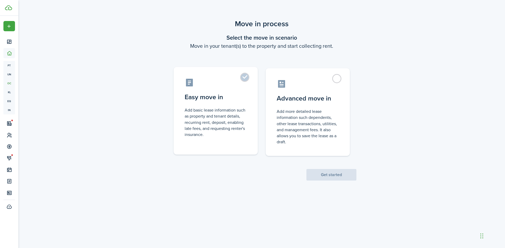
click at [246, 78] on label "Easy move in Add basic lease information such as property and tenant details, r…" at bounding box center [215, 111] width 84 height 88
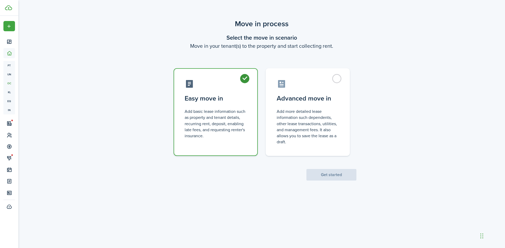
radio input "true"
click at [330, 177] on button "Get started" at bounding box center [331, 175] width 50 height 12
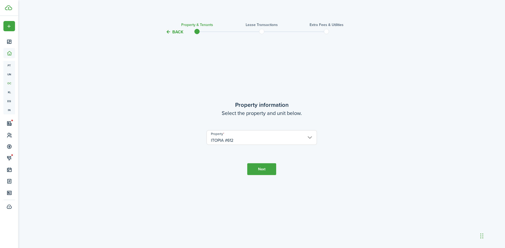
click at [263, 169] on button "Next" at bounding box center [261, 169] width 29 height 12
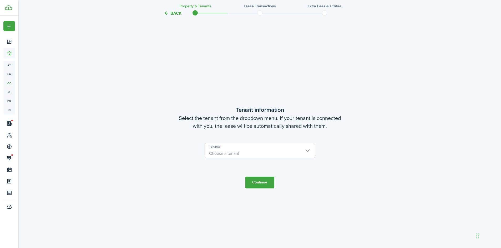
scroll to position [213, 0]
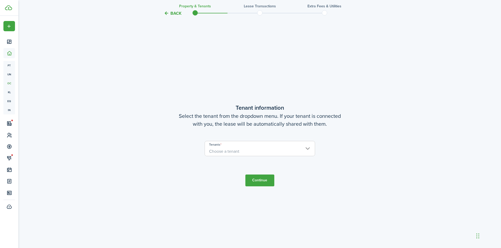
click at [262, 151] on span "Choose a tenant" at bounding box center [260, 151] width 110 height 9
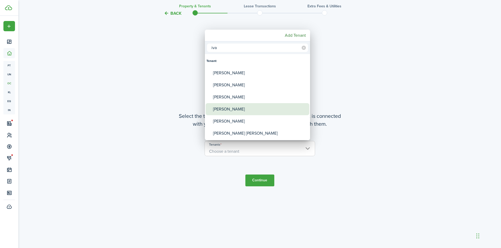
type input "iva"
click at [237, 109] on div "Ivana Gustin" at bounding box center [259, 109] width 93 height 12
type input "Ivana Gustin"
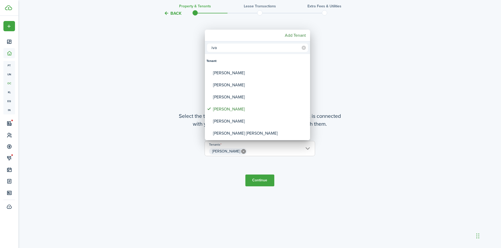
click at [260, 181] on div at bounding box center [250, 124] width 585 height 332
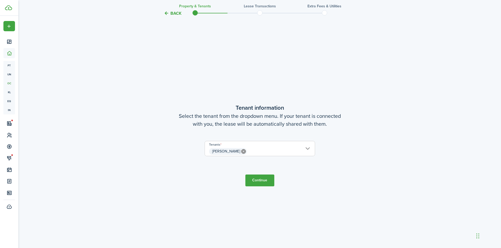
click at [260, 179] on button "Continue" at bounding box center [259, 181] width 29 height 12
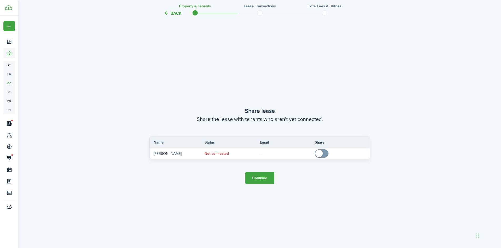
scroll to position [461, 0]
click at [262, 178] on button "Continue" at bounding box center [259, 178] width 29 height 12
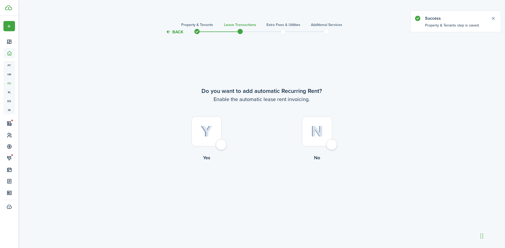
click at [222, 146] on div at bounding box center [206, 131] width 30 height 30
radio input "true"
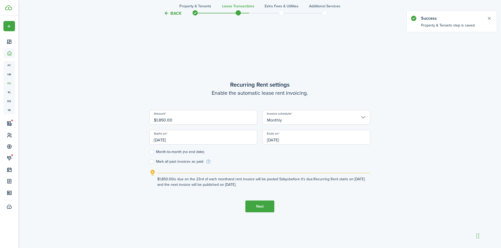
scroll to position [213, 0]
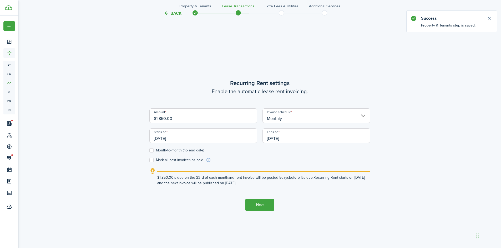
drag, startPoint x: 204, startPoint y: 122, endPoint x: 127, endPoint y: 121, distance: 76.2
click at [127, 121] on div "Back Property & Tenants Lease Transactions Extra fees & Utilities Additional Se…" at bounding box center [259, 37] width 305 height 464
click at [189, 142] on input "09/23/2025" at bounding box center [203, 136] width 108 height 15
type input "$1,750.00"
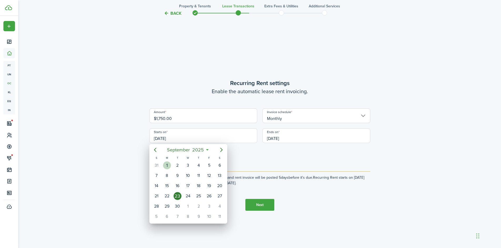
click at [167, 166] on div "1" at bounding box center [167, 166] width 8 height 8
type input "[DATE]"
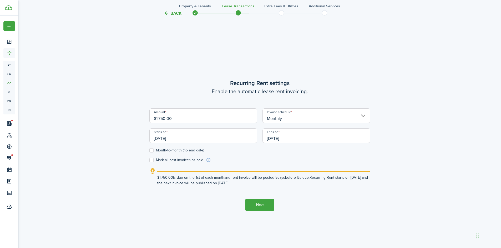
click at [302, 141] on input "09/23/2026" at bounding box center [316, 136] width 108 height 15
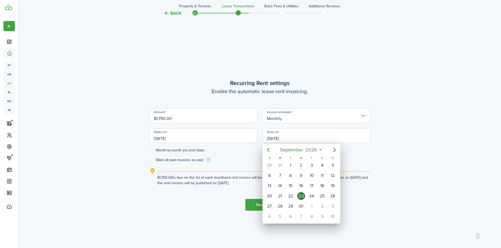
click at [153, 151] on div at bounding box center [250, 124] width 585 height 332
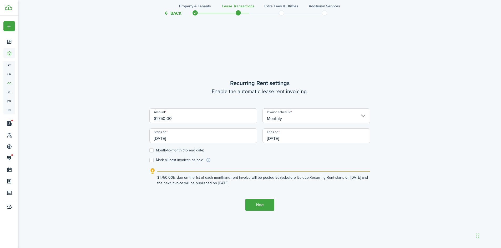
click at [150, 150] on label "Month-to-month (no end date)" at bounding box center [176, 150] width 55 height 4
click at [149, 151] on input "Month-to-month (no end date)" at bounding box center [149, 151] width 0 height 0
checkbox input "true"
click at [261, 205] on button "Next" at bounding box center [259, 205] width 29 height 12
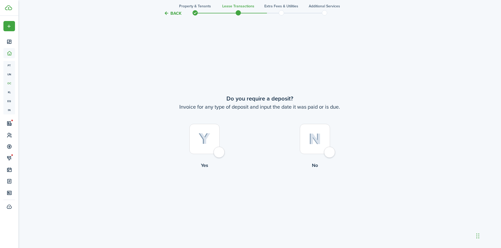
scroll to position [461, 0]
click at [328, 152] on div at bounding box center [315, 139] width 30 height 30
radio input "true"
click at [264, 188] on button "Continue" at bounding box center [259, 190] width 29 height 12
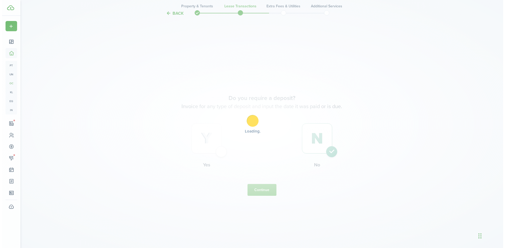
scroll to position [0, 0]
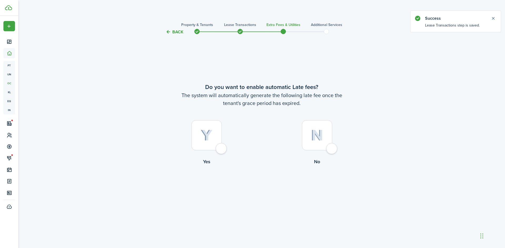
click at [221, 150] on div at bounding box center [206, 135] width 30 height 30
radio input "true"
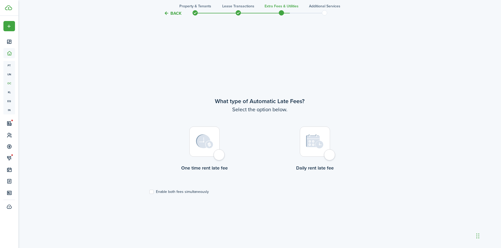
scroll to position [213, 0]
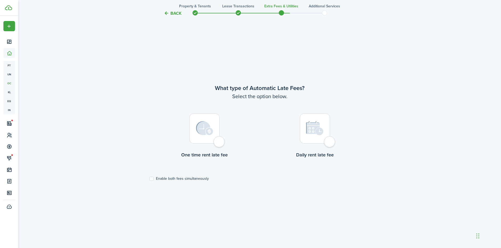
click at [152, 181] on label "Enable both fees simultaneously" at bounding box center [178, 179] width 59 height 4
click at [149, 179] on input "Enable both fees simultaneously" at bounding box center [149, 179] width 0 height 0
checkbox input "true"
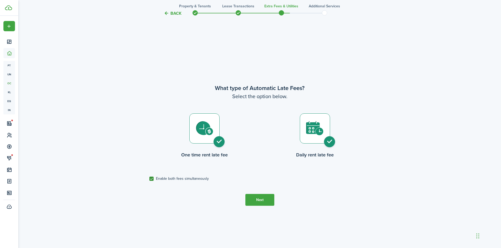
click at [261, 202] on button "Next" at bounding box center [259, 200] width 29 height 12
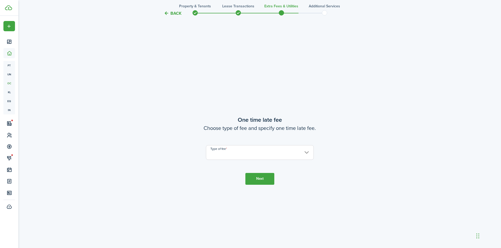
scroll to position [461, 0]
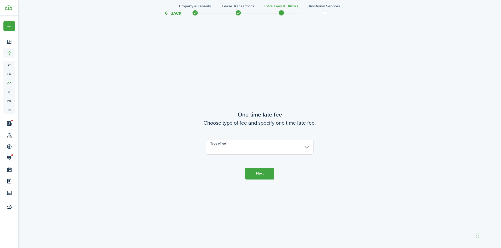
click at [245, 149] on input "Type of fee" at bounding box center [260, 147] width 108 height 15
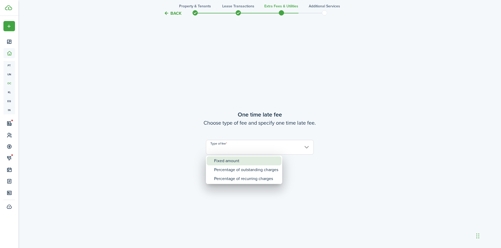
click at [238, 161] on div "Fixed amount" at bounding box center [246, 161] width 64 height 9
type input "Fixed amount"
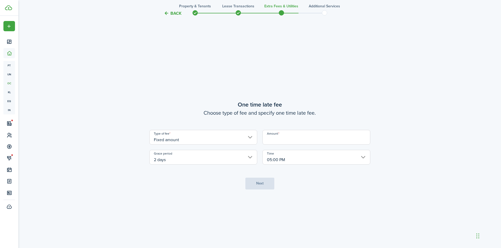
click at [294, 137] on input "Amount" at bounding box center [316, 137] width 108 height 15
type input "$100.00"
click at [258, 183] on button "Next" at bounding box center [259, 184] width 29 height 12
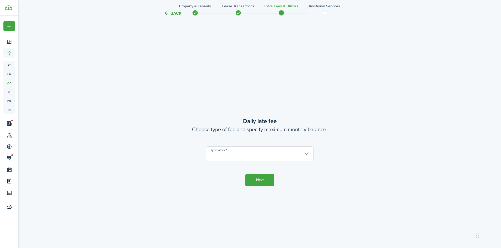
scroll to position [710, 0]
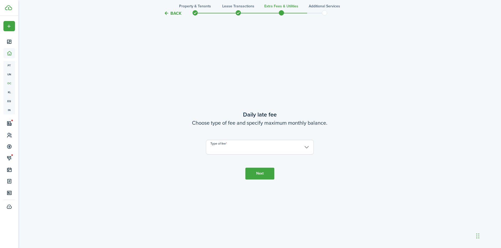
click at [249, 148] on input "Type of fee" at bounding box center [260, 147] width 108 height 15
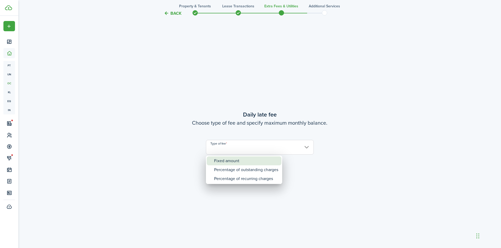
click at [234, 160] on div "Fixed amount" at bounding box center [246, 161] width 64 height 9
type input "Fixed amount"
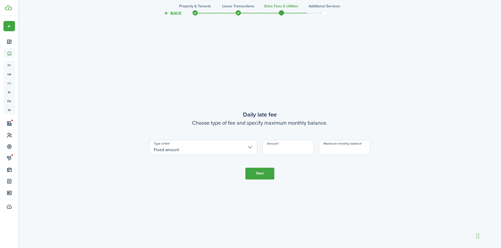
click at [281, 150] on input "Amount" at bounding box center [287, 147] width 51 height 15
type input "$25.00"
click at [352, 153] on input "Maximum monthly balance" at bounding box center [344, 147] width 51 height 15
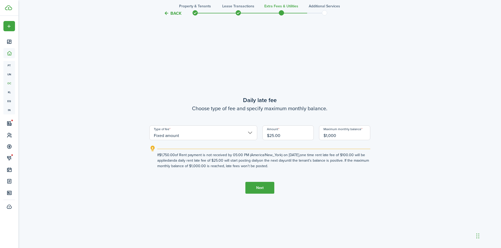
type input "$1,000.00"
click at [259, 191] on button "Next" at bounding box center [259, 188] width 29 height 12
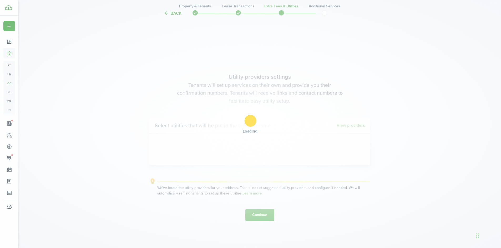
scroll to position [958, 0]
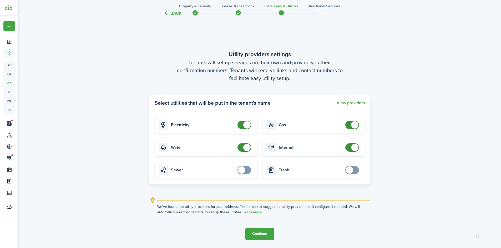
checkbox input "false"
click at [243, 148] on span at bounding box center [246, 147] width 7 height 7
click at [264, 234] on button "Continue" at bounding box center [259, 234] width 29 height 12
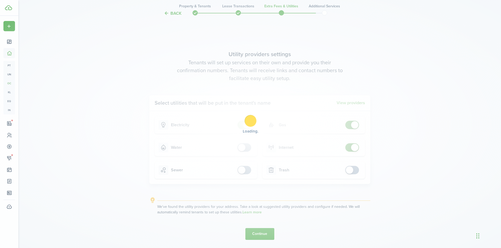
scroll to position [0, 0]
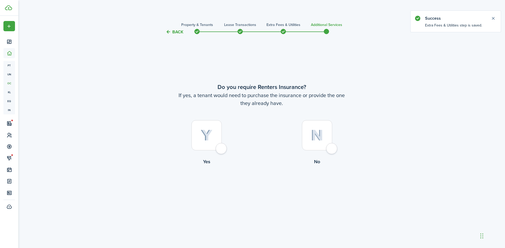
click at [331, 151] on div at bounding box center [317, 135] width 30 height 30
radio input "true"
click at [251, 189] on button "Complete move in" at bounding box center [261, 187] width 39 height 12
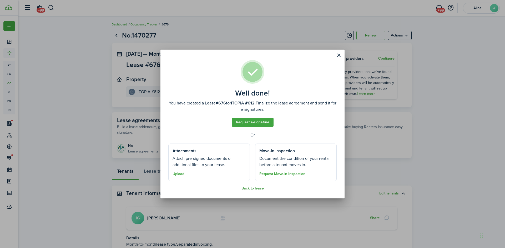
click at [256, 189] on button "Back to lease" at bounding box center [252, 189] width 22 height 4
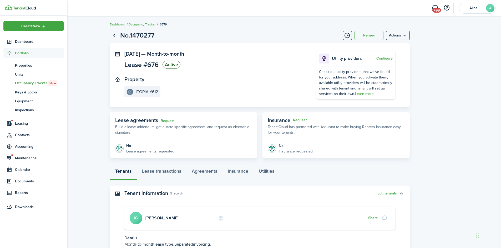
click at [18, 51] on span "Portfolio" at bounding box center [39, 53] width 49 height 6
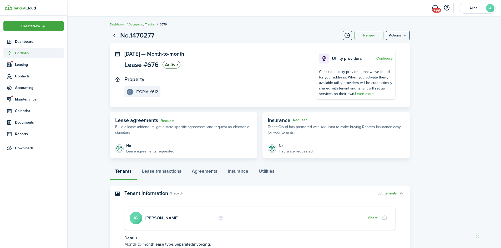
click at [26, 53] on span "Portfolio" at bounding box center [39, 53] width 49 height 6
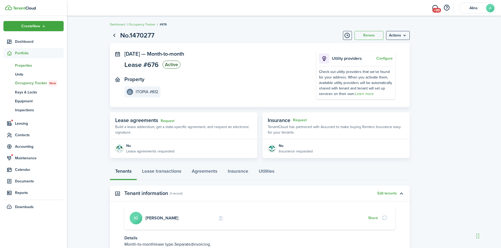
click at [31, 65] on span "Properties" at bounding box center [39, 66] width 49 height 6
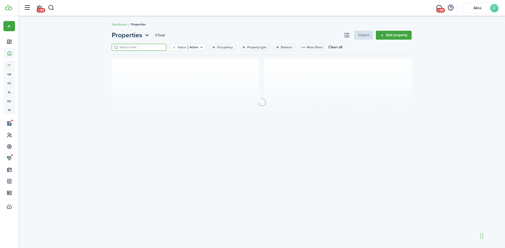
click at [132, 49] on input "search" at bounding box center [141, 47] width 46 height 5
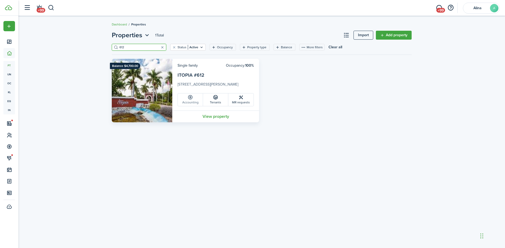
type input "612"
click at [195, 102] on link "Accounting" at bounding box center [190, 100] width 25 height 13
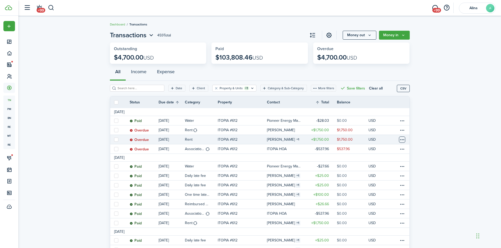
click at [403, 140] on table-menu-btn-icon at bounding box center [402, 140] width 6 height 6
click at [375, 223] on button "Delete" at bounding box center [382, 223] width 46 height 9
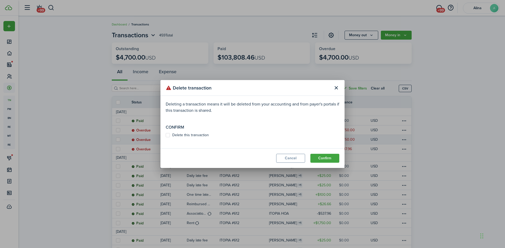
click at [170, 136] on label "Delete this transaction" at bounding box center [187, 135] width 43 height 4
click at [166, 136] on input "Delete this transaction" at bounding box center [165, 135] width 0 height 0
checkbox input "true"
click at [325, 155] on button "Confirm" at bounding box center [324, 158] width 29 height 9
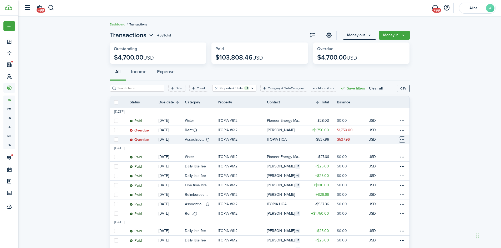
click at [403, 141] on table-menu-btn-icon at bounding box center [402, 140] width 6 height 6
click at [393, 161] on link "Mark as paid" at bounding box center [382, 159] width 46 height 9
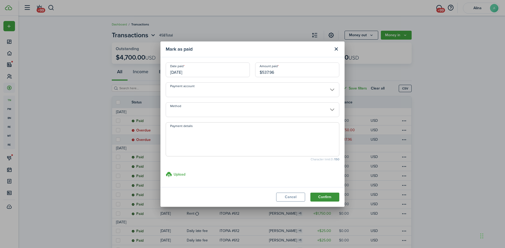
click at [325, 197] on button "Confirm" at bounding box center [324, 197] width 29 height 9
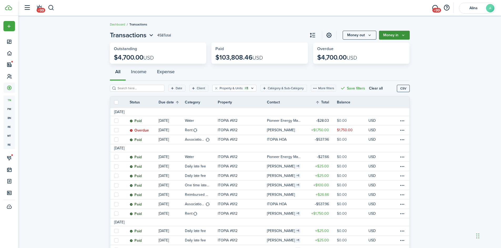
click at [388, 33] on button "Money in" at bounding box center [394, 35] width 31 height 9
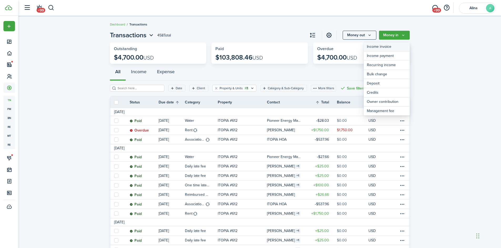
click at [382, 46] on link "Income invoice" at bounding box center [386, 46] width 46 height 9
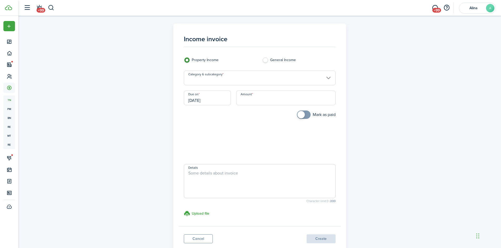
click at [242, 81] on input "Category & subcategory" at bounding box center [260, 78] width 152 height 15
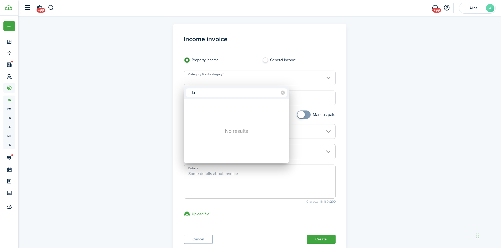
type input "d"
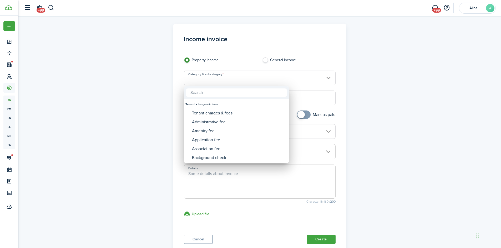
click at [202, 238] on div at bounding box center [250, 124] width 585 height 332
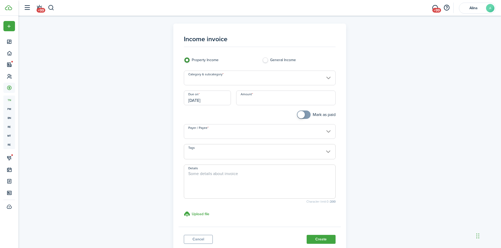
click at [203, 239] on link "Cancel" at bounding box center [198, 239] width 29 height 9
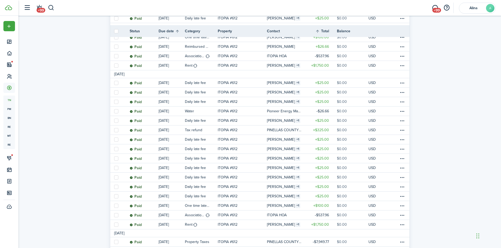
scroll to position [158, 0]
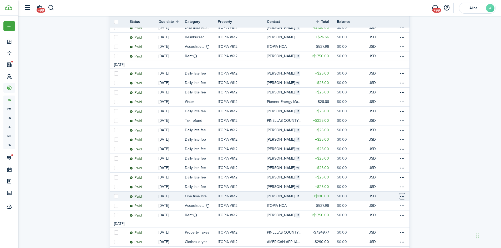
click at [403, 196] on table-menu-btn-icon at bounding box center [402, 196] width 6 height 6
click at [393, 196] on link "Clone" at bounding box center [382, 196] width 46 height 9
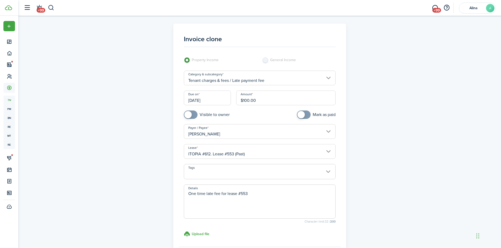
click at [211, 99] on input "07/03/2025" at bounding box center [207, 98] width 47 height 15
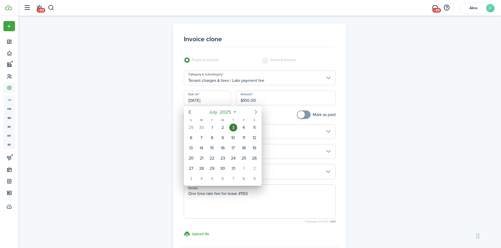
click at [257, 113] on icon "Next page" at bounding box center [256, 112] width 6 height 6
click at [223, 129] on div "3" at bounding box center [223, 128] width 8 height 8
type input "09/03/2025"
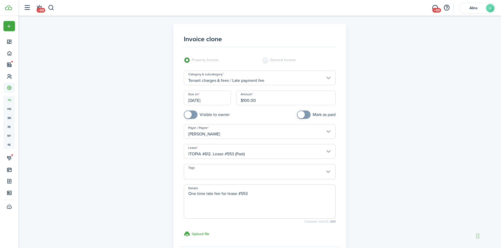
click at [327, 152] on input "ITOPIA #612. Lease #553 (Past)" at bounding box center [260, 151] width 152 height 15
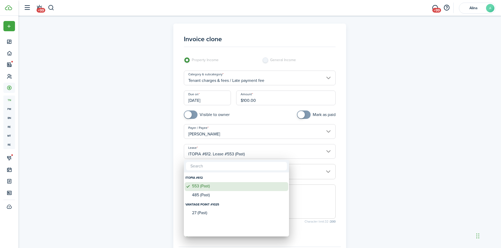
click at [227, 188] on div "553 (Past)" at bounding box center [238, 186] width 93 height 5
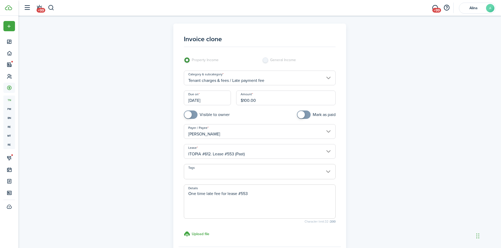
scroll to position [53, 0]
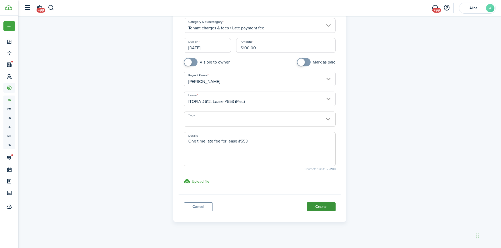
click at [327, 208] on button "Create" at bounding box center [320, 207] width 29 height 9
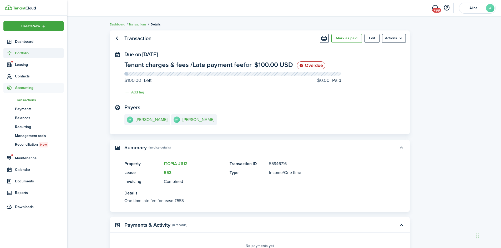
click at [17, 52] on span "Portfolio" at bounding box center [39, 53] width 49 height 6
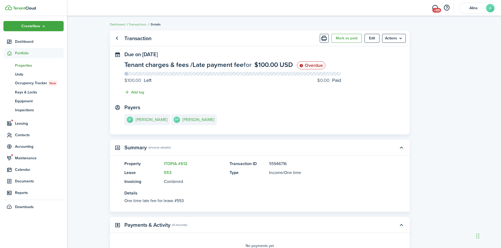
click at [22, 66] on span "Properties" at bounding box center [39, 66] width 49 height 6
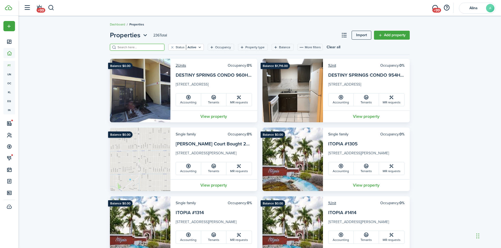
click at [136, 47] on input "search" at bounding box center [139, 47] width 46 height 5
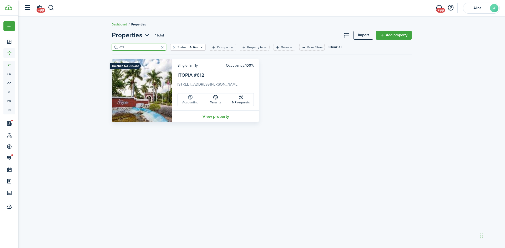
type input "612"
click at [193, 100] on link "Accounting" at bounding box center [190, 100] width 25 height 13
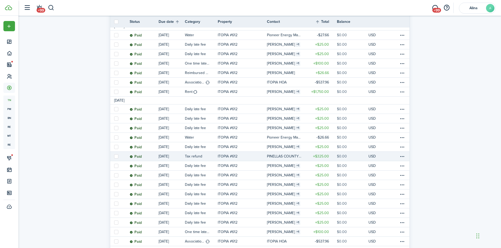
scroll to position [158, 0]
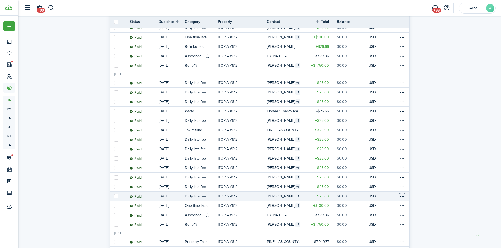
click at [402, 197] on table-menu-btn-icon at bounding box center [402, 196] width 6 height 6
click at [394, 197] on link "Clone" at bounding box center [382, 196] width 46 height 9
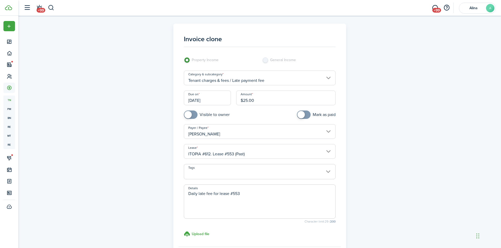
click at [207, 99] on input "07/04/2025" at bounding box center [207, 98] width 47 height 15
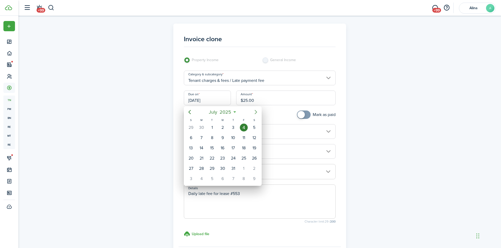
click at [256, 111] on icon "Next page" at bounding box center [256, 112] width 2 height 4
click at [233, 127] on div "4" at bounding box center [233, 128] width 8 height 8
type input "09/04/2025"
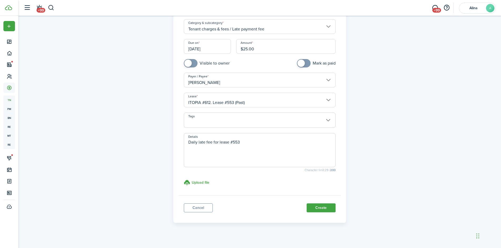
scroll to position [56, 0]
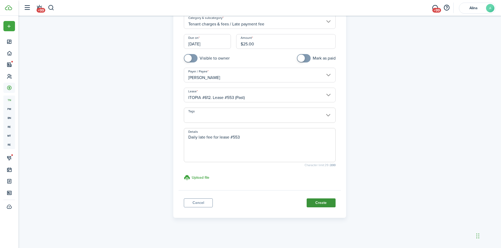
click at [324, 202] on button "Create" at bounding box center [320, 203] width 29 height 9
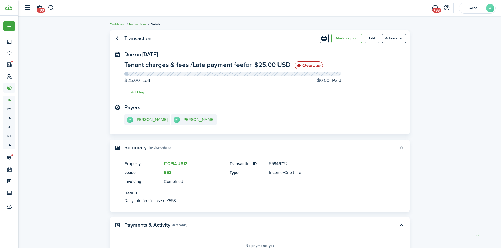
click at [138, 23] on link "Transactions" at bounding box center [138, 24] width 18 height 5
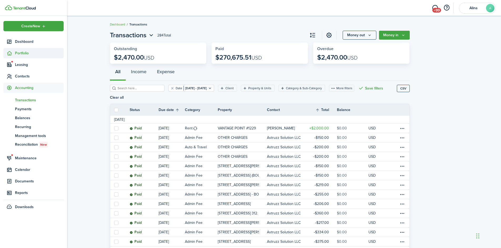
click at [18, 53] on span "Portfolio" at bounding box center [39, 53] width 49 height 6
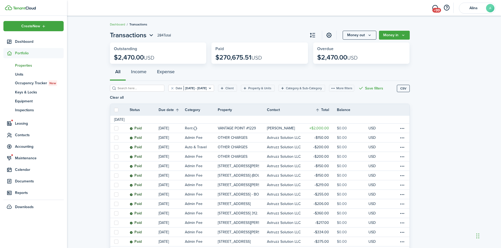
click at [23, 65] on span "Properties" at bounding box center [39, 66] width 49 height 6
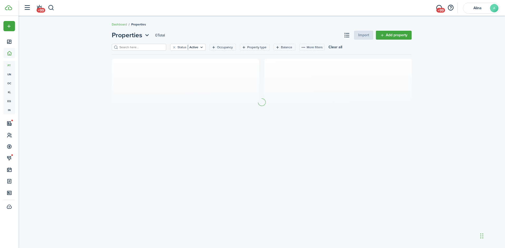
click at [133, 48] on input "search" at bounding box center [141, 47] width 46 height 5
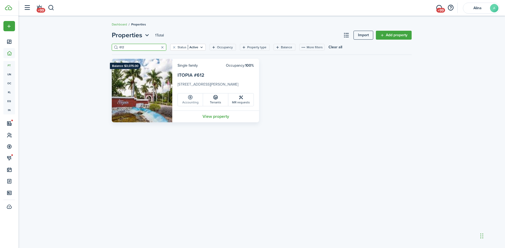
type input "612"
click at [194, 101] on link "Accounting" at bounding box center [190, 100] width 25 height 13
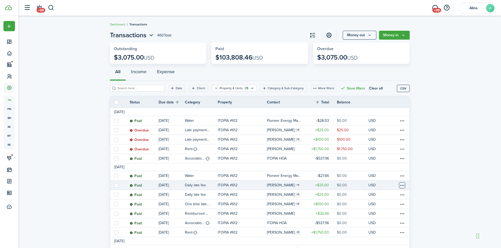
click at [402, 187] on table-menu-btn-icon at bounding box center [402, 185] width 6 height 6
click at [382, 196] on link "Clone" at bounding box center [382, 196] width 46 height 9
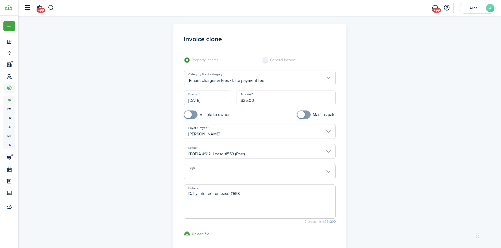
click at [201, 100] on input "08/05/2025" at bounding box center [207, 98] width 47 height 15
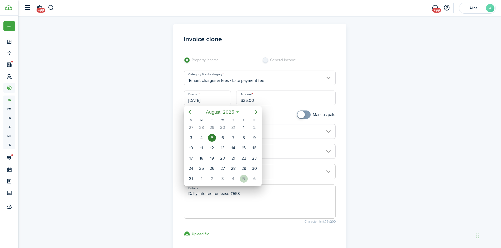
click at [246, 180] on div "5" at bounding box center [244, 179] width 8 height 8
type input "09/05/2025"
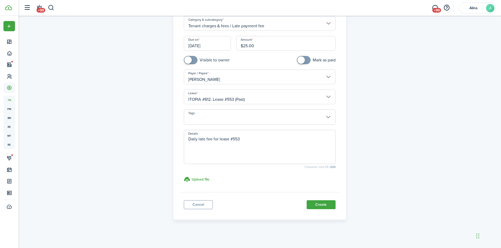
scroll to position [56, 0]
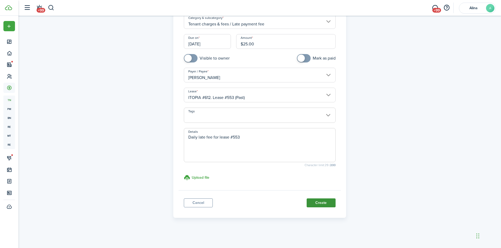
click at [323, 203] on button "Create" at bounding box center [320, 203] width 29 height 9
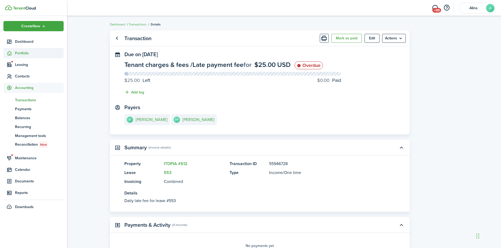
click at [12, 52] on sidebar-link-icon at bounding box center [9, 53] width 12 height 6
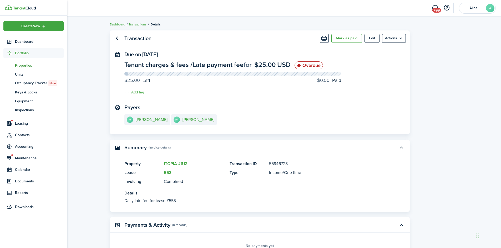
click at [18, 65] on span "Properties" at bounding box center [39, 66] width 49 height 6
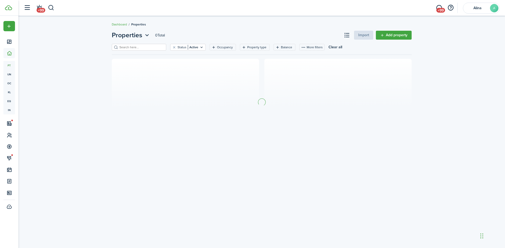
click at [140, 48] on input "search" at bounding box center [141, 47] width 46 height 5
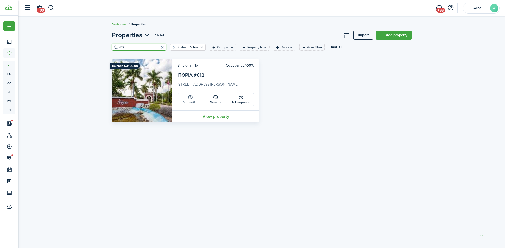
type input "612"
click at [198, 104] on link "Accounting" at bounding box center [190, 100] width 25 height 13
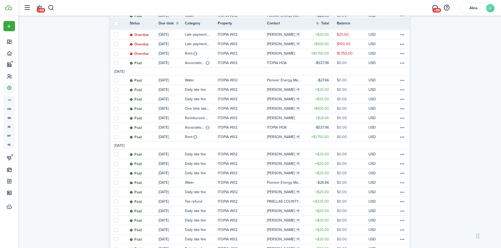
scroll to position [131, 0]
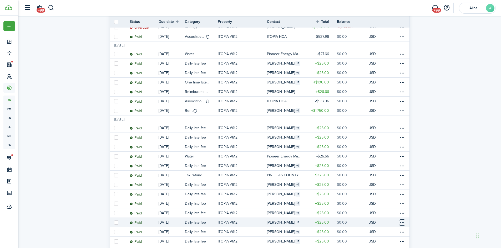
click at [403, 223] on table-menu-btn-icon at bounding box center [402, 223] width 6 height 6
click at [390, 197] on link "Clone" at bounding box center [382, 196] width 46 height 9
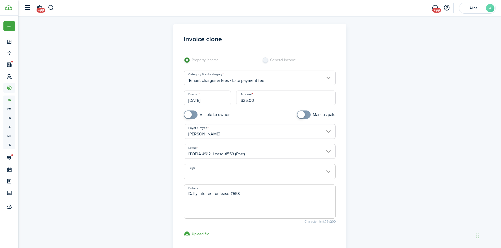
click at [217, 99] on input "07/06/2025" at bounding box center [207, 98] width 47 height 15
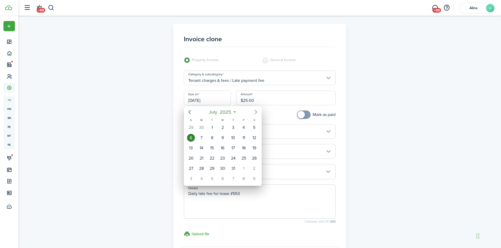
click at [258, 112] on icon "Next page" at bounding box center [256, 112] width 6 height 6
click at [253, 128] on div "6" at bounding box center [254, 128] width 8 height 8
type input "09/06/2025"
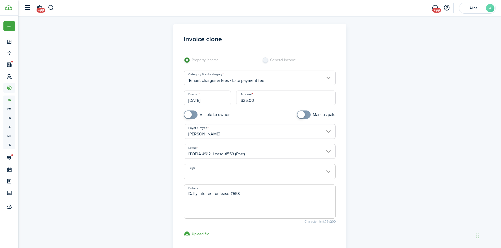
scroll to position [56, 0]
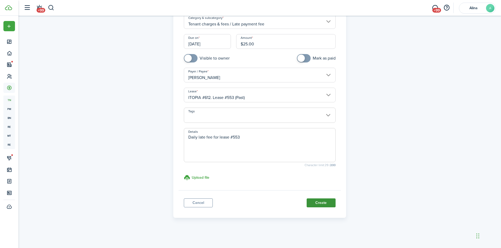
click at [320, 205] on button "Create" at bounding box center [320, 203] width 29 height 9
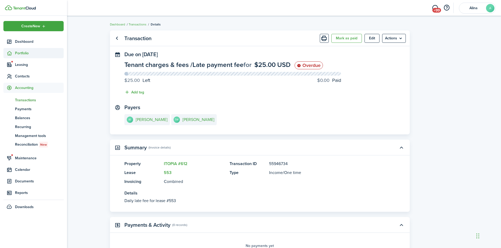
click at [19, 52] on span "Portfolio" at bounding box center [39, 53] width 49 height 6
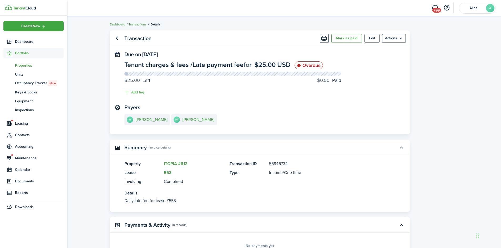
click at [24, 68] on span "Properties" at bounding box center [39, 66] width 49 height 6
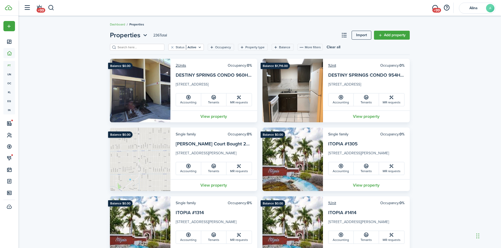
click at [143, 47] on input "search" at bounding box center [139, 47] width 46 height 5
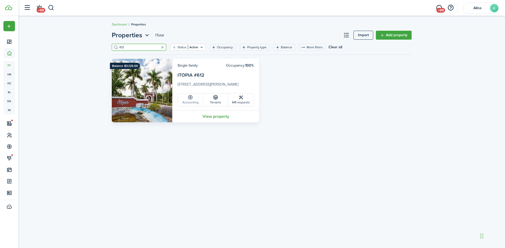
type input "612"
click at [196, 103] on link "Accounting" at bounding box center [190, 100] width 25 height 13
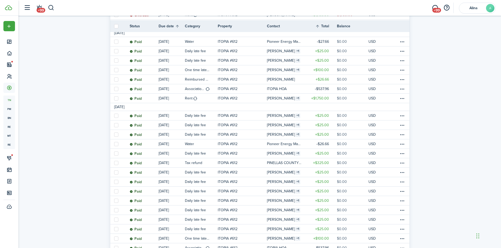
scroll to position [158, 0]
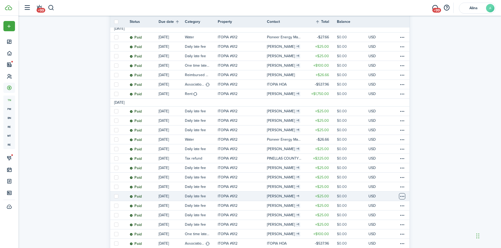
click at [403, 197] on table-menu-btn-icon at bounding box center [402, 196] width 6 height 6
click at [383, 196] on link "Clone" at bounding box center [382, 196] width 46 height 9
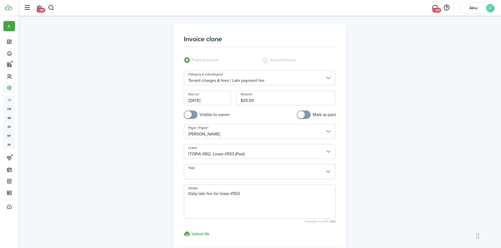
click at [215, 101] on input "07/07/2025" at bounding box center [207, 98] width 47 height 15
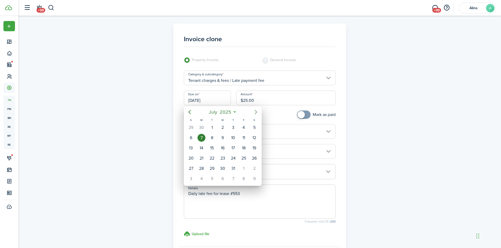
click at [255, 112] on icon "Next page" at bounding box center [256, 112] width 6 height 6
click at [191, 140] on div "7" at bounding box center [191, 138] width 8 height 8
type input "09/07/2025"
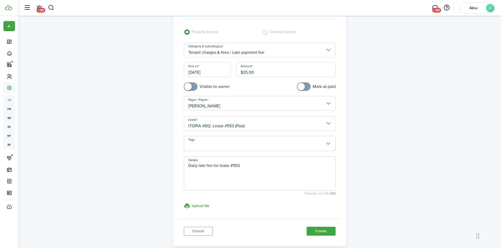
scroll to position [56, 0]
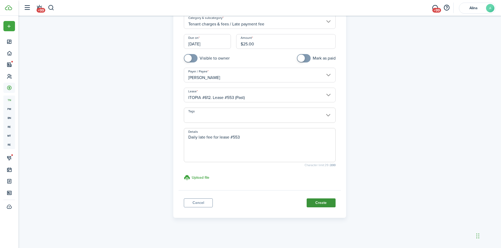
click at [322, 207] on button "Create" at bounding box center [320, 203] width 29 height 9
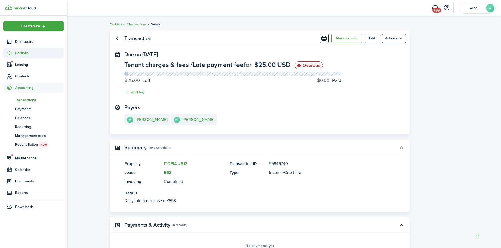
click at [16, 53] on span "Portfolio" at bounding box center [39, 53] width 49 height 6
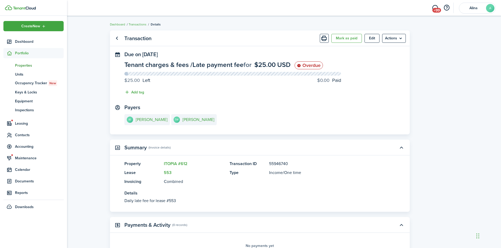
click at [22, 68] on link "pt Properties" at bounding box center [33, 65] width 60 height 9
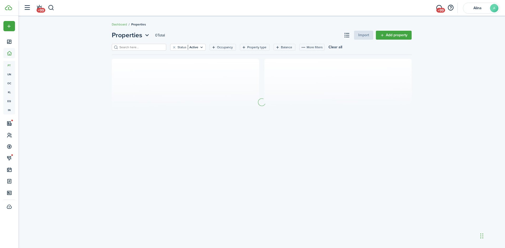
click at [133, 49] on input "search" at bounding box center [141, 47] width 46 height 5
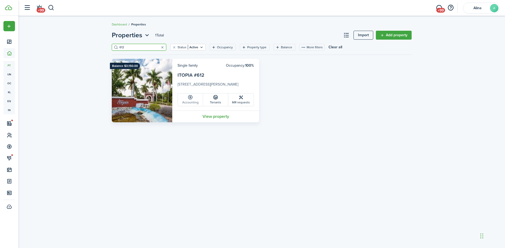
type input "612"
click at [193, 97] on link "Accounting" at bounding box center [190, 100] width 25 height 13
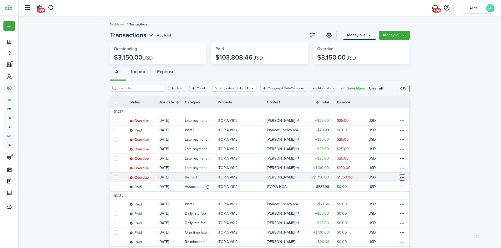
click at [402, 178] on table-menu-btn-icon at bounding box center [402, 177] width 6 height 6
click at [376, 177] on link "Mark as paid" at bounding box center [382, 178] width 46 height 9
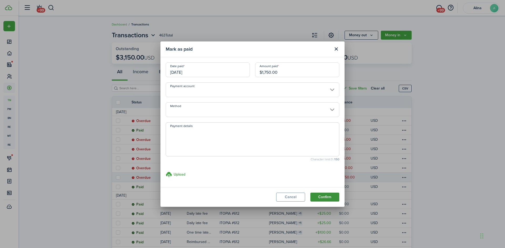
click at [325, 198] on button "Confirm" at bounding box center [324, 197] width 29 height 9
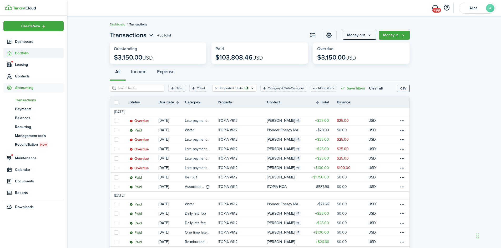
click at [24, 51] on span "Portfolio" at bounding box center [39, 53] width 49 height 6
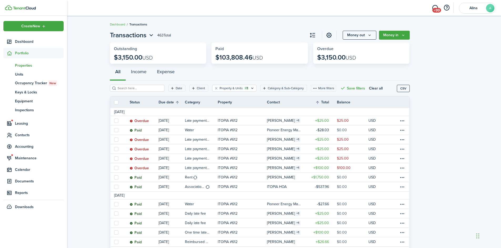
click at [27, 67] on span "Properties" at bounding box center [39, 66] width 49 height 6
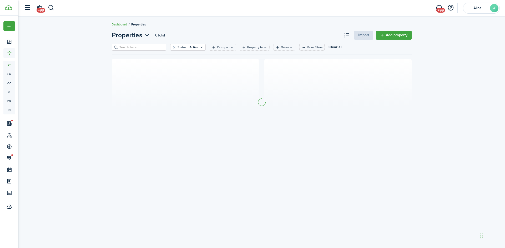
click at [129, 47] on input "search" at bounding box center [141, 47] width 46 height 5
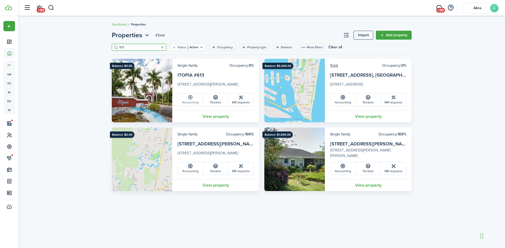
type input "613"
click at [195, 102] on link "Accounting" at bounding box center [190, 100] width 25 height 13
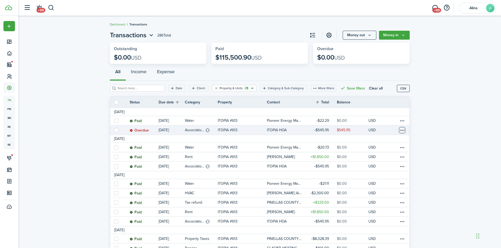
click at [402, 130] on table-menu-btn-icon at bounding box center [402, 130] width 6 height 6
click at [389, 150] on link "Mark as paid" at bounding box center [382, 149] width 46 height 9
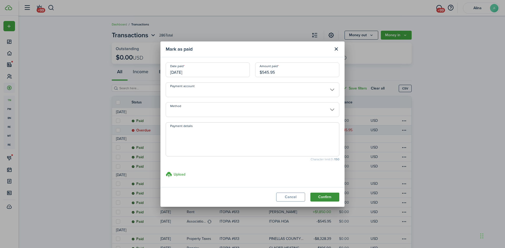
click at [327, 197] on button "Confirm" at bounding box center [324, 197] width 29 height 9
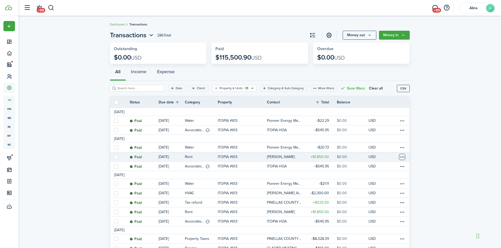
click at [402, 158] on table-menu-btn-icon at bounding box center [402, 157] width 6 height 6
click at [393, 186] on link "Clone" at bounding box center [382, 185] width 46 height 9
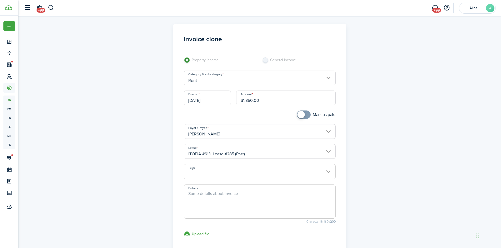
click at [208, 101] on input "[DATE]" at bounding box center [207, 98] width 47 height 15
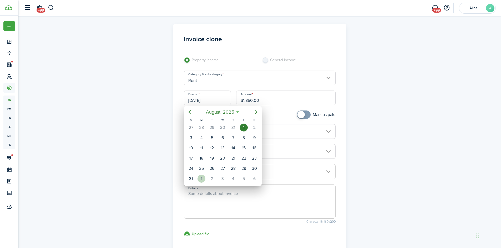
click at [201, 179] on div "1" at bounding box center [201, 179] width 8 height 8
type input "[DATE]"
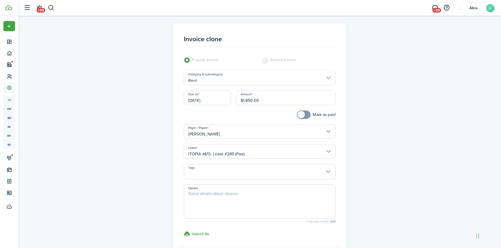
checkbox input "true"
click at [303, 115] on span at bounding box center [300, 114] width 7 height 7
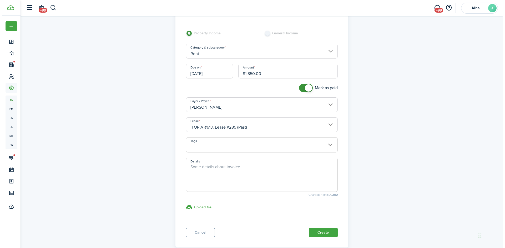
scroll to position [53, 0]
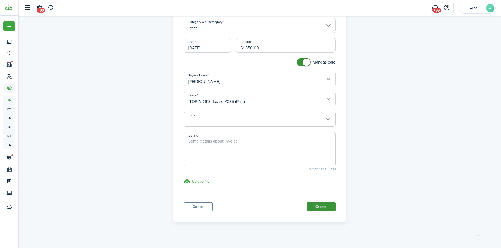
click at [325, 206] on button "Create" at bounding box center [320, 207] width 29 height 9
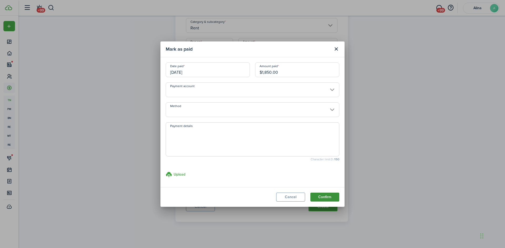
click at [328, 196] on button "Confirm" at bounding box center [324, 197] width 29 height 9
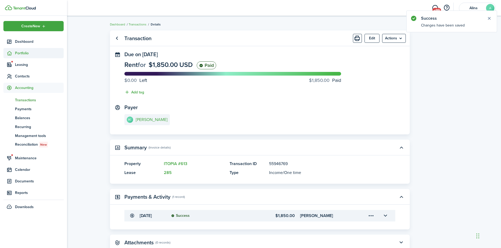
click at [18, 54] on span "Portfolio" at bounding box center [39, 53] width 49 height 6
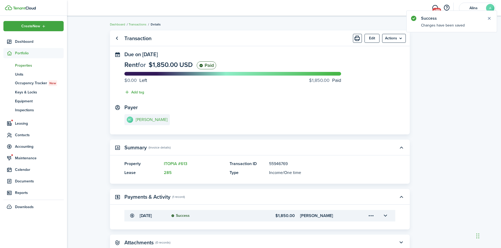
click at [19, 64] on span "Properties" at bounding box center [39, 66] width 49 height 6
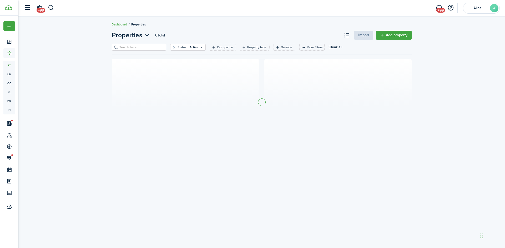
click at [141, 47] on input "search" at bounding box center [141, 47] width 46 height 5
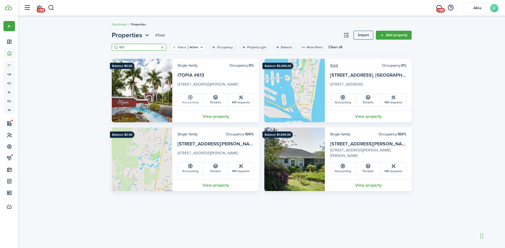
type input "613"
click at [197, 100] on link "Accounting" at bounding box center [190, 100] width 25 height 13
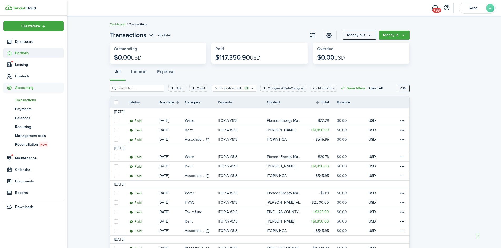
click at [16, 52] on span "Portfolio" at bounding box center [39, 53] width 49 height 6
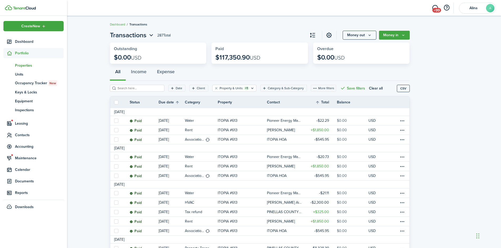
click at [19, 65] on span "Properties" at bounding box center [39, 66] width 49 height 6
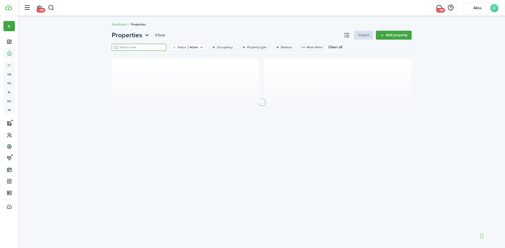
click at [129, 48] on input "search" at bounding box center [141, 47] width 46 height 5
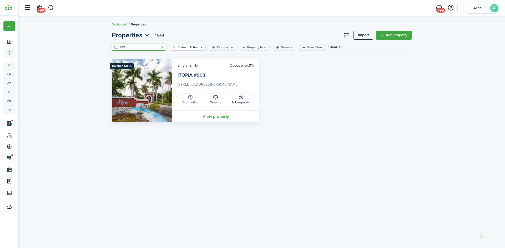
type input "903"
click at [195, 97] on link "Accounting" at bounding box center [190, 100] width 25 height 13
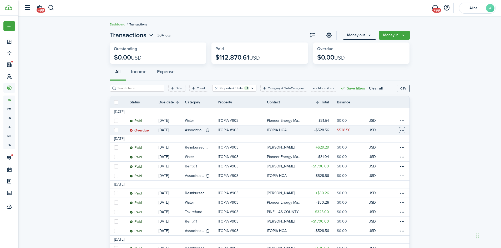
click at [401, 130] on table-menu-btn-icon at bounding box center [402, 130] width 6 height 6
click at [397, 150] on link "Mark as paid" at bounding box center [382, 149] width 46 height 9
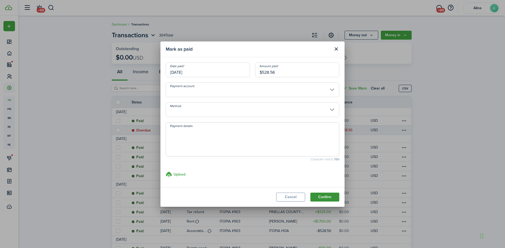
click at [323, 196] on button "Confirm" at bounding box center [324, 197] width 29 height 9
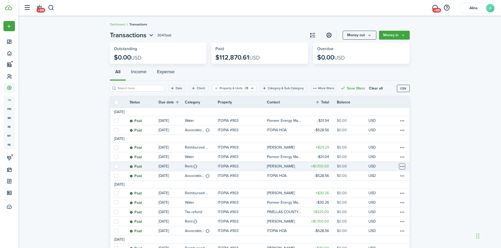
click at [404, 167] on table-menu-btn-icon at bounding box center [402, 166] width 6 height 6
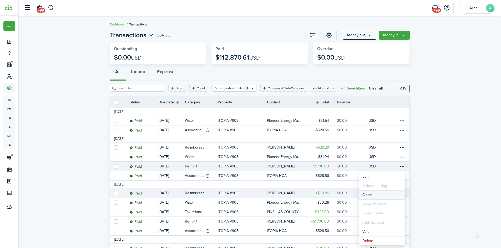
click at [393, 196] on link "Clone" at bounding box center [382, 195] width 46 height 9
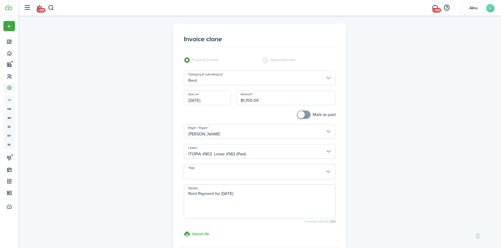
click at [207, 96] on input "08/02/2025" at bounding box center [207, 98] width 47 height 15
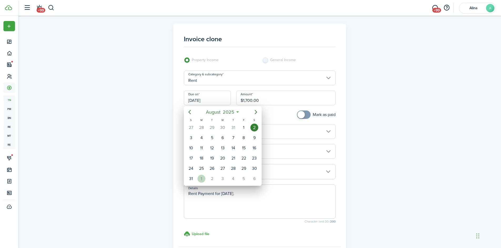
click at [203, 178] on div "1" at bounding box center [201, 179] width 8 height 8
type input "[DATE]"
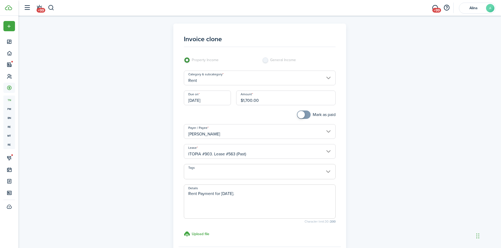
checkbox input "true"
click at [303, 114] on span at bounding box center [300, 114] width 7 height 7
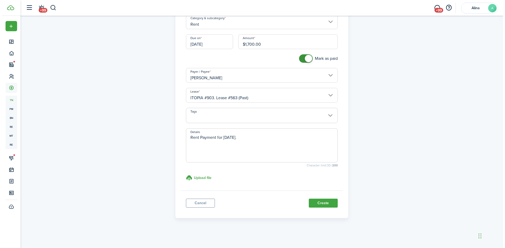
scroll to position [56, 0]
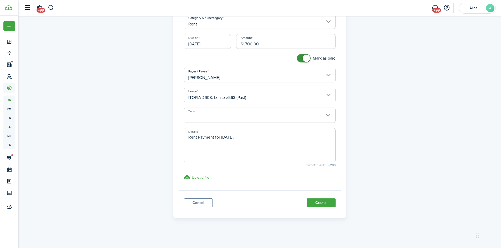
click at [324, 204] on button "Create" at bounding box center [320, 203] width 29 height 9
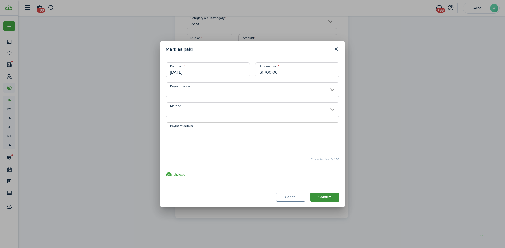
click at [325, 196] on button "Confirm" at bounding box center [324, 197] width 29 height 9
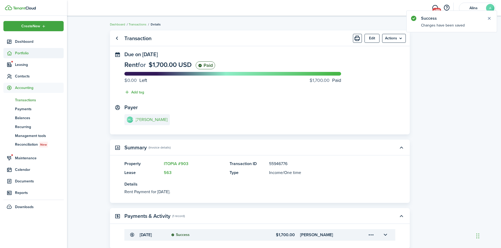
click at [15, 53] on span "Portfolio" at bounding box center [39, 53] width 49 height 6
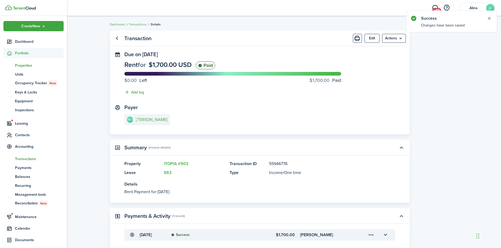
click at [26, 68] on span "Properties" at bounding box center [39, 66] width 49 height 6
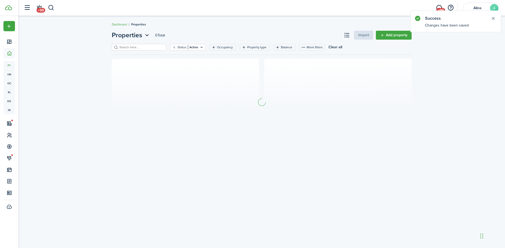
click at [140, 48] on input "search" at bounding box center [141, 47] width 46 height 5
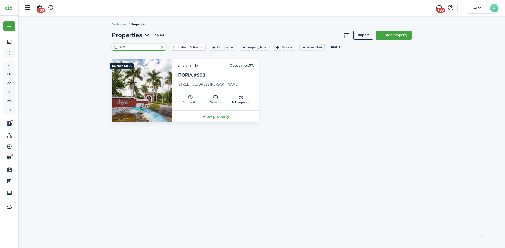
type input "903"
click at [191, 99] on icon at bounding box center [190, 97] width 6 height 5
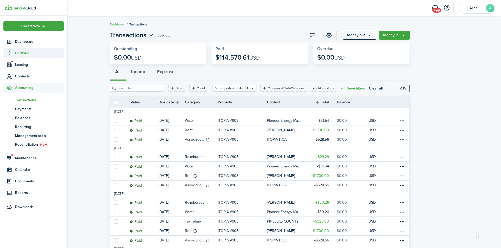
click at [12, 53] on sidebar-link-icon at bounding box center [9, 53] width 12 height 6
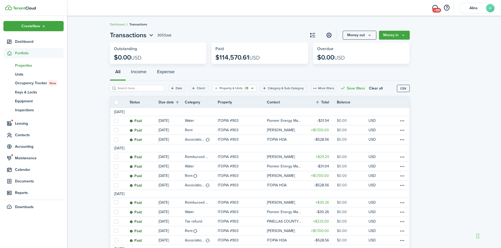
click at [28, 64] on span "Properties" at bounding box center [39, 66] width 49 height 6
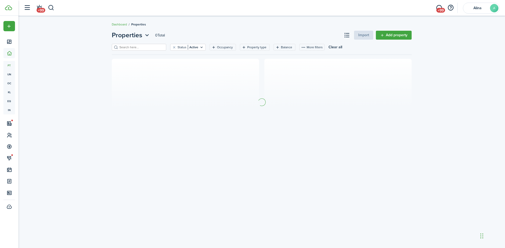
click at [124, 49] on input "search" at bounding box center [141, 47] width 46 height 5
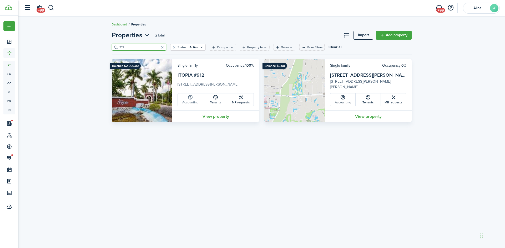
type input "912"
click at [188, 101] on link "Accounting" at bounding box center [190, 100] width 25 height 13
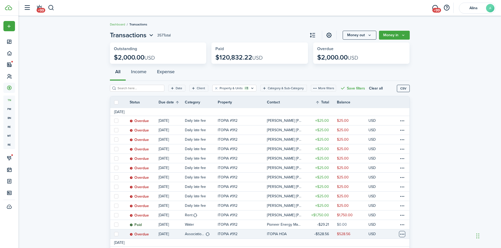
click at [403, 233] on table-menu-btn-icon at bounding box center [402, 234] width 6 height 6
click at [391, 181] on link "Mark as paid" at bounding box center [382, 178] width 46 height 9
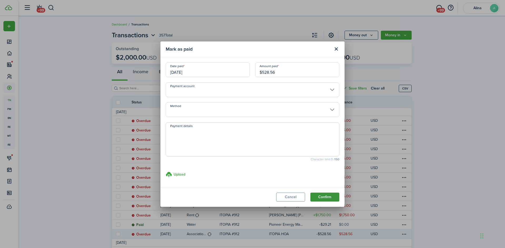
click at [325, 198] on button "Confirm" at bounding box center [324, 197] width 29 height 9
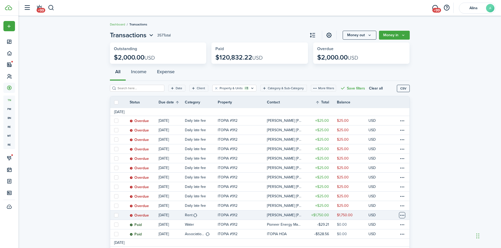
click at [403, 216] on table-menu-btn-icon at bounding box center [402, 215] width 6 height 6
click at [390, 176] on link "Mark as paid" at bounding box center [382, 178] width 46 height 9
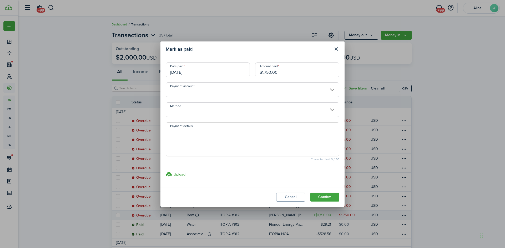
click at [327, 199] on button "Confirm" at bounding box center [324, 197] width 29 height 9
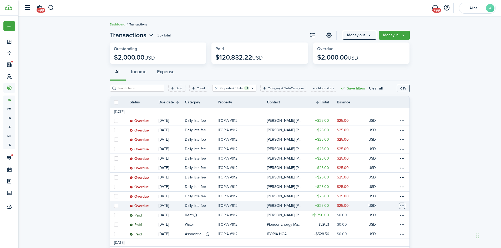
click at [403, 207] on table-menu-btn-icon at bounding box center [402, 206] width 6 height 6
click at [386, 243] on button "Delete" at bounding box center [382, 242] width 46 height 9
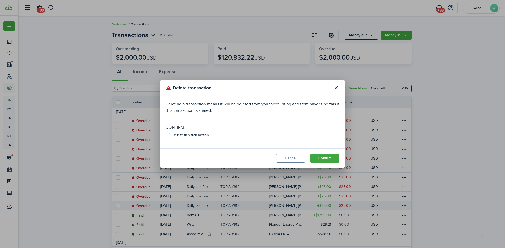
click at [167, 135] on label "Delete this transaction" at bounding box center [187, 135] width 43 height 4
click at [166, 135] on input "Delete this transaction" at bounding box center [165, 135] width 0 height 0
checkbox input "true"
click at [328, 160] on button "Confirm" at bounding box center [324, 158] width 29 height 9
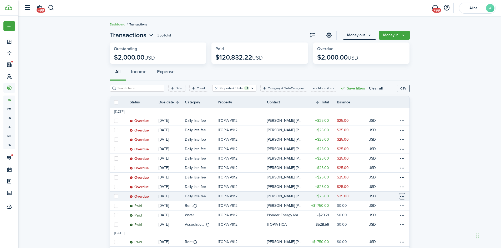
click at [403, 197] on table-menu-btn-icon at bounding box center [402, 196] width 6 height 6
click at [380, 245] on button "Delete" at bounding box center [382, 242] width 46 height 9
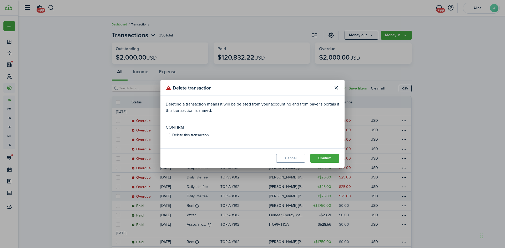
click at [167, 134] on label "Delete this transaction" at bounding box center [187, 135] width 43 height 4
click at [166, 135] on input "Delete this transaction" at bounding box center [165, 135] width 0 height 0
checkbox input "true"
click at [326, 160] on button "Confirm" at bounding box center [324, 158] width 29 height 9
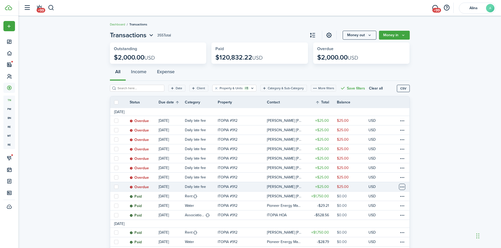
click at [403, 186] on table-menu-btn-icon at bounding box center [402, 187] width 6 height 6
click at [379, 244] on button "Delete" at bounding box center [382, 242] width 46 height 9
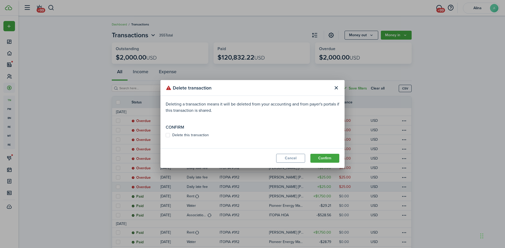
click at [169, 137] on label "Delete this transaction" at bounding box center [187, 135] width 43 height 4
click at [166, 136] on input "Delete this transaction" at bounding box center [165, 135] width 0 height 0
checkbox input "true"
click at [326, 160] on button "Confirm" at bounding box center [324, 158] width 29 height 9
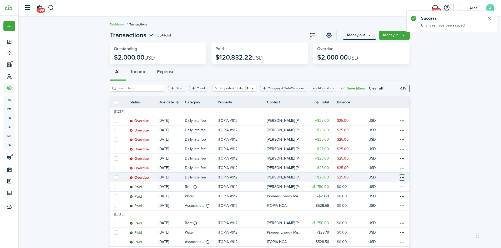
click at [402, 178] on table-menu-btn-icon at bounding box center [402, 177] width 6 height 6
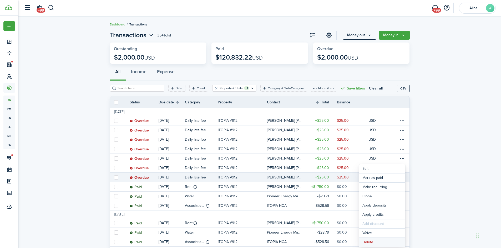
click at [374, 242] on button "Delete" at bounding box center [382, 242] width 46 height 9
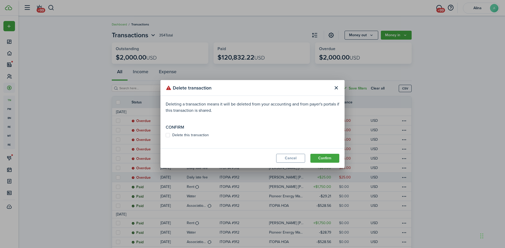
click at [168, 137] on label "Delete this transaction" at bounding box center [187, 135] width 43 height 4
click at [166, 136] on input "Delete this transaction" at bounding box center [165, 135] width 0 height 0
checkbox input "true"
click at [326, 161] on button "Confirm" at bounding box center [324, 158] width 29 height 9
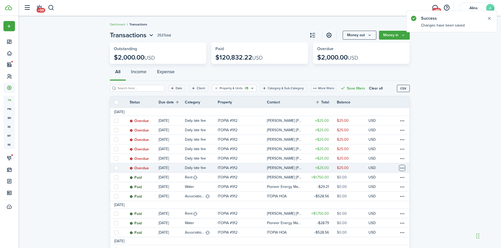
click at [402, 168] on table-menu-btn-icon at bounding box center [402, 168] width 6 height 6
click at [371, 243] on button "Delete" at bounding box center [382, 242] width 46 height 9
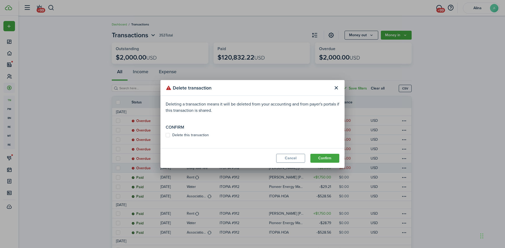
click at [169, 134] on label "Delete this transaction" at bounding box center [187, 135] width 43 height 4
click at [166, 135] on input "Delete this transaction" at bounding box center [165, 135] width 0 height 0
checkbox input "true"
click at [330, 161] on button "Confirm" at bounding box center [324, 158] width 29 height 9
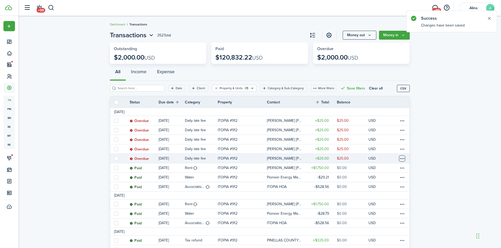
click at [401, 158] on table-menu-btn-icon at bounding box center [402, 159] width 6 height 6
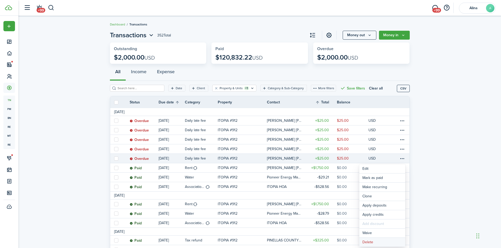
click at [365, 242] on button "Delete" at bounding box center [382, 242] width 46 height 9
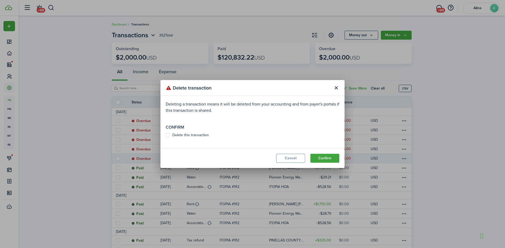
click at [167, 135] on label "Delete this transaction" at bounding box center [187, 135] width 43 height 4
click at [166, 135] on input "Delete this transaction" at bounding box center [165, 135] width 0 height 0
checkbox input "true"
click at [328, 157] on button "Confirm" at bounding box center [324, 158] width 29 height 9
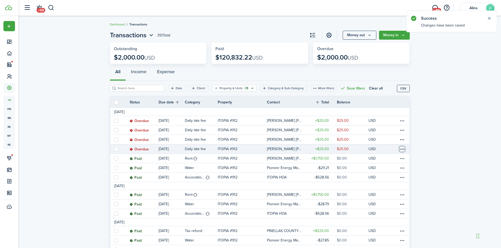
click at [404, 148] on table-menu-btn-icon at bounding box center [402, 149] width 6 height 6
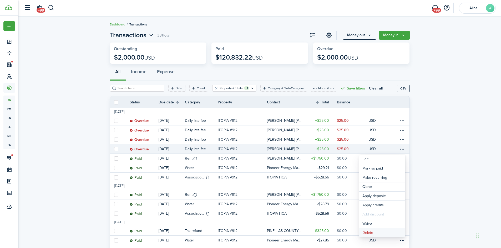
click at [365, 235] on button "Delete" at bounding box center [382, 233] width 46 height 9
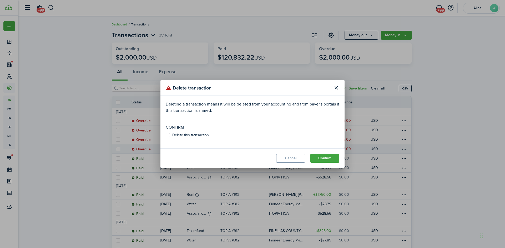
click at [169, 135] on label "Delete this transaction" at bounding box center [187, 135] width 43 height 4
click at [166, 135] on input "Delete this transaction" at bounding box center [165, 135] width 0 height 0
checkbox input "true"
click at [326, 158] on button "Confirm" at bounding box center [324, 158] width 29 height 9
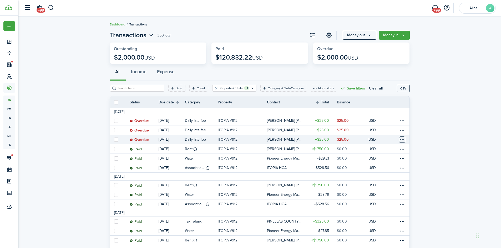
click at [405, 140] on table-menu-btn-icon at bounding box center [402, 140] width 6 height 6
click at [371, 223] on button "Delete" at bounding box center [382, 223] width 46 height 9
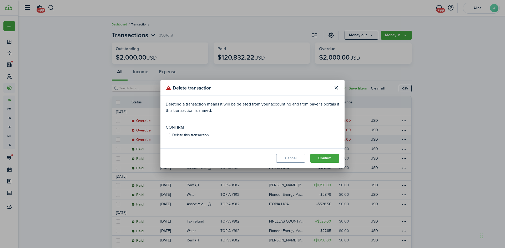
click at [172, 136] on label "Delete this transaction" at bounding box center [187, 135] width 43 height 4
click at [166, 136] on input "Delete this transaction" at bounding box center [165, 135] width 0 height 0
checkbox input "true"
click at [321, 157] on button "Confirm" at bounding box center [324, 158] width 29 height 9
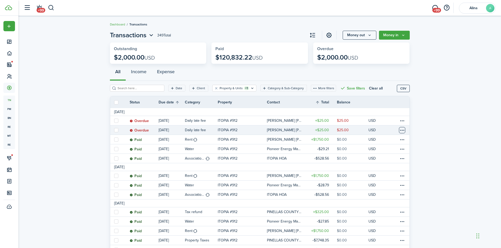
click at [402, 131] on table-menu-btn-icon at bounding box center [402, 130] width 6 height 6
click at [379, 216] on button "Delete" at bounding box center [382, 214] width 46 height 9
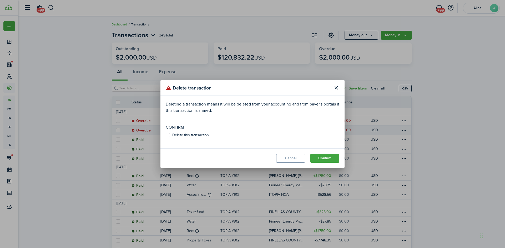
click at [174, 136] on label "Delete this transaction" at bounding box center [187, 135] width 43 height 4
click at [166, 136] on input "Delete this transaction" at bounding box center [165, 135] width 0 height 0
checkbox input "true"
click at [327, 159] on button "Confirm" at bounding box center [324, 158] width 29 height 9
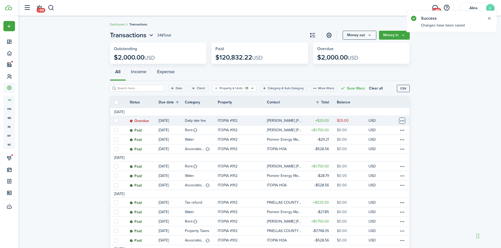
click at [402, 118] on table-menu-btn-icon at bounding box center [402, 121] width 6 height 6
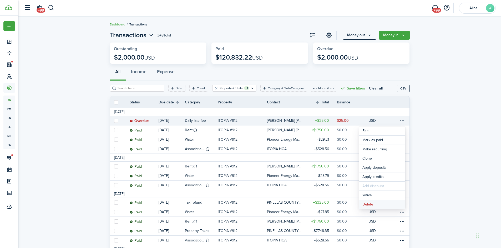
click at [377, 206] on button "Delete" at bounding box center [382, 204] width 46 height 9
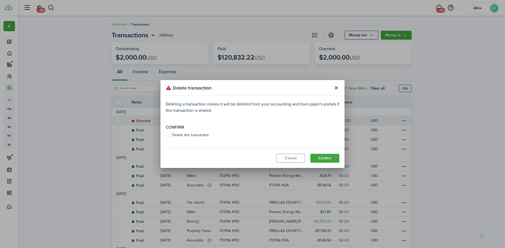
click at [183, 134] on label "Delete this transaction" at bounding box center [187, 135] width 43 height 4
click at [166, 135] on input "Delete this transaction" at bounding box center [165, 135] width 0 height 0
checkbox input "true"
click at [330, 160] on button "Confirm" at bounding box center [324, 158] width 29 height 9
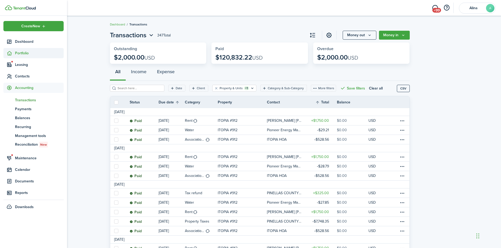
click at [16, 53] on span "Portfolio" at bounding box center [39, 53] width 49 height 6
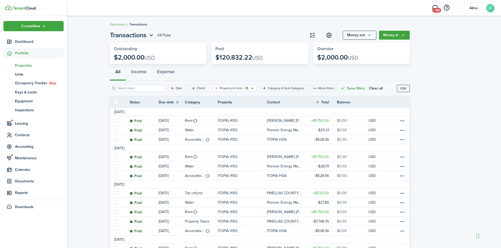
click at [27, 65] on span "Properties" at bounding box center [39, 66] width 49 height 6
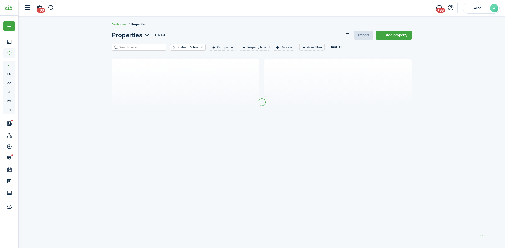
click at [132, 49] on input "search" at bounding box center [141, 47] width 46 height 5
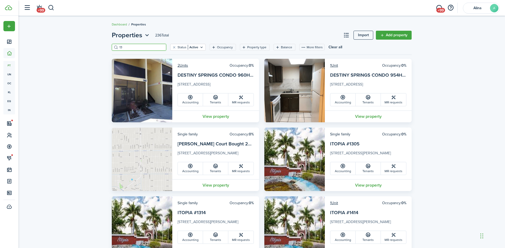
type input "130"
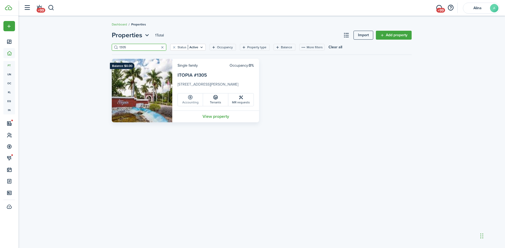
type input "1305"
click at [198, 97] on link "Accounting" at bounding box center [190, 100] width 25 height 13
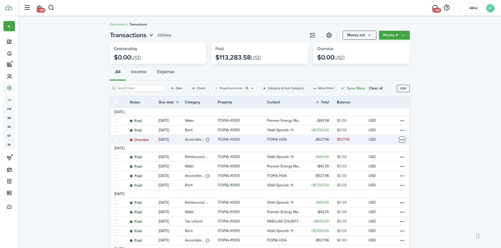
click at [402, 141] on table-menu-btn-icon at bounding box center [402, 140] width 6 height 6
click at [397, 158] on link "Mark as paid" at bounding box center [382, 159] width 46 height 9
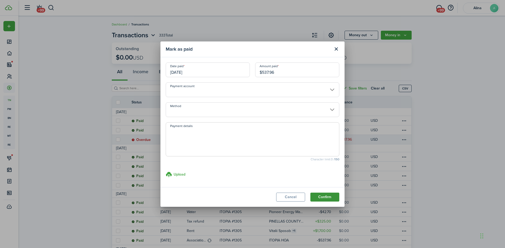
click at [331, 198] on button "Confirm" at bounding box center [324, 197] width 29 height 9
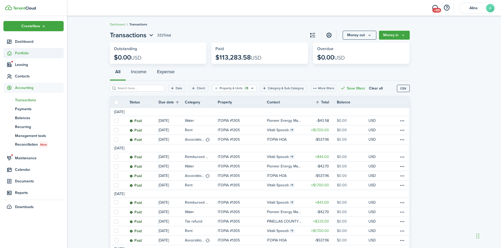
click at [12, 52] on sidebar-link-icon at bounding box center [9, 53] width 12 height 6
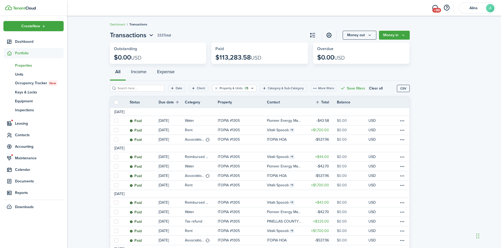
click at [23, 63] on span "Properties" at bounding box center [39, 66] width 49 height 6
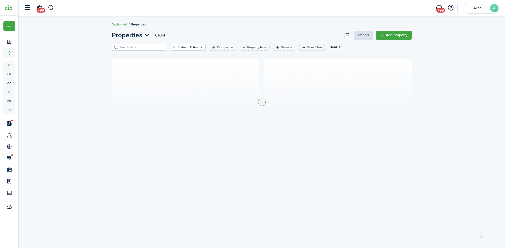
click at [129, 47] on input "search" at bounding box center [141, 47] width 46 height 5
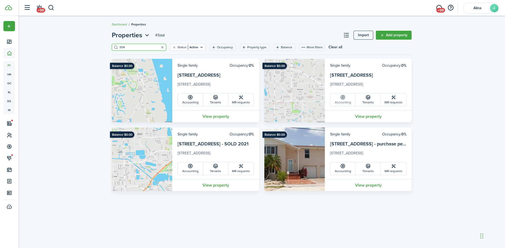
type input "304"
click at [352, 101] on link "Accounting" at bounding box center [342, 100] width 25 height 13
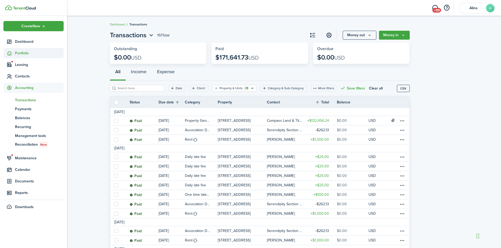
click at [21, 54] on span "Portfolio" at bounding box center [39, 53] width 49 height 6
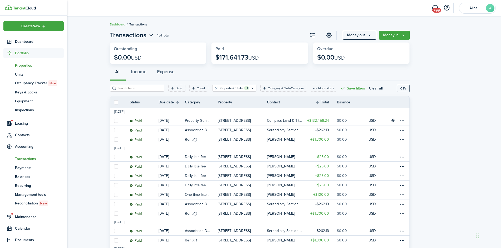
click at [24, 66] on span "Properties" at bounding box center [39, 66] width 49 height 6
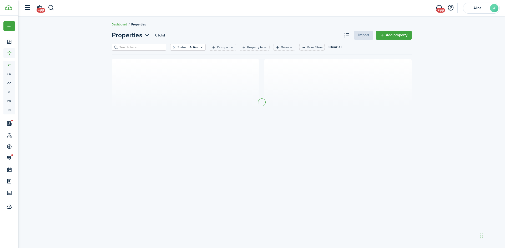
click at [130, 47] on input "search" at bounding box center [141, 47] width 46 height 5
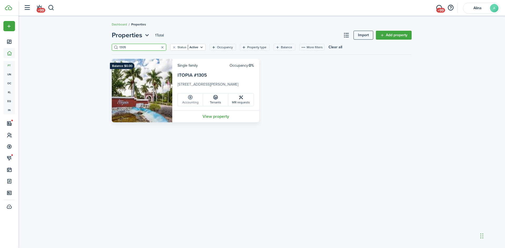
type input "1305"
click at [196, 101] on link "Accounting" at bounding box center [190, 100] width 25 height 13
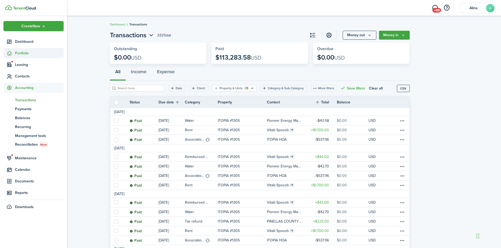
click at [16, 53] on span "Portfolio" at bounding box center [39, 53] width 49 height 6
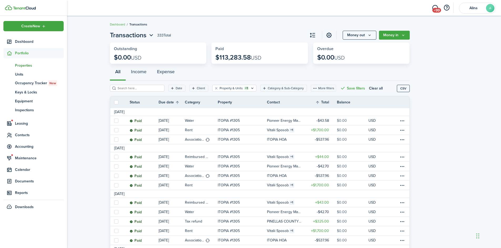
click at [26, 66] on span "Properties" at bounding box center [39, 66] width 49 height 6
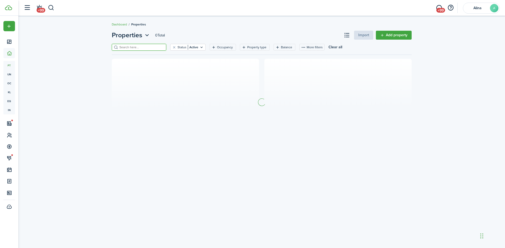
click at [135, 45] on input "search" at bounding box center [141, 47] width 46 height 5
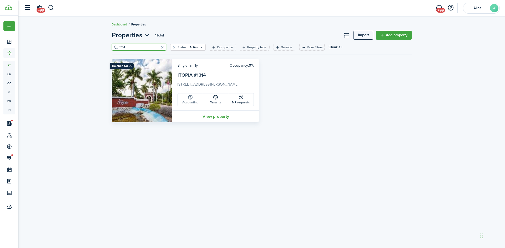
type input "1314"
click at [188, 102] on link "Accounting" at bounding box center [190, 100] width 25 height 13
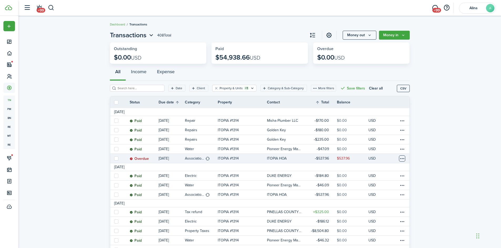
click at [401, 157] on table-menu-btn-icon at bounding box center [402, 159] width 6 height 6
click at [383, 179] on link "Mark as paid" at bounding box center [382, 178] width 46 height 9
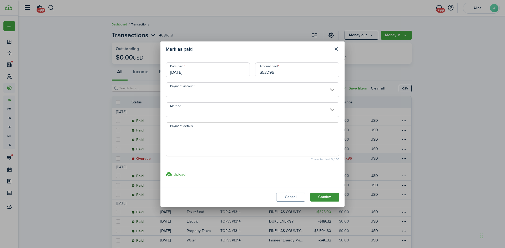
click at [332, 196] on button "Confirm" at bounding box center [324, 197] width 29 height 9
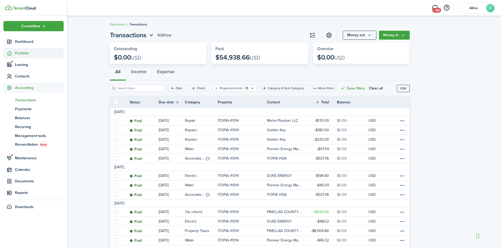
click at [16, 52] on span "Portfolio" at bounding box center [39, 53] width 49 height 6
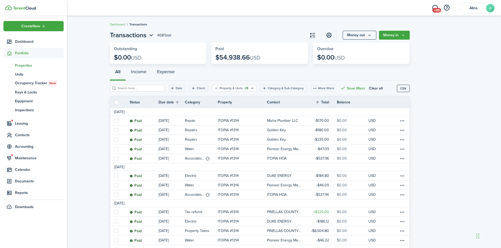
click at [25, 66] on span "Properties" at bounding box center [39, 66] width 49 height 6
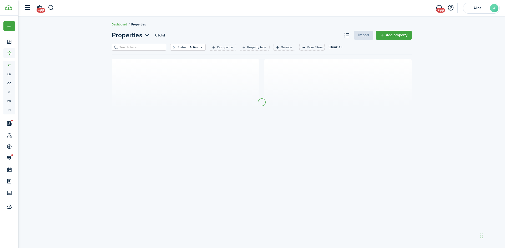
click at [124, 48] on input "search" at bounding box center [141, 47] width 46 height 5
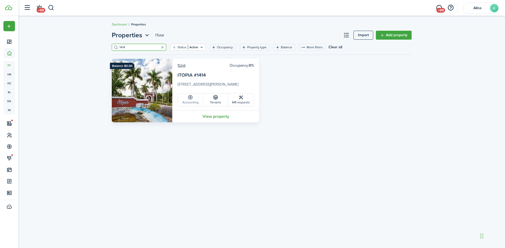
type input "1414"
click at [193, 101] on link "Accounting" at bounding box center [190, 100] width 25 height 13
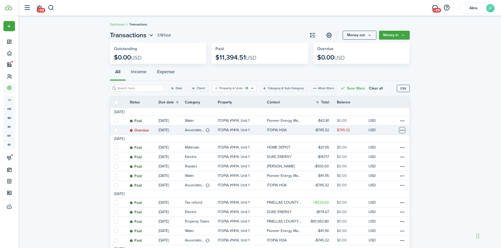
click at [404, 133] on table-menu-btn-icon at bounding box center [402, 130] width 6 height 6
click at [386, 152] on link "Mark as paid" at bounding box center [382, 149] width 46 height 9
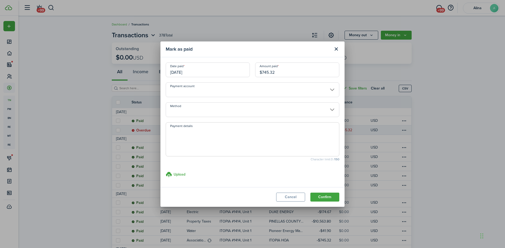
click at [318, 199] on button "Confirm" at bounding box center [324, 197] width 29 height 9
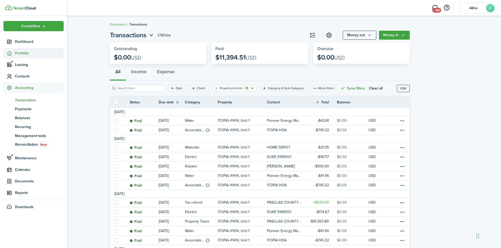
click at [20, 54] on span "Portfolio" at bounding box center [39, 53] width 49 height 6
click at [22, 52] on span "Portfolio" at bounding box center [39, 53] width 49 height 6
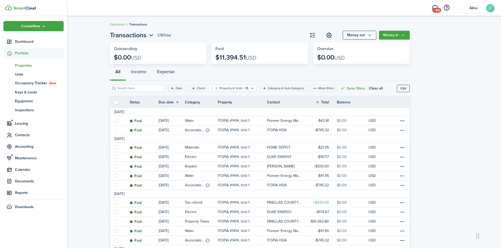
click at [27, 64] on span "Properties" at bounding box center [39, 66] width 49 height 6
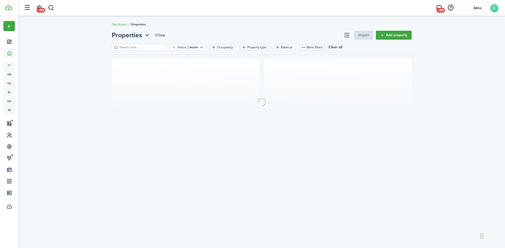
click at [139, 48] on input "search" at bounding box center [141, 47] width 46 height 5
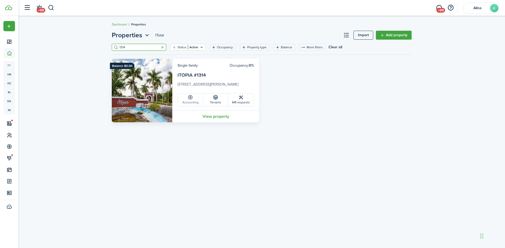
type input "1314"
click at [193, 99] on link "Accounting" at bounding box center [190, 100] width 25 height 13
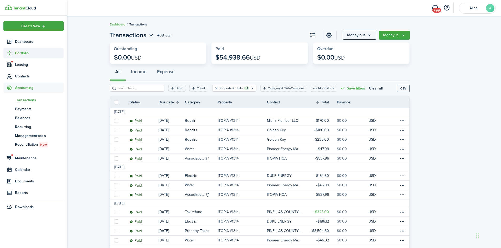
click at [24, 54] on span "Portfolio" at bounding box center [39, 53] width 49 height 6
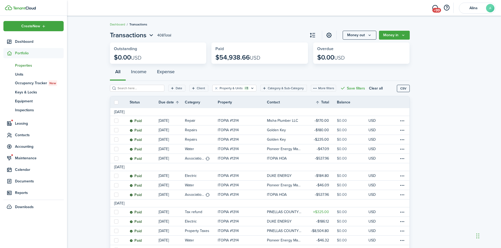
click at [28, 66] on span "Properties" at bounding box center [39, 66] width 49 height 6
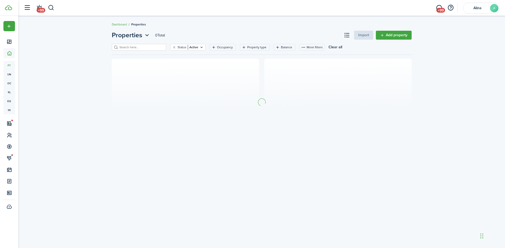
click at [131, 47] on input "search" at bounding box center [141, 47] width 46 height 5
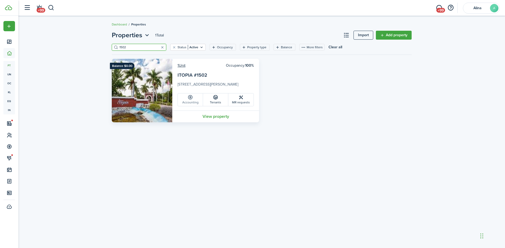
type input "1502"
click at [195, 100] on link "Accounting" at bounding box center [190, 100] width 25 height 13
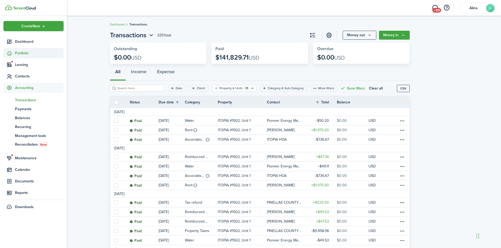
click at [19, 52] on span "Portfolio" at bounding box center [39, 53] width 49 height 6
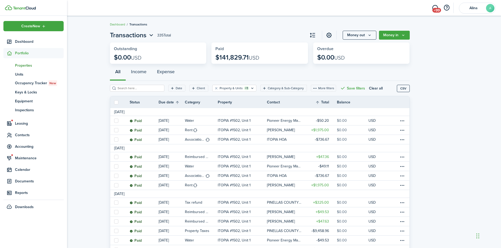
click at [26, 66] on span "Properties" at bounding box center [39, 66] width 49 height 6
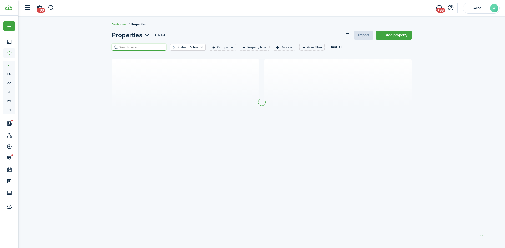
click at [146, 47] on input "search" at bounding box center [141, 47] width 46 height 5
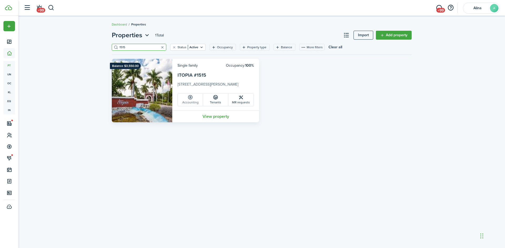
type input "1515"
click at [191, 99] on icon at bounding box center [190, 97] width 6 height 5
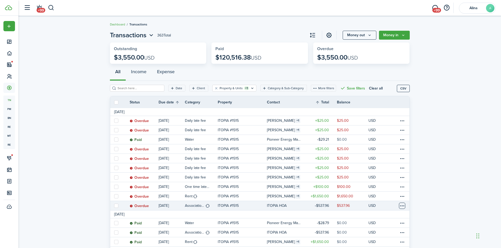
click at [400, 205] on table-menu-btn-icon at bounding box center [402, 206] width 6 height 6
click at [389, 178] on link "Mark as paid" at bounding box center [382, 178] width 46 height 9
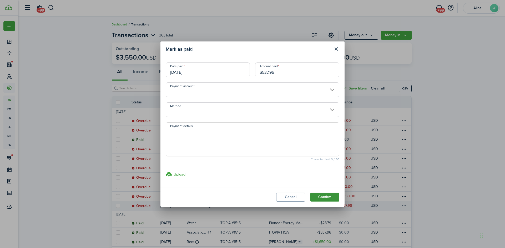
click at [328, 197] on button "Confirm" at bounding box center [324, 197] width 29 height 9
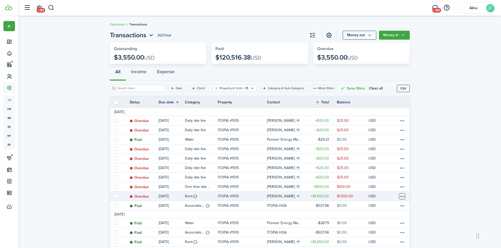
click at [403, 195] on table-menu-btn-icon at bounding box center [402, 196] width 6 height 6
click at [388, 178] on link "Mark as paid" at bounding box center [382, 178] width 46 height 9
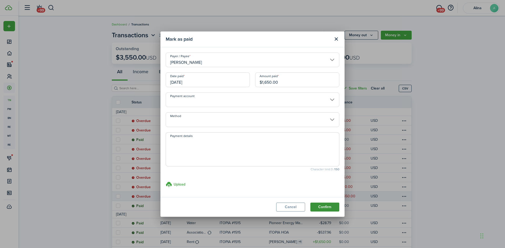
click at [327, 204] on button "Confirm" at bounding box center [324, 207] width 29 height 9
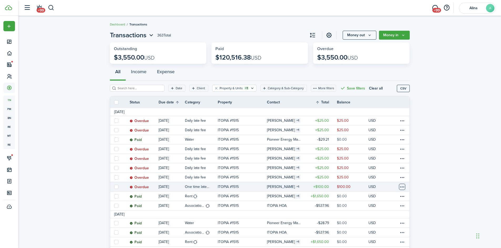
click at [402, 186] on table-menu-btn-icon at bounding box center [402, 187] width 6 height 6
click at [374, 244] on button "Delete" at bounding box center [382, 242] width 46 height 9
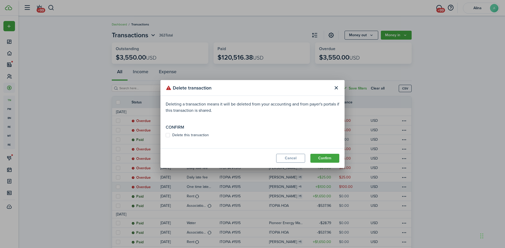
click at [194, 135] on label "Delete this transaction" at bounding box center [187, 135] width 43 height 4
click at [166, 135] on input "Delete this transaction" at bounding box center [165, 135] width 0 height 0
checkbox input "true"
click at [323, 157] on button "Confirm" at bounding box center [324, 158] width 29 height 9
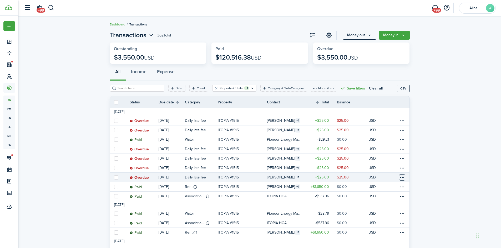
click at [402, 175] on table-menu-btn-icon at bounding box center [402, 177] width 6 height 6
click at [381, 243] on button "Delete" at bounding box center [382, 242] width 46 height 9
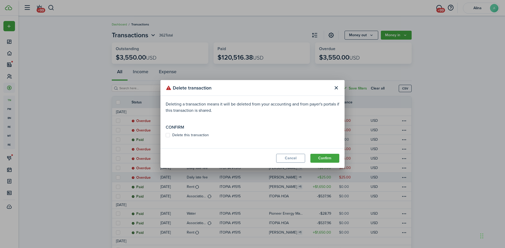
click at [185, 136] on label "Delete this transaction" at bounding box center [187, 135] width 43 height 4
click at [166, 136] on input "Delete this transaction" at bounding box center [165, 135] width 0 height 0
checkbox input "true"
click at [331, 157] on button "Confirm" at bounding box center [324, 158] width 29 height 9
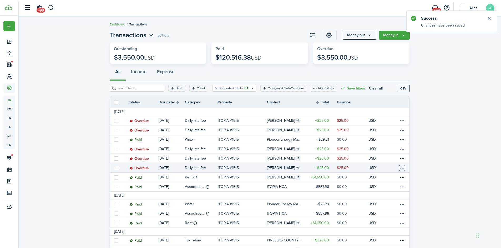
click at [401, 168] on table-menu-btn-icon at bounding box center [402, 168] width 6 height 6
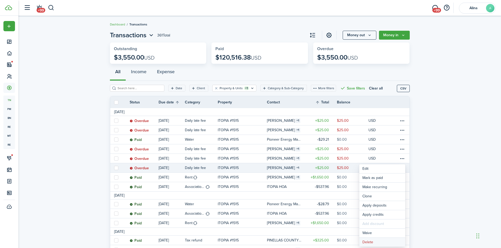
click at [380, 243] on button "Delete" at bounding box center [382, 242] width 46 height 9
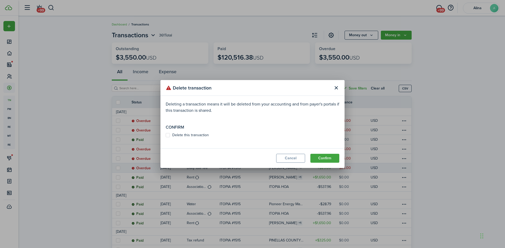
click at [168, 135] on label "Delete this transaction" at bounding box center [187, 135] width 43 height 4
click at [166, 135] on input "Delete this transaction" at bounding box center [165, 135] width 0 height 0
checkbox input "true"
click at [330, 158] on button "Confirm" at bounding box center [324, 158] width 29 height 9
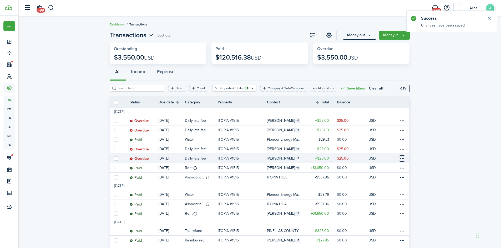
click at [403, 158] on table-menu-btn-icon at bounding box center [402, 159] width 6 height 6
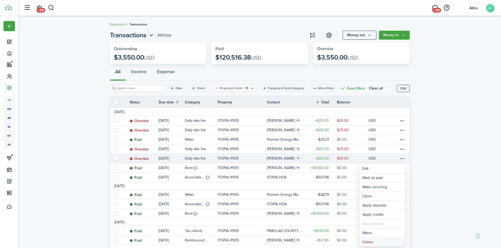
click at [376, 241] on button "Delete" at bounding box center [382, 242] width 46 height 9
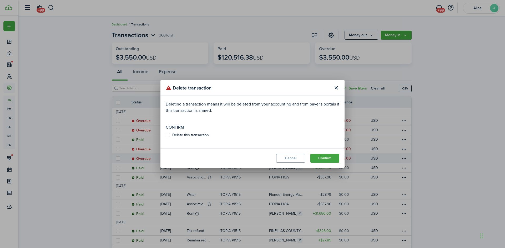
click at [192, 135] on label "Delete this transaction" at bounding box center [187, 135] width 43 height 4
click at [166, 135] on input "Delete this transaction" at bounding box center [165, 135] width 0 height 0
checkbox input "true"
click at [342, 160] on modal-footer "Cancel Confirm" at bounding box center [252, 158] width 184 height 20
click at [332, 156] on button "Confirm" at bounding box center [324, 158] width 29 height 9
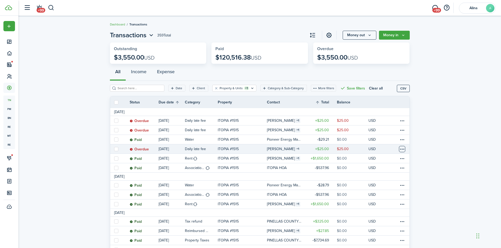
click at [404, 148] on table-menu-btn-icon at bounding box center [402, 149] width 6 height 6
click at [377, 232] on button "Delete" at bounding box center [382, 233] width 46 height 9
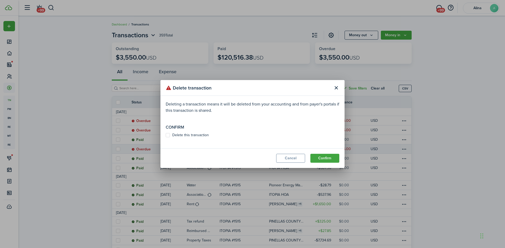
click at [189, 133] on label "Delete this transaction" at bounding box center [187, 135] width 43 height 4
click at [166, 135] on input "Delete this transaction" at bounding box center [165, 135] width 0 height 0
checkbox input "true"
click at [321, 156] on button "Confirm" at bounding box center [324, 158] width 29 height 9
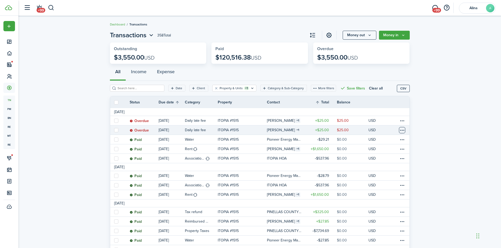
click at [402, 129] on table-menu-btn-icon at bounding box center [402, 130] width 6 height 6
click at [376, 215] on button "Delete" at bounding box center [382, 214] width 46 height 9
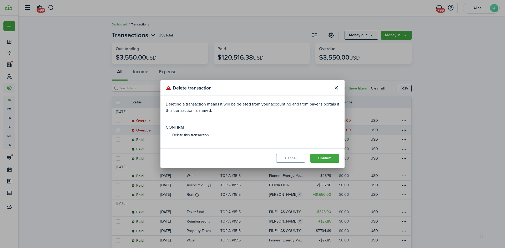
click at [167, 135] on label "Delete this transaction" at bounding box center [187, 135] width 43 height 4
click at [166, 135] on input "Delete this transaction" at bounding box center [165, 135] width 0 height 0
checkbox input "true"
click at [323, 158] on button "Confirm" at bounding box center [324, 158] width 29 height 9
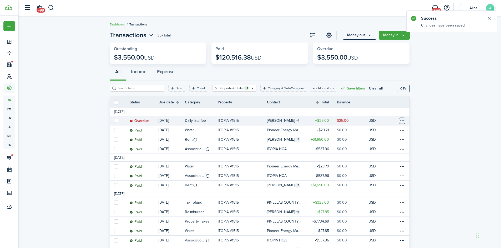
click at [403, 122] on table-menu-btn-icon at bounding box center [402, 121] width 6 height 6
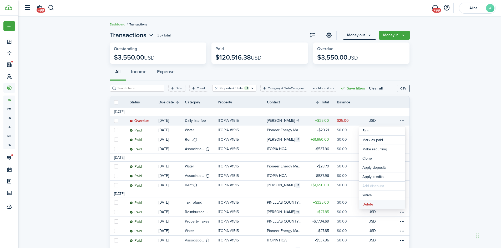
click at [386, 204] on button "Delete" at bounding box center [382, 204] width 46 height 9
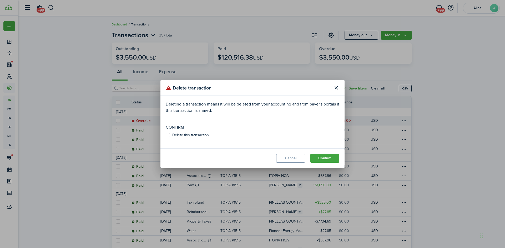
click at [184, 136] on label "Delete this transaction" at bounding box center [187, 135] width 43 height 4
click at [166, 136] on input "Delete this transaction" at bounding box center [165, 135] width 0 height 0
checkbox input "true"
click at [324, 157] on button "Confirm" at bounding box center [324, 158] width 29 height 9
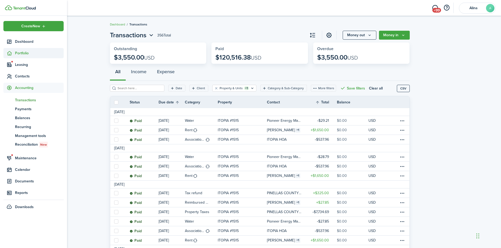
click at [13, 54] on sidebar-link-icon at bounding box center [9, 53] width 12 height 6
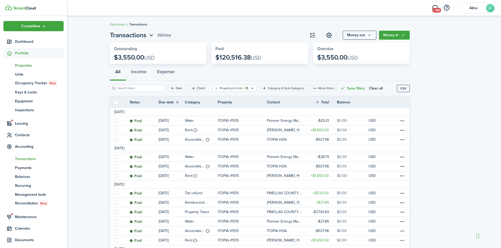
click at [20, 68] on span "Properties" at bounding box center [39, 66] width 49 height 6
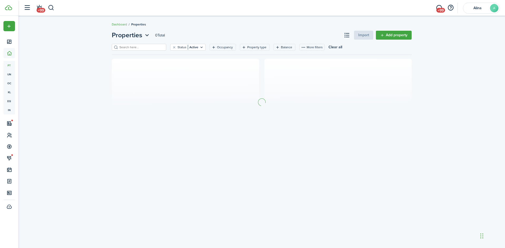
click at [139, 47] on input "search" at bounding box center [141, 47] width 46 height 5
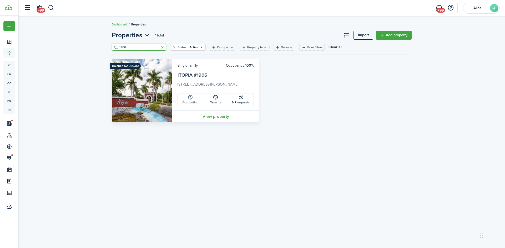
type input "1906"
click at [191, 101] on link "Accounting" at bounding box center [190, 100] width 25 height 13
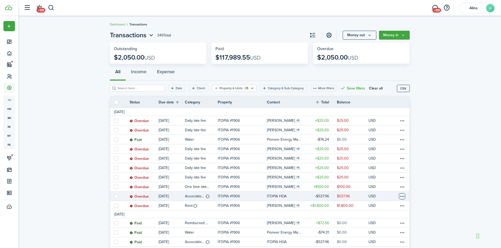
click at [400, 197] on table-menu-btn-icon at bounding box center [402, 196] width 6 height 6
click at [373, 178] on link "Mark as paid" at bounding box center [382, 178] width 46 height 9
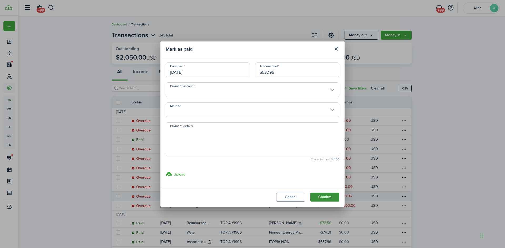
click at [327, 199] on button "Confirm" at bounding box center [324, 197] width 29 height 9
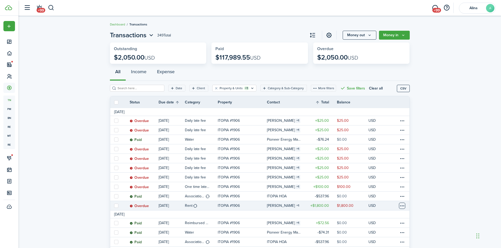
click at [399, 206] on table-menu-btn-icon at bounding box center [402, 206] width 6 height 6
click at [393, 176] on link "Mark as paid" at bounding box center [382, 178] width 46 height 9
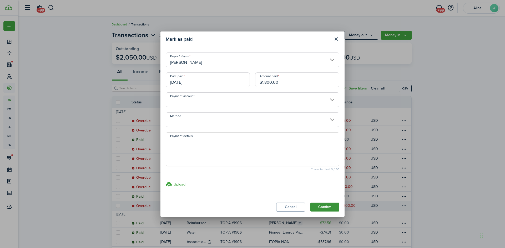
click at [326, 209] on button "Confirm" at bounding box center [324, 207] width 29 height 9
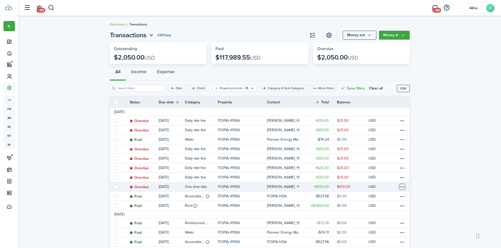
click at [402, 186] on table-menu-btn-icon at bounding box center [402, 187] width 6 height 6
click at [381, 243] on button "Delete" at bounding box center [382, 242] width 46 height 9
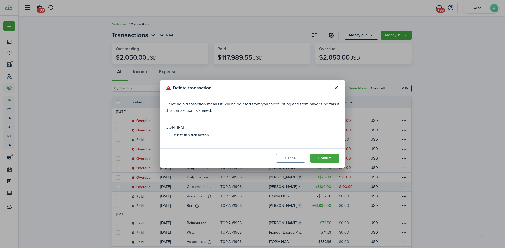
click at [185, 135] on label "Delete this transaction" at bounding box center [187, 135] width 43 height 4
click at [166, 135] on input "Delete this transaction" at bounding box center [165, 135] width 0 height 0
checkbox input "true"
click at [331, 159] on button "Confirm" at bounding box center [324, 158] width 29 height 9
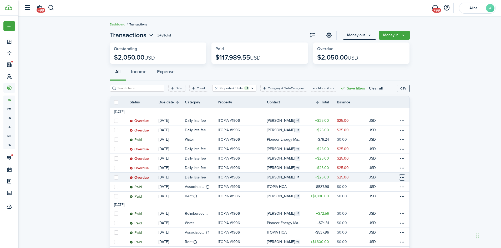
click at [403, 177] on table-menu-btn-icon at bounding box center [402, 177] width 6 height 6
click at [381, 243] on button "Delete" at bounding box center [382, 242] width 46 height 9
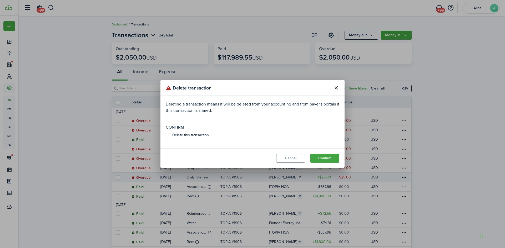
click at [168, 135] on label "Delete this transaction" at bounding box center [187, 135] width 43 height 4
click at [166, 135] on input "Delete this transaction" at bounding box center [165, 135] width 0 height 0
checkbox input "true"
click at [325, 160] on button "Confirm" at bounding box center [324, 158] width 29 height 9
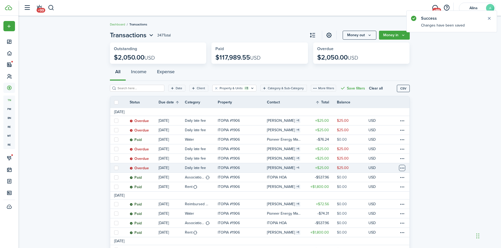
click at [402, 167] on table-menu-btn-icon at bounding box center [402, 168] width 6 height 6
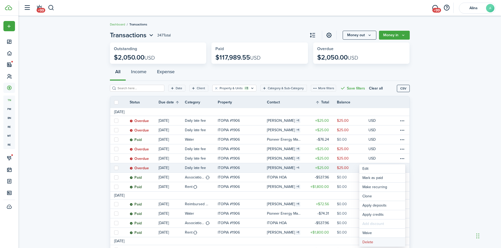
click at [380, 242] on button "Delete" at bounding box center [382, 242] width 46 height 9
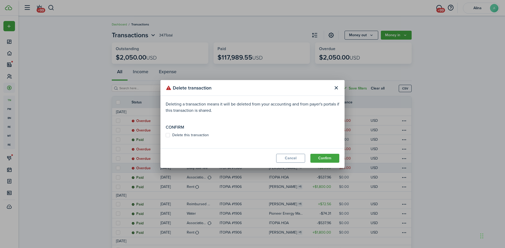
click at [169, 136] on label "Delete this transaction" at bounding box center [187, 135] width 43 height 4
click at [166, 136] on input "Delete this transaction" at bounding box center [165, 135] width 0 height 0
checkbox input "true"
click at [327, 160] on button "Confirm" at bounding box center [324, 158] width 29 height 9
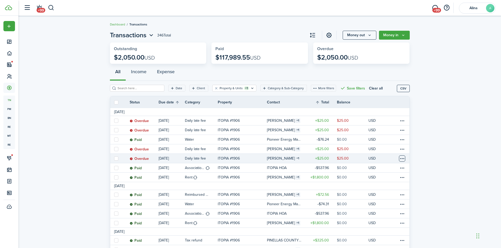
click at [400, 158] on table-menu-btn-icon at bounding box center [402, 159] width 6 height 6
click at [382, 243] on button "Delete" at bounding box center [382, 242] width 46 height 9
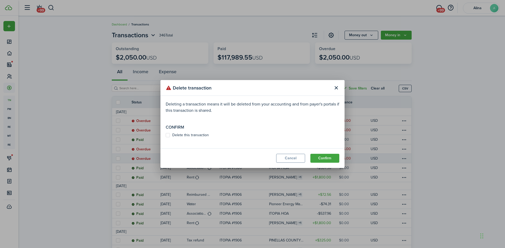
click at [187, 136] on label "Delete this transaction" at bounding box center [187, 135] width 43 height 4
click at [166, 136] on input "Delete this transaction" at bounding box center [165, 135] width 0 height 0
checkbox input "true"
click at [320, 159] on button "Confirm" at bounding box center [324, 158] width 29 height 9
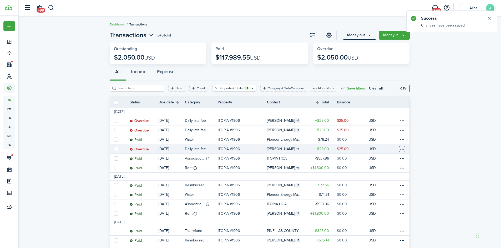
click at [402, 149] on table-menu-btn-icon at bounding box center [402, 149] width 6 height 6
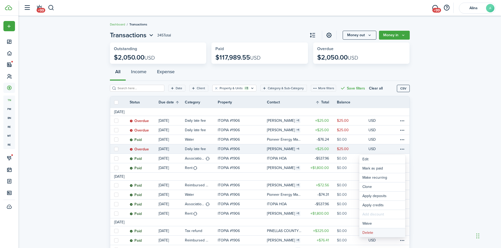
click at [379, 233] on button "Delete" at bounding box center [382, 233] width 46 height 9
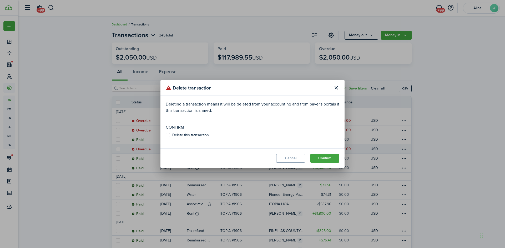
click at [167, 135] on label "Delete this transaction" at bounding box center [187, 135] width 43 height 4
click at [166, 135] on input "Delete this transaction" at bounding box center [165, 135] width 0 height 0
checkbox input "true"
click at [326, 158] on button "Confirm" at bounding box center [324, 158] width 29 height 9
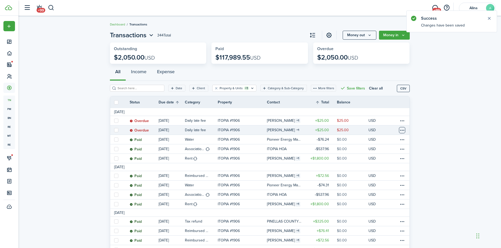
click at [402, 131] on table-menu-btn-icon at bounding box center [402, 130] width 6 height 6
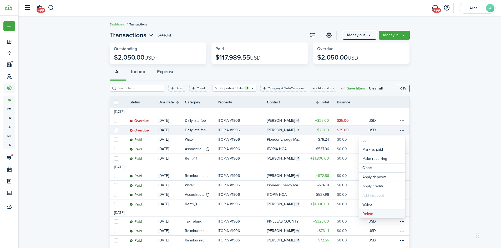
click at [384, 215] on button "Delete" at bounding box center [382, 214] width 46 height 9
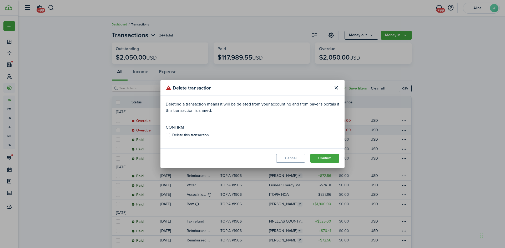
click at [169, 136] on label "Delete this transaction" at bounding box center [187, 135] width 43 height 4
click at [166, 136] on input "Delete this transaction" at bounding box center [165, 135] width 0 height 0
checkbox input "true"
click at [322, 159] on button "Confirm" at bounding box center [324, 158] width 29 height 9
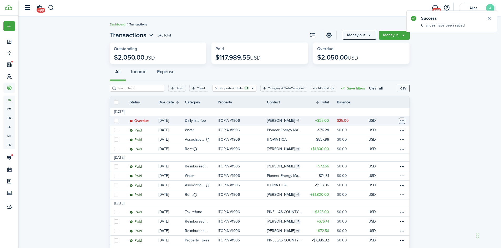
click at [401, 121] on table-menu-btn-icon at bounding box center [402, 121] width 6 height 6
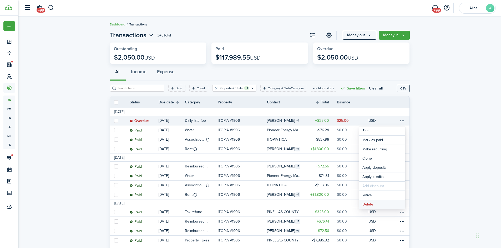
click at [378, 205] on button "Delete" at bounding box center [382, 204] width 46 height 9
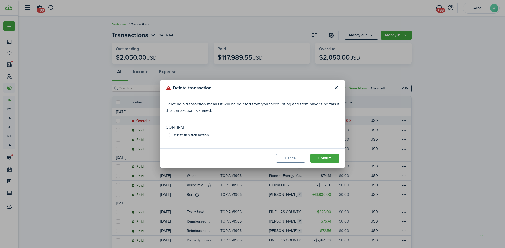
drag, startPoint x: 168, startPoint y: 136, endPoint x: 172, endPoint y: 136, distance: 4.8
click at [170, 136] on label "Delete this transaction" at bounding box center [187, 135] width 43 height 4
click at [166, 136] on input "Delete this transaction" at bounding box center [165, 135] width 0 height 0
checkbox input "true"
click at [322, 156] on button "Confirm" at bounding box center [324, 158] width 29 height 9
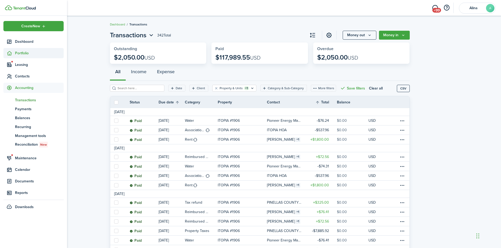
click at [19, 53] on span "Portfolio" at bounding box center [39, 53] width 49 height 6
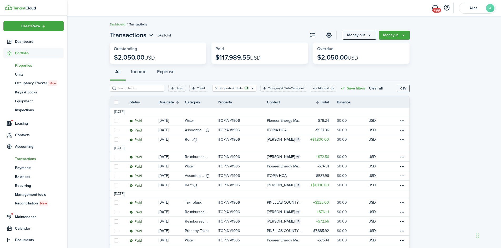
click at [25, 67] on span "Properties" at bounding box center [39, 66] width 49 height 6
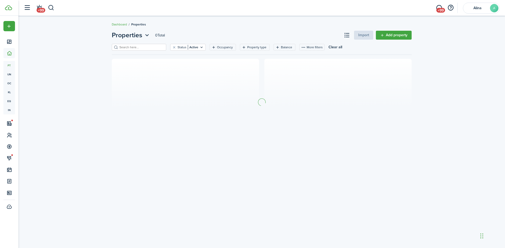
click at [123, 47] on input "search" at bounding box center [141, 47] width 46 height 5
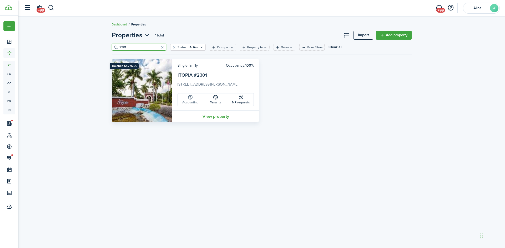
type input "2301"
click at [193, 99] on icon at bounding box center [190, 97] width 6 height 5
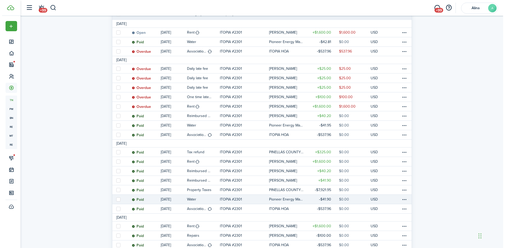
scroll to position [79, 0]
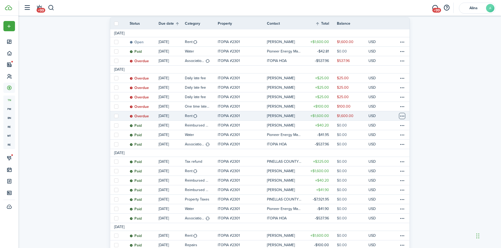
click at [402, 116] on table-menu-btn-icon at bounding box center [402, 116] width 6 height 6
click at [396, 137] on link "Mark as paid" at bounding box center [382, 135] width 46 height 9
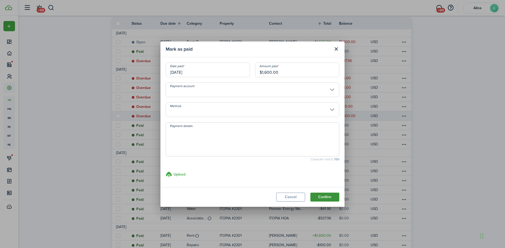
click at [326, 197] on button "Confirm" at bounding box center [324, 197] width 29 height 9
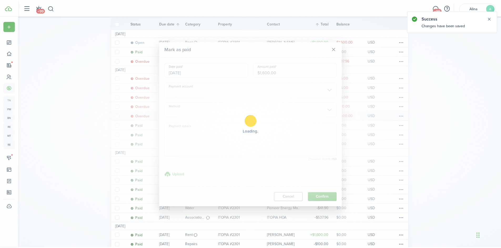
scroll to position [0, 0]
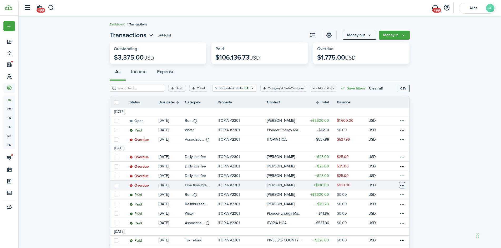
click at [402, 186] on table-menu-btn-icon at bounding box center [402, 185] width 6 height 6
click at [385, 245] on button "Delete" at bounding box center [382, 242] width 46 height 9
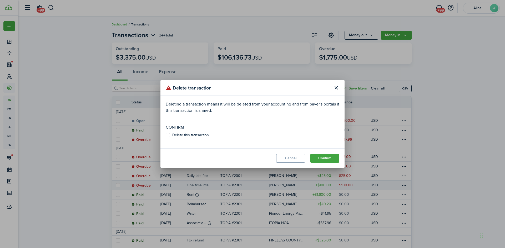
click at [188, 136] on label "Delete this transaction" at bounding box center [187, 135] width 43 height 4
click at [166, 136] on input "Delete this transaction" at bounding box center [165, 135] width 0 height 0
checkbox input "true"
click at [329, 156] on button "Confirm" at bounding box center [324, 158] width 29 height 9
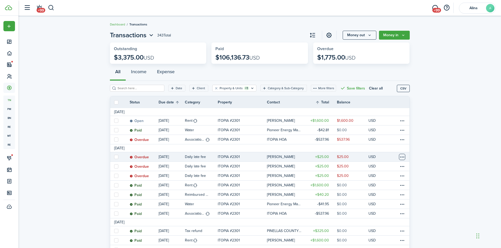
click at [401, 158] on table-menu-btn-icon at bounding box center [402, 157] width 6 height 6
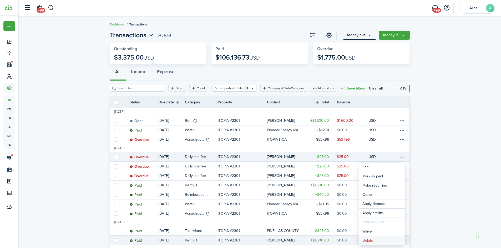
click at [381, 241] on button "Delete" at bounding box center [382, 241] width 46 height 9
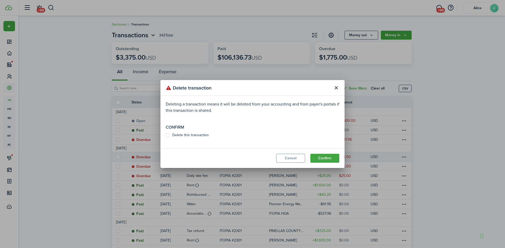
click at [176, 135] on label "Delete this transaction" at bounding box center [187, 135] width 43 height 4
click at [166, 135] on input "Delete this transaction" at bounding box center [165, 135] width 0 height 0
checkbox input "true"
click at [326, 158] on button "Confirm" at bounding box center [324, 158] width 29 height 9
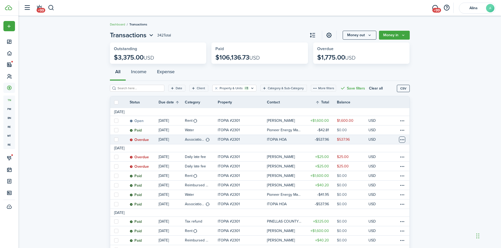
click at [403, 140] on table-menu-btn-icon at bounding box center [402, 140] width 6 height 6
click at [391, 160] on link "Mark as paid" at bounding box center [382, 159] width 46 height 9
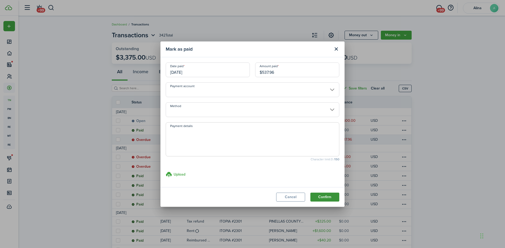
click at [326, 199] on button "Confirm" at bounding box center [324, 197] width 29 height 9
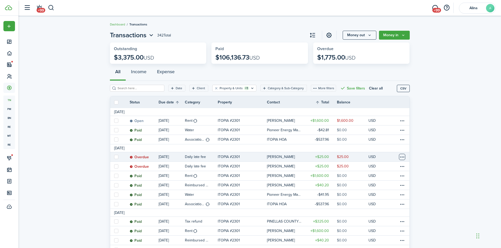
click at [403, 157] on table-menu-btn-icon at bounding box center [402, 157] width 6 height 6
click at [378, 242] on button "Delete" at bounding box center [382, 241] width 46 height 9
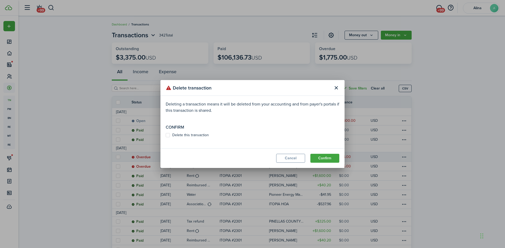
drag, startPoint x: 168, startPoint y: 136, endPoint x: 251, endPoint y: 146, distance: 84.2
click at [169, 136] on label "Delete this transaction" at bounding box center [187, 135] width 43 height 4
click at [166, 136] on input "Delete this transaction" at bounding box center [165, 135] width 0 height 0
checkbox input "true"
click at [327, 157] on button "Confirm" at bounding box center [324, 158] width 29 height 9
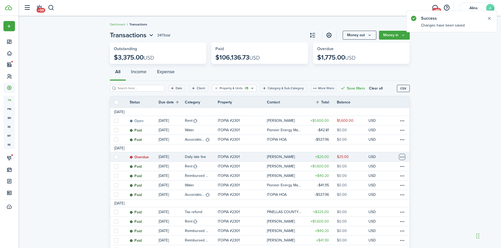
click at [402, 157] on table-menu-btn-icon at bounding box center [402, 157] width 6 height 6
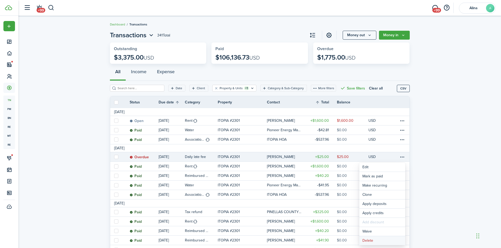
click at [369, 240] on button "Delete" at bounding box center [382, 241] width 46 height 9
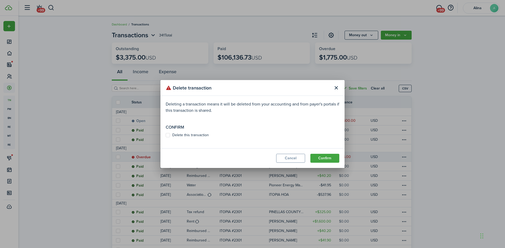
click at [166, 136] on label "Delete this transaction" at bounding box center [187, 135] width 43 height 4
click at [166, 136] on input "Delete this transaction" at bounding box center [165, 135] width 0 height 0
checkbox input "true"
click at [326, 161] on button "Confirm" at bounding box center [324, 158] width 29 height 9
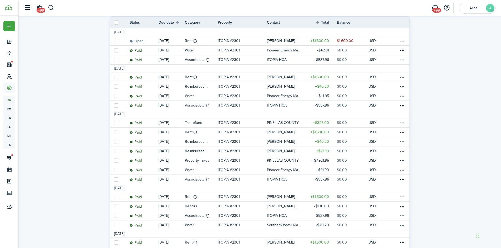
scroll to position [79, 0]
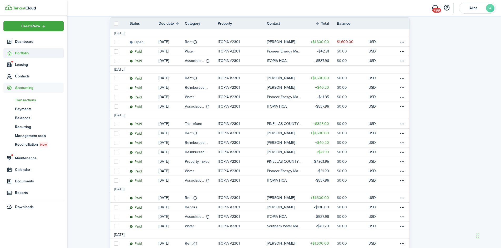
click at [11, 54] on icon at bounding box center [10, 53] width 6 height 5
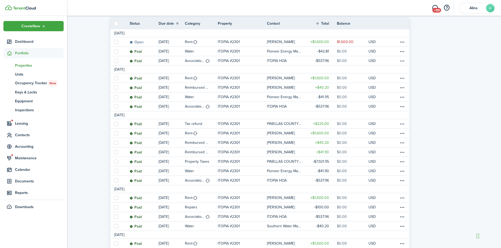
click at [22, 66] on span "Properties" at bounding box center [39, 66] width 49 height 6
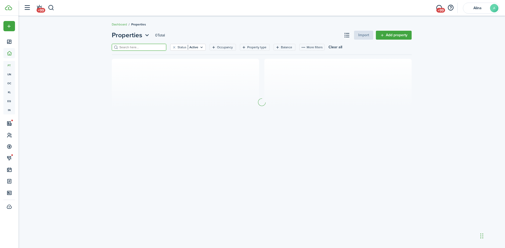
click at [131, 47] on input "search" at bounding box center [141, 47] width 46 height 5
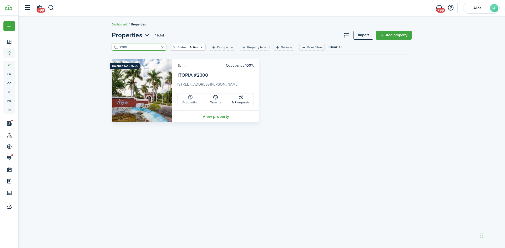
type input "2308"
click at [196, 103] on link "Accounting" at bounding box center [190, 100] width 25 height 13
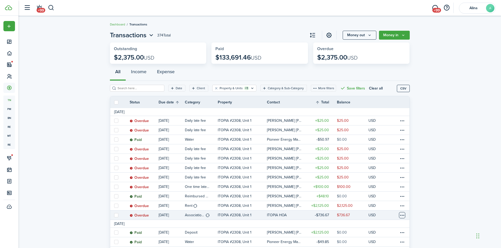
click at [404, 215] on table-menu-btn-icon at bounding box center [402, 215] width 6 height 6
click at [384, 180] on link "Mark as paid" at bounding box center [382, 178] width 46 height 9
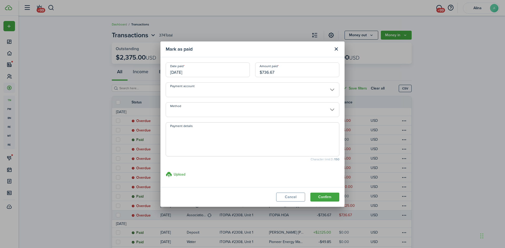
drag, startPoint x: 321, startPoint y: 197, endPoint x: 321, endPoint y: 194, distance: 2.9
click at [321, 196] on button "Confirm" at bounding box center [324, 197] width 29 height 9
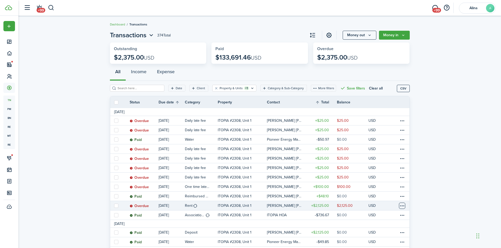
click at [400, 206] on table-menu-btn-icon at bounding box center [402, 206] width 6 height 6
click at [378, 177] on link "Mark as paid" at bounding box center [382, 178] width 46 height 9
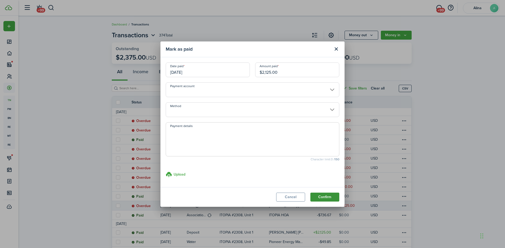
click at [330, 196] on button "Confirm" at bounding box center [324, 197] width 29 height 9
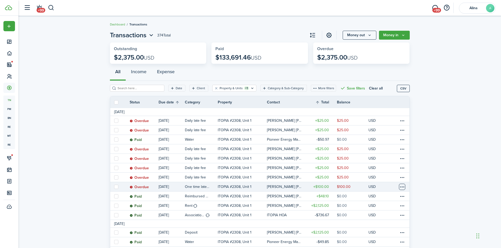
click at [402, 188] on table-menu-btn-icon at bounding box center [402, 187] width 6 height 6
click at [398, 186] on link at bounding box center [403, 186] width 11 height 9
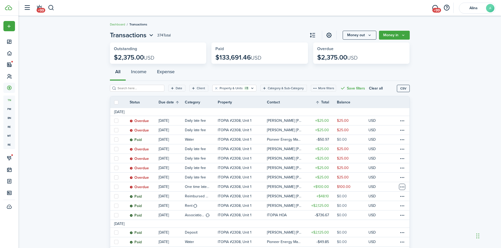
click at [404, 186] on table-menu-btn-icon "Open menu" at bounding box center [402, 187] width 6 height 6
click at [376, 243] on button "Delete" at bounding box center [382, 242] width 46 height 9
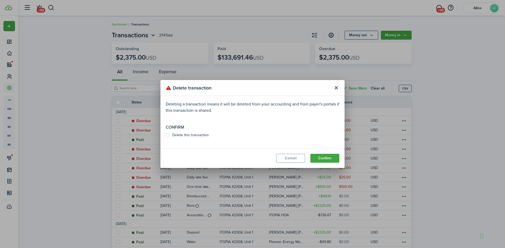
drag, startPoint x: 179, startPoint y: 134, endPoint x: 309, endPoint y: 150, distance: 131.0
click at [180, 134] on label "Delete this transaction" at bounding box center [187, 135] width 43 height 4
click at [166, 135] on input "Delete this transaction" at bounding box center [165, 135] width 0 height 0
checkbox input "true"
click at [325, 156] on button "Confirm" at bounding box center [324, 158] width 29 height 9
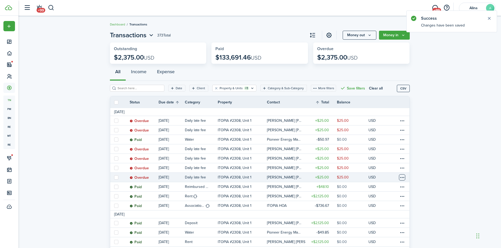
click at [403, 179] on table-menu-btn-icon at bounding box center [402, 177] width 6 height 6
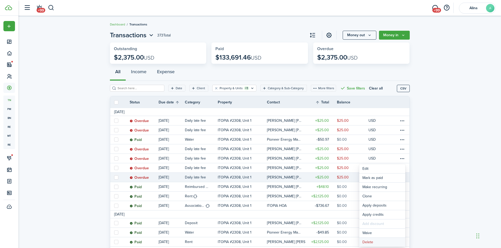
click at [379, 243] on button "Delete" at bounding box center [382, 242] width 46 height 9
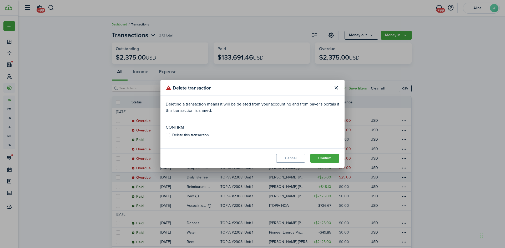
click at [168, 136] on label "Delete this transaction" at bounding box center [187, 135] width 43 height 4
click at [166, 136] on input "Delete this transaction" at bounding box center [165, 135] width 0 height 0
checkbox input "true"
click at [326, 157] on button "Confirm" at bounding box center [324, 158] width 29 height 9
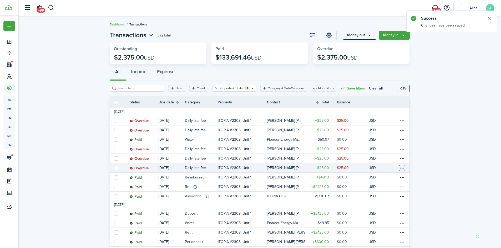
click at [403, 167] on table-menu-btn-icon at bounding box center [402, 168] width 6 height 6
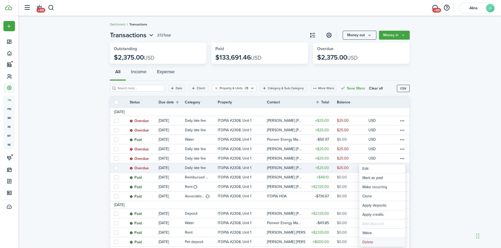
click at [379, 242] on button "Delete" at bounding box center [382, 242] width 46 height 9
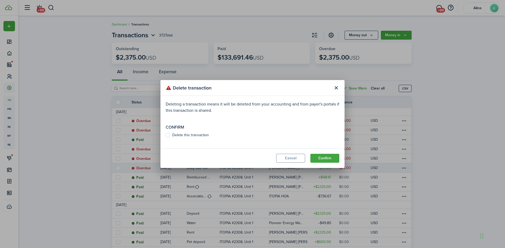
click at [171, 135] on label "Delete this transaction" at bounding box center [187, 135] width 43 height 4
click at [166, 135] on input "Delete this transaction" at bounding box center [165, 135] width 0 height 0
checkbox input "true"
click at [329, 158] on button "Confirm" at bounding box center [324, 158] width 29 height 9
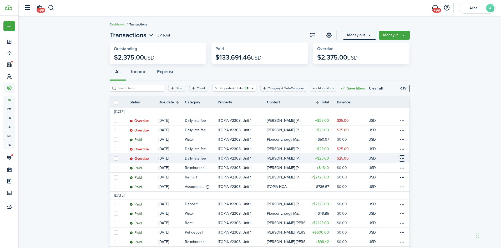
click at [403, 159] on table-menu-btn-icon at bounding box center [402, 159] width 6 height 6
click at [377, 241] on button "Delete" at bounding box center [382, 242] width 46 height 9
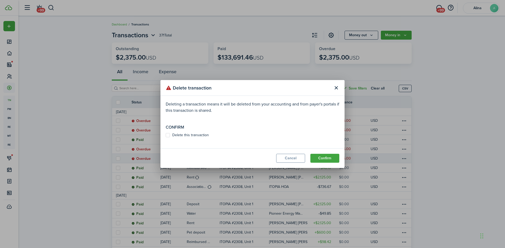
click at [171, 134] on label "Delete this transaction" at bounding box center [187, 135] width 43 height 4
click at [166, 135] on input "Delete this transaction" at bounding box center [165, 135] width 0 height 0
checkbox input "true"
click at [329, 158] on button "Confirm" at bounding box center [324, 158] width 29 height 9
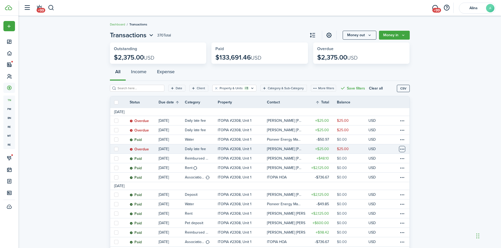
click at [402, 148] on table-menu-btn-icon at bounding box center [402, 149] width 6 height 6
click at [380, 234] on button "Delete" at bounding box center [382, 233] width 46 height 9
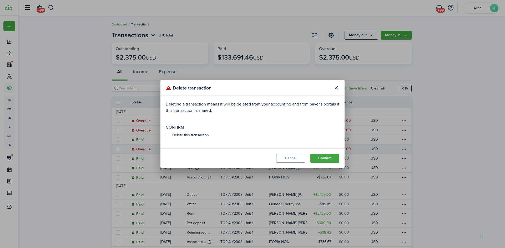
drag, startPoint x: 186, startPoint y: 133, endPoint x: 205, endPoint y: 132, distance: 19.2
click at [187, 133] on label "Delete this transaction" at bounding box center [187, 135] width 43 height 4
click at [166, 135] on input "Delete this transaction" at bounding box center [165, 135] width 0 height 0
checkbox input "true"
click at [333, 158] on button "Confirm" at bounding box center [324, 158] width 29 height 9
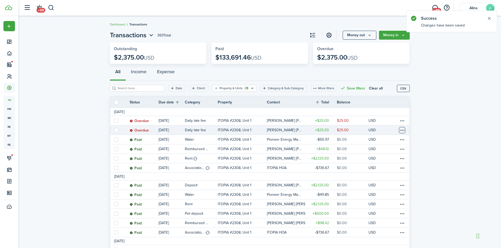
click at [403, 130] on table-menu-btn-icon at bounding box center [402, 130] width 6 height 6
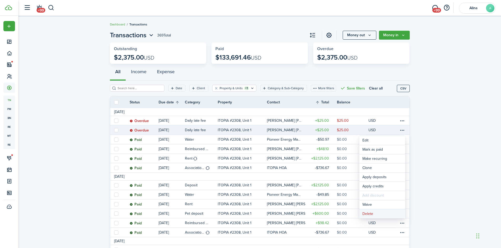
click at [381, 215] on button "Delete" at bounding box center [382, 214] width 46 height 9
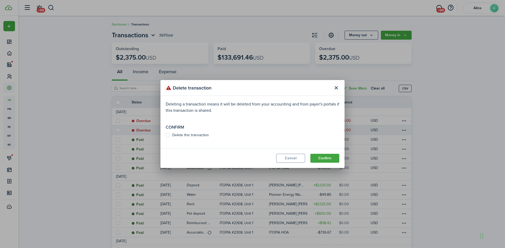
drag, startPoint x: 167, startPoint y: 136, endPoint x: 204, endPoint y: 138, distance: 37.3
click at [167, 137] on label "Delete this transaction" at bounding box center [187, 135] width 43 height 4
click at [166, 136] on input "Delete this transaction" at bounding box center [165, 135] width 0 height 0
checkbox input "true"
click at [327, 156] on button "Confirm" at bounding box center [324, 158] width 29 height 9
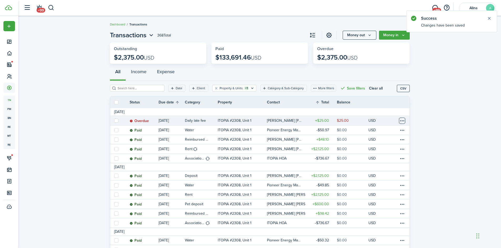
click at [401, 119] on table-menu-btn-icon at bounding box center [402, 121] width 6 height 6
click at [389, 204] on button "Delete" at bounding box center [382, 204] width 46 height 9
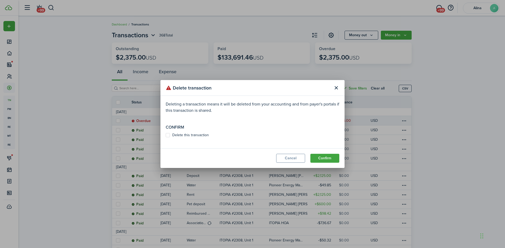
drag, startPoint x: 166, startPoint y: 136, endPoint x: 178, endPoint y: 136, distance: 11.8
click at [167, 136] on label "Delete this transaction" at bounding box center [187, 135] width 43 height 4
click at [166, 136] on input "Delete this transaction" at bounding box center [165, 135] width 0 height 0
checkbox input "true"
click at [326, 158] on button "Confirm" at bounding box center [324, 158] width 29 height 9
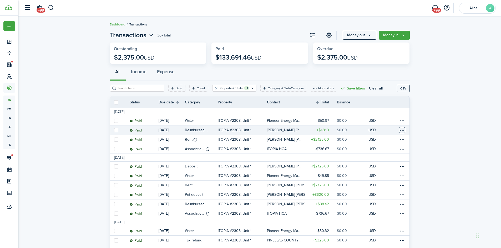
click at [401, 130] on table-menu-btn-icon at bounding box center [402, 130] width 6 height 6
click at [382, 141] on button "Edit" at bounding box center [382, 140] width 46 height 9
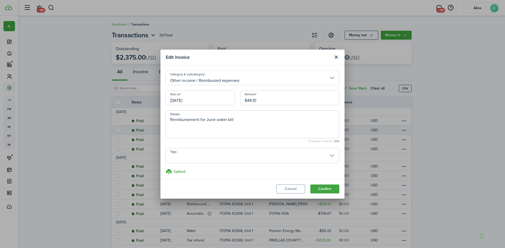
click at [195, 99] on input "[DATE]" at bounding box center [200, 98] width 69 height 15
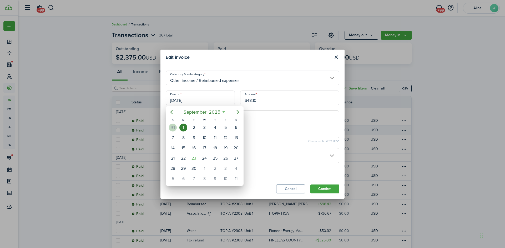
click at [172, 128] on div "31" at bounding box center [173, 128] width 8 height 8
type input "[DATE]"
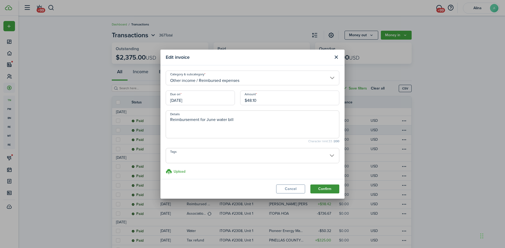
click at [326, 189] on button "Confirm" at bounding box center [324, 189] width 29 height 9
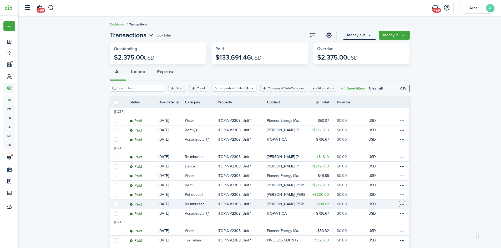
click at [404, 204] on table-menu-btn-icon at bounding box center [402, 204] width 6 height 6
click at [382, 179] on button "Edit" at bounding box center [382, 178] width 46 height 9
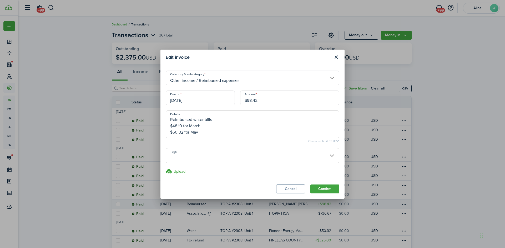
click at [195, 100] on input "[DATE]" at bounding box center [200, 98] width 69 height 15
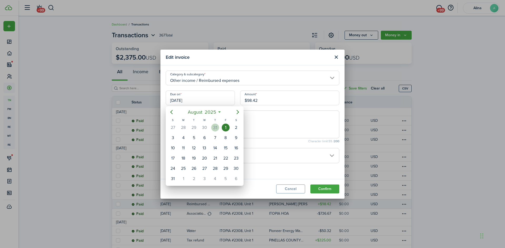
click at [213, 129] on div "31" at bounding box center [215, 128] width 8 height 8
type input "07/31/2025"
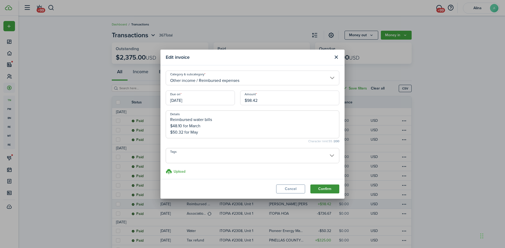
click at [322, 190] on button "Confirm" at bounding box center [324, 189] width 29 height 9
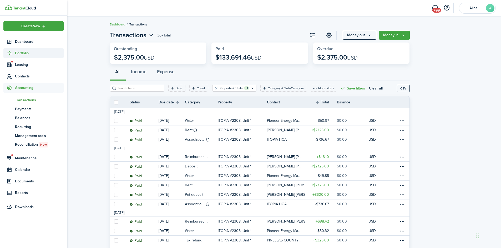
click at [15, 53] on span "Portfolio" at bounding box center [33, 53] width 60 height 10
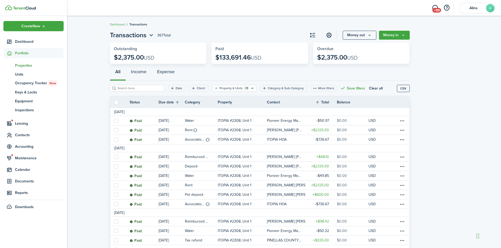
click at [24, 65] on span "Properties" at bounding box center [39, 66] width 49 height 6
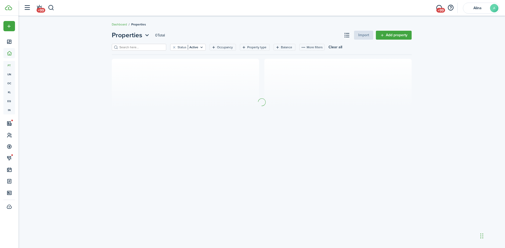
click at [123, 47] on input "search" at bounding box center [141, 47] width 46 height 5
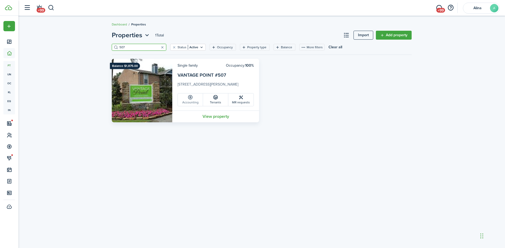
type input "507"
click at [194, 101] on link "Accounting" at bounding box center [190, 100] width 25 height 13
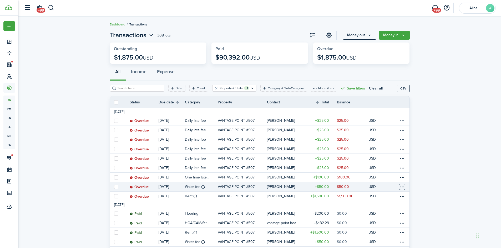
click at [404, 187] on table-menu-btn-icon at bounding box center [402, 187] width 6 height 6
click at [389, 178] on link "Mark as paid" at bounding box center [382, 178] width 46 height 9
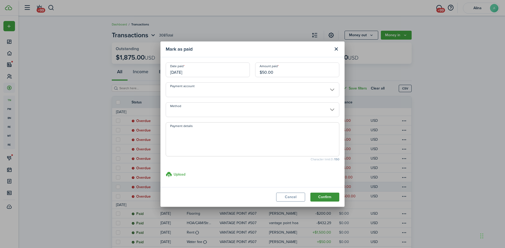
click at [328, 196] on button "Confirm" at bounding box center [324, 197] width 29 height 9
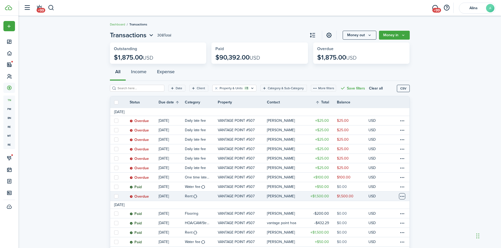
click at [403, 197] on table-menu-btn-icon at bounding box center [402, 196] width 6 height 6
click at [389, 179] on link "Mark as paid" at bounding box center [382, 178] width 46 height 9
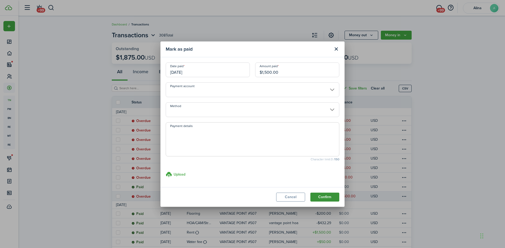
click at [325, 198] on button "Confirm" at bounding box center [324, 197] width 29 height 9
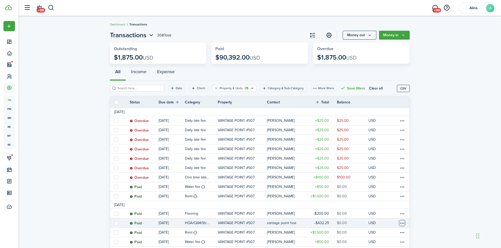
click at [404, 224] on table-menu-btn-icon at bounding box center [402, 223] width 6 height 6
click at [397, 196] on link "Clone" at bounding box center [382, 196] width 46 height 9
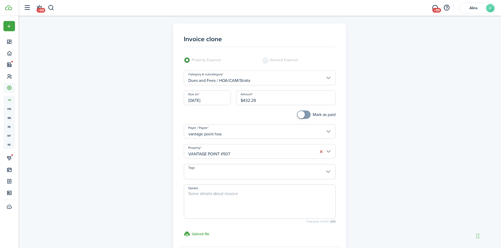
click at [218, 99] on input "[DATE]" at bounding box center [207, 98] width 47 height 15
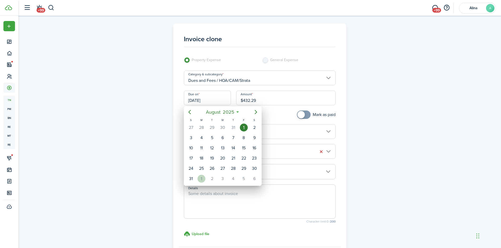
click at [203, 178] on div "1" at bounding box center [201, 179] width 8 height 8
type input "[DATE]"
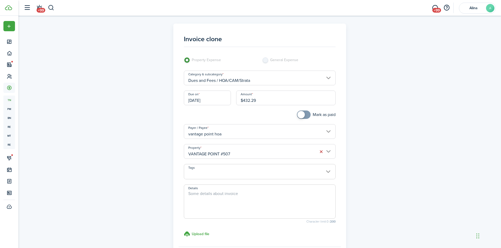
checkbox input "true"
click at [305, 116] on span at bounding box center [303, 115] width 5 height 8
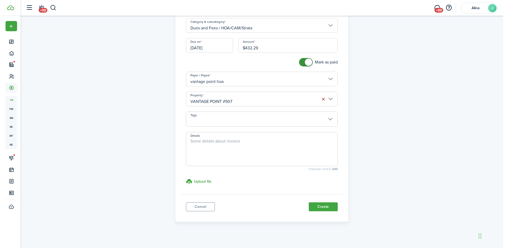
scroll to position [56, 0]
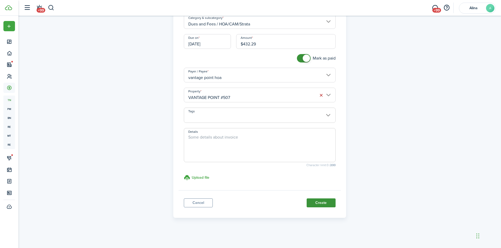
click at [326, 202] on button "Create" at bounding box center [320, 203] width 29 height 9
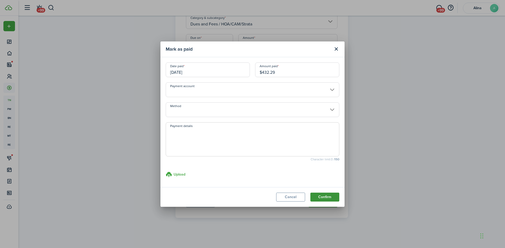
click at [330, 198] on button "Confirm" at bounding box center [324, 197] width 29 height 9
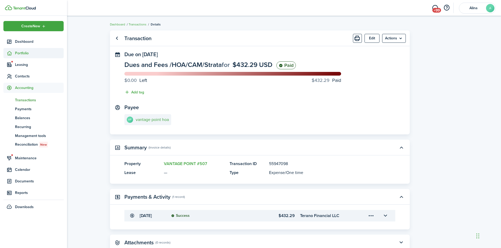
click at [19, 53] on span "Portfolio" at bounding box center [39, 53] width 49 height 6
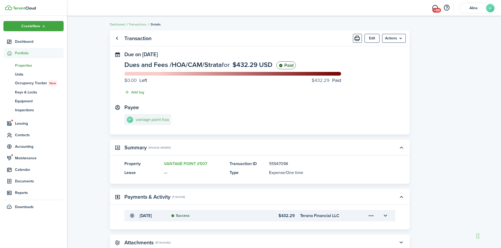
click at [26, 65] on span "Properties" at bounding box center [39, 66] width 49 height 6
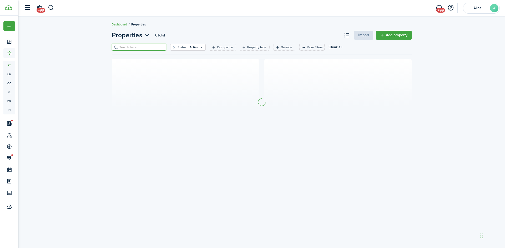
click at [123, 47] on input "search" at bounding box center [141, 47] width 46 height 5
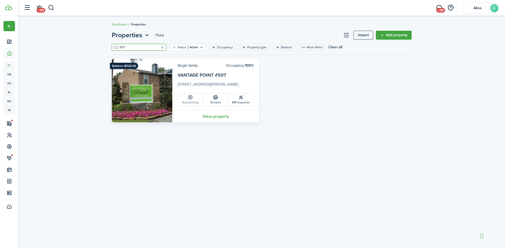
type input "507"
click at [194, 98] on link "Accounting" at bounding box center [190, 100] width 25 height 13
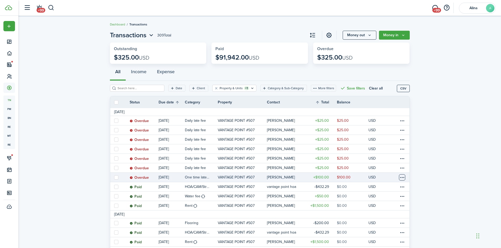
click at [403, 178] on table-menu-btn-icon at bounding box center [402, 177] width 6 height 6
click at [386, 239] on button "Delete" at bounding box center [382, 242] width 46 height 9
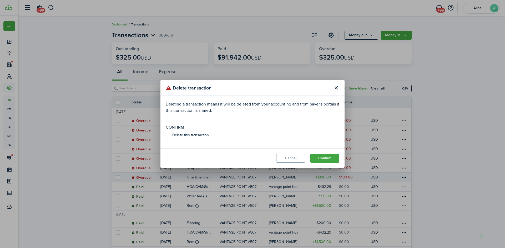
click at [168, 135] on label "Delete this transaction" at bounding box center [187, 135] width 43 height 4
click at [166, 135] on input "Delete this transaction" at bounding box center [165, 135] width 0 height 0
checkbox input "true"
click at [327, 155] on button "Confirm" at bounding box center [324, 158] width 29 height 9
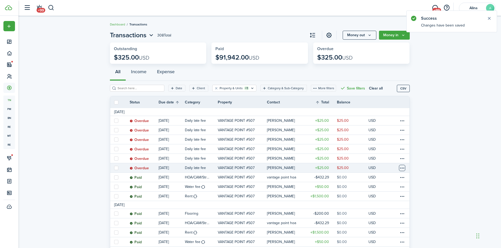
click at [402, 169] on table-menu-btn-icon at bounding box center [402, 168] width 6 height 6
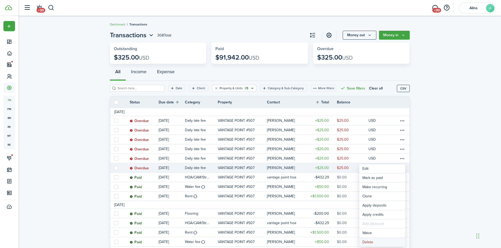
click at [378, 244] on button "Delete" at bounding box center [382, 242] width 46 height 9
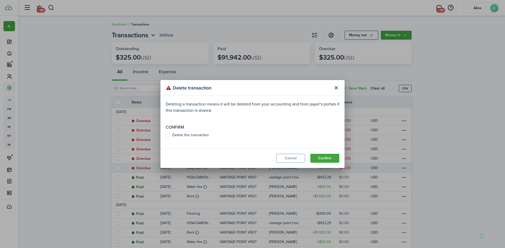
click at [194, 135] on label "Delete this transaction" at bounding box center [187, 135] width 43 height 4
click at [166, 135] on input "Delete this transaction" at bounding box center [165, 135] width 0 height 0
checkbox input "true"
click at [332, 157] on button "Confirm" at bounding box center [324, 158] width 29 height 9
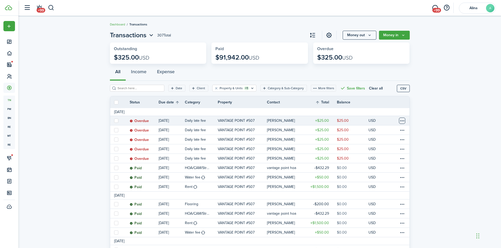
click at [400, 121] on table-menu-btn-icon at bounding box center [402, 121] width 6 height 6
click at [377, 207] on button "Delete" at bounding box center [382, 204] width 46 height 9
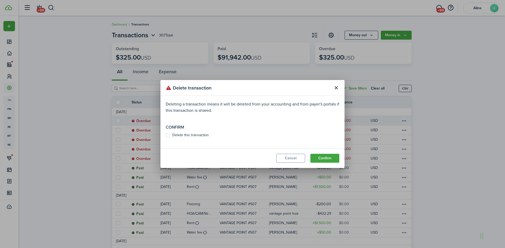
click at [179, 135] on label "Delete this transaction" at bounding box center [187, 135] width 43 height 4
click at [166, 135] on input "Delete this transaction" at bounding box center [165, 135] width 0 height 0
checkbox input "true"
click at [329, 160] on button "Confirm" at bounding box center [324, 158] width 29 height 9
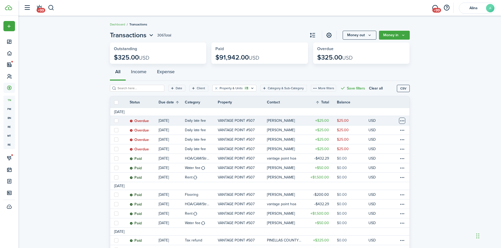
click at [402, 121] on table-menu-btn-icon at bounding box center [402, 121] width 6 height 6
click at [383, 207] on button "Delete" at bounding box center [382, 204] width 46 height 9
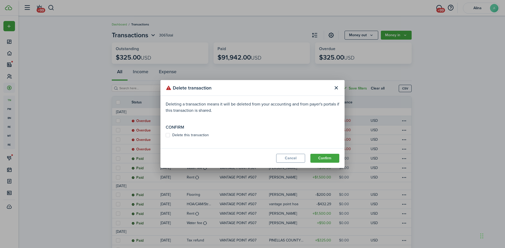
click at [179, 134] on label "Delete this transaction" at bounding box center [187, 135] width 43 height 4
click at [166, 135] on input "Delete this transaction" at bounding box center [165, 135] width 0 height 0
checkbox input "true"
click at [333, 157] on button "Confirm" at bounding box center [324, 158] width 29 height 9
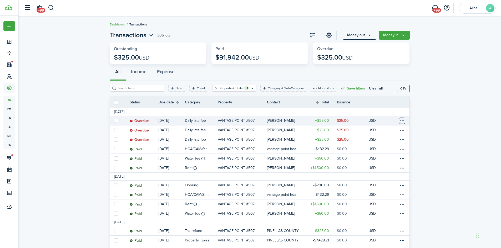
click at [402, 121] on table-menu-btn-icon at bounding box center [402, 121] width 6 height 6
click at [382, 207] on button "Delete" at bounding box center [382, 204] width 46 height 9
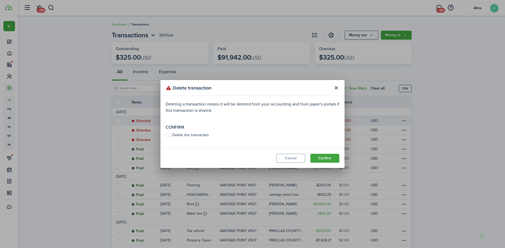
click at [177, 134] on label "Delete this transaction" at bounding box center [187, 135] width 43 height 4
click at [166, 135] on input "Delete this transaction" at bounding box center [165, 135] width 0 height 0
checkbox input "true"
click at [331, 159] on button "Confirm" at bounding box center [324, 158] width 29 height 9
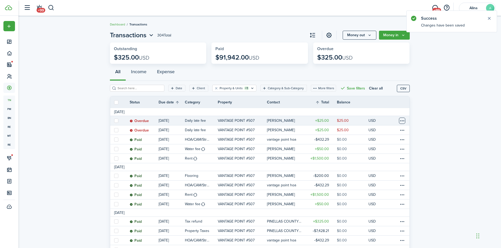
click at [402, 123] on table-menu-btn-icon at bounding box center [402, 121] width 6 height 6
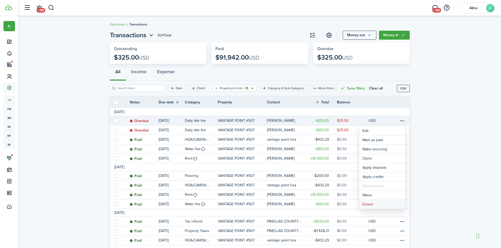
click at [390, 206] on button "Delete" at bounding box center [382, 204] width 46 height 9
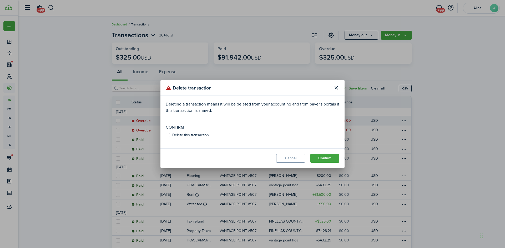
click at [202, 136] on label "Delete this transaction" at bounding box center [187, 135] width 43 height 4
click at [166, 136] on input "Delete this transaction" at bounding box center [165, 135] width 0 height 0
checkbox input "true"
click at [324, 156] on button "Confirm" at bounding box center [324, 158] width 29 height 9
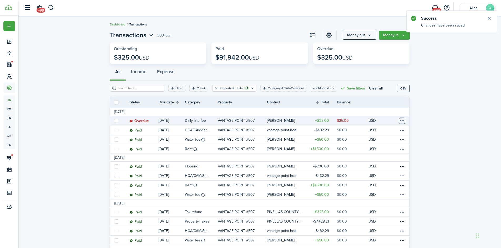
click at [404, 121] on table-menu-btn-icon at bounding box center [402, 121] width 6 height 6
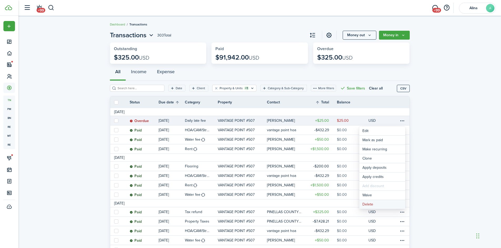
click at [387, 203] on button "Delete" at bounding box center [382, 204] width 46 height 9
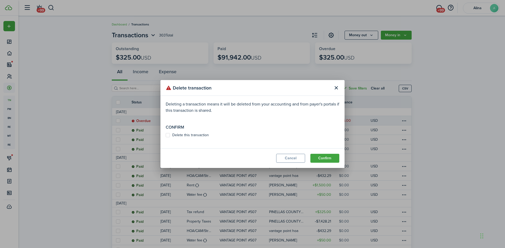
click at [173, 135] on label "Delete this transaction" at bounding box center [187, 135] width 43 height 4
click at [166, 135] on input "Delete this transaction" at bounding box center [165, 135] width 0 height 0
checkbox input "true"
click at [327, 157] on button "Confirm" at bounding box center [324, 158] width 29 height 9
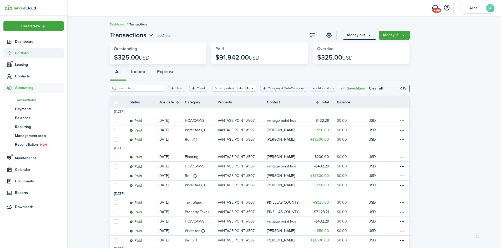
drag, startPoint x: 18, startPoint y: 53, endPoint x: 24, endPoint y: 56, distance: 6.8
click at [18, 53] on span "Portfolio" at bounding box center [39, 53] width 49 height 6
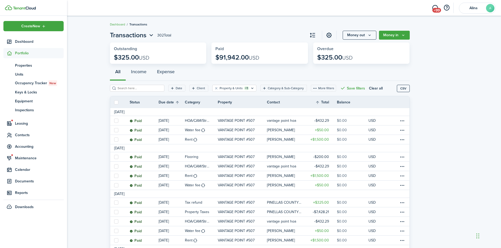
click at [25, 54] on span "Portfolio" at bounding box center [39, 53] width 49 height 6
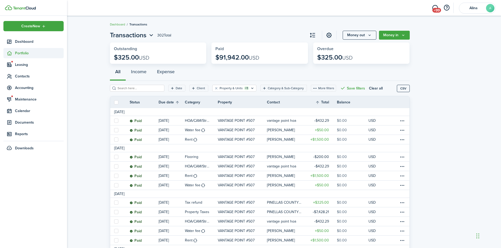
click at [25, 54] on span "Portfolio" at bounding box center [39, 53] width 49 height 6
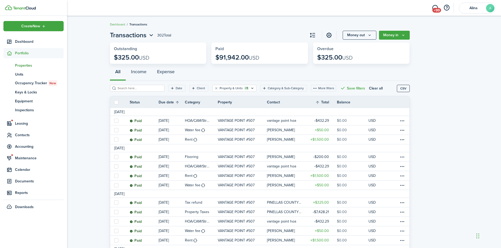
click at [24, 66] on span "Properties" at bounding box center [39, 66] width 49 height 6
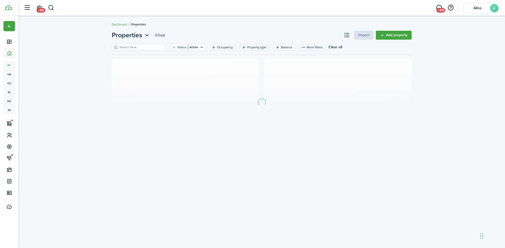
click at [130, 50] on filter-search at bounding box center [139, 47] width 54 height 7
click at [134, 49] on input "search" at bounding box center [141, 47] width 46 height 5
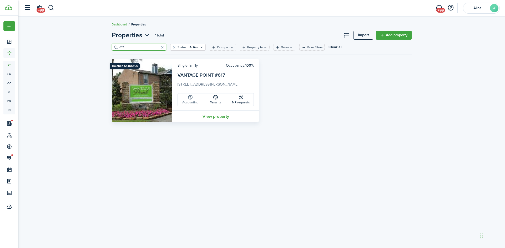
type input "617"
click at [190, 103] on link "Accounting" at bounding box center [190, 100] width 25 height 13
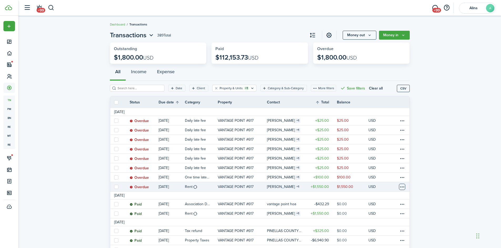
click at [403, 188] on table-menu-btn-icon at bounding box center [402, 187] width 6 height 6
click at [389, 175] on link "Mark as paid" at bounding box center [382, 178] width 46 height 9
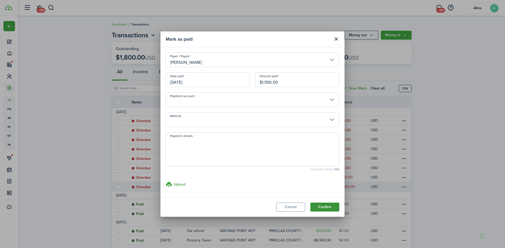
click at [326, 210] on button "Confirm" at bounding box center [324, 207] width 29 height 9
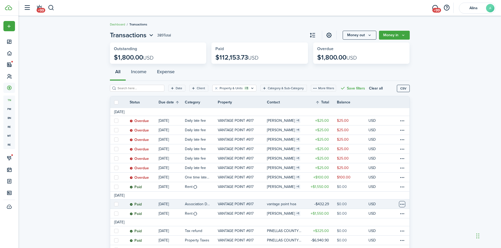
click at [402, 204] on table-menu-btn-icon at bounding box center [402, 204] width 6 height 6
click at [385, 194] on link "Clone" at bounding box center [382, 196] width 46 height 9
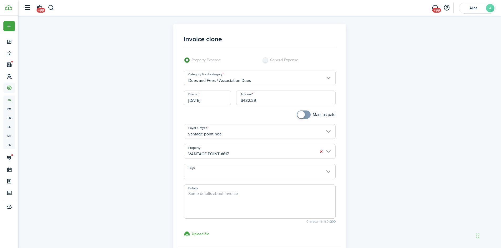
click at [205, 101] on input "[DATE]" at bounding box center [207, 98] width 47 height 15
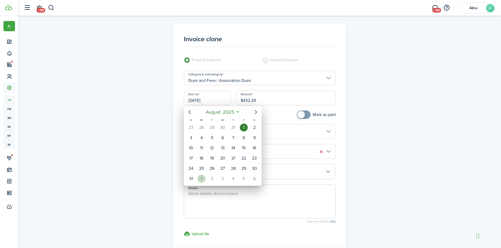
click at [200, 178] on div "1" at bounding box center [201, 179] width 8 height 8
type input "[DATE]"
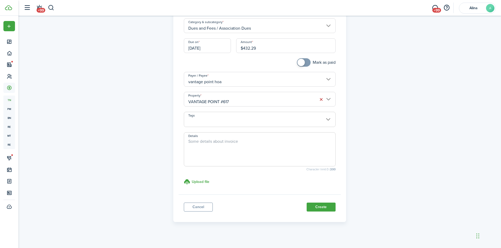
scroll to position [53, 0]
click at [323, 209] on button "Create" at bounding box center [320, 207] width 29 height 9
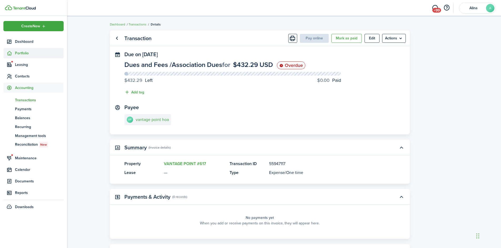
click at [20, 53] on span "Portfolio" at bounding box center [39, 53] width 49 height 6
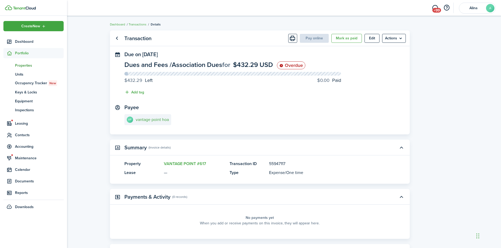
click at [22, 65] on span "Properties" at bounding box center [39, 66] width 49 height 6
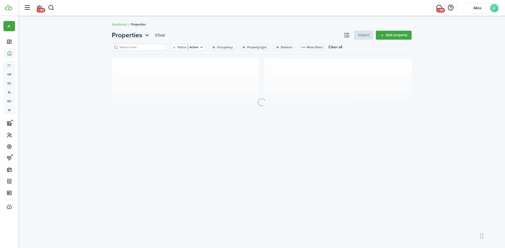
click at [125, 48] on input "search" at bounding box center [141, 47] width 46 height 5
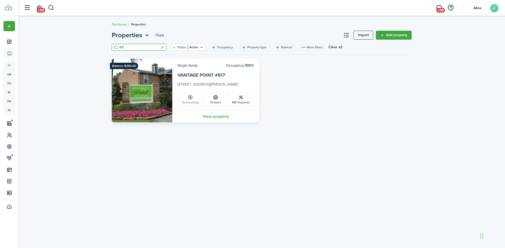
type input "617"
click at [193, 100] on link "Accounting" at bounding box center [190, 100] width 25 height 13
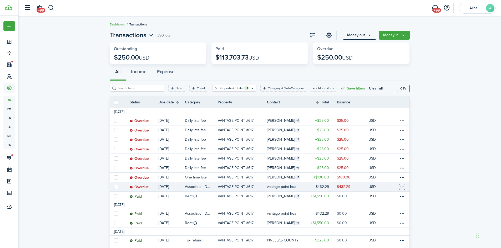
click at [402, 186] on table-menu-btn-icon at bounding box center [402, 187] width 6 height 6
click at [397, 180] on link "Mark as paid" at bounding box center [382, 178] width 46 height 9
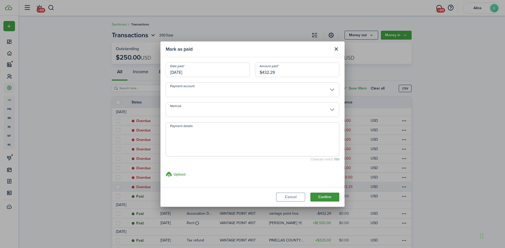
click at [325, 194] on button "Confirm" at bounding box center [324, 197] width 29 height 9
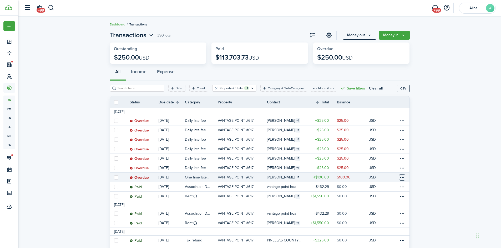
click at [402, 175] on table-menu-btn-icon at bounding box center [402, 177] width 6 height 6
click at [378, 244] on button "Delete" at bounding box center [382, 242] width 46 height 9
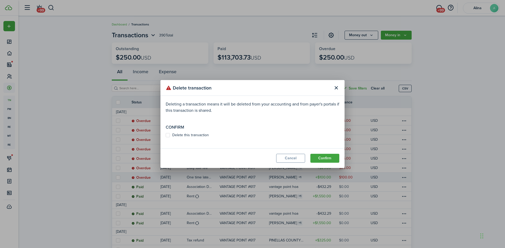
click at [168, 135] on label "Delete this transaction" at bounding box center [187, 135] width 43 height 4
click at [166, 135] on input "Delete this transaction" at bounding box center [165, 135] width 0 height 0
checkbox input "true"
click at [328, 158] on button "Confirm" at bounding box center [324, 158] width 29 height 9
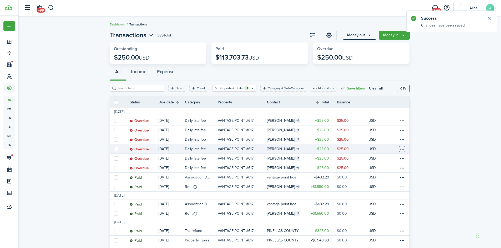
click at [401, 150] on table-menu-btn-icon at bounding box center [402, 149] width 6 height 6
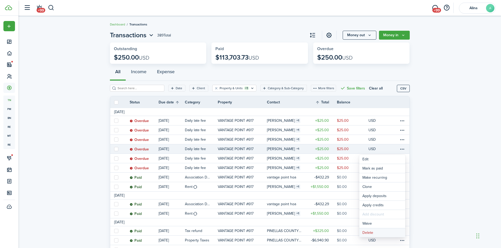
click at [386, 234] on button "Delete" at bounding box center [382, 233] width 46 height 9
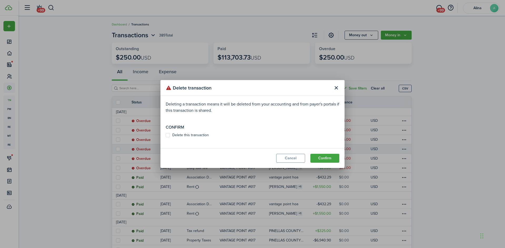
click at [183, 135] on label "Delete this transaction" at bounding box center [187, 135] width 43 height 4
click at [166, 135] on input "Delete this transaction" at bounding box center [165, 135] width 0 height 0
checkbox input "true"
click at [335, 160] on button "Confirm" at bounding box center [324, 158] width 29 height 9
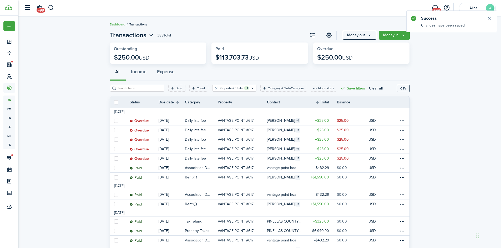
click at [405, 148] on table-menu-btn-icon at bounding box center [402, 149] width 6 height 6
click at [385, 234] on button "Delete" at bounding box center [382, 233] width 46 height 9
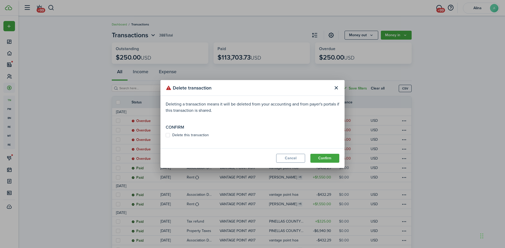
click at [171, 135] on label "Delete this transaction" at bounding box center [187, 135] width 43 height 4
click at [166, 135] on input "Delete this transaction" at bounding box center [165, 135] width 0 height 0
checkbox input "true"
click at [325, 158] on button "Confirm" at bounding box center [324, 158] width 29 height 9
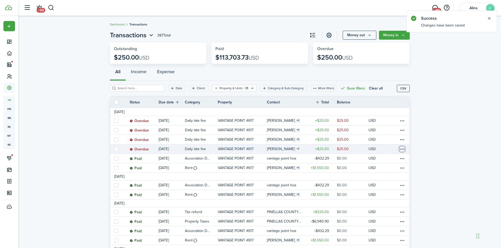
click at [403, 151] on table-menu-btn-icon at bounding box center [402, 149] width 6 height 6
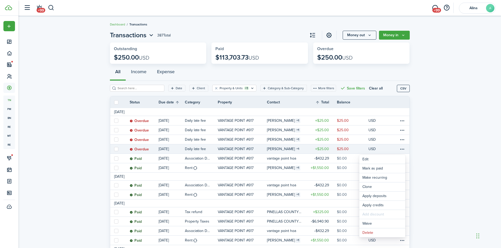
click at [388, 238] on menu-content "Edit Mark as paid Make recurring Clone Apply deposits Apply credits Add discoun…" at bounding box center [382, 195] width 46 height 86
click at [387, 233] on button "Delete" at bounding box center [382, 233] width 46 height 9
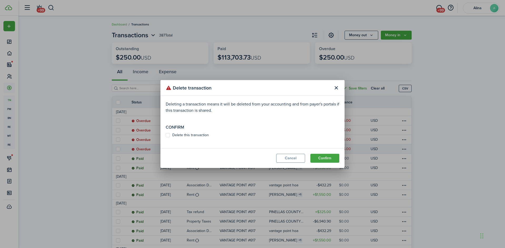
drag, startPoint x: 191, startPoint y: 135, endPoint x: 249, endPoint y: 141, distance: 57.9
click at [193, 135] on label "Delete this transaction" at bounding box center [187, 135] width 43 height 4
click at [166, 135] on input "Delete this transaction" at bounding box center [165, 135] width 0 height 0
checkbox input "true"
click at [328, 161] on button "Confirm" at bounding box center [324, 158] width 29 height 9
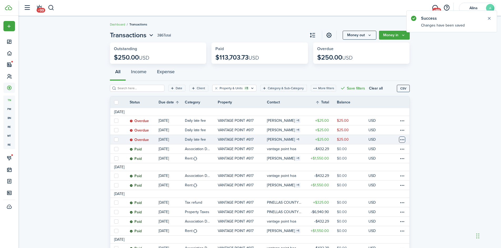
click at [402, 142] on table-menu-btn-icon at bounding box center [402, 140] width 6 height 6
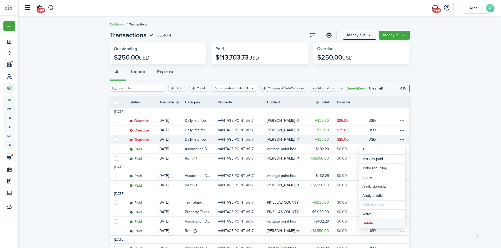
click at [383, 224] on button "Delete" at bounding box center [382, 223] width 46 height 9
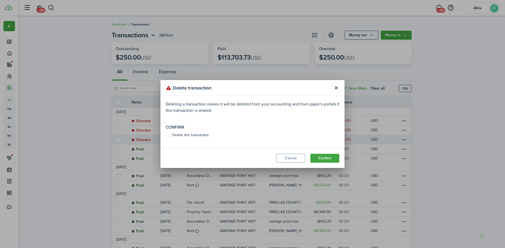
drag, startPoint x: 191, startPoint y: 136, endPoint x: 195, endPoint y: 136, distance: 3.7
click at [192, 136] on label "Delete this transaction" at bounding box center [187, 135] width 43 height 4
click at [166, 136] on input "Delete this transaction" at bounding box center [165, 135] width 0 height 0
checkbox input "true"
click at [325, 161] on button "Confirm" at bounding box center [324, 158] width 29 height 9
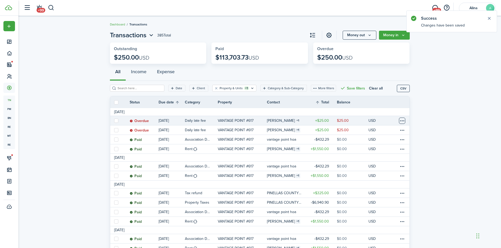
click at [404, 121] on table-menu-btn-icon at bounding box center [402, 121] width 6 height 6
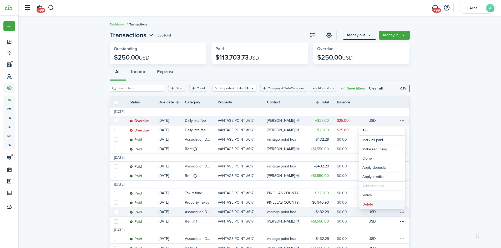
click at [395, 209] on button "Delete" at bounding box center [382, 204] width 46 height 9
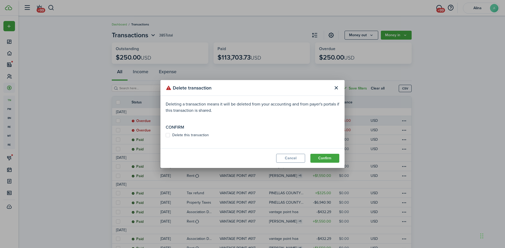
drag, startPoint x: 190, startPoint y: 135, endPoint x: 223, endPoint y: 142, distance: 33.7
click at [190, 135] on label "Delete this transaction" at bounding box center [187, 135] width 43 height 4
click at [166, 135] on input "Delete this transaction" at bounding box center [165, 135] width 0 height 0
checkbox input "true"
click at [328, 161] on button "Confirm" at bounding box center [324, 158] width 29 height 9
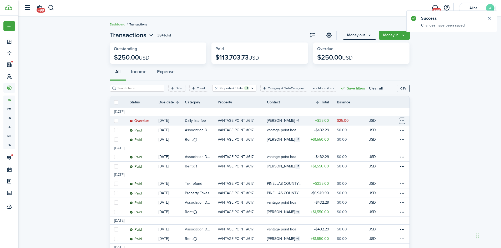
click at [402, 121] on table-menu-btn-icon at bounding box center [402, 121] width 6 height 6
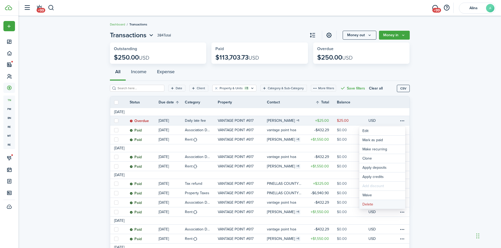
click at [389, 203] on button "Delete" at bounding box center [382, 204] width 46 height 9
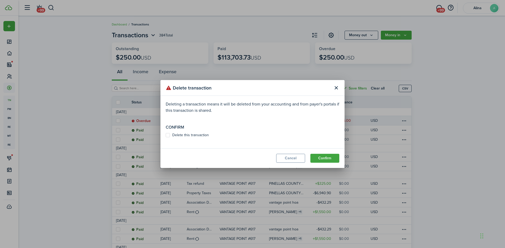
click at [186, 135] on label "Delete this transaction" at bounding box center [187, 135] width 43 height 4
click at [166, 135] on input "Delete this transaction" at bounding box center [165, 135] width 0 height 0
checkbox input "true"
click at [333, 159] on button "Confirm" at bounding box center [324, 158] width 29 height 9
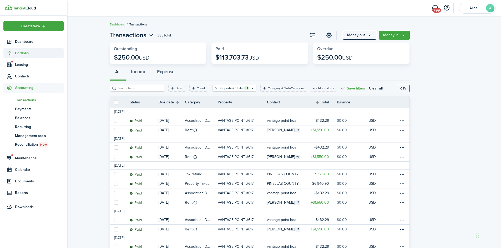
click at [15, 49] on span "Portfolio" at bounding box center [33, 53] width 60 height 10
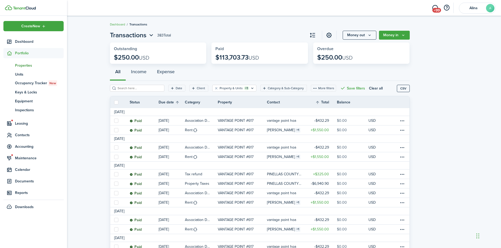
drag, startPoint x: 25, startPoint y: 66, endPoint x: 28, endPoint y: 65, distance: 2.7
click at [26, 66] on span "Properties" at bounding box center [39, 66] width 49 height 6
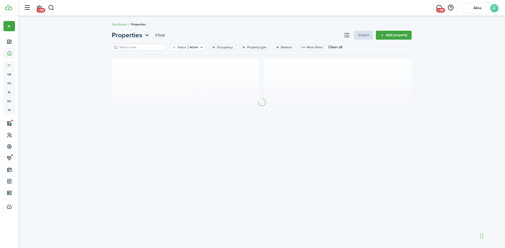
click at [131, 47] on input "search" at bounding box center [141, 47] width 46 height 5
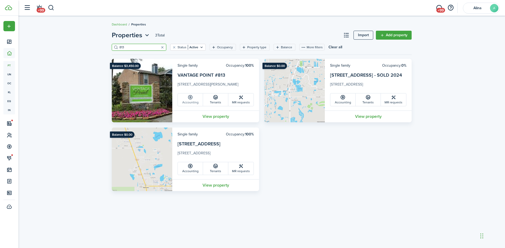
type input "813"
click at [195, 101] on link "Accounting" at bounding box center [190, 100] width 25 height 13
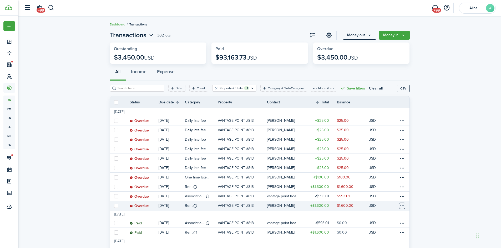
click at [404, 207] on table-menu-btn-icon at bounding box center [402, 206] width 6 height 6
click at [393, 176] on link "Mark as paid" at bounding box center [382, 178] width 46 height 9
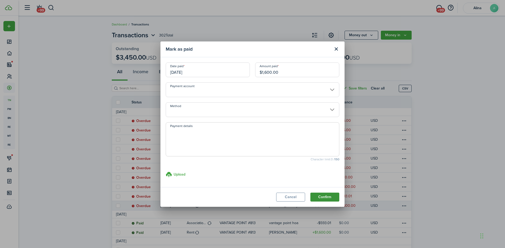
click at [330, 197] on button "Confirm" at bounding box center [324, 197] width 29 height 9
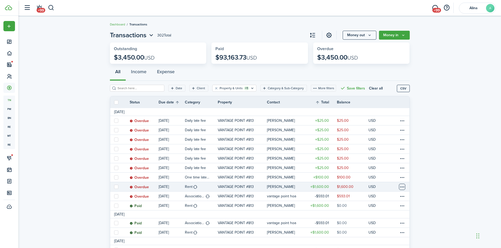
click at [402, 187] on table-menu-btn-icon at bounding box center [402, 187] width 6 height 6
click at [380, 245] on button "Delete" at bounding box center [382, 242] width 46 height 9
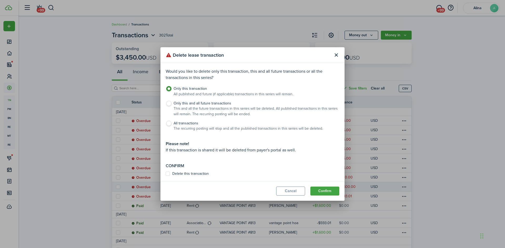
click at [170, 126] on label "All transactions The recurring posting will stop and all the published transact…" at bounding box center [252, 127] width 173 height 13
radio input "false"
radio input "true"
click at [169, 105] on label "Only this and all future transactions This and all the future transactions in t…" at bounding box center [252, 110] width 173 height 19
radio input "true"
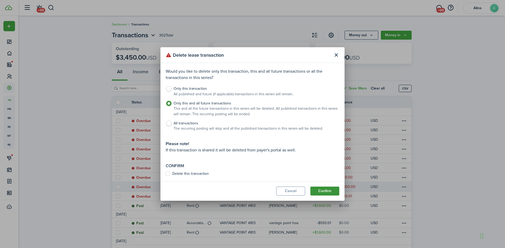
click at [329, 193] on button "Confirm" at bounding box center [324, 191] width 29 height 9
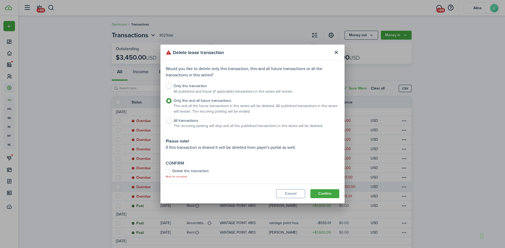
click at [170, 173] on label "Delete this transaction" at bounding box center [187, 171] width 43 height 4
click at [166, 174] on input "Delete this transaction" at bounding box center [165, 174] width 0 height 0
checkbox input "true"
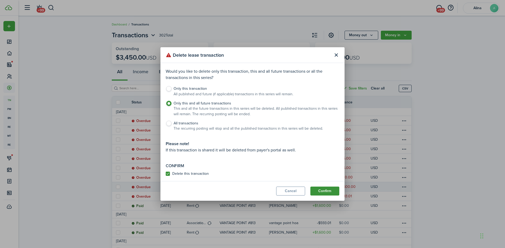
click at [326, 192] on button "Confirm" at bounding box center [324, 191] width 29 height 9
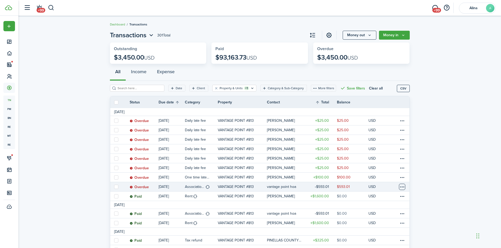
click at [401, 188] on table-menu-btn-icon at bounding box center [402, 187] width 6 height 6
click at [394, 181] on link "Mark as paid" at bounding box center [382, 178] width 46 height 9
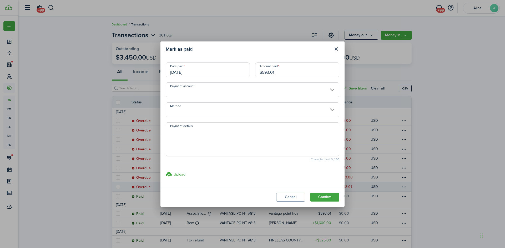
click at [335, 197] on button "Confirm" at bounding box center [324, 197] width 29 height 9
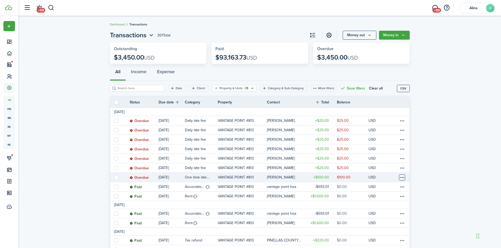
click at [403, 178] on table-menu-btn-icon at bounding box center [402, 177] width 6 height 6
click at [388, 244] on button "Delete" at bounding box center [382, 242] width 46 height 9
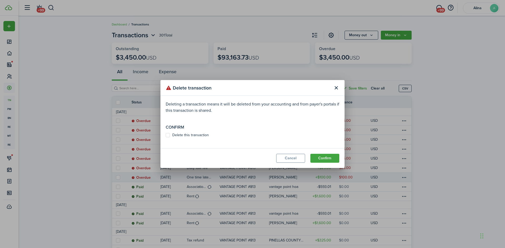
drag, startPoint x: 181, startPoint y: 135, endPoint x: 186, endPoint y: 135, distance: 5.0
click at [182, 135] on label "Delete this transaction" at bounding box center [187, 135] width 43 height 4
click at [166, 135] on input "Delete this transaction" at bounding box center [165, 135] width 0 height 0
checkbox input "true"
click at [322, 158] on button "Confirm" at bounding box center [324, 158] width 29 height 9
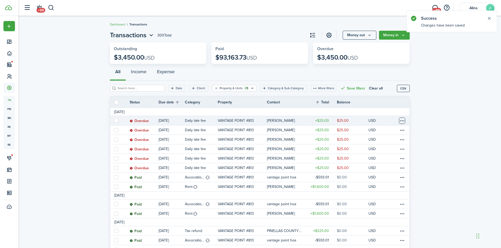
click at [403, 120] on table-menu-btn-icon at bounding box center [402, 121] width 6 height 6
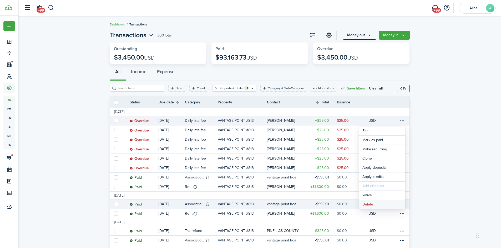
click at [390, 205] on button "Delete" at bounding box center [382, 204] width 46 height 9
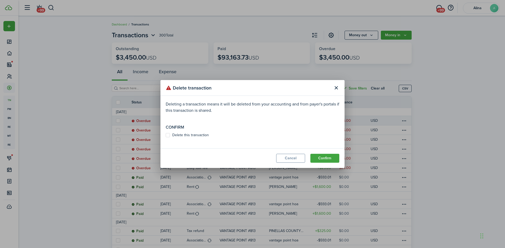
click at [199, 135] on label "Delete this transaction" at bounding box center [187, 135] width 43 height 4
click at [166, 135] on input "Delete this transaction" at bounding box center [165, 135] width 0 height 0
checkbox input "true"
click at [322, 156] on button "Confirm" at bounding box center [324, 158] width 29 height 9
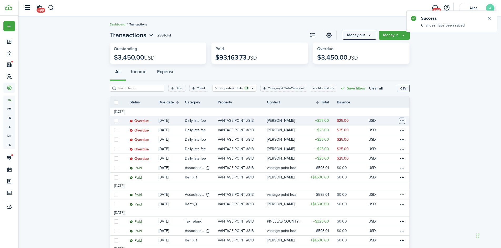
click at [403, 121] on table-menu-btn-icon at bounding box center [402, 121] width 6 height 6
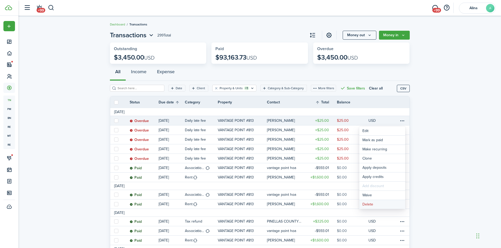
click at [387, 205] on button "Delete" at bounding box center [382, 204] width 46 height 9
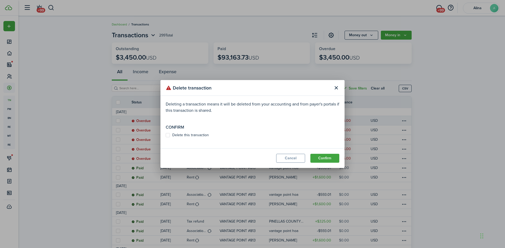
drag, startPoint x: 168, startPoint y: 135, endPoint x: 205, endPoint y: 141, distance: 37.7
click at [169, 135] on label "Delete this transaction" at bounding box center [187, 135] width 43 height 4
click at [166, 135] on input "Delete this transaction" at bounding box center [165, 135] width 0 height 0
checkbox input "true"
click at [341, 159] on modal-footer "Cancel Confirm" at bounding box center [252, 158] width 184 height 20
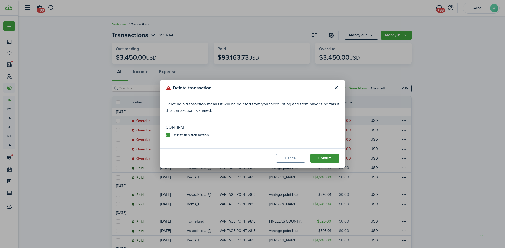
click at [331, 159] on button "Confirm" at bounding box center [324, 158] width 29 height 9
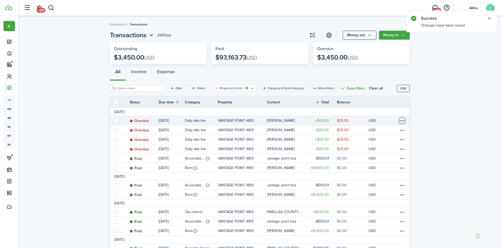
click at [401, 121] on table-menu-btn-icon at bounding box center [402, 121] width 6 height 6
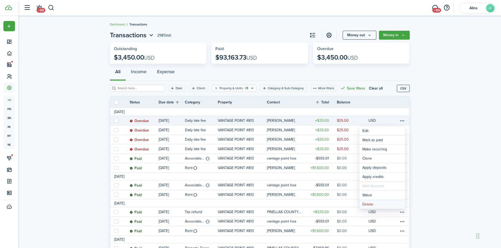
click at [381, 205] on button "Delete" at bounding box center [382, 204] width 46 height 9
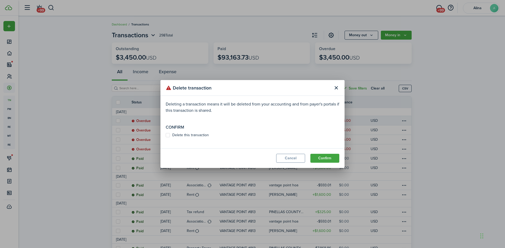
click at [178, 136] on label "Delete this transaction" at bounding box center [187, 135] width 43 height 4
click at [166, 136] on input "Delete this transaction" at bounding box center [165, 135] width 0 height 0
checkbox input "true"
click at [331, 160] on button "Confirm" at bounding box center [324, 158] width 29 height 9
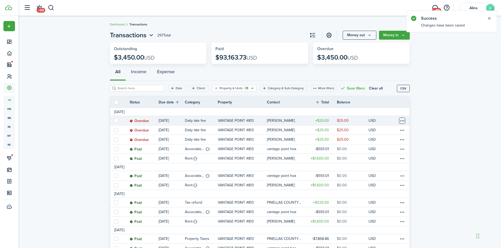
click at [401, 121] on table-menu-btn-icon at bounding box center [402, 121] width 6 height 6
click at [372, 209] on button "Delete" at bounding box center [382, 204] width 46 height 9
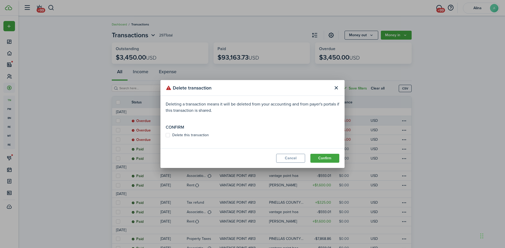
click at [168, 135] on label "Delete this transaction" at bounding box center [187, 135] width 43 height 4
click at [166, 135] on input "Delete this transaction" at bounding box center [165, 135] width 0 height 0
checkbox input "true"
click at [327, 158] on button "Confirm" at bounding box center [324, 158] width 29 height 9
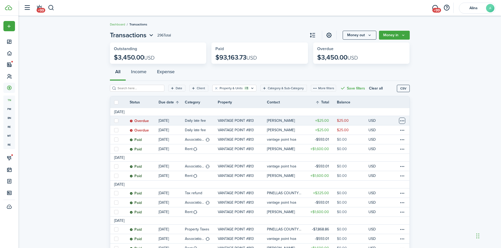
click at [401, 122] on table-menu-btn-icon at bounding box center [402, 121] width 6 height 6
click at [382, 204] on button "Delete" at bounding box center [382, 204] width 46 height 9
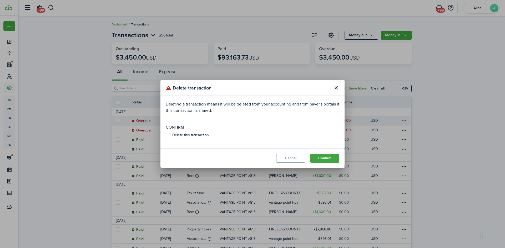
click at [175, 133] on label "Delete this transaction" at bounding box center [187, 135] width 43 height 4
click at [166, 135] on input "Delete this transaction" at bounding box center [165, 135] width 0 height 0
checkbox input "true"
click at [323, 159] on button "Confirm" at bounding box center [324, 158] width 29 height 9
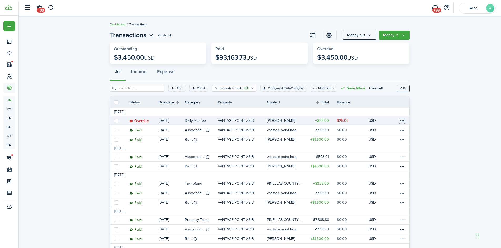
click at [400, 119] on table-menu-btn-icon at bounding box center [402, 121] width 6 height 6
click at [372, 203] on button "Delete" at bounding box center [382, 204] width 46 height 9
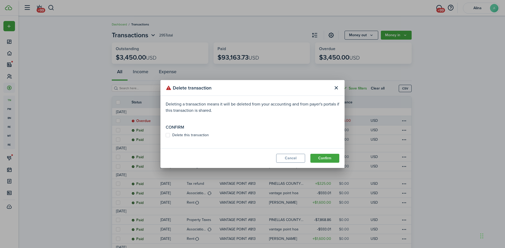
click at [168, 135] on label "Delete this transaction" at bounding box center [187, 135] width 43 height 4
click at [166, 135] on input "Delete this transaction" at bounding box center [165, 135] width 0 height 0
checkbox input "true"
click at [326, 157] on button "Confirm" at bounding box center [324, 158] width 29 height 9
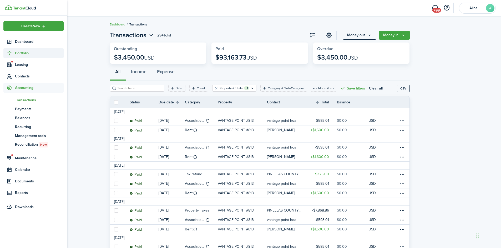
click at [22, 53] on span "Portfolio" at bounding box center [39, 53] width 49 height 6
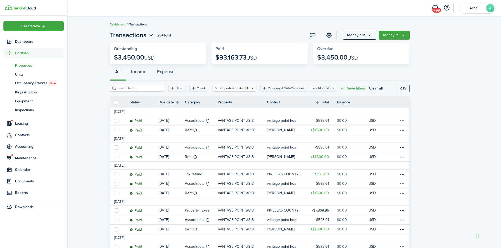
drag, startPoint x: 25, startPoint y: 65, endPoint x: 47, endPoint y: 61, distance: 22.1
click at [25, 64] on span "Properties" at bounding box center [39, 66] width 49 height 6
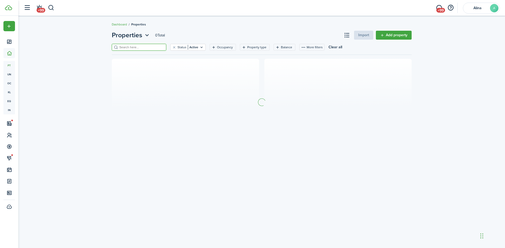
click at [130, 46] on input "search" at bounding box center [141, 47] width 46 height 5
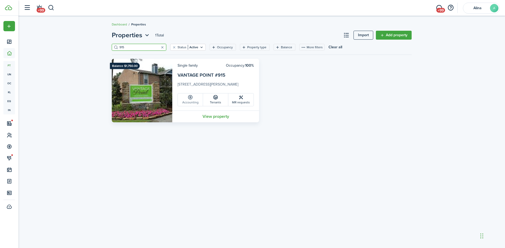
type input "915"
click at [185, 100] on link "Accounting" at bounding box center [190, 100] width 25 height 13
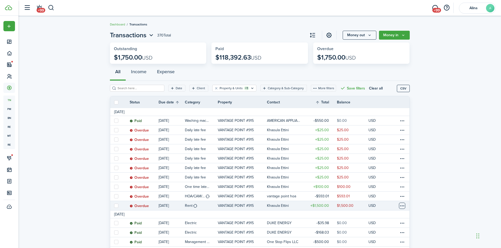
click at [404, 207] on table-menu-btn-icon at bounding box center [402, 206] width 6 height 6
click at [387, 179] on link "Mark as paid" at bounding box center [382, 178] width 46 height 9
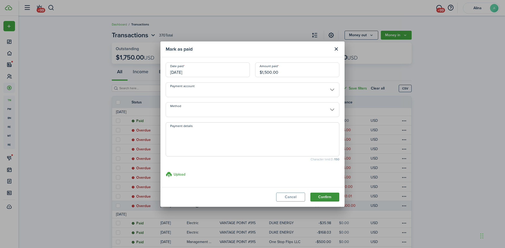
click at [326, 197] on button "Confirm" at bounding box center [324, 197] width 29 height 9
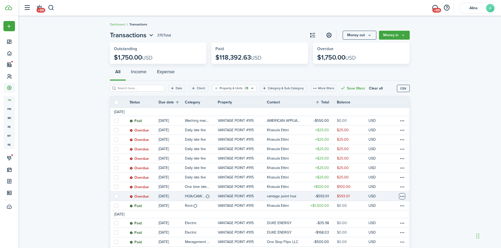
click at [401, 194] on table-menu-btn-icon at bounding box center [402, 196] width 6 height 6
click at [389, 177] on link "Mark as paid" at bounding box center [382, 178] width 46 height 9
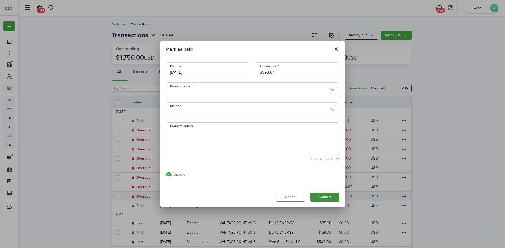
click at [318, 196] on button "Confirm" at bounding box center [324, 197] width 29 height 9
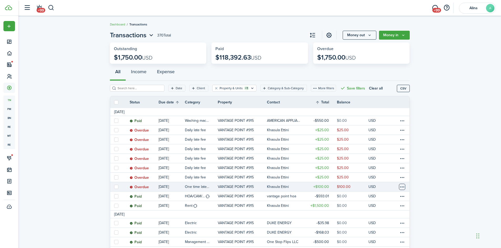
click at [403, 186] on table-menu-btn-icon at bounding box center [402, 187] width 6 height 6
click at [394, 241] on button "Delete" at bounding box center [382, 242] width 46 height 9
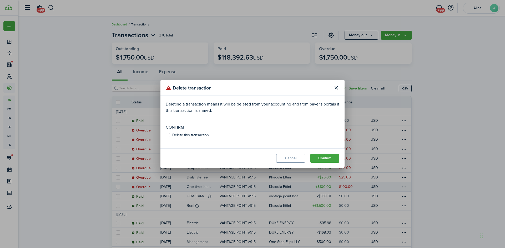
click at [196, 135] on label "Delete this transaction" at bounding box center [187, 135] width 43 height 4
click at [166, 135] on input "Delete this transaction" at bounding box center [165, 135] width 0 height 0
checkbox input "true"
click at [326, 157] on button "Confirm" at bounding box center [324, 158] width 29 height 9
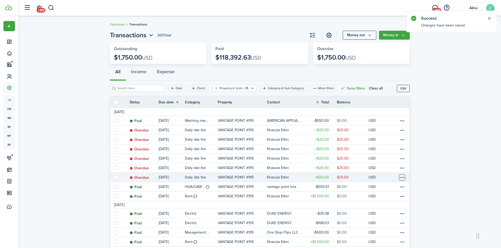
click at [401, 179] on table-menu-btn-icon at bounding box center [402, 177] width 6 height 6
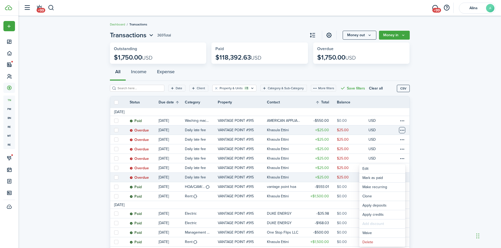
click at [400, 131] on table-menu-btn-icon at bounding box center [402, 130] width 6 height 6
click at [376, 214] on button "Delete" at bounding box center [382, 214] width 46 height 9
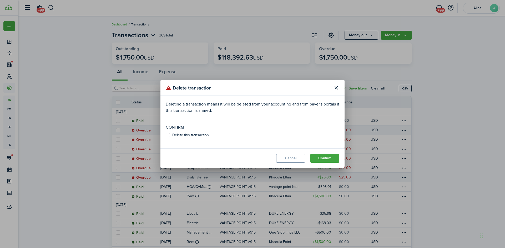
click at [174, 135] on label "Delete this transaction" at bounding box center [187, 135] width 43 height 4
click at [166, 135] on input "Delete this transaction" at bounding box center [165, 135] width 0 height 0
checkbox input "true"
click at [330, 158] on button "Confirm" at bounding box center [324, 158] width 29 height 9
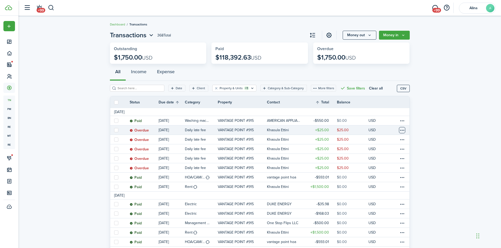
click at [402, 129] on table-menu-btn-icon at bounding box center [402, 130] width 6 height 6
click at [385, 218] on button "Delete" at bounding box center [382, 214] width 46 height 9
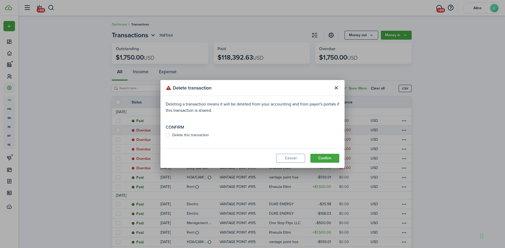
click at [189, 136] on label "Delete this transaction" at bounding box center [187, 135] width 43 height 4
click at [166, 136] on input "Delete this transaction" at bounding box center [165, 135] width 0 height 0
checkbox input "true"
click at [325, 157] on button "Confirm" at bounding box center [324, 158] width 29 height 9
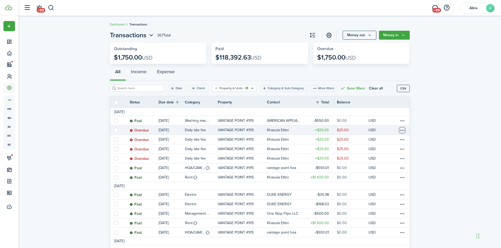
click at [401, 130] on table-menu-btn-icon at bounding box center [402, 130] width 6 height 6
click at [386, 213] on button "Delete" at bounding box center [382, 214] width 46 height 9
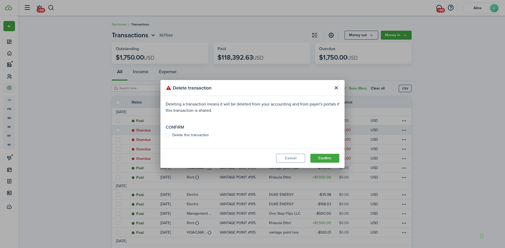
click at [188, 135] on label "Delete this transaction" at bounding box center [187, 135] width 43 height 4
click at [166, 135] on input "Delete this transaction" at bounding box center [165, 135] width 0 height 0
checkbox input "true"
click at [332, 161] on button "Confirm" at bounding box center [324, 158] width 29 height 9
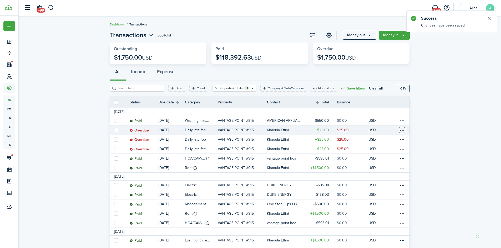
click at [402, 131] on table-menu-btn-icon at bounding box center [402, 130] width 6 height 6
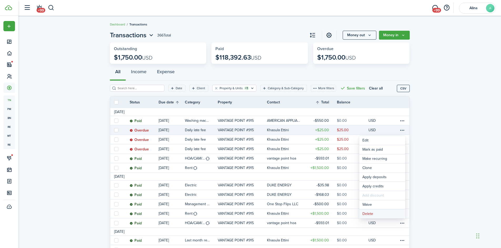
click at [380, 213] on button "Delete" at bounding box center [382, 214] width 46 height 9
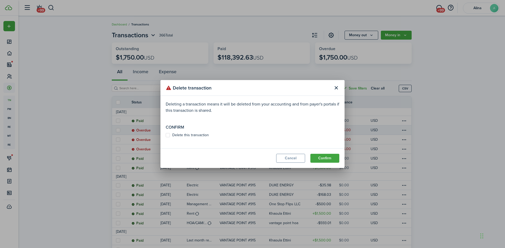
drag, startPoint x: 168, startPoint y: 135, endPoint x: 171, endPoint y: 136, distance: 2.6
click at [169, 135] on label "Delete this transaction" at bounding box center [187, 135] width 43 height 4
click at [166, 135] on input "Delete this transaction" at bounding box center [165, 135] width 0 height 0
checkbox input "true"
click at [326, 161] on button "Confirm" at bounding box center [324, 158] width 29 height 9
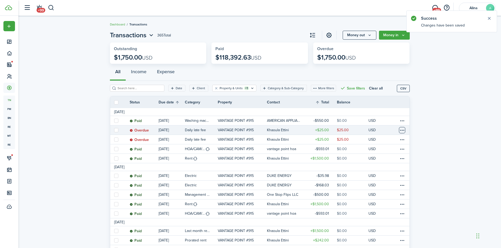
click at [403, 131] on table-menu-btn-icon at bounding box center [402, 130] width 6 height 6
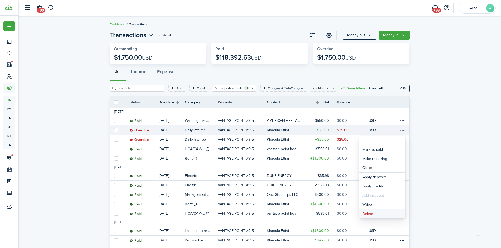
click at [385, 214] on button "Delete" at bounding box center [382, 214] width 46 height 9
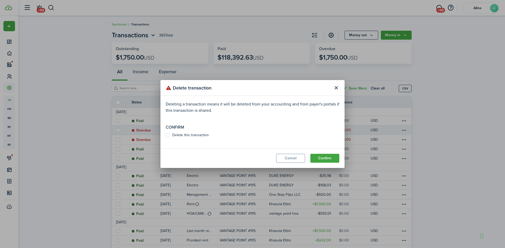
drag, startPoint x: 204, startPoint y: 136, endPoint x: 240, endPoint y: 139, distance: 36.7
click at [206, 136] on label "Delete this transaction" at bounding box center [187, 135] width 43 height 4
click at [166, 136] on input "Delete this transaction" at bounding box center [165, 135] width 0 height 0
checkbox input "true"
click at [335, 161] on button "Confirm" at bounding box center [324, 158] width 29 height 9
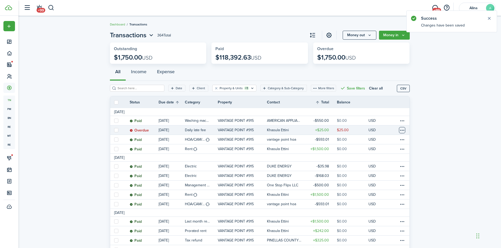
click at [401, 128] on table-menu-btn-icon at bounding box center [402, 130] width 6 height 6
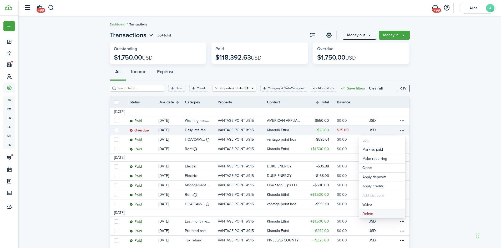
click at [373, 213] on button "Delete" at bounding box center [382, 214] width 46 height 9
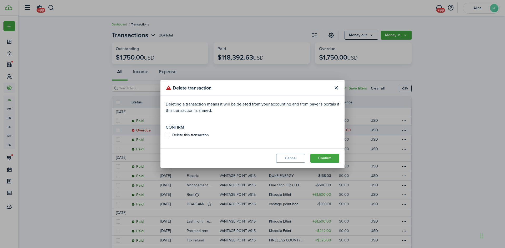
click at [169, 135] on label "Delete this transaction" at bounding box center [187, 135] width 43 height 4
click at [166, 135] on input "Delete this transaction" at bounding box center [165, 135] width 0 height 0
checkbox input "true"
click at [325, 158] on button "Confirm" at bounding box center [324, 158] width 29 height 9
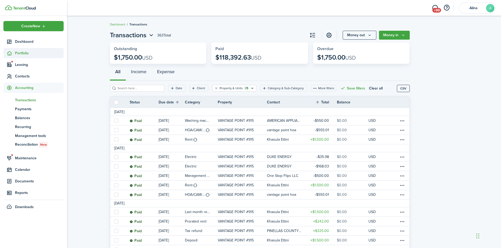
click at [20, 53] on span "Portfolio" at bounding box center [39, 53] width 49 height 6
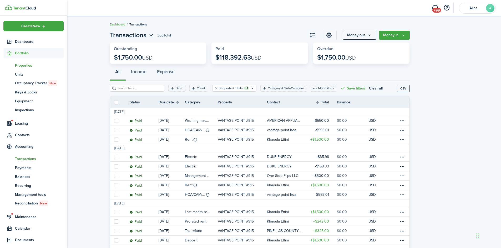
click at [19, 66] on span "Properties" at bounding box center [39, 66] width 49 height 6
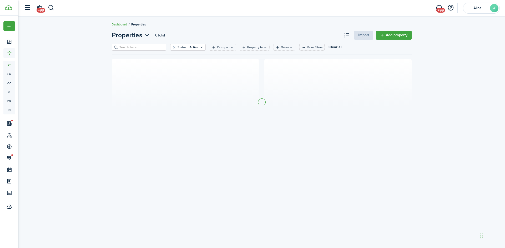
click at [136, 44] on filter-search at bounding box center [139, 47] width 54 height 7
click at [139, 47] on input "search" at bounding box center [141, 47] width 46 height 5
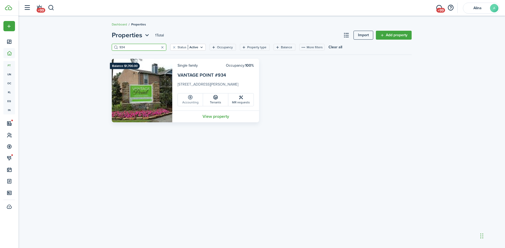
type input "934"
click at [200, 100] on link "Accounting" at bounding box center [190, 100] width 25 height 13
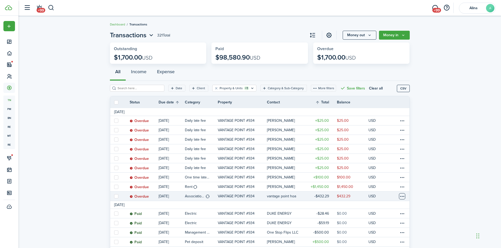
click at [401, 197] on table-menu-btn-icon at bounding box center [402, 196] width 6 height 6
click at [392, 179] on link "Mark as paid" at bounding box center [382, 178] width 46 height 9
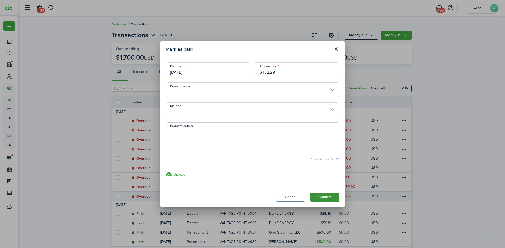
click at [330, 196] on button "Confirm" at bounding box center [324, 197] width 29 height 9
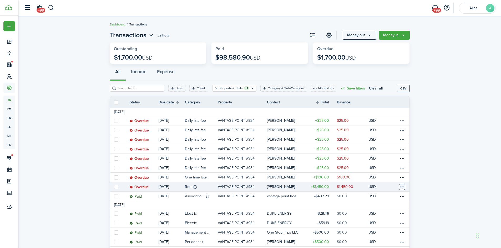
click at [403, 187] on table-menu-btn-icon at bounding box center [402, 187] width 6 height 6
click at [377, 177] on link "Mark as paid" at bounding box center [382, 178] width 46 height 9
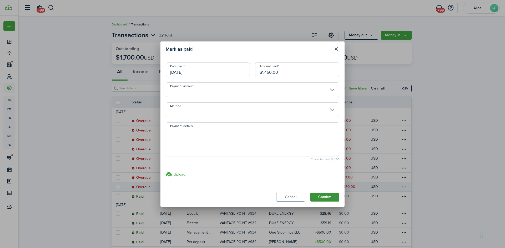
click at [323, 194] on button "Confirm" at bounding box center [324, 197] width 29 height 9
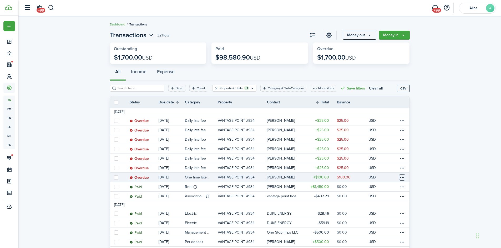
click at [404, 177] on table-menu-btn-icon at bounding box center [402, 177] width 6 height 6
click at [385, 242] on button "Delete" at bounding box center [382, 242] width 46 height 9
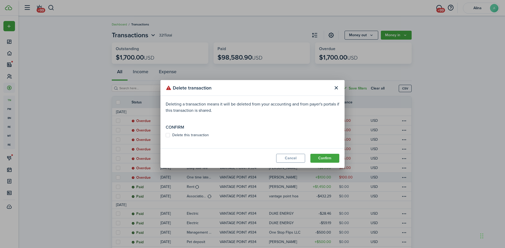
click at [178, 137] on label "Delete this transaction" at bounding box center [187, 135] width 43 height 4
click at [166, 136] on input "Delete this transaction" at bounding box center [165, 135] width 0 height 0
checkbox input "true"
click at [333, 160] on button "Confirm" at bounding box center [324, 158] width 29 height 9
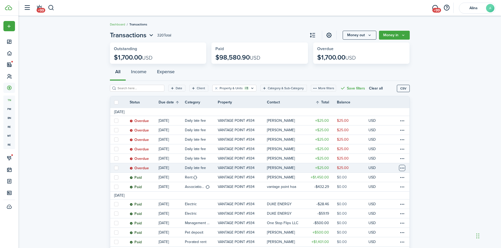
click at [402, 168] on table-menu-btn-icon at bounding box center [402, 168] width 6 height 6
click at [387, 243] on button "Delete" at bounding box center [382, 242] width 46 height 9
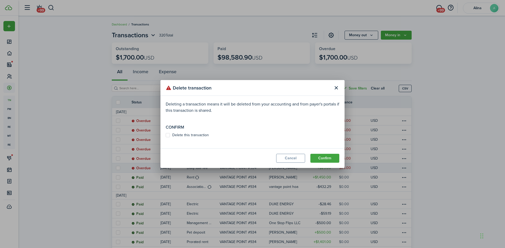
drag, startPoint x: 176, startPoint y: 134, endPoint x: 189, endPoint y: 135, distance: 13.1
click at [176, 134] on label "Delete this transaction" at bounding box center [187, 135] width 43 height 4
click at [166, 135] on input "Delete this transaction" at bounding box center [165, 135] width 0 height 0
checkbox input "true"
click at [325, 157] on button "Confirm" at bounding box center [324, 158] width 29 height 9
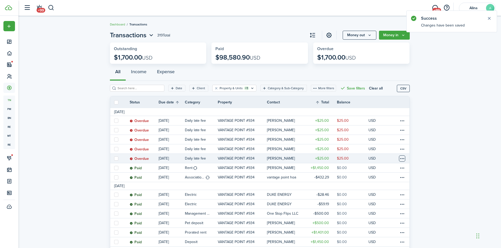
click at [402, 159] on table-menu-btn-icon at bounding box center [402, 159] width 6 height 6
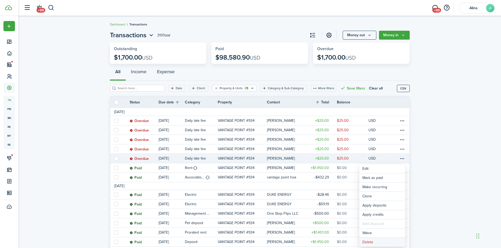
click at [382, 241] on button "Delete" at bounding box center [382, 242] width 46 height 9
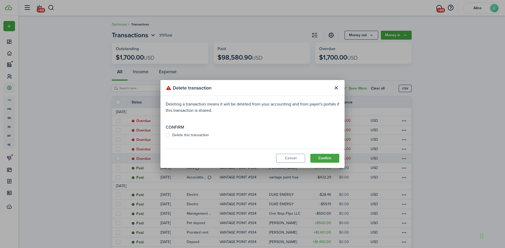
click at [192, 136] on label "Delete this transaction" at bounding box center [187, 135] width 43 height 4
click at [166, 136] on input "Delete this transaction" at bounding box center [165, 135] width 0 height 0
checkbox input "true"
click at [327, 157] on button "Confirm" at bounding box center [324, 158] width 29 height 9
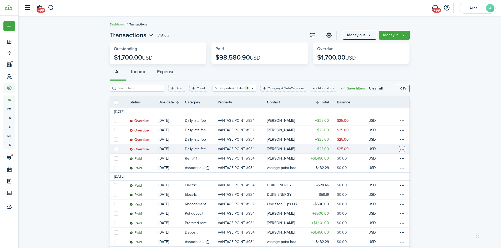
click at [402, 149] on table-menu-btn-icon at bounding box center [402, 149] width 6 height 6
click at [383, 233] on button "Delete" at bounding box center [382, 233] width 46 height 9
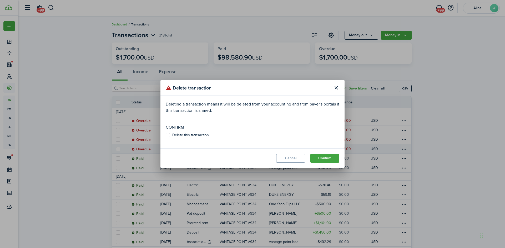
click at [178, 133] on label "Delete this transaction" at bounding box center [187, 135] width 43 height 4
click at [166, 135] on input "Delete this transaction" at bounding box center [165, 135] width 0 height 0
checkbox input "true"
click at [329, 158] on button "Confirm" at bounding box center [324, 158] width 29 height 9
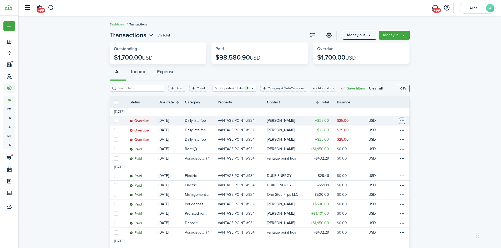
click at [402, 121] on table-menu-btn-icon at bounding box center [402, 121] width 6 height 6
click at [383, 204] on button "Delete" at bounding box center [382, 204] width 46 height 9
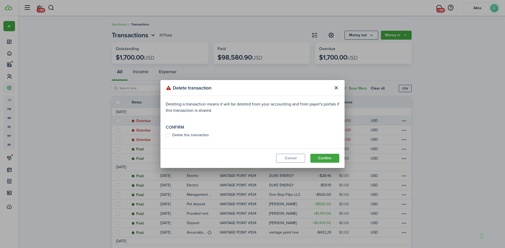
click at [186, 134] on label "Delete this transaction" at bounding box center [187, 135] width 43 height 4
click at [166, 135] on input "Delete this transaction" at bounding box center [165, 135] width 0 height 0
checkbox input "true"
click at [334, 159] on button "Confirm" at bounding box center [324, 158] width 29 height 9
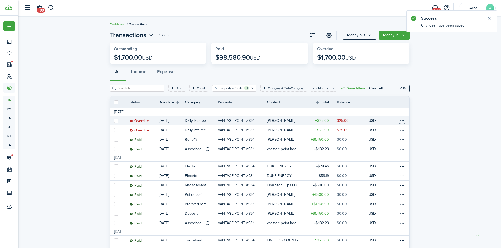
click at [401, 121] on table-menu-btn-icon at bounding box center [402, 121] width 6 height 6
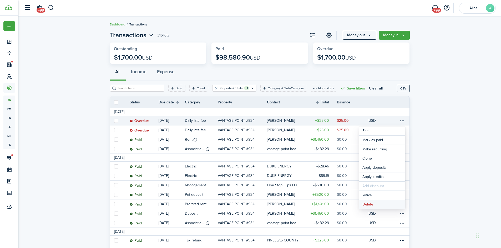
click at [383, 205] on button "Delete" at bounding box center [382, 204] width 46 height 9
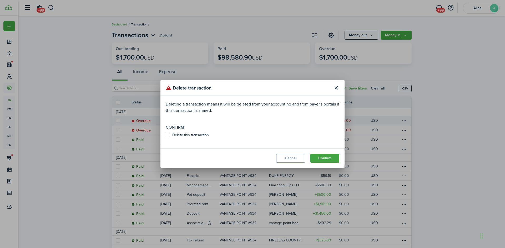
drag, startPoint x: 187, startPoint y: 136, endPoint x: 204, endPoint y: 135, distance: 17.4
click at [188, 136] on label "Delete this transaction" at bounding box center [187, 135] width 43 height 4
click at [166, 136] on input "Delete this transaction" at bounding box center [165, 135] width 0 height 0
checkbox input "true"
click at [330, 161] on button "Confirm" at bounding box center [324, 158] width 29 height 9
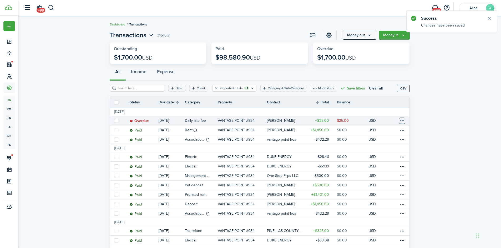
click at [402, 121] on table-menu-btn-icon at bounding box center [402, 121] width 6 height 6
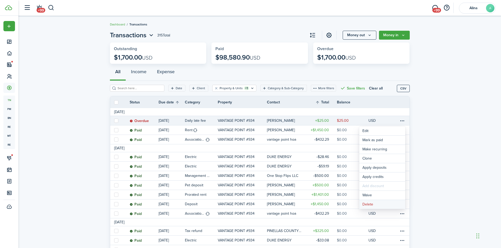
click at [381, 205] on button "Delete" at bounding box center [382, 204] width 46 height 9
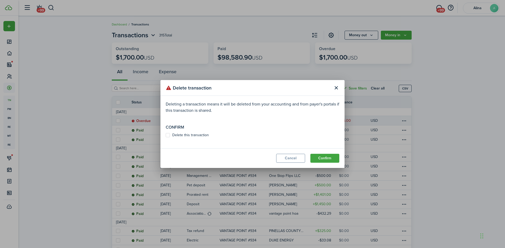
click at [188, 135] on label "Delete this transaction" at bounding box center [187, 135] width 43 height 4
click at [166, 135] on input "Delete this transaction" at bounding box center [165, 135] width 0 height 0
checkbox input "true"
click at [319, 157] on button "Confirm" at bounding box center [324, 158] width 29 height 9
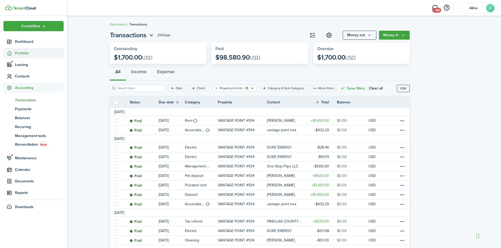
click at [20, 53] on span "Portfolio" at bounding box center [39, 53] width 49 height 6
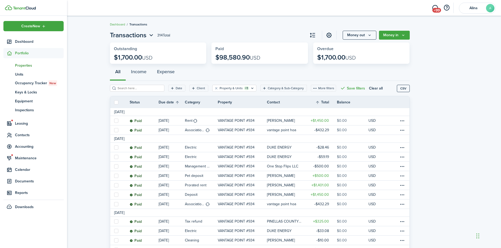
click at [24, 67] on span "Properties" at bounding box center [39, 66] width 49 height 6
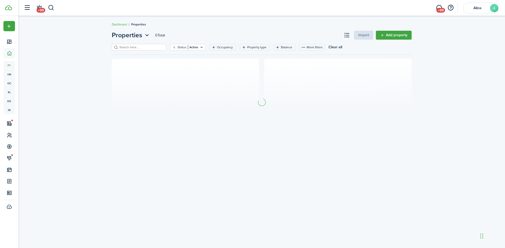
click at [146, 49] on input "search" at bounding box center [141, 47] width 46 height 5
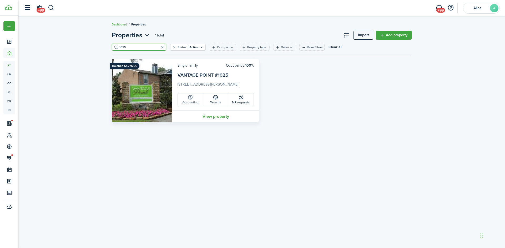
type input "1025"
click at [194, 104] on link "Accounting" at bounding box center [190, 100] width 25 height 13
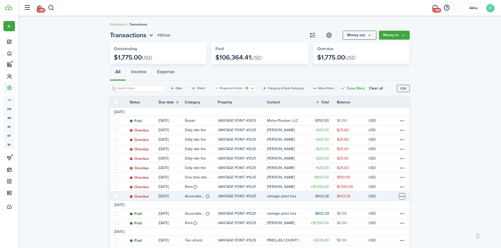
click at [402, 196] on table-menu-btn-icon at bounding box center [402, 196] width 6 height 6
click at [392, 177] on link "Mark as paid" at bounding box center [382, 178] width 46 height 9
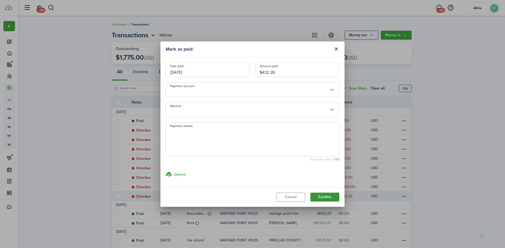
click at [336, 198] on button "Confirm" at bounding box center [324, 197] width 29 height 9
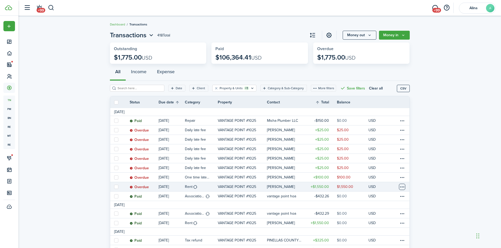
click at [404, 187] on table-menu-btn-icon at bounding box center [402, 187] width 6 height 6
click at [390, 179] on link "Mark as paid" at bounding box center [382, 178] width 46 height 9
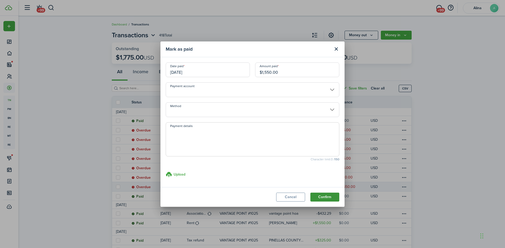
click at [324, 196] on button "Confirm" at bounding box center [324, 197] width 29 height 9
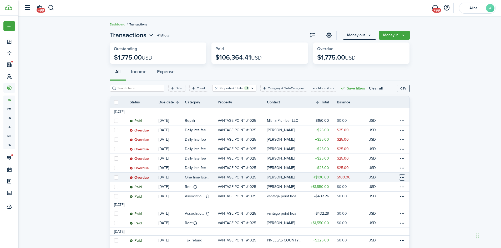
click at [403, 177] on table-menu-btn-icon at bounding box center [402, 177] width 6 height 6
click at [379, 241] on button "Delete" at bounding box center [382, 242] width 46 height 9
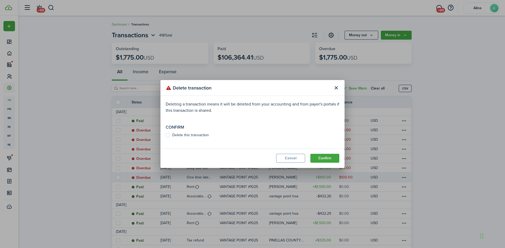
click at [177, 135] on label "Delete this transaction" at bounding box center [187, 135] width 43 height 4
click at [166, 135] on input "Delete this transaction" at bounding box center [165, 135] width 0 height 0
checkbox input "true"
click at [325, 156] on button "Confirm" at bounding box center [324, 158] width 29 height 9
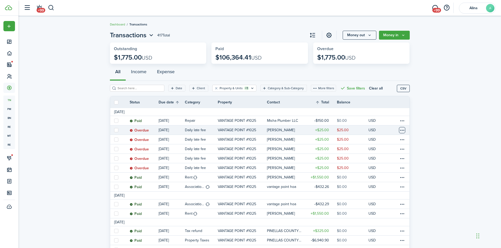
click at [402, 130] on table-menu-btn-icon at bounding box center [402, 130] width 6 height 6
click at [374, 214] on button "Delete" at bounding box center [382, 214] width 46 height 9
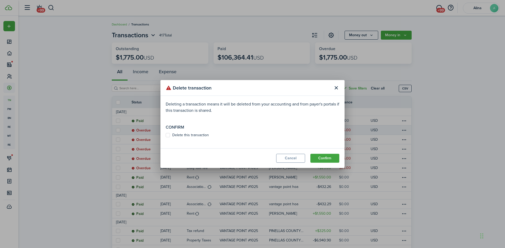
drag, startPoint x: 177, startPoint y: 135, endPoint x: 223, endPoint y: 134, distance: 46.3
click at [177, 135] on label "Delete this transaction" at bounding box center [187, 135] width 43 height 4
click at [166, 135] on input "Delete this transaction" at bounding box center [165, 135] width 0 height 0
checkbox input "true"
click at [328, 156] on button "Confirm" at bounding box center [324, 158] width 29 height 9
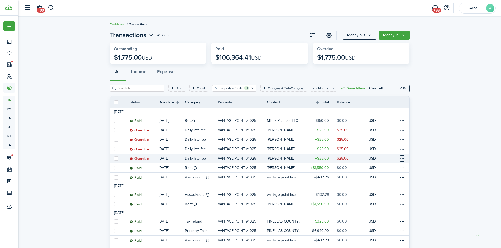
click at [401, 156] on table-menu-btn-icon at bounding box center [402, 159] width 6 height 6
click at [377, 242] on button "Delete" at bounding box center [382, 242] width 46 height 9
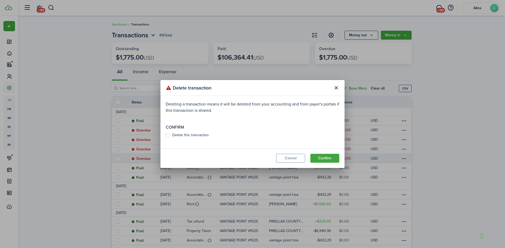
click at [169, 135] on label "Delete this transaction" at bounding box center [187, 135] width 43 height 4
click at [166, 135] on input "Delete this transaction" at bounding box center [165, 135] width 0 height 0
checkbox input "true"
click at [332, 158] on button "Confirm" at bounding box center [324, 158] width 29 height 9
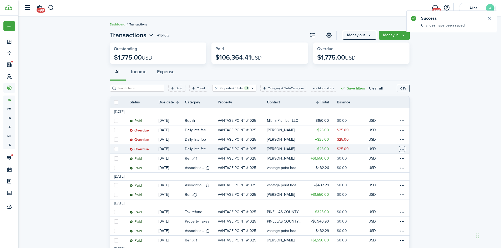
click at [403, 149] on table-menu-btn-icon at bounding box center [402, 149] width 6 height 6
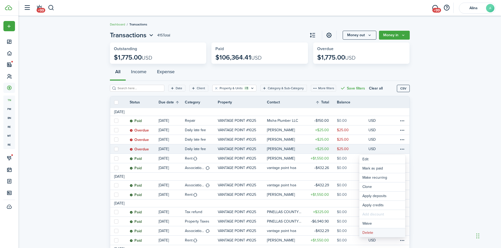
click at [373, 235] on button "Delete" at bounding box center [382, 233] width 46 height 9
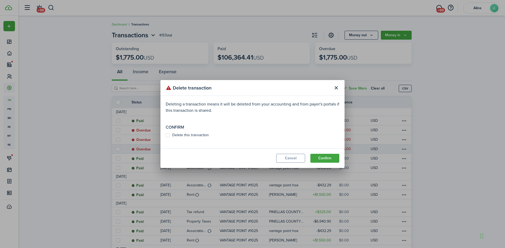
click at [167, 136] on label "Delete this transaction" at bounding box center [187, 135] width 43 height 4
click at [166, 136] on input "Delete this transaction" at bounding box center [165, 135] width 0 height 0
checkbox input "true"
click at [327, 158] on button "Confirm" at bounding box center [324, 158] width 29 height 9
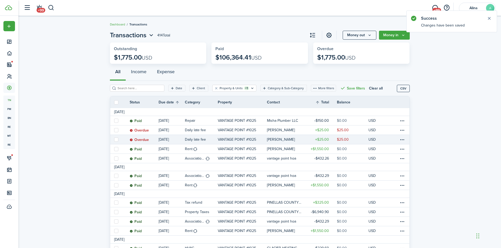
click at [406, 140] on link at bounding box center [403, 139] width 11 height 9
click at [403, 139] on table-menu-btn-icon at bounding box center [402, 140] width 6 height 6
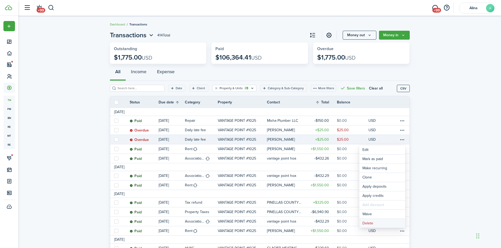
click at [387, 224] on button "Delete" at bounding box center [382, 223] width 46 height 9
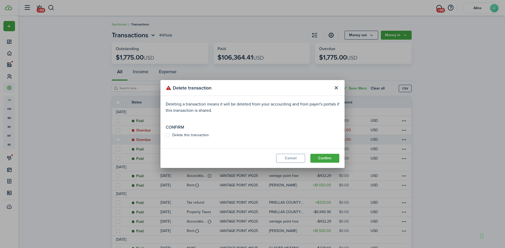
click at [187, 136] on label "Delete this transaction" at bounding box center [187, 135] width 43 height 4
click at [166, 136] on input "Delete this transaction" at bounding box center [165, 135] width 0 height 0
checkbox input "true"
click at [322, 158] on button "Confirm" at bounding box center [324, 158] width 29 height 9
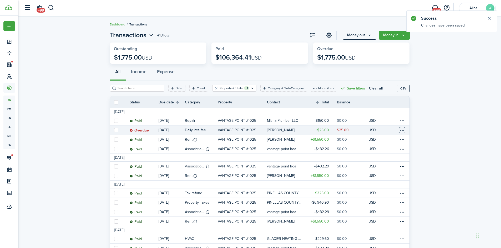
click at [400, 130] on table-menu-btn-icon at bounding box center [402, 130] width 6 height 6
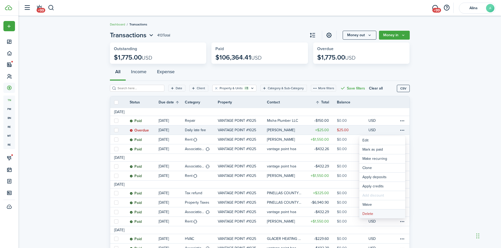
click at [385, 217] on button "Delete" at bounding box center [382, 214] width 46 height 9
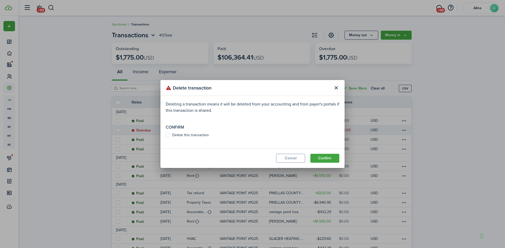
drag, startPoint x: 169, startPoint y: 137, endPoint x: 204, endPoint y: 140, distance: 35.1
click at [169, 137] on label "Delete this transaction" at bounding box center [187, 135] width 43 height 4
click at [166, 136] on input "Delete this transaction" at bounding box center [165, 135] width 0 height 0
checkbox input "true"
click at [331, 157] on button "Confirm" at bounding box center [324, 158] width 29 height 9
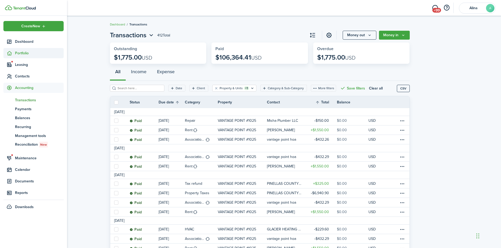
click at [22, 53] on span "Portfolio" at bounding box center [39, 53] width 49 height 6
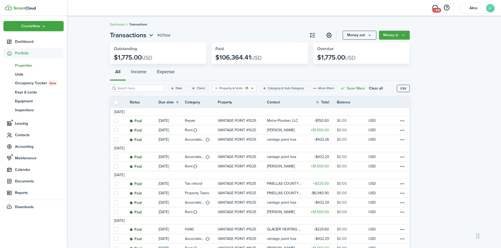
drag, startPoint x: 23, startPoint y: 67, endPoint x: 34, endPoint y: 65, distance: 10.5
click at [24, 67] on span "Properties" at bounding box center [39, 66] width 49 height 6
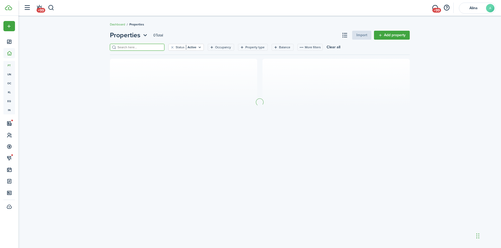
click at [123, 48] on input "search" at bounding box center [139, 47] width 46 height 5
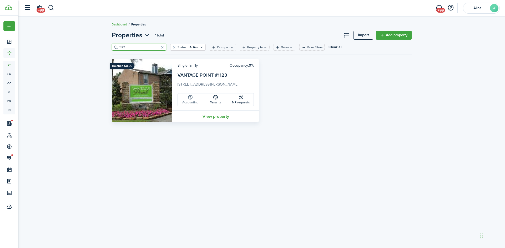
type input "1123"
click at [197, 100] on link "Accounting" at bounding box center [190, 100] width 25 height 13
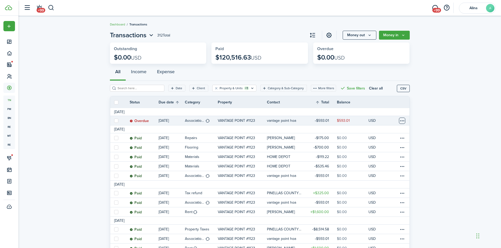
click at [403, 122] on table-menu-btn-icon at bounding box center [402, 121] width 6 height 6
click at [388, 143] on link "Mark as paid" at bounding box center [382, 140] width 46 height 9
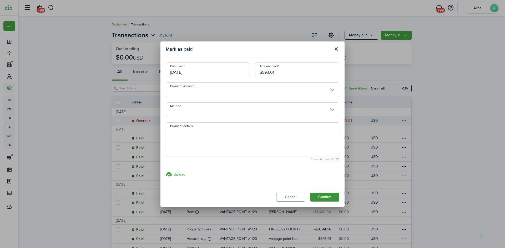
click at [333, 197] on button "Confirm" at bounding box center [324, 197] width 29 height 9
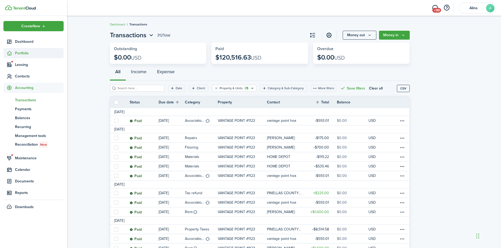
click at [26, 53] on span "Portfolio" at bounding box center [39, 53] width 49 height 6
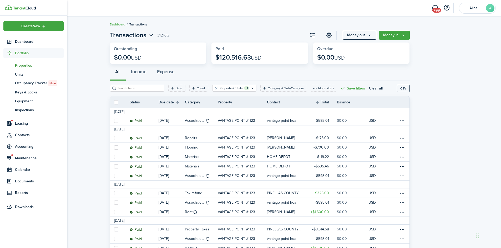
click at [25, 65] on span "Properties" at bounding box center [39, 66] width 49 height 6
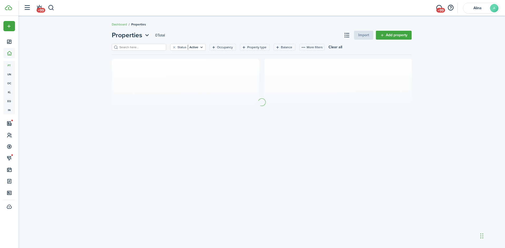
click at [134, 48] on input "search" at bounding box center [141, 47] width 46 height 5
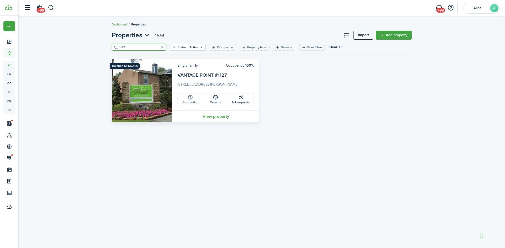
type input "1127"
click at [199, 100] on link "Accounting" at bounding box center [190, 100] width 25 height 13
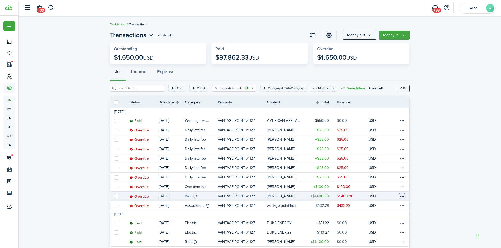
click at [402, 198] on table-menu-btn-icon at bounding box center [402, 196] width 6 height 6
click at [383, 181] on link "Mark as paid" at bounding box center [382, 178] width 46 height 9
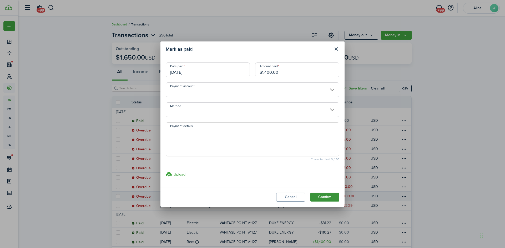
click at [329, 197] on button "Confirm" at bounding box center [324, 197] width 29 height 9
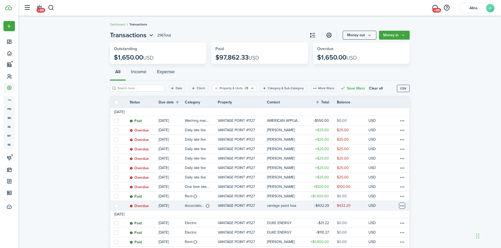
click at [401, 207] on table-menu-btn-icon at bounding box center [402, 206] width 6 height 6
click at [394, 178] on link "Mark as paid" at bounding box center [382, 178] width 46 height 9
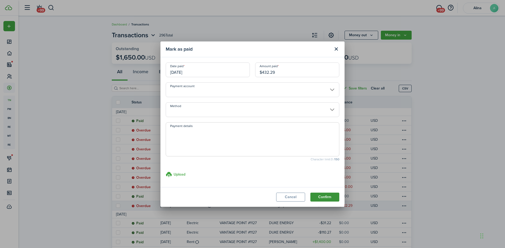
click at [331, 198] on button "Confirm" at bounding box center [324, 197] width 29 height 9
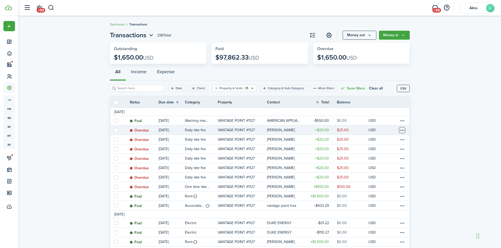
click at [403, 131] on table-menu-btn-icon at bounding box center [402, 130] width 6 height 6
click at [382, 219] on menu-content "Edit Mark as paid Make recurring Clone Apply deposits Apply credits Add discoun…" at bounding box center [382, 176] width 46 height 86
click at [382, 216] on button "Delete" at bounding box center [382, 214] width 46 height 9
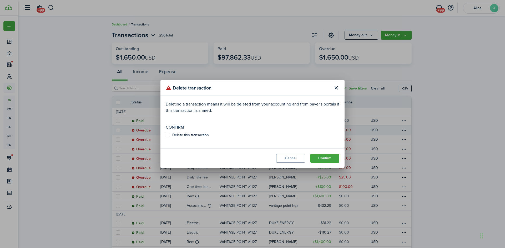
drag, startPoint x: 177, startPoint y: 136, endPoint x: 235, endPoint y: 136, distance: 58.3
click at [178, 136] on label "Delete this transaction" at bounding box center [187, 135] width 43 height 4
click at [166, 136] on input "Delete this transaction" at bounding box center [165, 135] width 0 height 0
checkbox input "true"
click at [325, 160] on button "Confirm" at bounding box center [324, 158] width 29 height 9
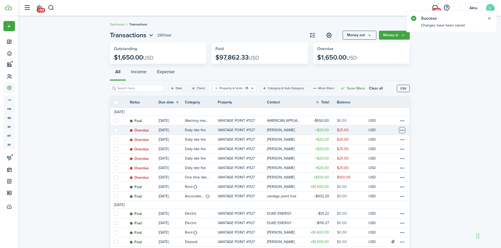
click at [403, 130] on table-menu-btn-icon at bounding box center [402, 130] width 6 height 6
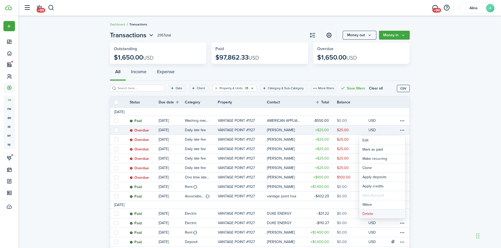
click at [385, 216] on button "Delete" at bounding box center [382, 214] width 46 height 9
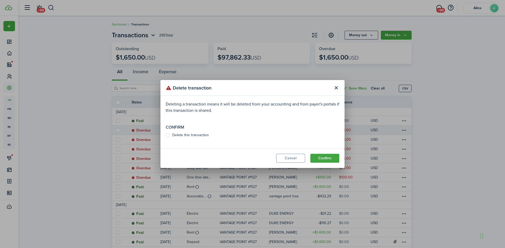
click at [183, 134] on label "Delete this transaction" at bounding box center [187, 135] width 43 height 4
click at [166, 135] on input "Delete this transaction" at bounding box center [165, 135] width 0 height 0
checkbox input "true"
click at [326, 157] on button "Confirm" at bounding box center [324, 158] width 29 height 9
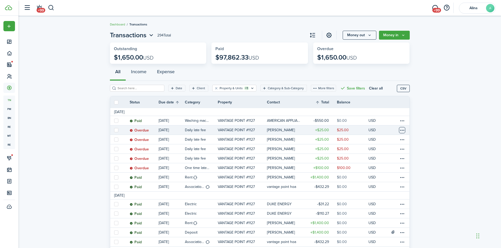
click at [402, 130] on table-menu-btn-icon at bounding box center [402, 130] width 6 height 6
click at [385, 215] on button "Delete" at bounding box center [382, 214] width 46 height 9
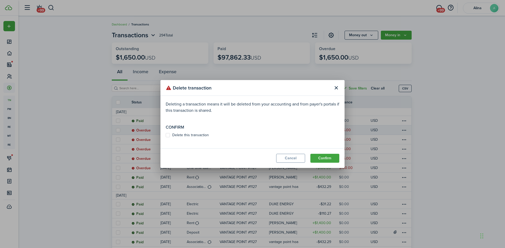
click at [169, 135] on label "Delete this transaction" at bounding box center [187, 135] width 43 height 4
click at [166, 135] on input "Delete this transaction" at bounding box center [165, 135] width 0 height 0
checkbox input "true"
click at [323, 160] on button "Confirm" at bounding box center [324, 158] width 29 height 9
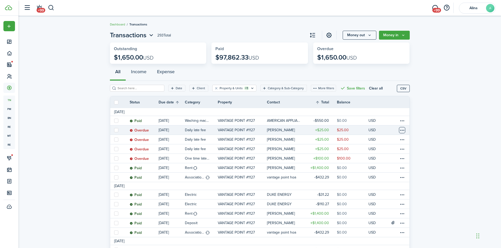
click at [401, 130] on table-menu-btn-icon at bounding box center [402, 130] width 6 height 6
click at [385, 214] on button "Delete" at bounding box center [382, 214] width 46 height 9
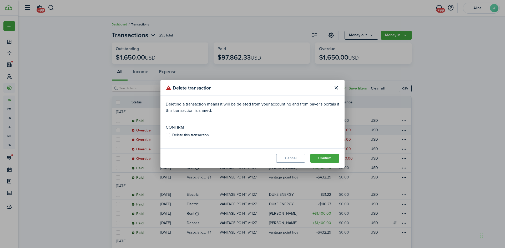
click at [171, 136] on label "Delete this transaction" at bounding box center [187, 135] width 43 height 4
click at [166, 136] on input "Delete this transaction" at bounding box center [165, 135] width 0 height 0
checkbox input "true"
click at [332, 157] on button "Confirm" at bounding box center [324, 158] width 29 height 9
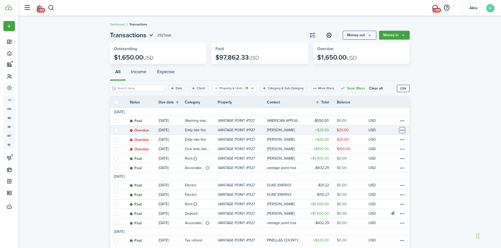
click at [403, 129] on table-menu-btn-icon at bounding box center [402, 130] width 6 height 6
click at [379, 214] on button "Delete" at bounding box center [382, 214] width 46 height 9
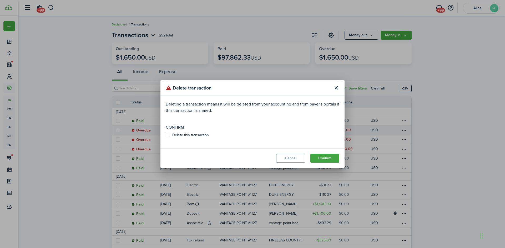
click at [168, 135] on label "Delete this transaction" at bounding box center [187, 135] width 43 height 4
click at [166, 135] on input "Delete this transaction" at bounding box center [165, 135] width 0 height 0
checkbox input "true"
click at [330, 157] on button "Confirm" at bounding box center [324, 158] width 29 height 9
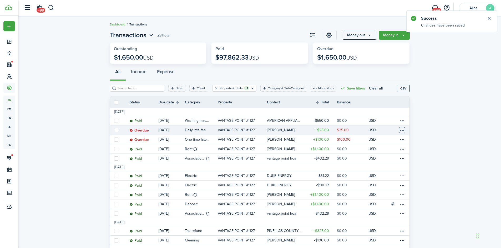
click at [403, 130] on table-menu-btn-icon at bounding box center [402, 130] width 6 height 6
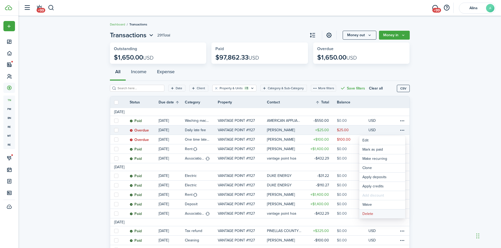
click at [392, 213] on button "Delete" at bounding box center [382, 214] width 46 height 9
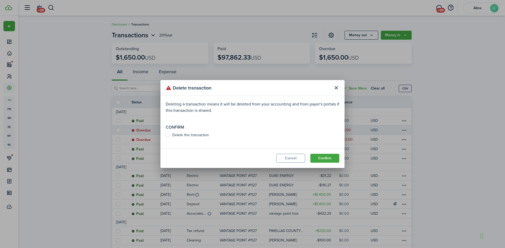
drag, startPoint x: 194, startPoint y: 133, endPoint x: 214, endPoint y: 135, distance: 20.6
click at [196, 133] on label "Delete this transaction" at bounding box center [187, 135] width 43 height 4
click at [166, 135] on input "Delete this transaction" at bounding box center [165, 135] width 0 height 0
checkbox input "true"
click at [325, 159] on button "Confirm" at bounding box center [324, 158] width 29 height 9
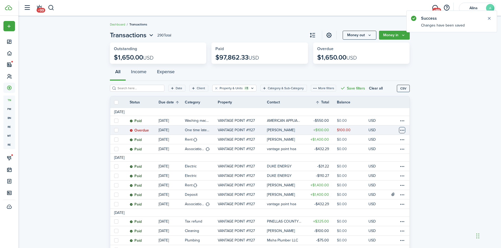
click at [400, 130] on table-menu-btn-icon at bounding box center [402, 130] width 6 height 6
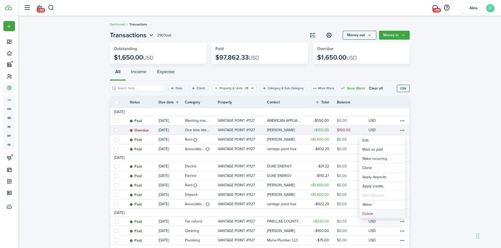
click at [372, 213] on button "Delete" at bounding box center [382, 214] width 46 height 9
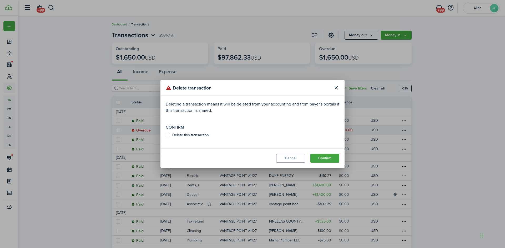
click at [177, 135] on label "Delete this transaction" at bounding box center [187, 135] width 43 height 4
click at [166, 135] on input "Delete this transaction" at bounding box center [165, 135] width 0 height 0
checkbox input "true"
click at [330, 158] on button "Confirm" at bounding box center [324, 158] width 29 height 9
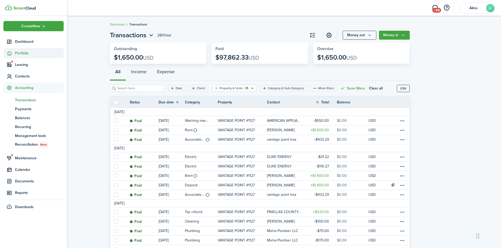
click at [20, 51] on span "Portfolio" at bounding box center [39, 53] width 49 height 6
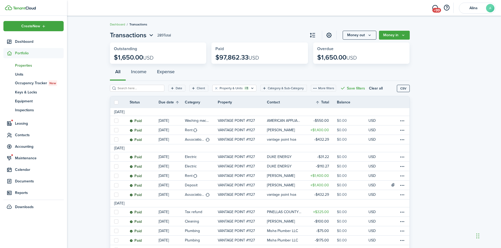
click at [26, 65] on span "Properties" at bounding box center [39, 66] width 49 height 6
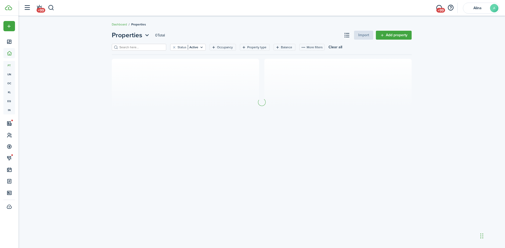
click at [142, 47] on input "search" at bounding box center [141, 47] width 46 height 5
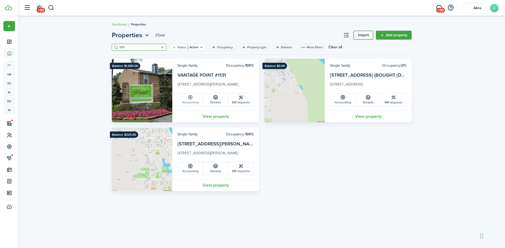
type input "1131"
click at [188, 101] on link "Accounting" at bounding box center [190, 100] width 25 height 13
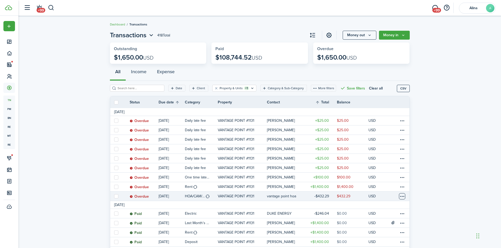
click at [400, 197] on table-menu-btn-icon at bounding box center [402, 196] width 6 height 6
click at [401, 179] on div "You can't make recurring already recurred transaction" at bounding box center [382, 173] width 74 height 13
click at [404, 197] on table-menu-btn-icon "Open menu" at bounding box center [402, 196] width 6 height 6
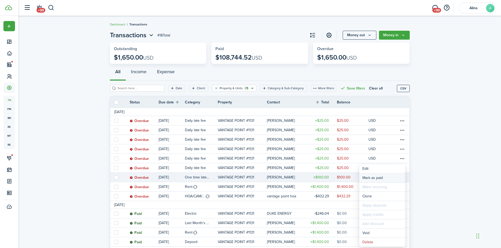
click at [393, 181] on link "Mark as paid" at bounding box center [382, 178] width 46 height 9
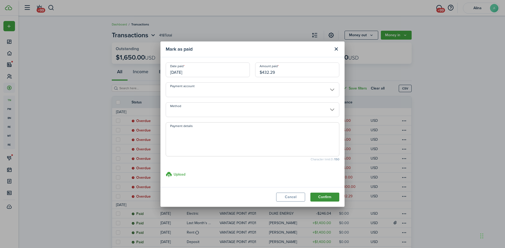
click at [328, 197] on button "Confirm" at bounding box center [324, 197] width 29 height 9
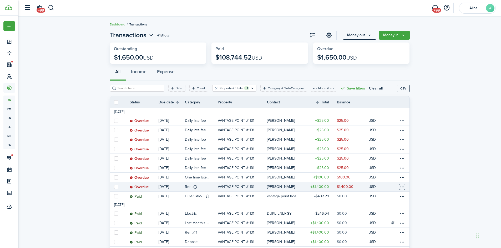
click at [403, 186] on table-menu-btn-icon at bounding box center [402, 187] width 6 height 6
click at [391, 180] on link "Mark as paid" at bounding box center [382, 178] width 46 height 9
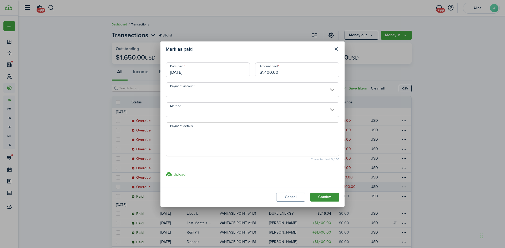
click at [327, 197] on button "Confirm" at bounding box center [324, 197] width 29 height 9
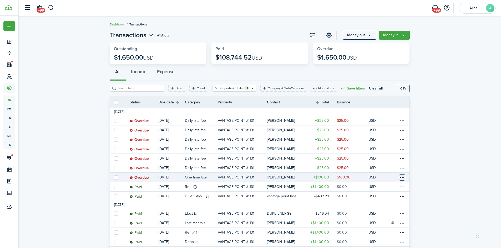
click at [403, 177] on table-menu-btn-icon at bounding box center [402, 177] width 6 height 6
click at [383, 243] on button "Delete" at bounding box center [382, 242] width 46 height 9
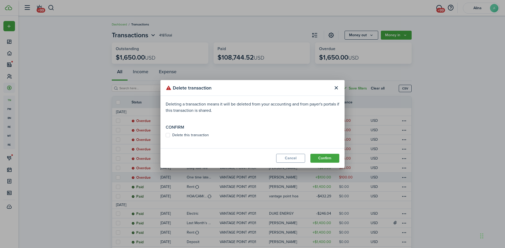
click at [168, 135] on label "Delete this transaction" at bounding box center [187, 135] width 43 height 4
click at [166, 135] on input "Delete this transaction" at bounding box center [165, 135] width 0 height 0
checkbox input "true"
click at [332, 157] on button "Confirm" at bounding box center [324, 158] width 29 height 9
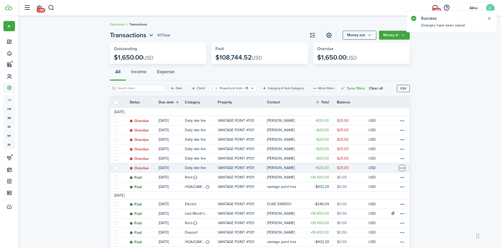
click at [402, 168] on table-menu-btn-icon at bounding box center [402, 168] width 6 height 6
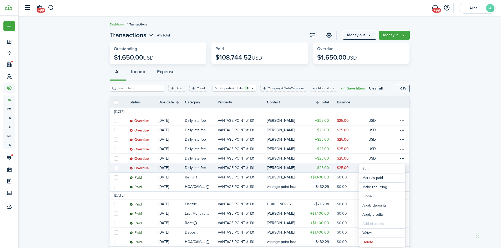
click at [401, 168] on table-menu-btn-icon "Open menu" at bounding box center [402, 168] width 6 height 6
click at [383, 244] on button "Delete" at bounding box center [382, 242] width 46 height 9
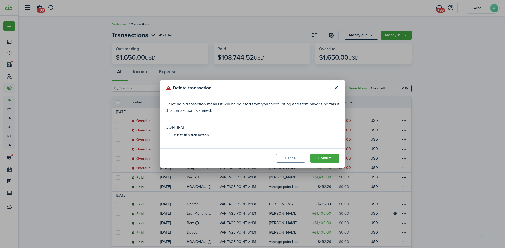
drag, startPoint x: 169, startPoint y: 137, endPoint x: 199, endPoint y: 137, distance: 30.0
click at [169, 137] on label "Delete this transaction" at bounding box center [187, 135] width 43 height 4
click at [166, 136] on input "Delete this transaction" at bounding box center [165, 135] width 0 height 0
checkbox input "true"
click at [325, 158] on button "Confirm" at bounding box center [324, 158] width 29 height 9
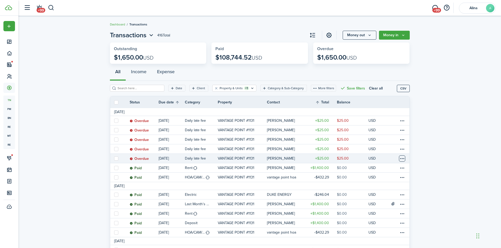
click at [402, 157] on table-menu-btn-icon at bounding box center [402, 159] width 6 height 6
click at [383, 240] on button "Delete" at bounding box center [382, 242] width 46 height 9
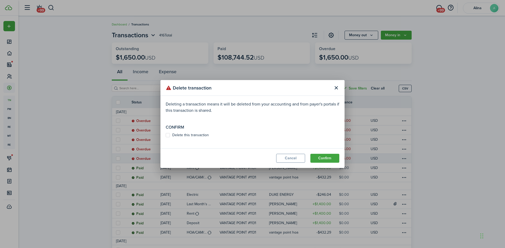
click at [192, 136] on label "Delete this transaction" at bounding box center [187, 135] width 43 height 4
click at [166, 136] on input "Delete this transaction" at bounding box center [165, 135] width 0 height 0
checkbox input "true"
click at [324, 159] on button "Confirm" at bounding box center [324, 158] width 29 height 9
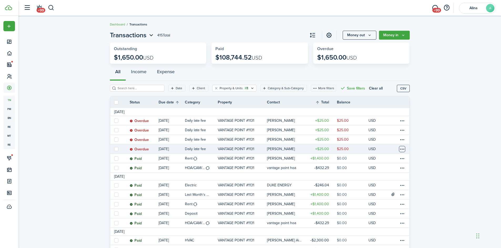
click at [401, 148] on table-menu-btn-icon at bounding box center [402, 149] width 6 height 6
click at [381, 233] on button "Delete" at bounding box center [382, 233] width 46 height 9
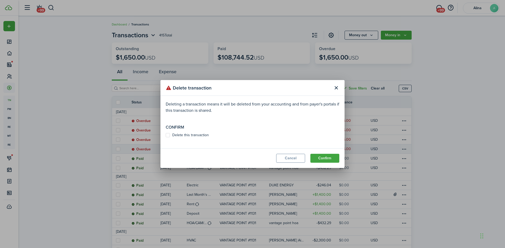
click at [168, 135] on label "Delete this transaction" at bounding box center [187, 135] width 43 height 4
click at [166, 135] on input "Delete this transaction" at bounding box center [165, 135] width 0 height 0
checkbox input "true"
click at [319, 156] on button "Confirm" at bounding box center [324, 158] width 29 height 9
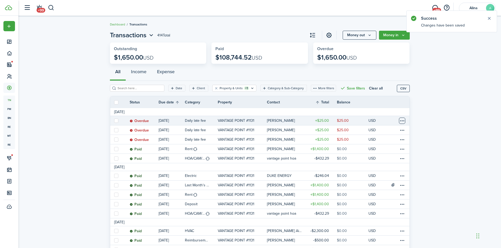
click at [400, 120] on table-menu-btn-icon at bounding box center [402, 121] width 6 height 6
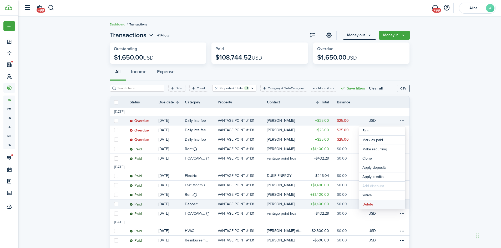
click at [387, 203] on button "Delete" at bounding box center [382, 204] width 46 height 9
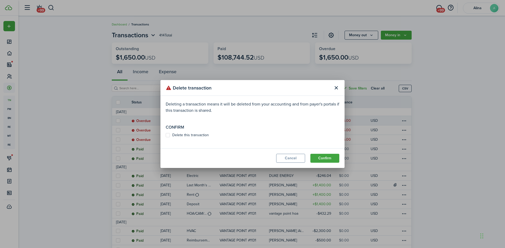
drag, startPoint x: 195, startPoint y: 134, endPoint x: 230, endPoint y: 140, distance: 36.1
click at [196, 134] on label "Delete this transaction" at bounding box center [187, 135] width 43 height 4
click at [166, 135] on input "Delete this transaction" at bounding box center [165, 135] width 0 height 0
checkbox input "true"
click at [331, 160] on button "Confirm" at bounding box center [324, 158] width 29 height 9
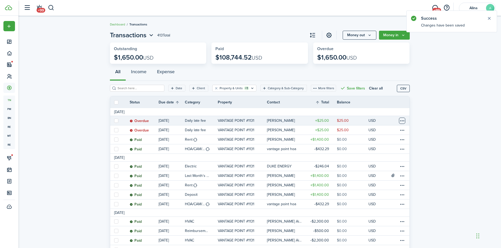
click at [402, 120] on table-menu-btn-icon at bounding box center [402, 121] width 6 height 6
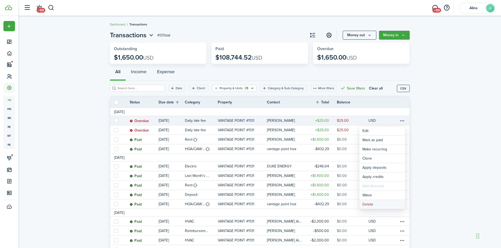
click at [384, 203] on button "Delete" at bounding box center [382, 204] width 46 height 9
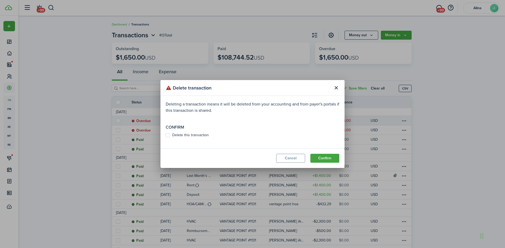
click at [180, 135] on label "Delete this transaction" at bounding box center [187, 135] width 43 height 4
click at [166, 135] on input "Delete this transaction" at bounding box center [165, 135] width 0 height 0
checkbox input "true"
click at [324, 158] on button "Confirm" at bounding box center [324, 158] width 29 height 9
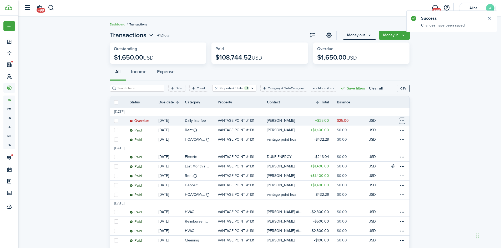
click at [402, 122] on table-menu-btn-icon at bounding box center [402, 121] width 6 height 6
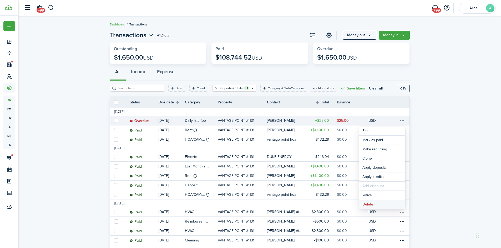
click at [378, 206] on button "Delete" at bounding box center [382, 204] width 46 height 9
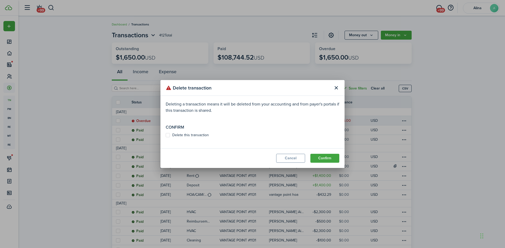
click at [168, 134] on label "Delete this transaction" at bounding box center [187, 135] width 43 height 4
click at [166, 135] on input "Delete this transaction" at bounding box center [165, 135] width 0 height 0
checkbox input "true"
click at [331, 158] on button "Confirm" at bounding box center [324, 158] width 29 height 9
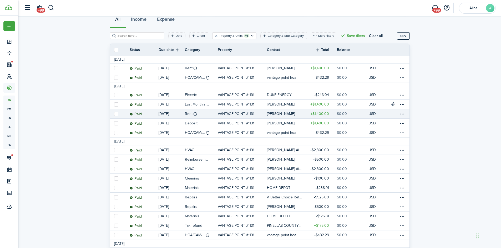
scroll to position [26, 0]
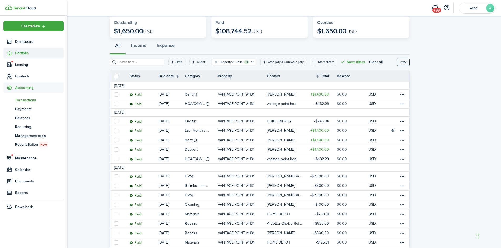
click at [19, 52] on span "Portfolio" at bounding box center [39, 53] width 49 height 6
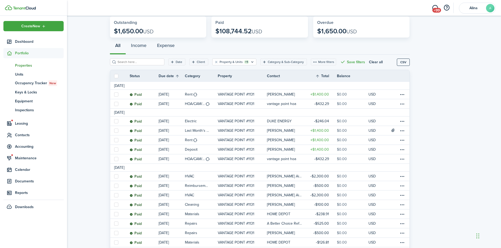
click at [21, 68] on span "Properties" at bounding box center [39, 66] width 49 height 6
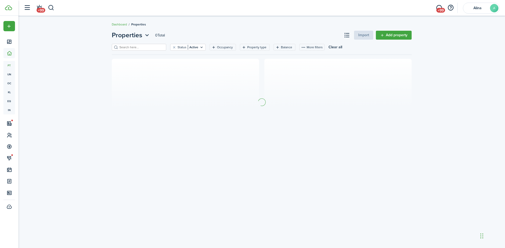
click at [132, 46] on input "search" at bounding box center [141, 47] width 46 height 5
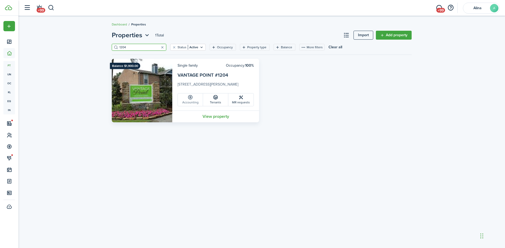
type input "1204"
click at [190, 102] on link "Accounting" at bounding box center [190, 100] width 25 height 13
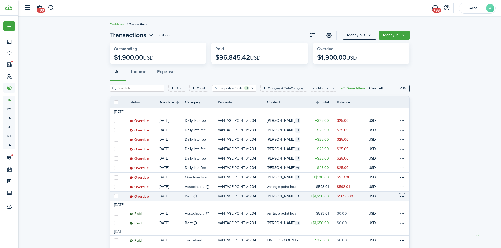
click at [404, 196] on table-menu-btn-icon at bounding box center [402, 196] width 6 height 6
click at [390, 175] on link "Mark as paid" at bounding box center [382, 178] width 46 height 9
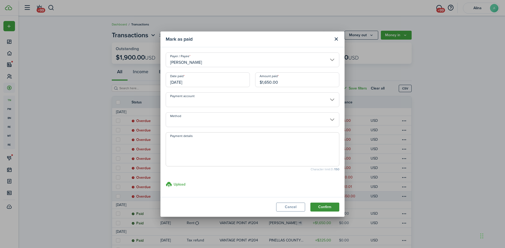
click at [332, 207] on button "Confirm" at bounding box center [324, 207] width 29 height 9
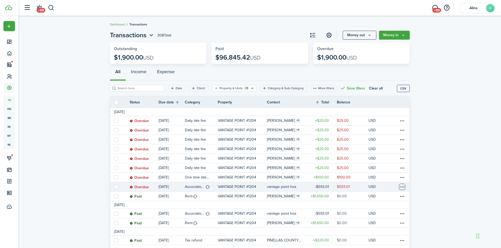
click at [402, 189] on table-menu-btn-icon at bounding box center [402, 187] width 6 height 6
click at [387, 181] on link "Mark as paid" at bounding box center [382, 178] width 46 height 9
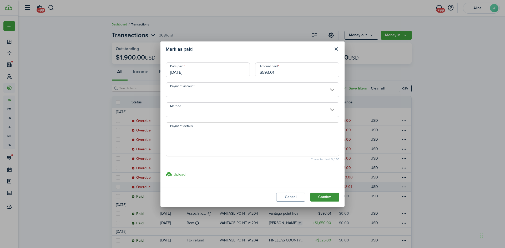
click at [334, 197] on button "Confirm" at bounding box center [324, 197] width 29 height 9
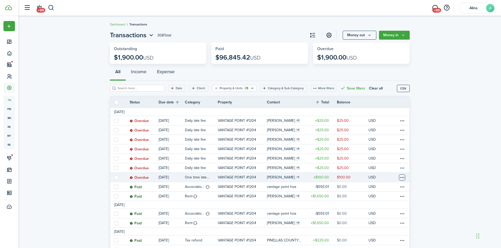
click at [403, 179] on table-menu-btn-icon at bounding box center [402, 177] width 6 height 6
click at [376, 242] on button "Delete" at bounding box center [382, 242] width 46 height 9
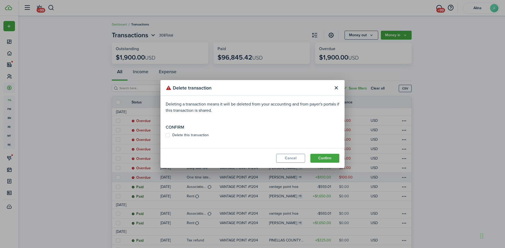
click at [168, 136] on label "Delete this transaction" at bounding box center [187, 135] width 43 height 4
click at [166, 136] on input "Delete this transaction" at bounding box center [165, 135] width 0 height 0
checkbox input "true"
click at [318, 159] on button "Confirm" at bounding box center [324, 158] width 29 height 9
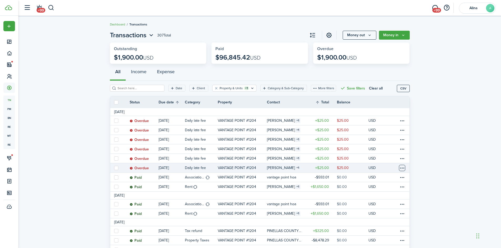
click at [403, 167] on table-menu-btn-icon at bounding box center [402, 168] width 6 height 6
click at [374, 243] on button "Delete" at bounding box center [382, 242] width 46 height 9
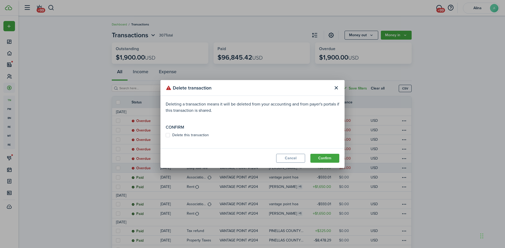
drag, startPoint x: 166, startPoint y: 136, endPoint x: 170, endPoint y: 136, distance: 3.7
click at [167, 136] on label "Delete this transaction" at bounding box center [187, 135] width 43 height 4
click at [166, 136] on input "Delete this transaction" at bounding box center [165, 135] width 0 height 0
checkbox input "true"
click at [330, 157] on button "Confirm" at bounding box center [324, 158] width 29 height 9
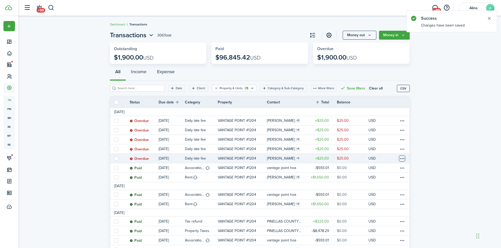
click at [402, 158] on table-menu-btn-icon at bounding box center [402, 159] width 6 height 6
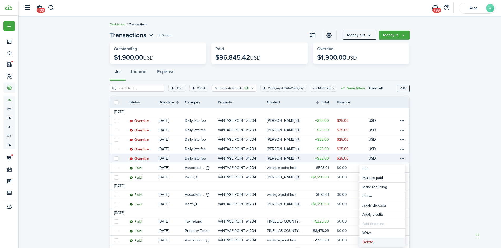
click at [378, 244] on button "Delete" at bounding box center [382, 242] width 46 height 9
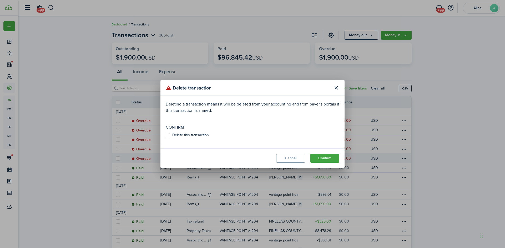
click at [168, 135] on label "Delete this transaction" at bounding box center [187, 135] width 43 height 4
click at [166, 135] on input "Delete this transaction" at bounding box center [165, 135] width 0 height 0
checkbox input "true"
click at [328, 161] on button "Confirm" at bounding box center [324, 158] width 29 height 9
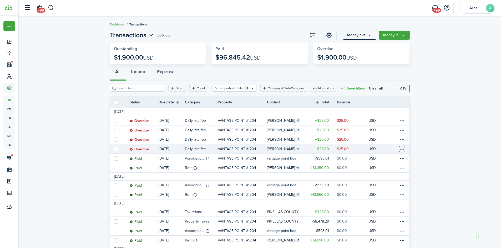
click at [403, 149] on table-menu-btn-icon at bounding box center [402, 149] width 6 height 6
click at [387, 235] on button "Delete" at bounding box center [382, 233] width 46 height 9
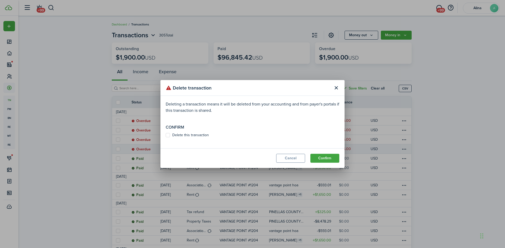
click at [170, 133] on label "Delete this transaction" at bounding box center [187, 135] width 43 height 4
click at [166, 135] on input "Delete this transaction" at bounding box center [165, 135] width 0 height 0
checkbox input "true"
click at [327, 156] on button "Confirm" at bounding box center [324, 158] width 29 height 9
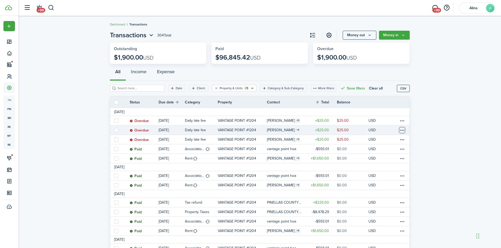
click at [403, 130] on table-menu-btn-icon at bounding box center [402, 130] width 6 height 6
click at [386, 213] on button "Delete" at bounding box center [382, 214] width 46 height 9
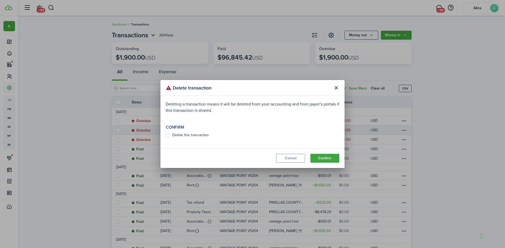
click at [169, 135] on label "Delete this transaction" at bounding box center [187, 135] width 43 height 4
click at [166, 135] on input "Delete this transaction" at bounding box center [165, 135] width 0 height 0
checkbox input "true"
click at [331, 156] on button "Confirm" at bounding box center [324, 158] width 29 height 9
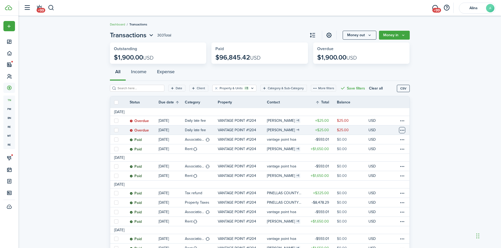
click at [403, 132] on table-menu-btn-icon at bounding box center [402, 130] width 6 height 6
click at [383, 215] on button "Delete" at bounding box center [382, 214] width 46 height 9
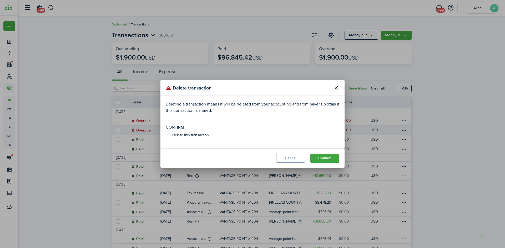
click at [168, 135] on label "Delete this transaction" at bounding box center [187, 135] width 43 height 4
click at [166, 135] on input "Delete this transaction" at bounding box center [165, 135] width 0 height 0
checkbox input "true"
click at [328, 158] on button "Confirm" at bounding box center [324, 158] width 29 height 9
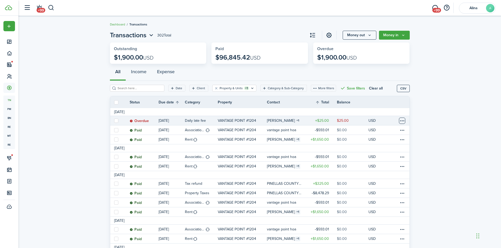
click at [404, 119] on table-menu-btn-icon at bounding box center [402, 121] width 6 height 6
click at [403, 121] on table-menu-btn-icon "Open menu" at bounding box center [402, 121] width 6 height 6
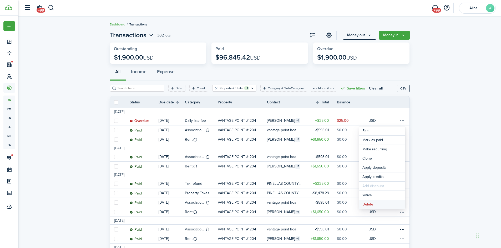
click at [386, 205] on button "Delete" at bounding box center [382, 204] width 46 height 9
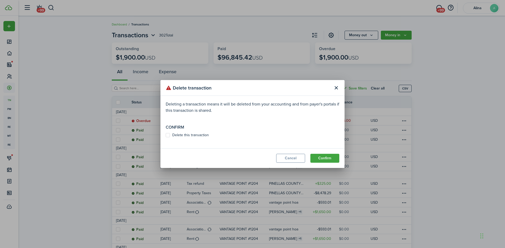
click at [169, 135] on label "Delete this transaction" at bounding box center [187, 135] width 43 height 4
click at [166, 135] on input "Delete this transaction" at bounding box center [165, 135] width 0 height 0
checkbox input "true"
click at [329, 157] on button "Confirm" at bounding box center [324, 158] width 29 height 9
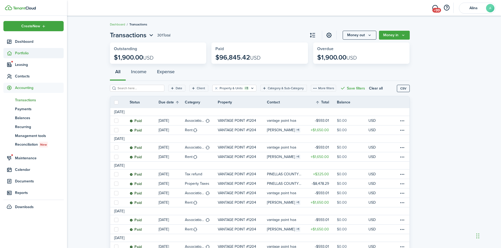
click at [14, 52] on sidebar-link-icon at bounding box center [9, 53] width 12 height 6
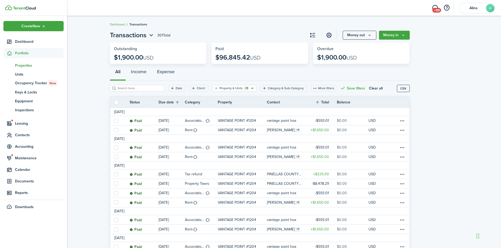
click at [23, 66] on span "Properties" at bounding box center [39, 66] width 49 height 6
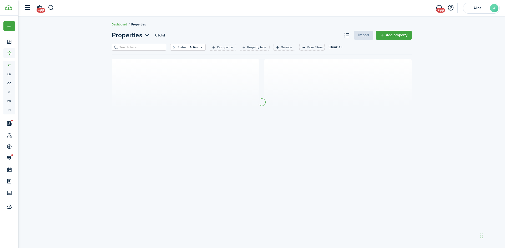
click at [133, 49] on input "search" at bounding box center [141, 47] width 46 height 5
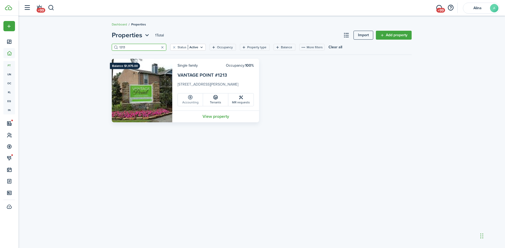
type input "1213"
click at [193, 101] on link "Accounting" at bounding box center [190, 100] width 25 height 13
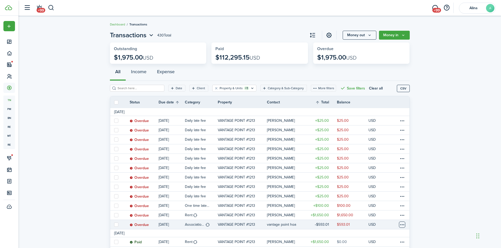
click at [404, 226] on table-menu-btn-icon at bounding box center [402, 225] width 6 height 6
click at [397, 179] on link "Mark as paid" at bounding box center [382, 178] width 46 height 9
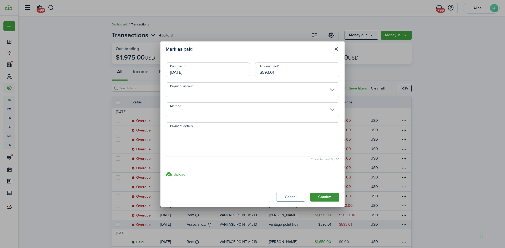
click at [324, 195] on button "Confirm" at bounding box center [324, 197] width 29 height 9
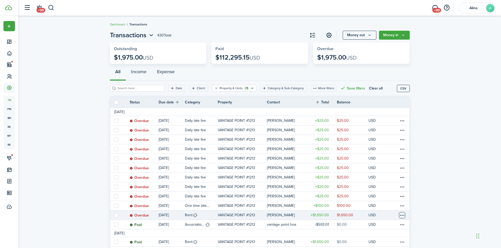
click at [403, 216] on table-menu-btn-icon at bounding box center [402, 215] width 6 height 6
click at [403, 215] on table-menu-btn-icon "Open menu" at bounding box center [402, 215] width 6 height 6
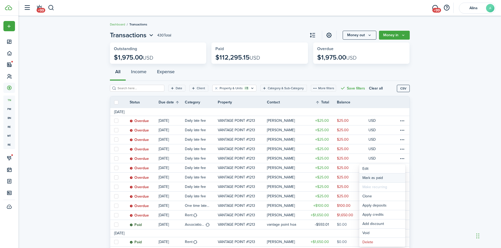
click at [387, 178] on link "Mark as paid" at bounding box center [382, 178] width 46 height 9
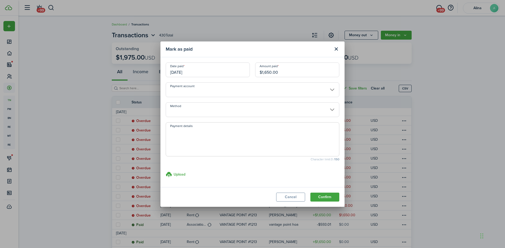
click at [332, 197] on button "Confirm" at bounding box center [324, 197] width 29 height 9
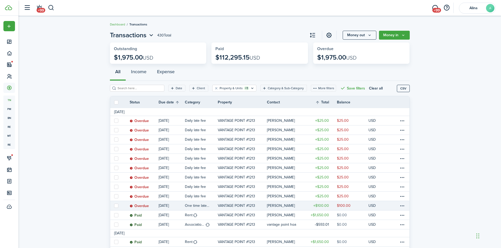
click at [406, 204] on link at bounding box center [403, 205] width 11 height 9
click at [400, 205] on table-menu-btn-icon at bounding box center [402, 206] width 6 height 6
click at [374, 240] on button "Delete" at bounding box center [382, 242] width 46 height 9
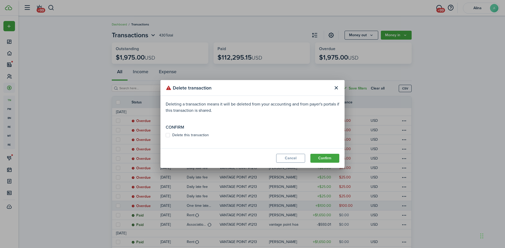
click at [167, 133] on label "Delete this transaction" at bounding box center [187, 135] width 43 height 4
click at [166, 135] on input "Delete this transaction" at bounding box center [165, 135] width 0 height 0
checkbox input "true"
click at [329, 157] on button "Confirm" at bounding box center [324, 158] width 29 height 9
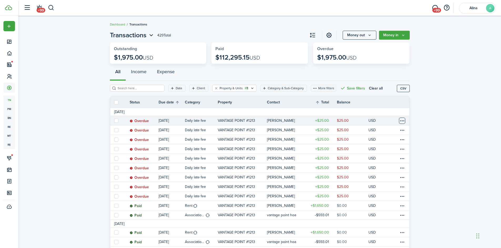
click at [401, 120] on table-menu-btn-icon at bounding box center [402, 121] width 6 height 6
click at [400, 204] on button "Delete" at bounding box center [382, 204] width 46 height 9
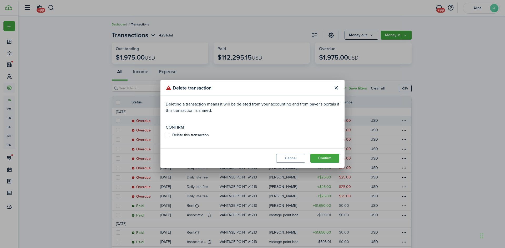
drag, startPoint x: 169, startPoint y: 135, endPoint x: 207, endPoint y: 140, distance: 38.7
click at [172, 135] on label "Delete this transaction" at bounding box center [187, 135] width 43 height 4
click at [166, 135] on input "Delete this transaction" at bounding box center [165, 135] width 0 height 0
checkbox input "true"
click at [327, 160] on button "Confirm" at bounding box center [324, 158] width 29 height 9
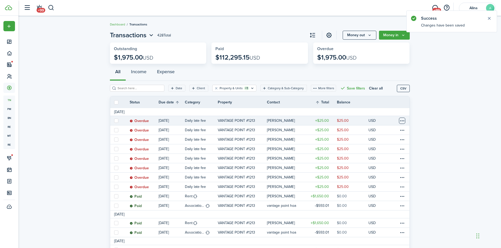
click at [403, 122] on table-menu-btn-icon at bounding box center [402, 121] width 6 height 6
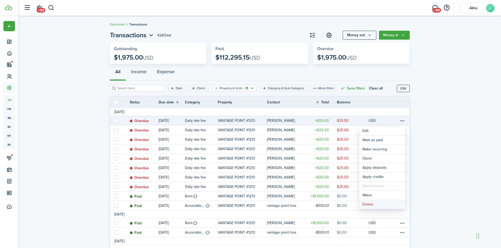
click at [390, 204] on button "Delete" at bounding box center [382, 204] width 46 height 9
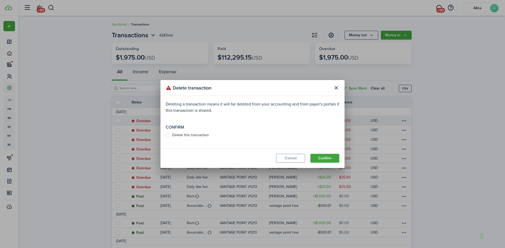
click at [168, 133] on label "Delete this transaction" at bounding box center [187, 135] width 43 height 4
click at [166, 135] on input "Delete this transaction" at bounding box center [165, 135] width 0 height 0
checkbox input "true"
click at [327, 157] on button "Confirm" at bounding box center [324, 158] width 29 height 9
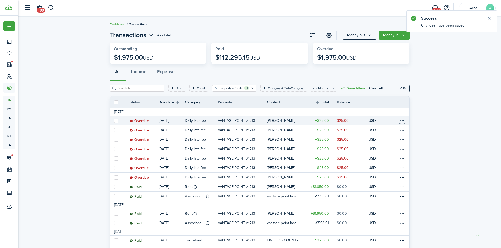
click at [403, 121] on table-menu-btn-icon at bounding box center [402, 121] width 6 height 6
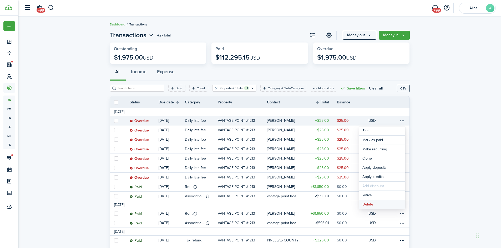
click at [391, 203] on button "Delete" at bounding box center [382, 204] width 46 height 9
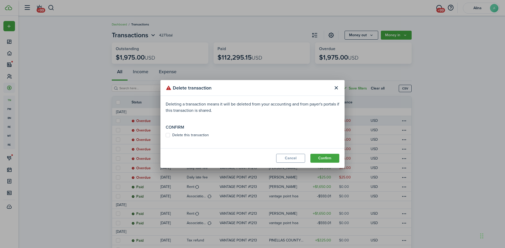
click at [170, 134] on label "Delete this transaction" at bounding box center [187, 135] width 43 height 4
click at [166, 135] on input "Delete this transaction" at bounding box center [165, 135] width 0 height 0
checkbox input "true"
click at [328, 157] on button "Confirm" at bounding box center [324, 158] width 29 height 9
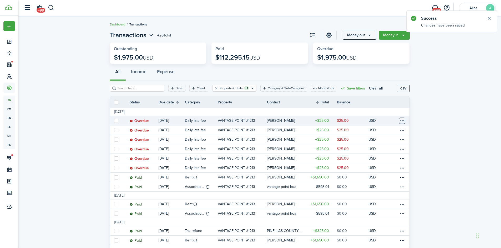
click at [402, 121] on table-menu-btn-icon at bounding box center [402, 121] width 6 height 6
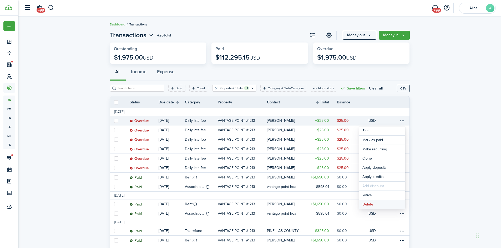
click at [381, 205] on button "Delete" at bounding box center [382, 204] width 46 height 9
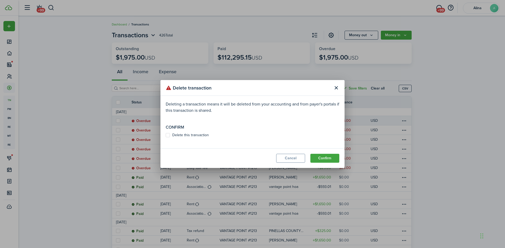
click at [188, 131] on modal-body "Deleting a transaction means it will be deleted from your accounting and from p…" at bounding box center [252, 122] width 184 height 53
click at [194, 136] on label "Delete this transaction" at bounding box center [187, 135] width 43 height 4
click at [166, 136] on input "Delete this transaction" at bounding box center [165, 135] width 0 height 0
checkbox input "true"
click at [330, 157] on button "Confirm" at bounding box center [324, 158] width 29 height 9
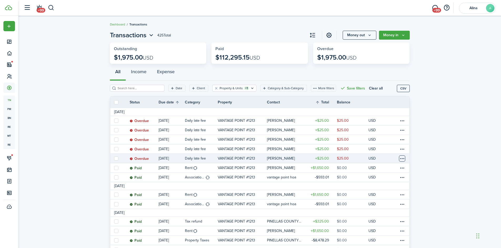
click at [404, 159] on table-menu-btn-icon at bounding box center [402, 159] width 6 height 6
click at [384, 242] on button "Delete" at bounding box center [382, 242] width 46 height 9
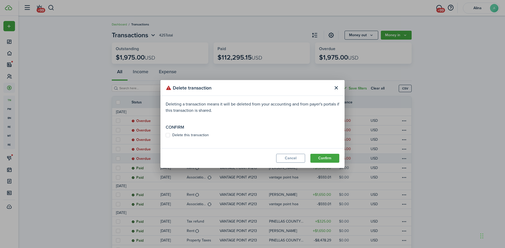
drag, startPoint x: 168, startPoint y: 134, endPoint x: 213, endPoint y: 142, distance: 45.5
click at [168, 134] on label "Delete this transaction" at bounding box center [187, 135] width 43 height 4
click at [166, 135] on input "Delete this transaction" at bounding box center [165, 135] width 0 height 0
checkbox input "true"
click at [327, 156] on button "Confirm" at bounding box center [324, 158] width 29 height 9
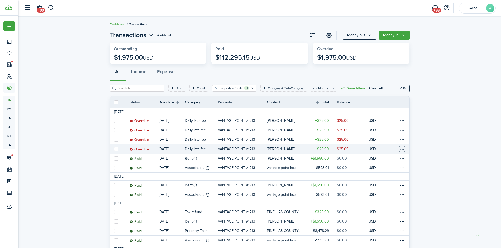
click at [402, 147] on table-menu-btn-icon at bounding box center [402, 149] width 6 height 6
click at [370, 232] on button "Delete" at bounding box center [382, 233] width 46 height 9
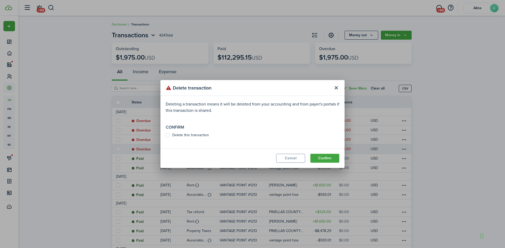
drag, startPoint x: 167, startPoint y: 135, endPoint x: 174, endPoint y: 136, distance: 7.4
click at [168, 135] on label "Delete this transaction" at bounding box center [187, 135] width 43 height 4
click at [166, 135] on input "Delete this transaction" at bounding box center [165, 135] width 0 height 0
checkbox input "true"
click at [320, 160] on button "Confirm" at bounding box center [324, 158] width 29 height 9
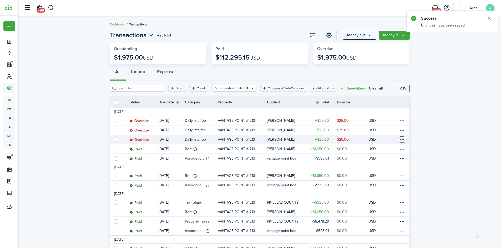
click at [404, 140] on table-menu-btn-icon at bounding box center [402, 140] width 6 height 6
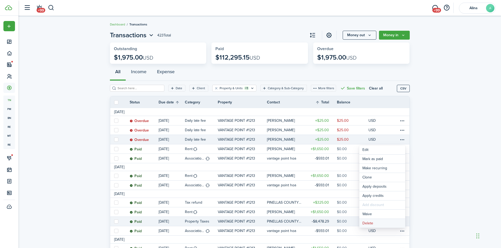
click at [383, 224] on button "Delete" at bounding box center [382, 223] width 46 height 9
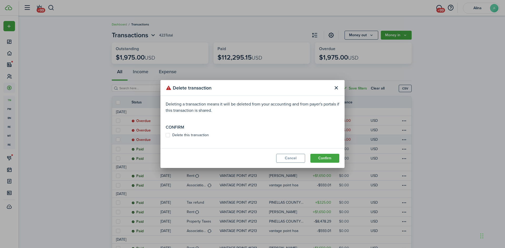
drag, startPoint x: 176, startPoint y: 136, endPoint x: 207, endPoint y: 136, distance: 31.0
click at [176, 135] on label "Delete this transaction" at bounding box center [187, 135] width 43 height 4
click at [166, 135] on input "Delete this transaction" at bounding box center [165, 135] width 0 height 0
checkbox input "true"
click at [322, 159] on button "Confirm" at bounding box center [324, 158] width 29 height 9
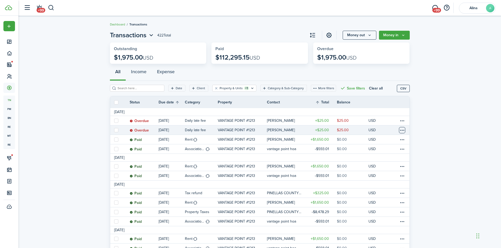
click at [402, 130] on table-menu-btn-icon at bounding box center [402, 130] width 6 height 6
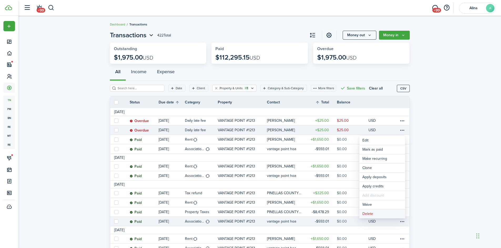
click at [385, 217] on button "Delete" at bounding box center [382, 214] width 46 height 9
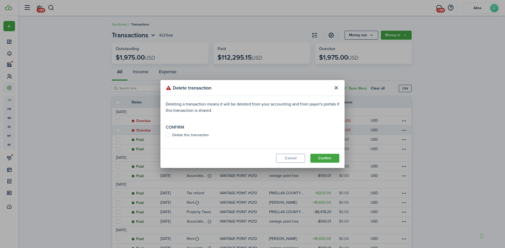
click at [168, 137] on label "Delete this transaction" at bounding box center [187, 135] width 43 height 4
click at [166, 136] on input "Delete this transaction" at bounding box center [165, 135] width 0 height 0
checkbox input "true"
click at [336, 157] on button "Confirm" at bounding box center [324, 158] width 29 height 9
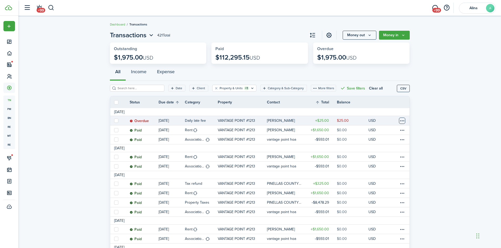
click at [402, 119] on table-menu-btn-icon at bounding box center [402, 121] width 6 height 6
click at [389, 204] on button "Delete" at bounding box center [382, 204] width 46 height 9
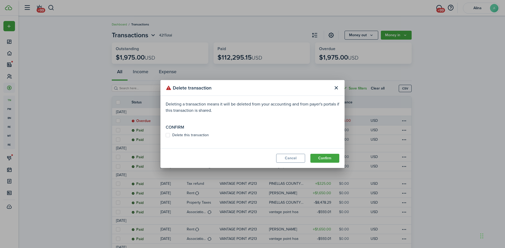
click at [168, 135] on label "Delete this transaction" at bounding box center [187, 135] width 43 height 4
click at [166, 135] on input "Delete this transaction" at bounding box center [165, 135] width 0 height 0
checkbox input "true"
click at [327, 157] on button "Confirm" at bounding box center [324, 158] width 29 height 9
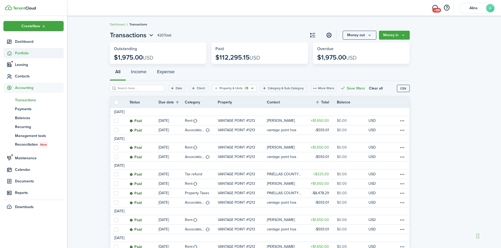
click at [20, 51] on span "Portfolio" at bounding box center [39, 53] width 49 height 6
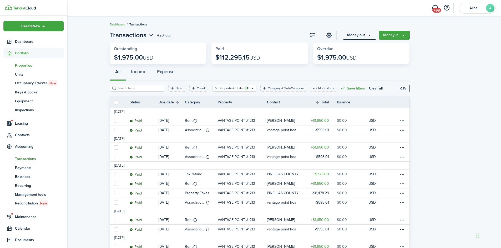
click at [25, 65] on span "Properties" at bounding box center [39, 66] width 49 height 6
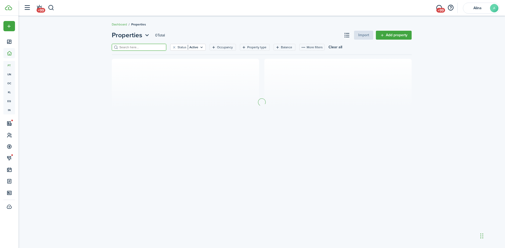
click at [134, 46] on input "search" at bounding box center [141, 47] width 46 height 5
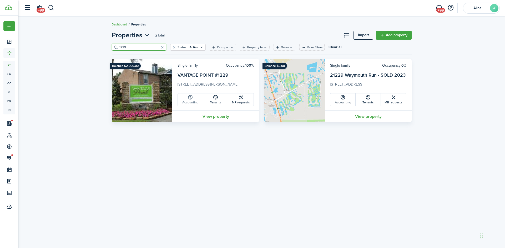
type input "1229"
click at [197, 101] on link "Accounting" at bounding box center [190, 100] width 25 height 13
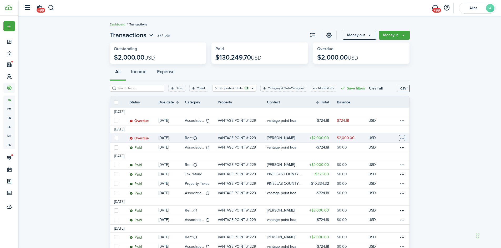
click at [403, 138] on table-menu-btn-icon at bounding box center [402, 138] width 6 height 6
click at [383, 159] on link "Mark as paid" at bounding box center [382, 157] width 46 height 9
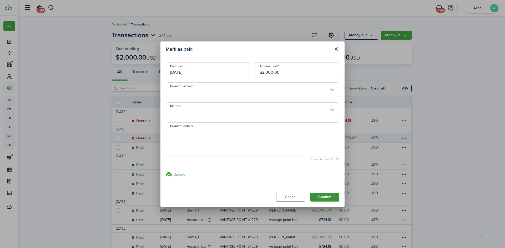
click at [328, 199] on button "Confirm" at bounding box center [324, 197] width 29 height 9
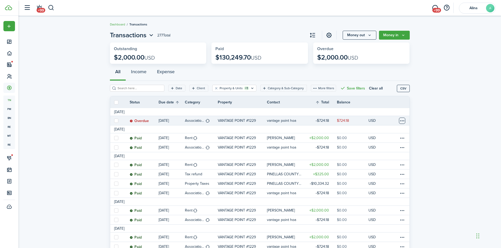
click at [403, 120] on table-menu-btn-icon at bounding box center [402, 121] width 6 height 6
click at [385, 141] on link "Mark as paid" at bounding box center [382, 140] width 46 height 9
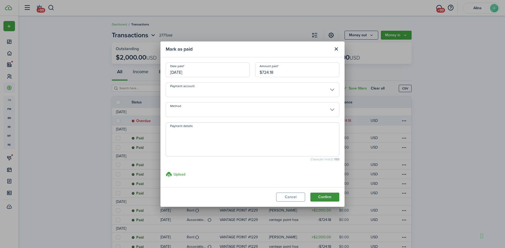
click at [332, 197] on button "Confirm" at bounding box center [324, 197] width 29 height 9
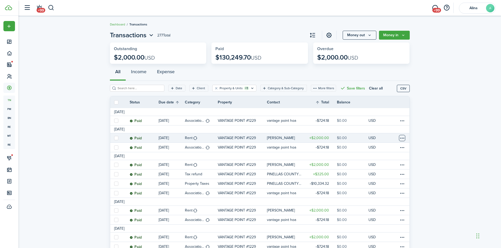
click at [401, 139] on table-menu-btn-icon at bounding box center [402, 138] width 6 height 6
click at [386, 147] on button "Edit" at bounding box center [382, 148] width 46 height 9
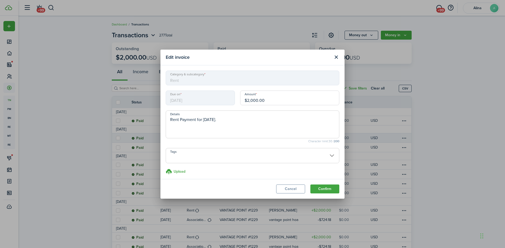
click at [197, 101] on span "[DATE]" at bounding box center [200, 98] width 69 height 15
click at [291, 189] on button "Cancel" at bounding box center [290, 189] width 29 height 9
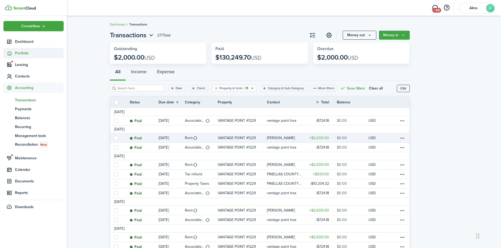
click at [27, 54] on span "Portfolio" at bounding box center [39, 53] width 49 height 6
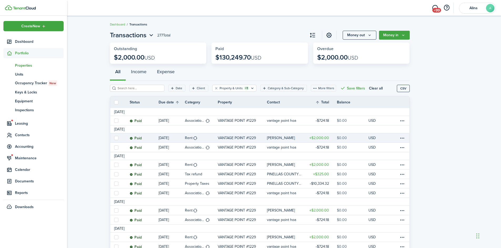
click at [26, 65] on span "Properties" at bounding box center [39, 66] width 49 height 6
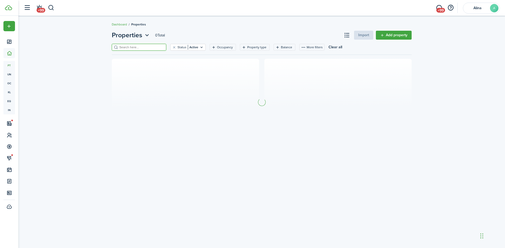
click at [129, 49] on input "search" at bounding box center [141, 47] width 46 height 5
type input "pine"
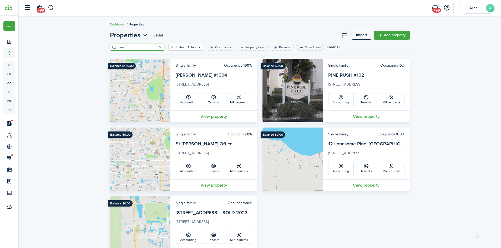
click at [345, 103] on link "Accounting" at bounding box center [340, 100] width 25 height 13
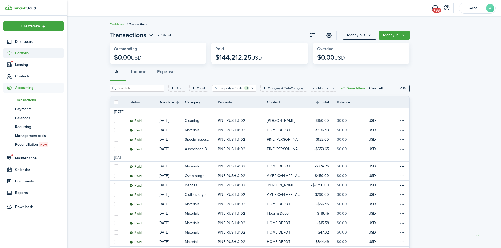
click at [26, 53] on span "Portfolio" at bounding box center [39, 53] width 49 height 6
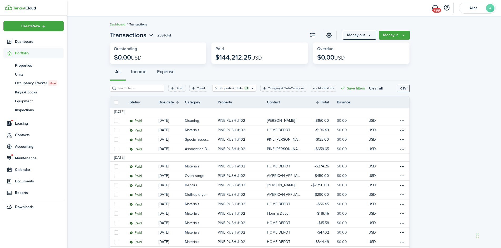
drag, startPoint x: 29, startPoint y: 65, endPoint x: 51, endPoint y: 59, distance: 22.4
click at [30, 65] on span "Properties" at bounding box center [39, 66] width 49 height 6
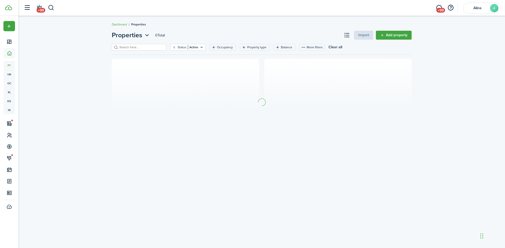
click at [128, 46] on input "search" at bounding box center [141, 47] width 46 height 5
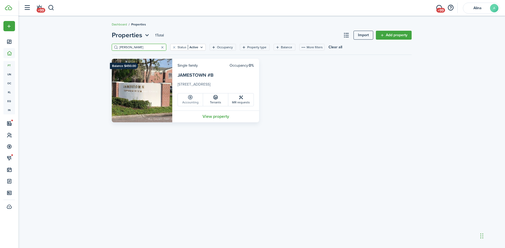
type input "[PERSON_NAME]"
click at [191, 102] on link "Accounting" at bounding box center [190, 100] width 25 height 13
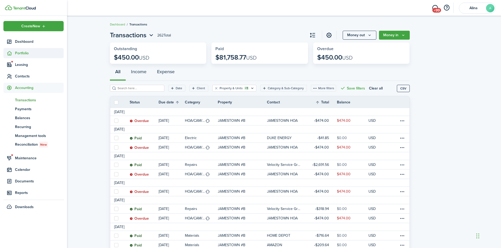
click at [24, 51] on span "Portfolio" at bounding box center [39, 53] width 49 height 6
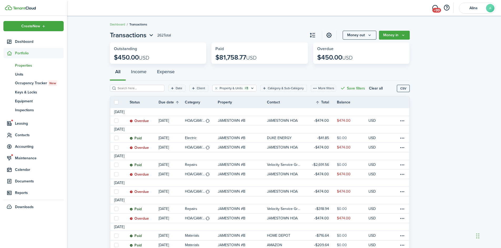
click at [30, 66] on span "Properties" at bounding box center [39, 66] width 49 height 6
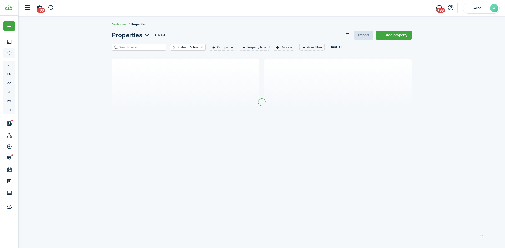
click at [131, 45] on input "search" at bounding box center [141, 47] width 46 height 5
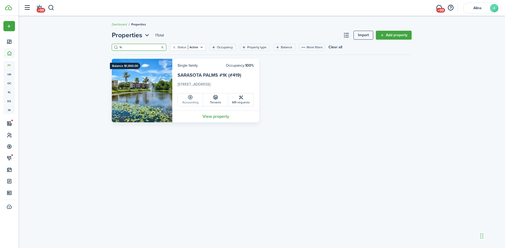
type input "1k"
click at [195, 101] on link "Accounting" at bounding box center [190, 100] width 25 height 13
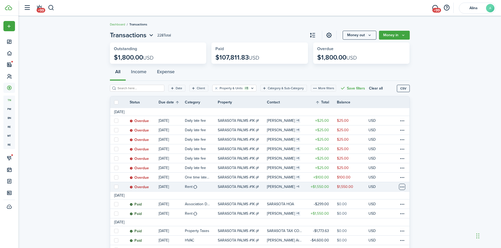
click at [400, 187] on table-menu-btn-icon at bounding box center [402, 187] width 6 height 6
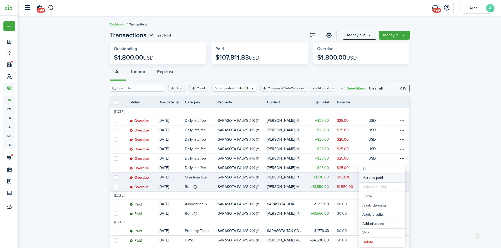
click at [389, 178] on link "Mark as paid" at bounding box center [382, 178] width 46 height 9
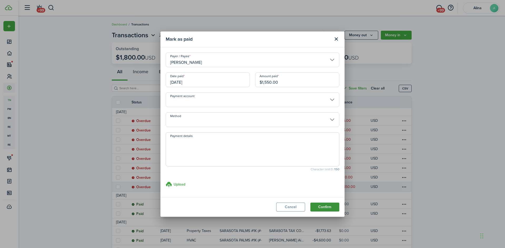
click at [325, 207] on button "Confirm" at bounding box center [324, 207] width 29 height 9
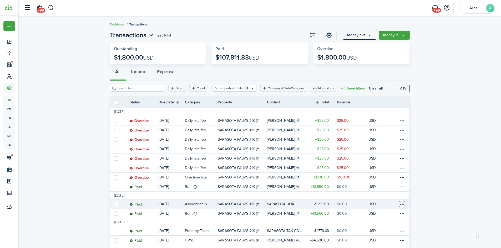
click at [402, 204] on table-menu-btn-icon at bounding box center [402, 204] width 6 height 6
click at [396, 197] on link "Clone" at bounding box center [382, 196] width 46 height 9
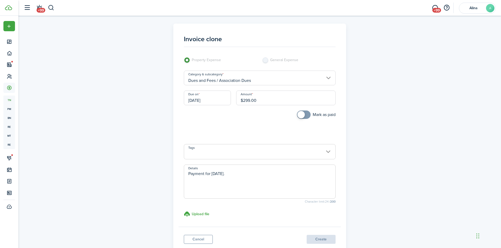
click at [206, 95] on input "[DATE]" at bounding box center [207, 98] width 47 height 15
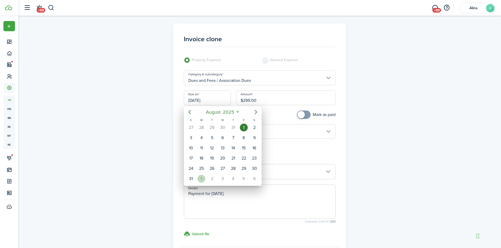
drag, startPoint x: 201, startPoint y: 182, endPoint x: 207, endPoint y: 179, distance: 6.0
click at [201, 182] on div "1" at bounding box center [201, 179] width 8 height 8
type input "[DATE]"
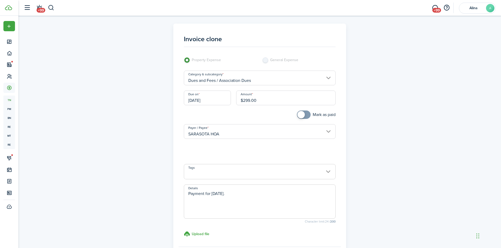
checkbox input "true"
click at [304, 114] on span at bounding box center [303, 115] width 5 height 8
drag, startPoint x: 248, startPoint y: 196, endPoint x: 173, endPoint y: 193, distance: 74.7
click at [174, 193] on panel-main "Invoice clone Property Expense General Expense Category & subcategory Dues and …" at bounding box center [259, 149] width 173 height 251
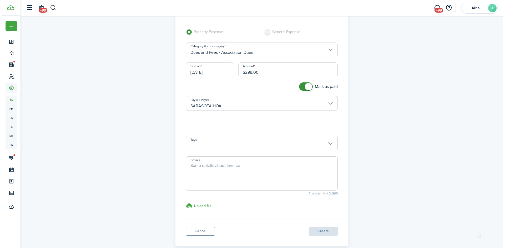
scroll to position [56, 0]
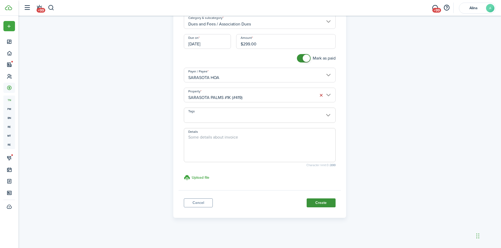
click at [320, 202] on button "Create" at bounding box center [320, 203] width 29 height 9
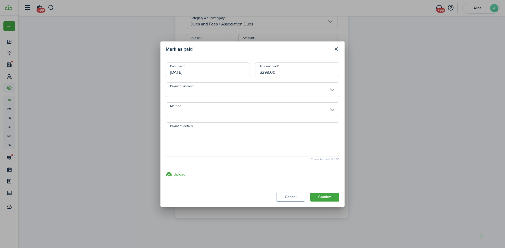
click at [325, 196] on button "Confirm" at bounding box center [324, 197] width 29 height 9
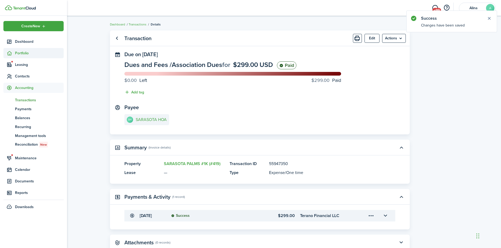
click at [15, 51] on span "Portfolio" at bounding box center [39, 53] width 49 height 6
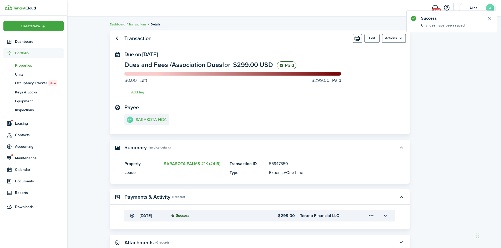
click at [27, 64] on span "Properties" at bounding box center [39, 66] width 49 height 6
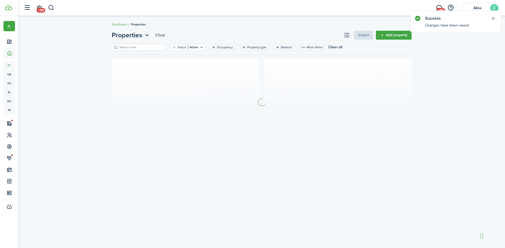
click at [121, 46] on input "search" at bounding box center [141, 47] width 46 height 5
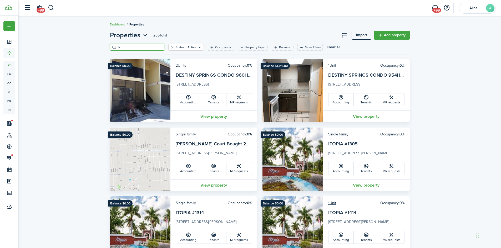
type input "1k"
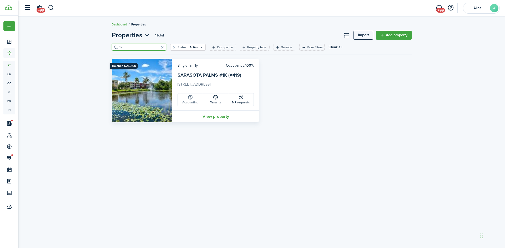
click at [191, 100] on link "Accounting" at bounding box center [190, 100] width 25 height 13
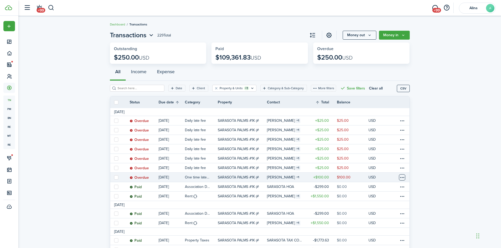
click at [401, 178] on table-menu-btn-icon at bounding box center [402, 177] width 6 height 6
click at [382, 242] on button "Delete" at bounding box center [382, 242] width 46 height 9
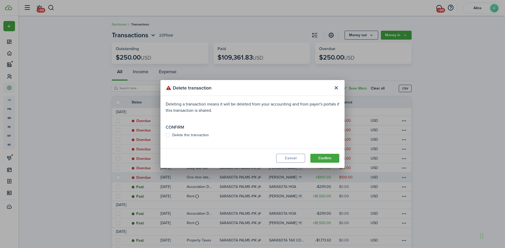
drag, startPoint x: 169, startPoint y: 136, endPoint x: 202, endPoint y: 144, distance: 34.0
click at [170, 136] on label "Delete this transaction" at bounding box center [187, 135] width 43 height 4
click at [166, 136] on input "Delete this transaction" at bounding box center [165, 135] width 0 height 0
checkbox input "true"
click at [330, 157] on button "Confirm" at bounding box center [324, 158] width 29 height 9
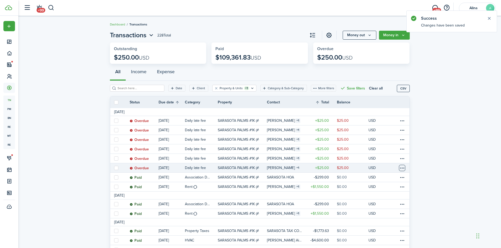
click at [402, 168] on table-menu-btn-icon at bounding box center [402, 168] width 6 height 6
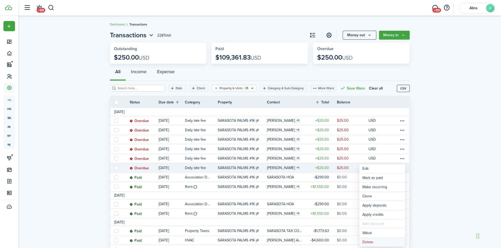
click at [375, 244] on button "Delete" at bounding box center [382, 242] width 46 height 9
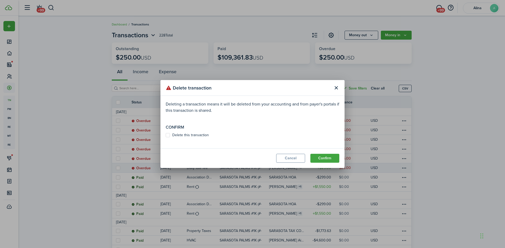
click at [168, 136] on label "Delete this transaction" at bounding box center [187, 135] width 43 height 4
click at [166, 136] on input "Delete this transaction" at bounding box center [165, 135] width 0 height 0
checkbox input "true"
click at [324, 159] on button "Confirm" at bounding box center [324, 158] width 29 height 9
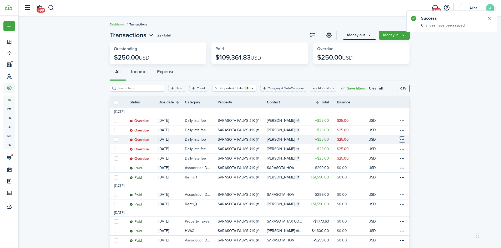
click at [402, 138] on table-menu-btn-icon at bounding box center [402, 140] width 6 height 6
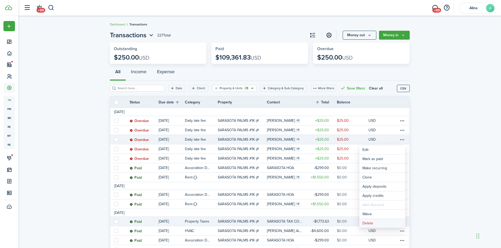
click at [388, 225] on button "Delete" at bounding box center [382, 223] width 46 height 9
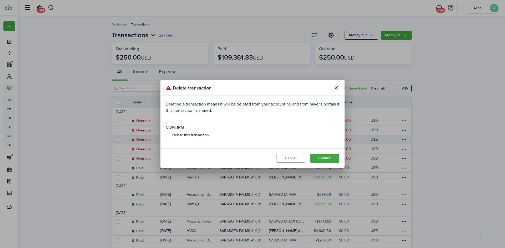
drag, startPoint x: 167, startPoint y: 135, endPoint x: 172, endPoint y: 135, distance: 5.5
click at [167, 134] on label "Delete this transaction" at bounding box center [187, 135] width 43 height 4
click at [166, 135] on input "Delete this transaction" at bounding box center [165, 135] width 0 height 0
checkbox input "true"
click at [326, 157] on button "Confirm" at bounding box center [324, 158] width 29 height 9
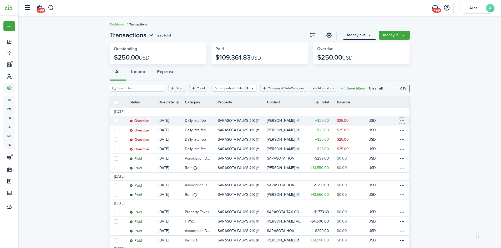
click at [402, 121] on table-menu-btn-icon at bounding box center [402, 121] width 6 height 6
click at [388, 205] on button "Delete" at bounding box center [382, 204] width 46 height 9
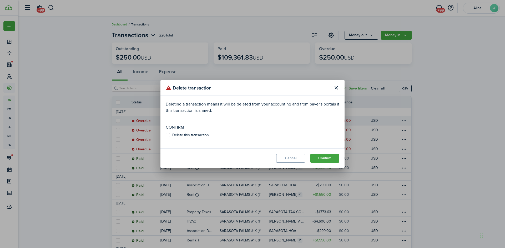
drag, startPoint x: 169, startPoint y: 135, endPoint x: 188, endPoint y: 136, distance: 18.9
click at [170, 135] on label "Delete this transaction" at bounding box center [187, 135] width 43 height 4
click at [166, 135] on input "Delete this transaction" at bounding box center [165, 135] width 0 height 0
checkbox input "true"
click at [329, 157] on button "Confirm" at bounding box center [324, 158] width 29 height 9
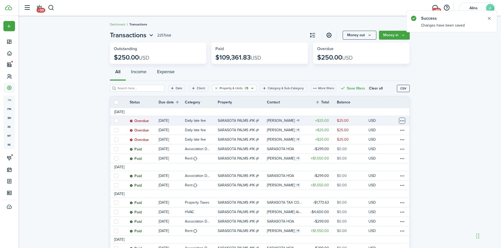
click at [403, 122] on table-menu-btn-icon at bounding box center [402, 121] width 6 height 6
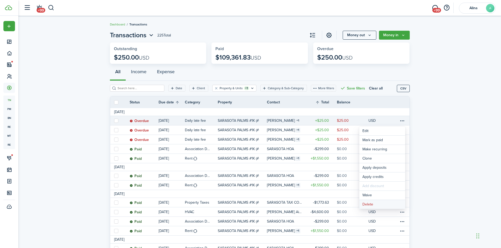
click at [369, 202] on button "Delete" at bounding box center [382, 204] width 46 height 9
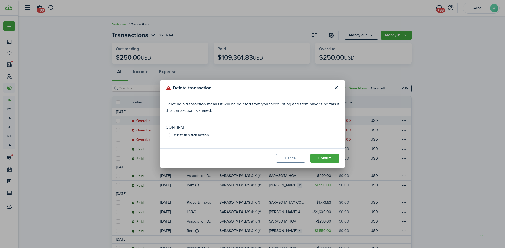
click at [168, 136] on label "Delete this transaction" at bounding box center [187, 135] width 43 height 4
click at [166, 136] on input "Delete this transaction" at bounding box center [165, 135] width 0 height 0
checkbox input "true"
click at [327, 157] on button "Confirm" at bounding box center [324, 158] width 29 height 9
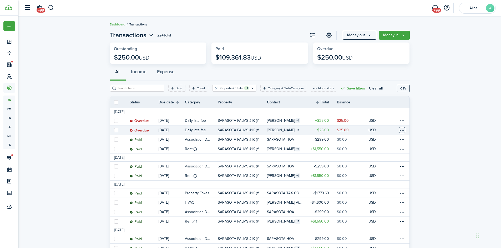
click at [402, 131] on table-menu-btn-icon at bounding box center [402, 130] width 6 height 6
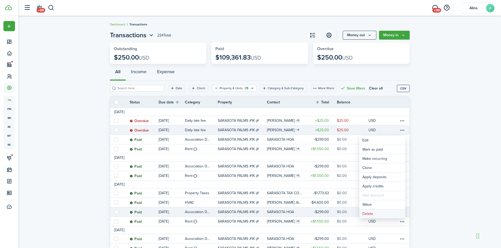
click at [387, 213] on button "Delete" at bounding box center [382, 214] width 46 height 9
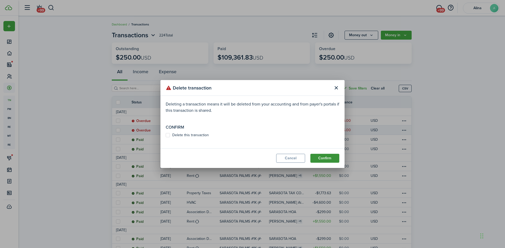
click at [171, 135] on label "Delete this transaction" at bounding box center [187, 135] width 43 height 4
click at [166, 135] on input "Delete this transaction" at bounding box center [165, 135] width 0 height 0
checkbox input "true"
click at [335, 158] on button "Confirm" at bounding box center [324, 158] width 29 height 9
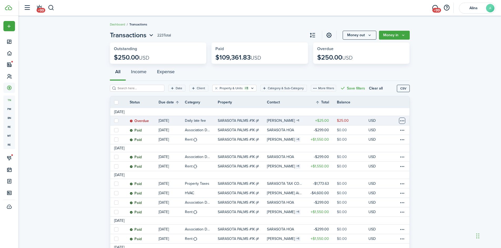
click at [400, 122] on table-menu-btn-icon at bounding box center [402, 121] width 6 height 6
click at [382, 204] on button "Delete" at bounding box center [382, 204] width 46 height 9
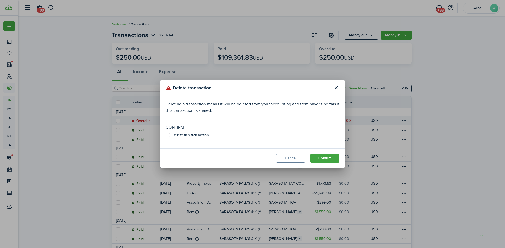
drag, startPoint x: 167, startPoint y: 134, endPoint x: 201, endPoint y: 139, distance: 34.3
click at [172, 134] on label "Delete this transaction" at bounding box center [187, 135] width 43 height 4
click at [166, 135] on input "Delete this transaction" at bounding box center [165, 135] width 0 height 0
checkbox input "true"
click at [324, 159] on button "Confirm" at bounding box center [324, 158] width 29 height 9
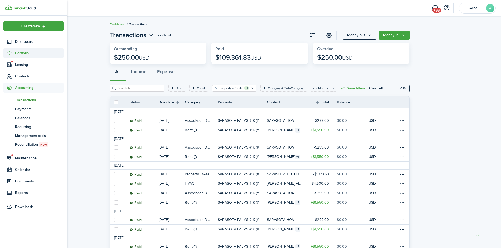
click at [17, 51] on span "Portfolio" at bounding box center [39, 53] width 49 height 6
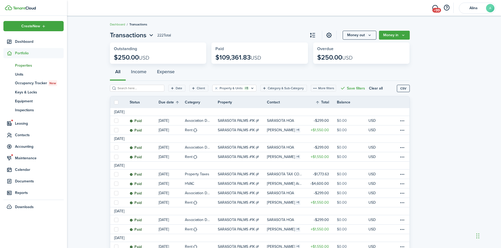
click at [28, 64] on span "Properties" at bounding box center [39, 66] width 49 height 6
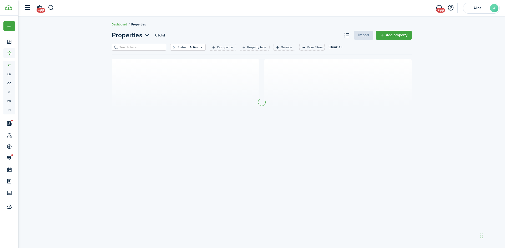
click at [136, 48] on input "search" at bounding box center [141, 47] width 46 height 5
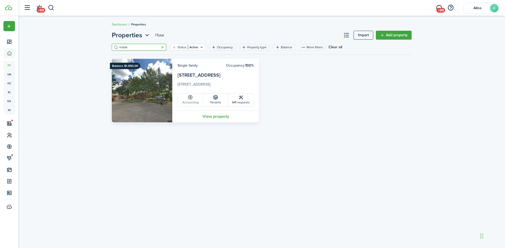
type input "hidde"
click at [199, 100] on link "Accounting" at bounding box center [190, 100] width 25 height 13
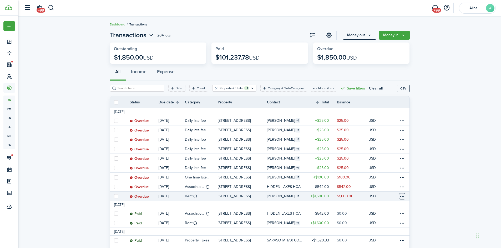
click at [402, 196] on table-menu-btn-icon at bounding box center [402, 196] width 6 height 6
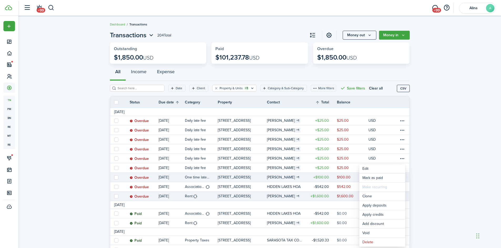
click at [359, 177] on link "$100.00" at bounding box center [353, 177] width 32 height 9
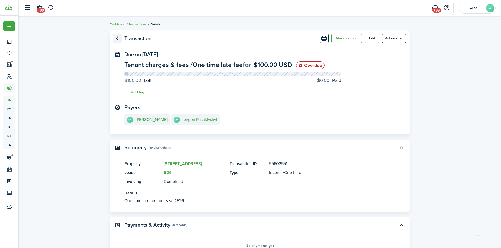
click at [117, 39] on link "Go back" at bounding box center [116, 38] width 9 height 9
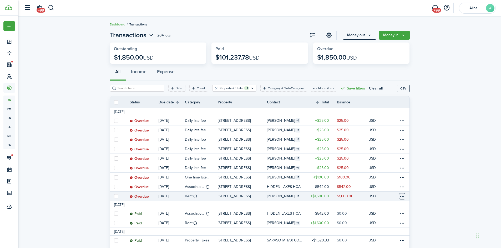
click at [404, 196] on table-menu-btn-icon at bounding box center [402, 196] width 6 height 6
click at [390, 179] on link "Mark as paid" at bounding box center [382, 178] width 46 height 9
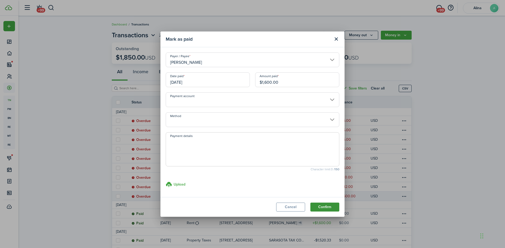
click at [330, 206] on button "Confirm" at bounding box center [324, 207] width 29 height 9
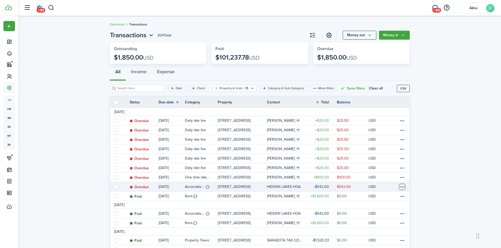
click at [403, 186] on table-menu-btn-icon at bounding box center [402, 187] width 6 height 6
click at [397, 179] on link "Mark as paid" at bounding box center [382, 178] width 46 height 9
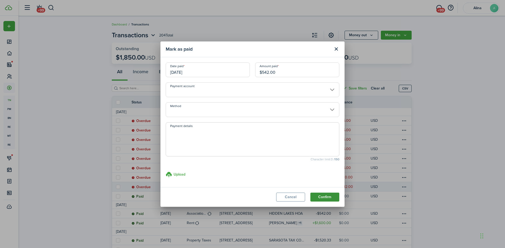
click at [335, 198] on button "Confirm" at bounding box center [324, 197] width 29 height 9
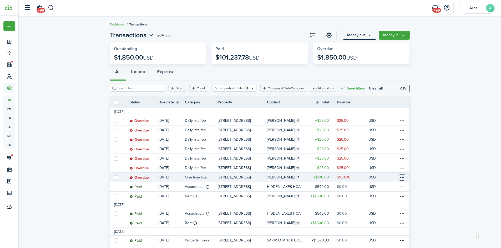
click at [404, 178] on table-menu-btn-icon at bounding box center [402, 177] width 6 height 6
click at [376, 245] on button "Delete" at bounding box center [382, 242] width 46 height 9
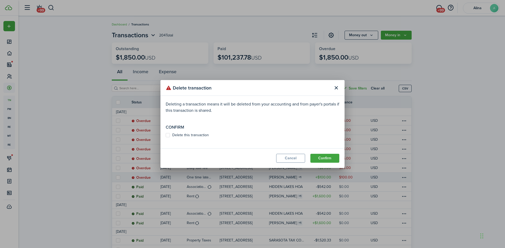
click at [170, 136] on label "Delete this transaction" at bounding box center [187, 135] width 43 height 4
click at [166, 136] on input "Delete this transaction" at bounding box center [165, 135] width 0 height 0
checkbox input "true"
click at [332, 157] on button "Confirm" at bounding box center [324, 158] width 29 height 9
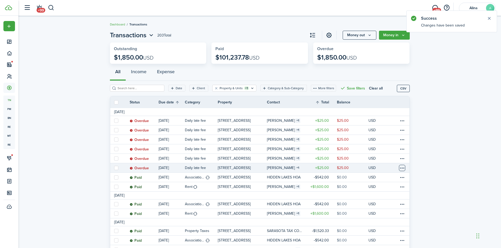
click at [403, 167] on table-menu-btn-icon at bounding box center [402, 168] width 6 height 6
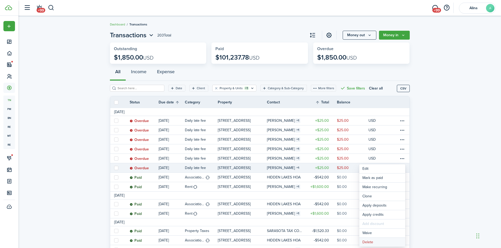
click at [372, 240] on button "Delete" at bounding box center [382, 242] width 46 height 9
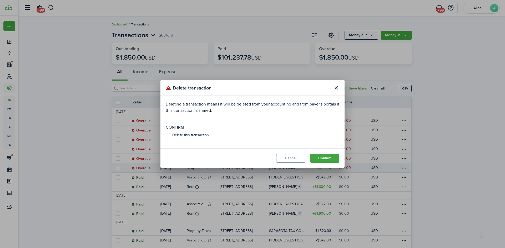
drag, startPoint x: 167, startPoint y: 137, endPoint x: 183, endPoint y: 136, distance: 15.8
click at [168, 137] on label "Delete this transaction" at bounding box center [187, 135] width 43 height 4
click at [166, 136] on input "Delete this transaction" at bounding box center [165, 135] width 0 height 0
checkbox input "true"
click at [322, 159] on button "Confirm" at bounding box center [324, 158] width 29 height 9
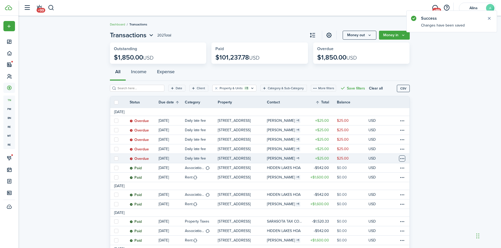
click at [402, 157] on table-menu-btn-icon at bounding box center [402, 159] width 6 height 6
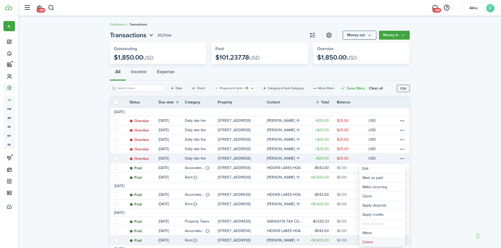
click at [375, 243] on button "Delete" at bounding box center [382, 242] width 46 height 9
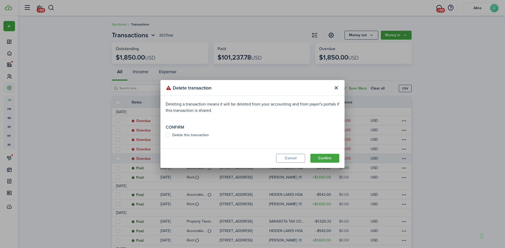
click at [168, 135] on label "Delete this transaction" at bounding box center [187, 135] width 43 height 4
click at [166, 135] on input "Delete this transaction" at bounding box center [165, 135] width 0 height 0
checkbox input "true"
click at [331, 157] on button "Confirm" at bounding box center [324, 158] width 29 height 9
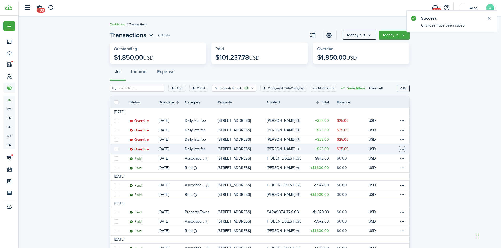
click at [402, 149] on table-menu-btn-icon at bounding box center [402, 149] width 6 height 6
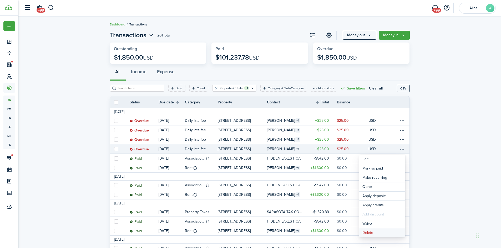
click at [375, 232] on button "Delete" at bounding box center [382, 233] width 46 height 9
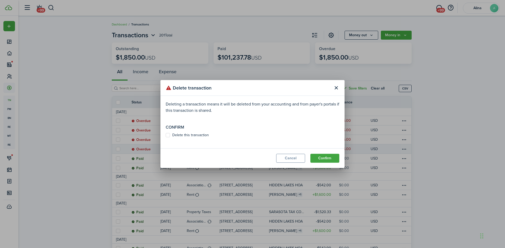
drag, startPoint x: 167, startPoint y: 135, endPoint x: 190, endPoint y: 138, distance: 23.3
click at [169, 135] on label "Delete this transaction" at bounding box center [187, 135] width 43 height 4
click at [166, 135] on input "Delete this transaction" at bounding box center [165, 135] width 0 height 0
checkbox input "true"
click at [327, 158] on button "Confirm" at bounding box center [324, 158] width 29 height 9
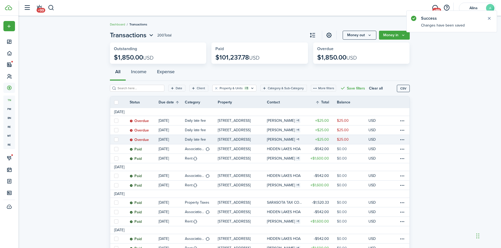
click at [406, 138] on link at bounding box center [403, 139] width 11 height 9
click at [402, 140] on table-menu-btn-icon at bounding box center [402, 140] width 6 height 6
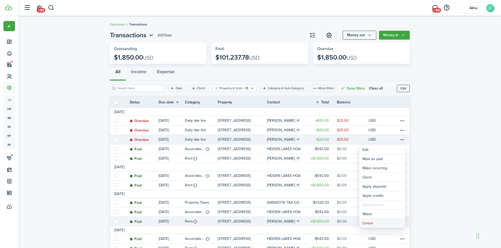
drag, startPoint x: 387, startPoint y: 225, endPoint x: 384, endPoint y: 225, distance: 2.9
click at [387, 225] on button "Delete" at bounding box center [382, 223] width 46 height 9
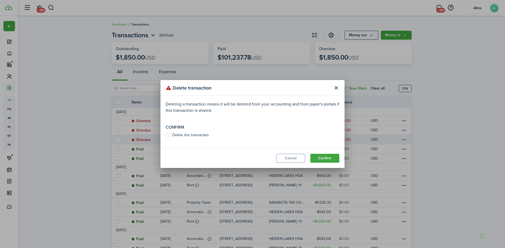
drag, startPoint x: 194, startPoint y: 133, endPoint x: 229, endPoint y: 141, distance: 35.7
click at [195, 133] on label "Delete this transaction" at bounding box center [187, 135] width 43 height 4
click at [166, 135] on input "Delete this transaction" at bounding box center [165, 135] width 0 height 0
checkbox input "true"
click at [320, 159] on button "Confirm" at bounding box center [324, 158] width 29 height 9
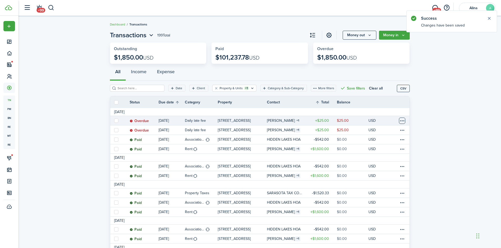
click at [402, 121] on table-menu-btn-icon at bounding box center [402, 121] width 6 height 6
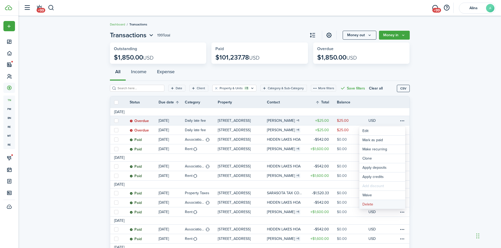
click at [394, 204] on button "Delete" at bounding box center [382, 204] width 46 height 9
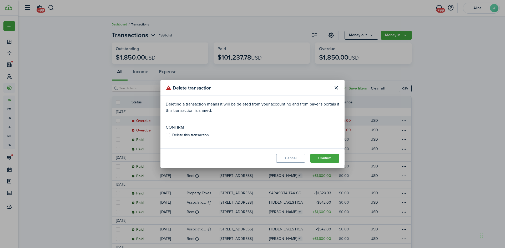
click at [195, 136] on label "Delete this transaction" at bounding box center [187, 135] width 43 height 4
click at [166, 136] on input "Delete this transaction" at bounding box center [165, 135] width 0 height 0
checkbox input "true"
click at [321, 156] on button "Confirm" at bounding box center [324, 158] width 29 height 9
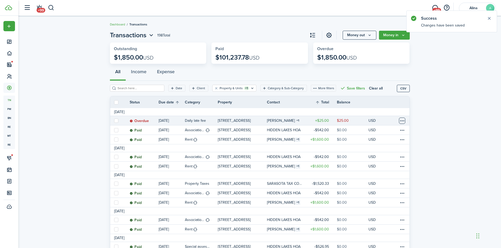
click at [402, 122] on table-menu-btn-icon at bounding box center [402, 121] width 6 height 6
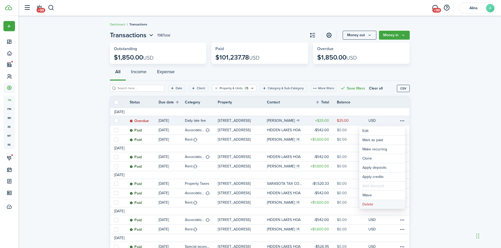
click at [377, 208] on button "Delete" at bounding box center [382, 204] width 46 height 9
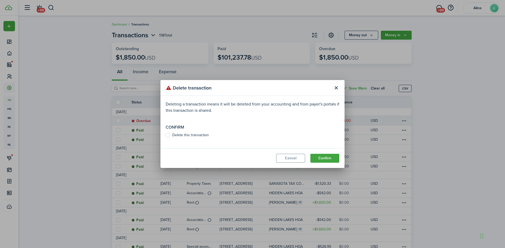
drag, startPoint x: 166, startPoint y: 135, endPoint x: 182, endPoint y: 137, distance: 16.1
click at [166, 135] on label "Delete this transaction" at bounding box center [187, 135] width 43 height 4
click at [166, 135] on input "Delete this transaction" at bounding box center [165, 135] width 0 height 0
checkbox input "true"
click at [327, 157] on button "Confirm" at bounding box center [324, 158] width 29 height 9
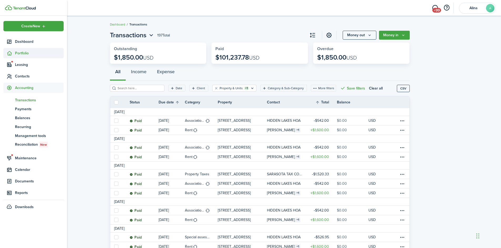
click at [18, 56] on span "Portfolio" at bounding box center [33, 53] width 60 height 10
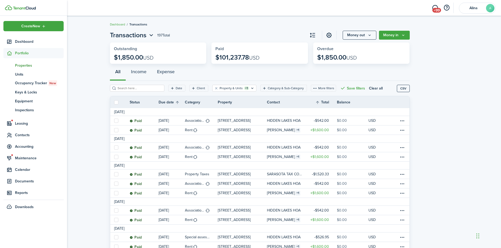
drag, startPoint x: 20, startPoint y: 68, endPoint x: 43, endPoint y: 64, distance: 23.8
click at [20, 68] on link "pt Properties" at bounding box center [33, 65] width 60 height 9
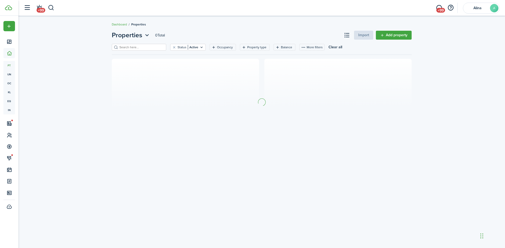
click at [134, 48] on input "search" at bounding box center [141, 47] width 46 height 5
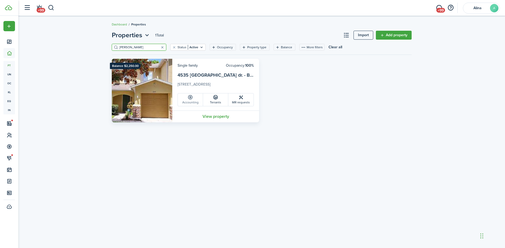
type input "[PERSON_NAME]"
click at [190, 102] on link "Accounting" at bounding box center [190, 100] width 25 height 13
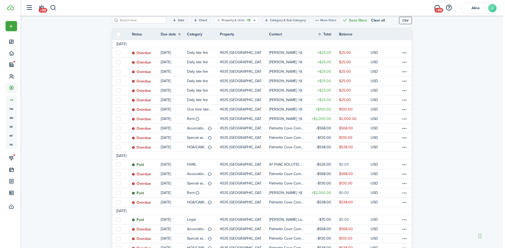
scroll to position [53, 0]
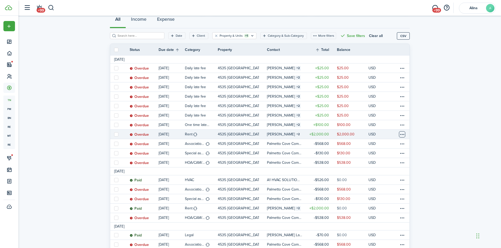
click at [403, 133] on table-menu-btn-icon at bounding box center [402, 134] width 6 height 6
click at [386, 153] on link "Mark as paid" at bounding box center [382, 154] width 46 height 9
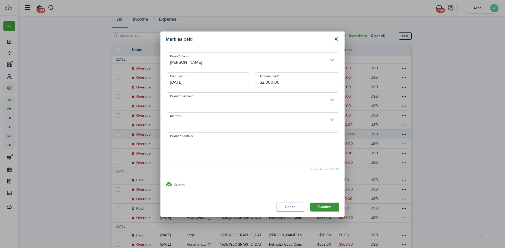
click at [324, 208] on button "Confirm" at bounding box center [324, 207] width 29 height 9
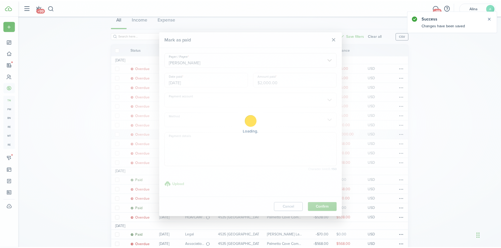
scroll to position [0, 0]
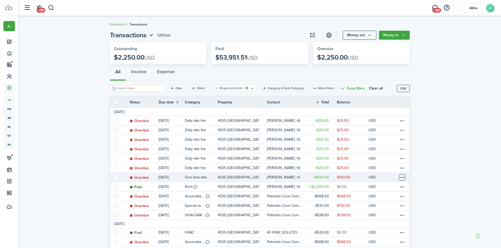
click at [402, 176] on table-menu-btn-icon at bounding box center [402, 177] width 6 height 6
click at [386, 243] on button "Delete" at bounding box center [382, 242] width 46 height 9
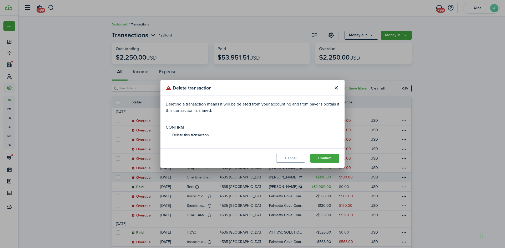
click at [170, 136] on label "Delete this transaction" at bounding box center [187, 135] width 43 height 4
click at [166, 136] on input "Delete this transaction" at bounding box center [165, 135] width 0 height 0
checkbox input "true"
click at [327, 157] on button "Confirm" at bounding box center [324, 158] width 29 height 9
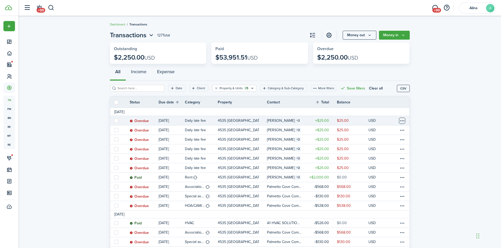
click at [403, 120] on table-menu-btn-icon at bounding box center [402, 121] width 6 height 6
click at [381, 204] on button "Delete" at bounding box center [382, 204] width 46 height 9
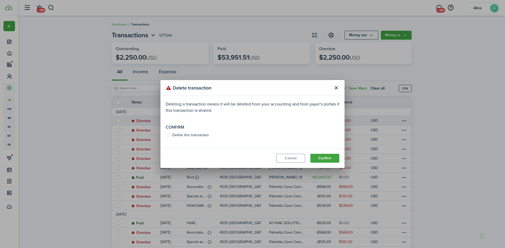
click at [171, 135] on label "Delete this transaction" at bounding box center [187, 135] width 43 height 4
click at [166, 135] on input "Delete this transaction" at bounding box center [165, 135] width 0 height 0
checkbox input "true"
click at [332, 165] on modal-footer "Cancel Confirm" at bounding box center [252, 158] width 184 height 20
click at [328, 159] on button "Confirm" at bounding box center [324, 158] width 29 height 9
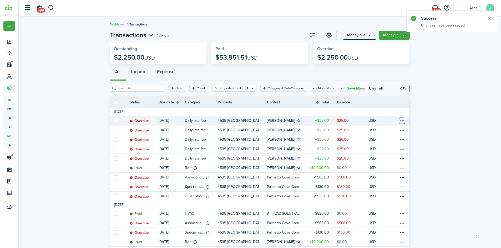
click at [401, 121] on table-menu-btn-icon at bounding box center [402, 121] width 6 height 6
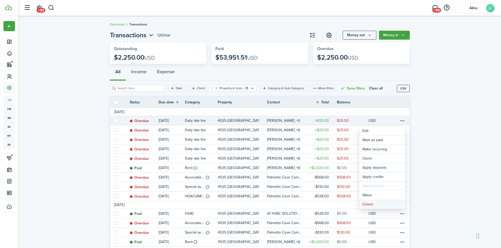
click at [387, 203] on button "Delete" at bounding box center [382, 204] width 46 height 9
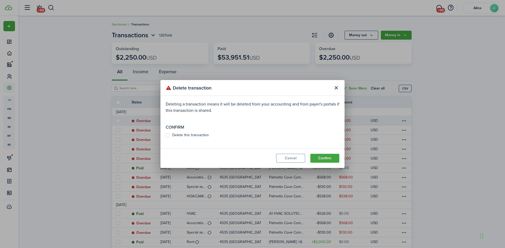
drag, startPoint x: 193, startPoint y: 135, endPoint x: 226, endPoint y: 133, distance: 32.3
click at [194, 135] on label "Delete this transaction" at bounding box center [187, 135] width 43 height 4
click at [166, 135] on input "Delete this transaction" at bounding box center [165, 135] width 0 height 0
checkbox input "true"
click at [326, 158] on button "Confirm" at bounding box center [324, 158] width 29 height 9
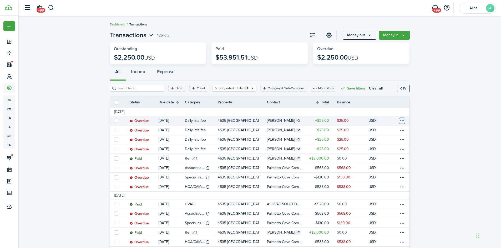
click at [402, 120] on table-menu-btn-icon at bounding box center [402, 121] width 6 height 6
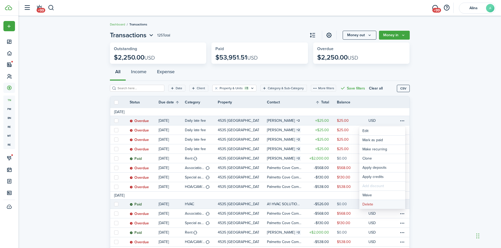
click at [377, 203] on button "Delete" at bounding box center [382, 204] width 46 height 9
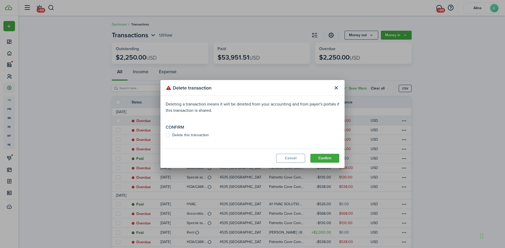
drag, startPoint x: 172, startPoint y: 135, endPoint x: 192, endPoint y: 135, distance: 20.2
click at [172, 135] on label "Delete this transaction" at bounding box center [187, 135] width 43 height 4
click at [166, 135] on input "Delete this transaction" at bounding box center [165, 135] width 0 height 0
checkbox input "true"
click at [322, 158] on button "Confirm" at bounding box center [324, 158] width 29 height 9
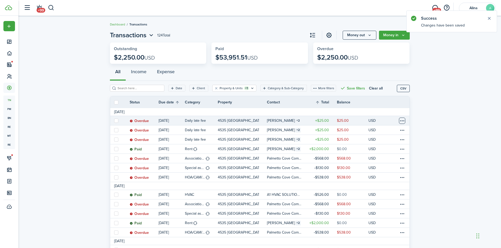
click at [401, 121] on table-menu-btn-icon at bounding box center [402, 121] width 6 height 6
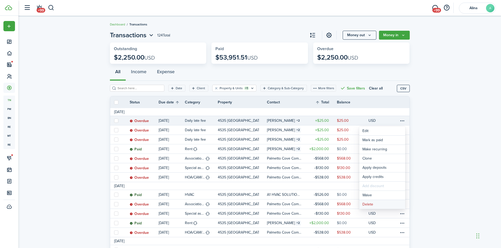
click at [379, 204] on button "Delete" at bounding box center [382, 204] width 46 height 9
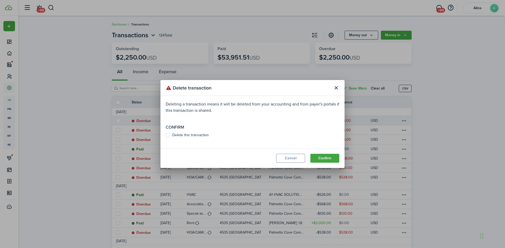
click at [181, 135] on label "Delete this transaction" at bounding box center [187, 135] width 43 height 4
click at [166, 135] on input "Delete this transaction" at bounding box center [165, 135] width 0 height 0
checkbox input "true"
click at [331, 158] on button "Confirm" at bounding box center [324, 158] width 29 height 9
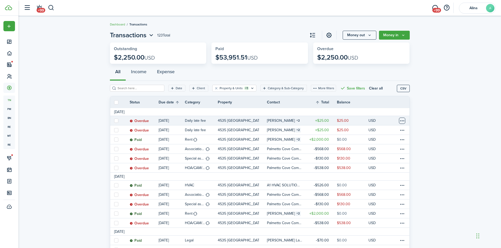
click at [401, 120] on table-menu-btn-icon at bounding box center [402, 121] width 6 height 6
click at [368, 204] on button "Delete" at bounding box center [382, 204] width 46 height 9
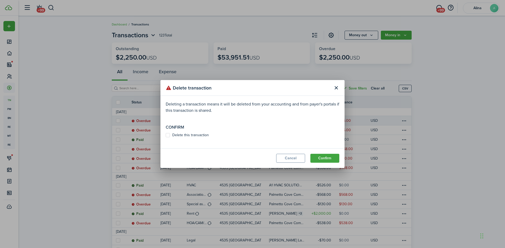
drag, startPoint x: 188, startPoint y: 135, endPoint x: 201, endPoint y: 134, distance: 13.7
click at [191, 135] on label "Delete this transaction" at bounding box center [187, 135] width 43 height 4
click at [166, 135] on input "Delete this transaction" at bounding box center [165, 135] width 0 height 0
checkbox input "true"
click at [333, 158] on button "Confirm" at bounding box center [324, 158] width 29 height 9
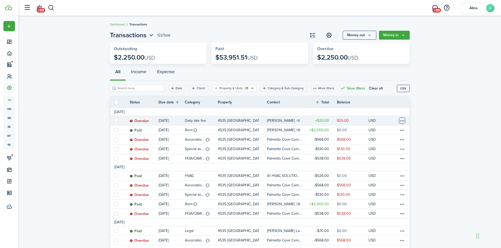
click at [401, 120] on table-menu-btn-icon at bounding box center [402, 121] width 6 height 6
click at [381, 206] on button "Delete" at bounding box center [382, 204] width 46 height 9
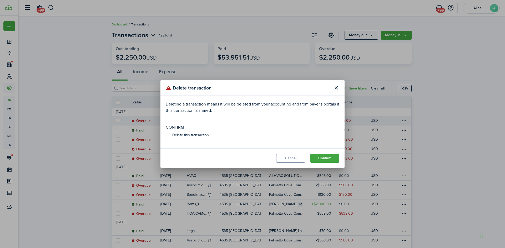
drag, startPoint x: 168, startPoint y: 135, endPoint x: 241, endPoint y: 145, distance: 74.2
click at [168, 135] on label "Delete this transaction" at bounding box center [187, 135] width 43 height 4
click at [166, 135] on input "Delete this transaction" at bounding box center [165, 135] width 0 height 0
checkbox input "true"
click at [323, 157] on button "Confirm" at bounding box center [324, 158] width 29 height 9
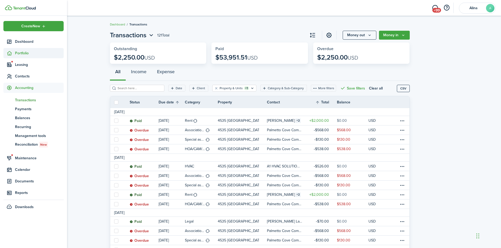
click at [17, 52] on span "Portfolio" at bounding box center [39, 53] width 49 height 6
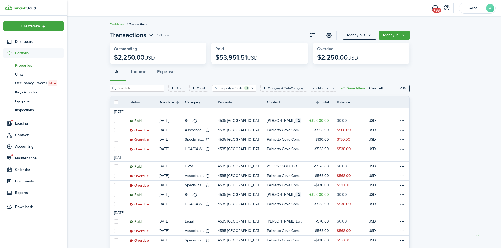
click at [22, 66] on span "Properties" at bounding box center [39, 66] width 49 height 6
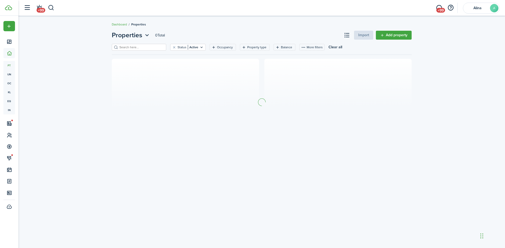
click at [127, 47] on input "search" at bounding box center [141, 47] width 46 height 5
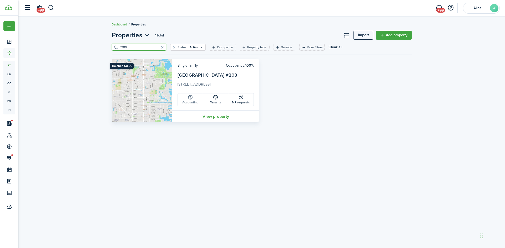
type input "5380"
click at [195, 101] on link "Accounting" at bounding box center [190, 100] width 25 height 13
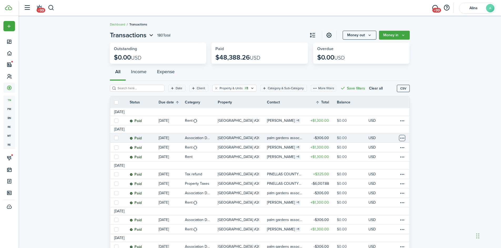
click at [400, 138] on table-menu-btn-icon at bounding box center [402, 138] width 6 height 6
click at [391, 168] on link "Clone" at bounding box center [382, 166] width 46 height 9
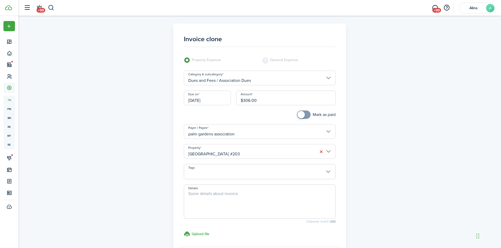
click at [212, 97] on input "[DATE]" at bounding box center [207, 98] width 47 height 15
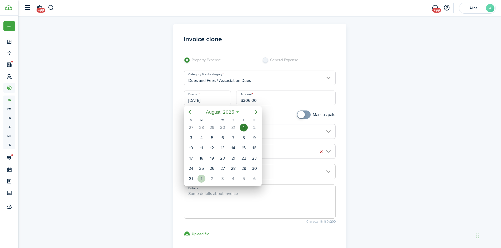
click at [202, 181] on div "1" at bounding box center [201, 179] width 8 height 8
type input "[DATE]"
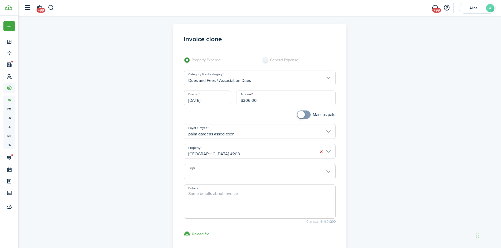
checkbox input "true"
click at [306, 113] on span at bounding box center [303, 115] width 5 height 8
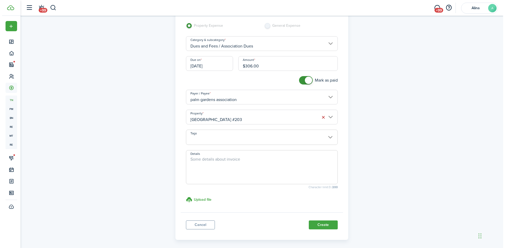
scroll to position [56, 0]
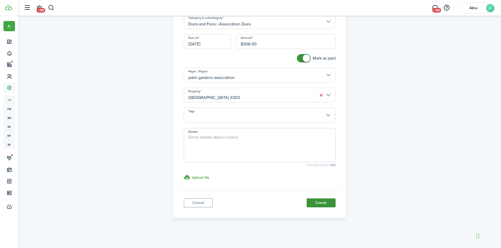
click at [326, 204] on button "Create" at bounding box center [320, 203] width 29 height 9
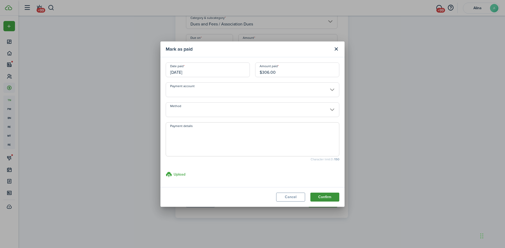
click at [327, 197] on button "Confirm" at bounding box center [324, 197] width 29 height 9
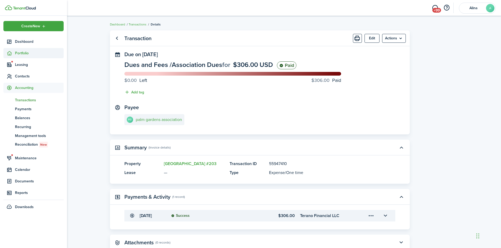
click at [18, 52] on span "Portfolio" at bounding box center [39, 53] width 49 height 6
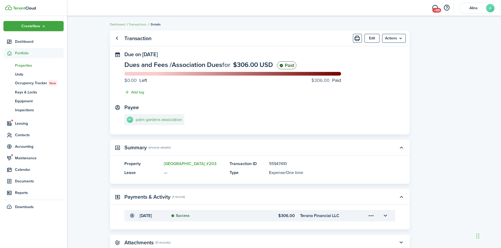
click at [26, 66] on span "Properties" at bounding box center [39, 66] width 49 height 6
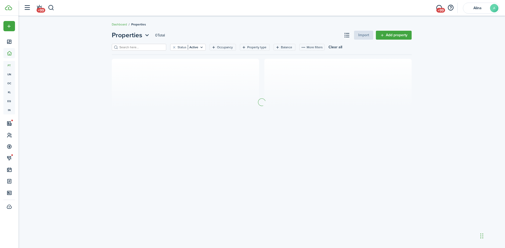
click at [135, 47] on input "search" at bounding box center [141, 47] width 46 height 5
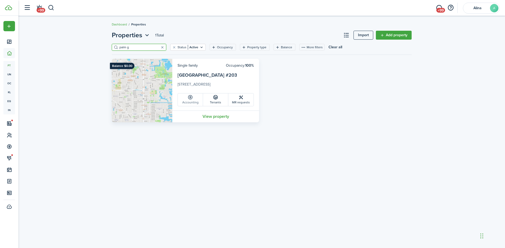
type input "palm g"
click at [193, 101] on link "Accounting" at bounding box center [190, 100] width 25 height 13
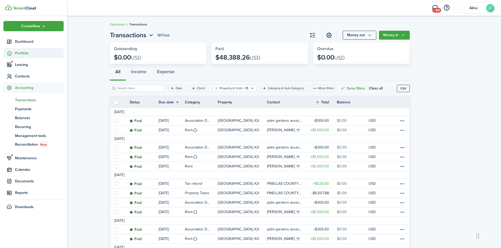
click at [15, 52] on sidebar-link-icon at bounding box center [9, 53] width 12 height 6
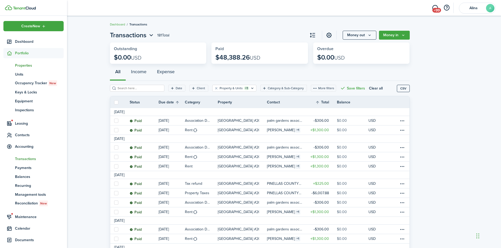
click at [25, 66] on span "Properties" at bounding box center [39, 66] width 49 height 6
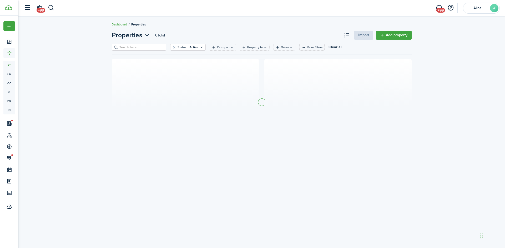
click at [141, 47] on input "search" at bounding box center [141, 47] width 46 height 5
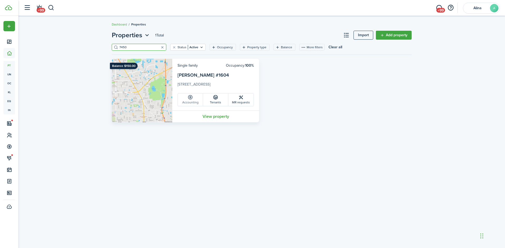
type input "7450"
click at [195, 101] on link "Accounting" at bounding box center [190, 100] width 25 height 13
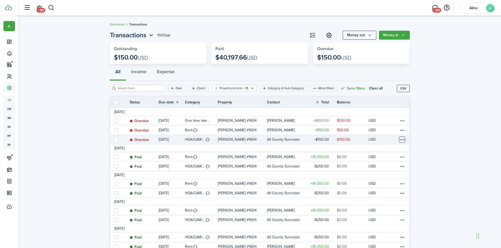
click at [401, 140] on table-menu-btn-icon at bounding box center [402, 140] width 6 height 6
click at [386, 149] on button "Edit" at bounding box center [382, 150] width 46 height 9
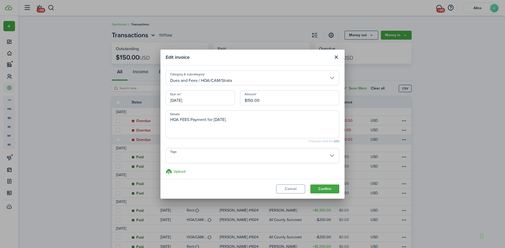
drag, startPoint x: 261, startPoint y: 99, endPoint x: 218, endPoint y: 98, distance: 42.6
click at [218, 98] on div "Due on 09/01/2025 Amount $150.00" at bounding box center [252, 101] width 179 height 20
type input "$250.00"
click at [328, 189] on button "Confirm" at bounding box center [324, 189] width 29 height 9
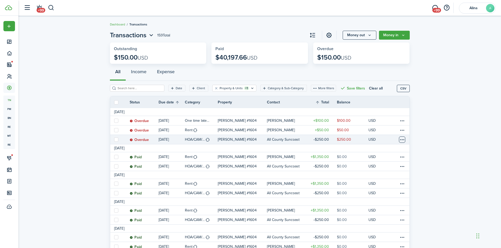
click at [401, 140] on table-menu-btn-icon at bounding box center [402, 140] width 6 height 6
click at [392, 160] on link "Mark as paid" at bounding box center [382, 159] width 46 height 9
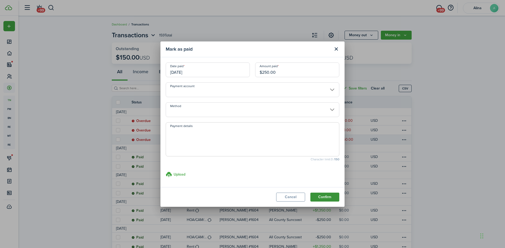
click at [335, 195] on button "Confirm" at bounding box center [324, 197] width 29 height 9
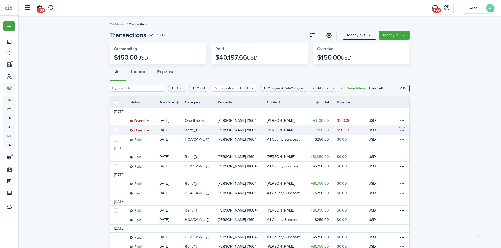
click at [400, 129] on table-menu-btn-icon at bounding box center [402, 130] width 6 height 6
click at [386, 141] on button "Edit" at bounding box center [382, 140] width 46 height 9
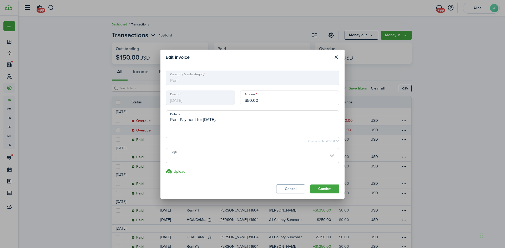
click at [246, 100] on input "$50.00" at bounding box center [289, 98] width 99 height 15
type input "$1,350.00"
click at [321, 190] on button "Confirm" at bounding box center [324, 189] width 29 height 9
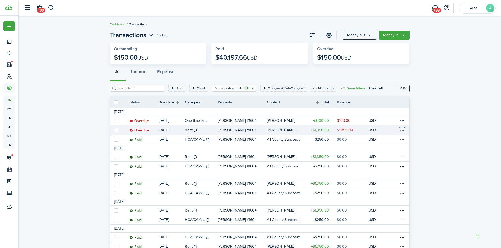
click at [403, 130] on table-menu-btn-icon at bounding box center [402, 130] width 6 height 6
click at [388, 152] on link "Mark as paid" at bounding box center [382, 149] width 46 height 9
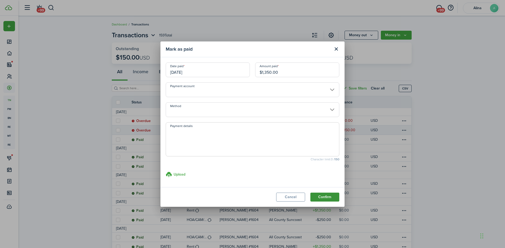
click at [323, 199] on button "Confirm" at bounding box center [324, 197] width 29 height 9
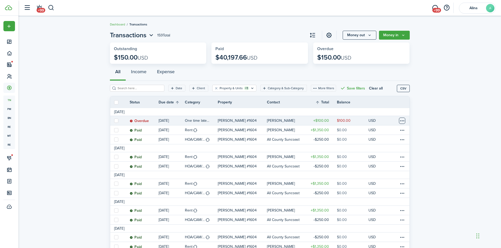
click at [403, 121] on table-menu-btn-icon at bounding box center [402, 121] width 6 height 6
click at [382, 207] on button "Delete" at bounding box center [382, 204] width 46 height 9
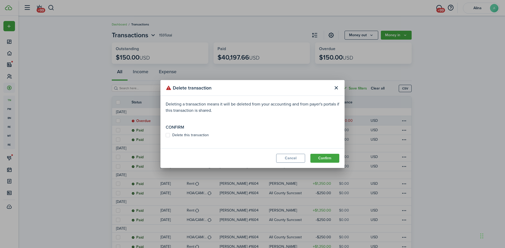
drag, startPoint x: 167, startPoint y: 135, endPoint x: 200, endPoint y: 134, distance: 33.1
click at [168, 135] on label "Delete this transaction" at bounding box center [187, 135] width 43 height 4
click at [166, 135] on input "Delete this transaction" at bounding box center [165, 135] width 0 height 0
checkbox input "true"
click at [333, 158] on button "Confirm" at bounding box center [324, 158] width 29 height 9
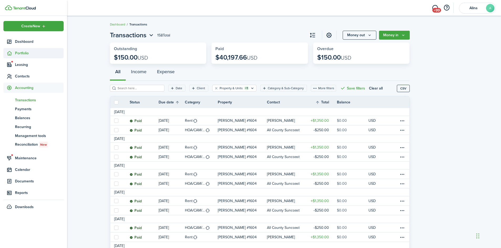
click at [20, 53] on span "Portfolio" at bounding box center [39, 53] width 49 height 6
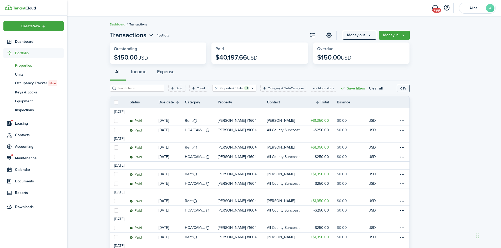
click at [23, 66] on span "Properties" at bounding box center [39, 66] width 49 height 6
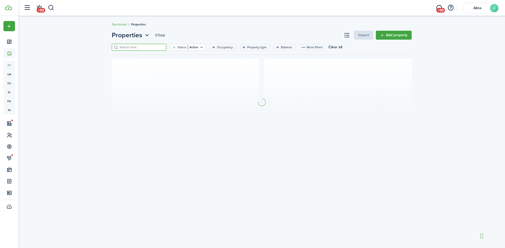
click at [130, 46] on input "search" at bounding box center [141, 47] width 46 height 5
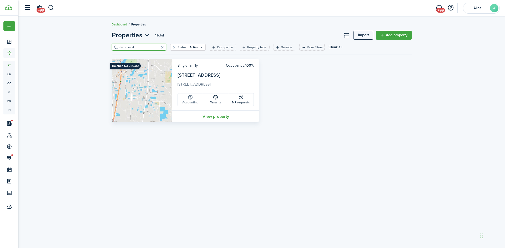
type input "rising mist"
click at [196, 100] on link "Accounting" at bounding box center [190, 100] width 25 height 13
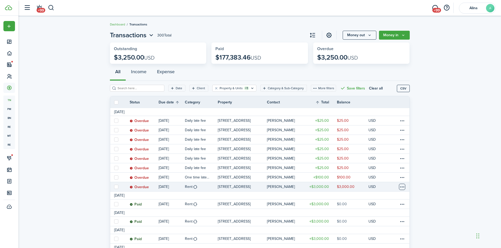
click at [403, 186] on table-menu-btn-icon at bounding box center [402, 187] width 6 height 6
click at [395, 178] on link "Mark as paid" at bounding box center [382, 178] width 46 height 9
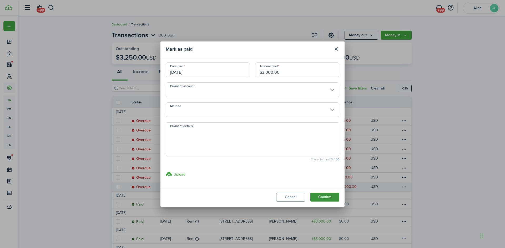
click at [327, 198] on button "Confirm" at bounding box center [324, 197] width 29 height 9
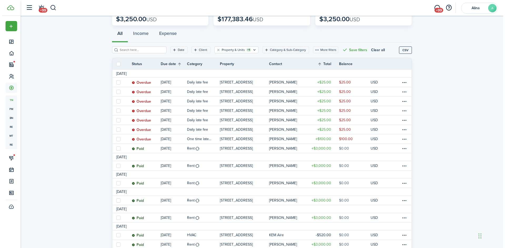
scroll to position [53, 0]
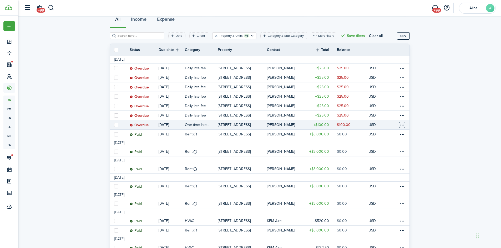
click at [403, 125] on table-menu-btn-icon at bounding box center [402, 125] width 6 height 6
click at [385, 207] on button "Delete" at bounding box center [382, 208] width 46 height 9
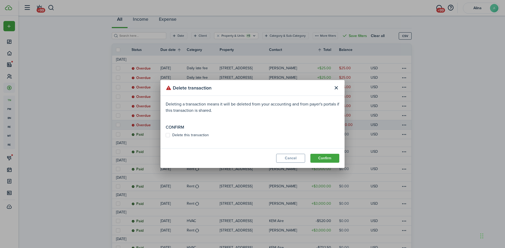
click at [172, 134] on label "Delete this transaction" at bounding box center [187, 135] width 43 height 4
click at [166, 135] on input "Delete this transaction" at bounding box center [165, 135] width 0 height 0
checkbox input "true"
click at [324, 157] on button "Confirm" at bounding box center [324, 158] width 29 height 9
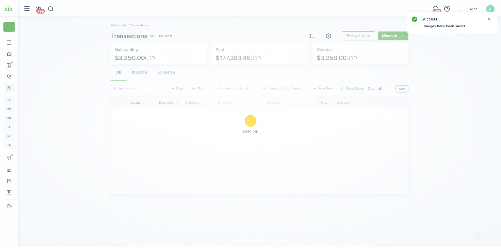
scroll to position [0, 0]
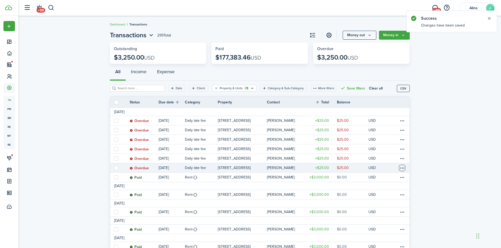
click at [403, 167] on table-menu-btn-icon at bounding box center [402, 168] width 6 height 6
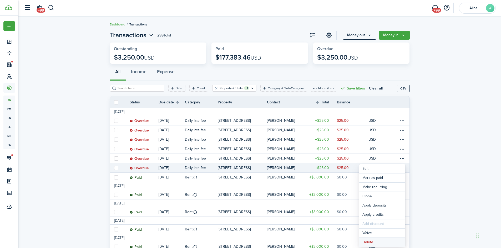
click at [381, 241] on button "Delete" at bounding box center [382, 242] width 46 height 9
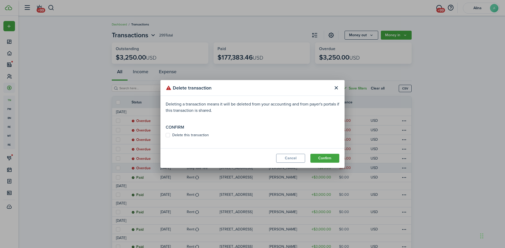
drag, startPoint x: 167, startPoint y: 135, endPoint x: 176, endPoint y: 135, distance: 8.9
click at [167, 135] on label "Delete this transaction" at bounding box center [187, 135] width 43 height 4
click at [166, 135] on input "Delete this transaction" at bounding box center [165, 135] width 0 height 0
checkbox input "true"
click at [323, 157] on button "Confirm" at bounding box center [324, 158] width 29 height 9
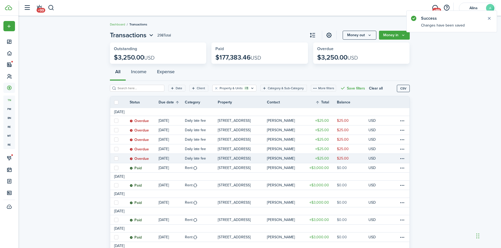
click at [406, 160] on link at bounding box center [403, 158] width 11 height 9
click at [403, 159] on table-menu-btn-icon at bounding box center [402, 159] width 6 height 6
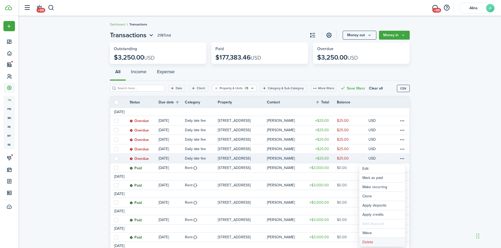
click at [376, 244] on button "Delete" at bounding box center [382, 242] width 46 height 9
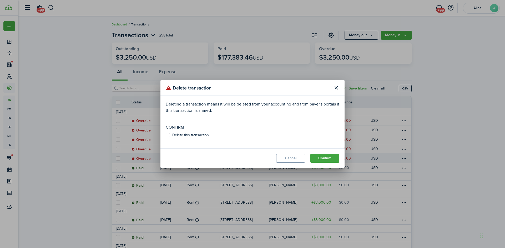
click at [171, 134] on label "Delete this transaction" at bounding box center [187, 135] width 43 height 4
click at [166, 135] on input "Delete this transaction" at bounding box center [165, 135] width 0 height 0
checkbox input "true"
click at [326, 161] on button "Confirm" at bounding box center [324, 158] width 29 height 9
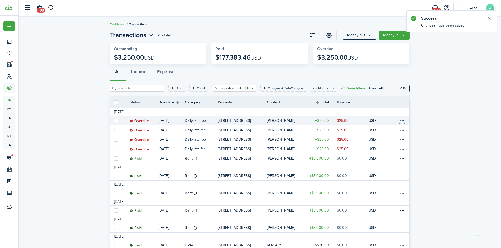
click at [401, 119] on table-menu-btn-icon at bounding box center [402, 121] width 6 height 6
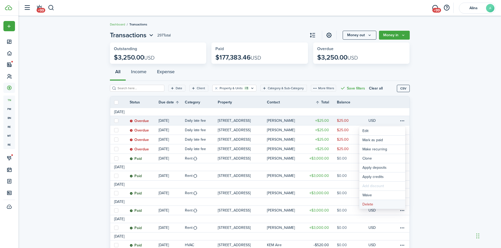
click at [381, 206] on button "Delete" at bounding box center [382, 204] width 46 height 9
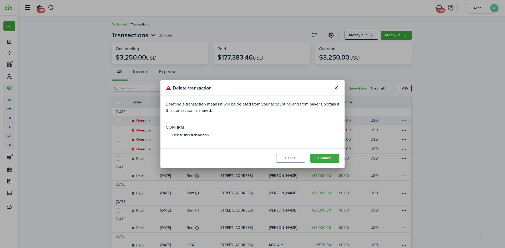
click at [177, 132] on modal-body "Deleting a transaction means it will be deleted from your accounting and from p…" at bounding box center [252, 122] width 184 height 53
click at [201, 135] on label "Delete this transaction" at bounding box center [187, 135] width 43 height 4
click at [166, 135] on input "Delete this transaction" at bounding box center [165, 135] width 0 height 0
click at [202, 135] on label "Delete this transaction" at bounding box center [187, 135] width 43 height 4
click at [166, 135] on input "Delete this transaction" at bounding box center [165, 135] width 0 height 0
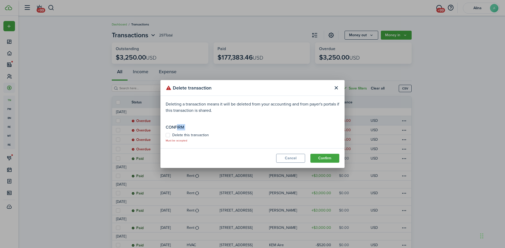
click at [202, 135] on label "Delete this transaction" at bounding box center [187, 135] width 43 height 4
click at [166, 138] on input "Delete this transaction" at bounding box center [165, 138] width 0 height 0
checkbox input "true"
click at [329, 158] on button "Confirm" at bounding box center [324, 158] width 29 height 9
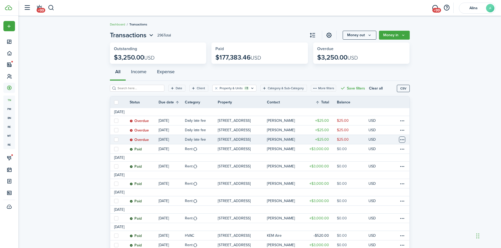
click at [400, 138] on table-menu-btn-icon at bounding box center [402, 140] width 6 height 6
click at [381, 224] on button "Delete" at bounding box center [382, 223] width 46 height 9
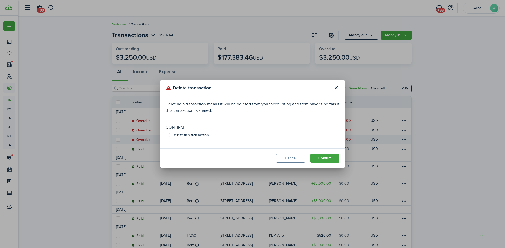
drag, startPoint x: 175, startPoint y: 136, endPoint x: 199, endPoint y: 136, distance: 24.4
click at [176, 136] on label "Delete this transaction" at bounding box center [187, 135] width 43 height 4
click at [166, 136] on input "Delete this transaction" at bounding box center [165, 135] width 0 height 0
checkbox input "true"
click at [323, 158] on button "Confirm" at bounding box center [324, 158] width 29 height 9
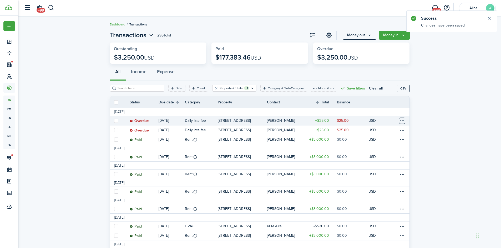
click at [402, 123] on table-menu-btn-icon at bounding box center [402, 121] width 6 height 6
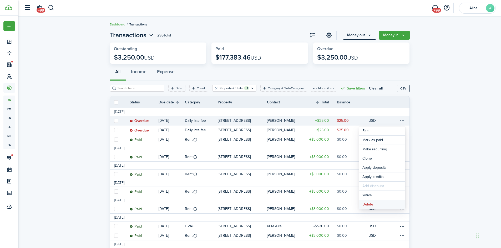
click at [380, 204] on button "Delete" at bounding box center [382, 204] width 46 height 9
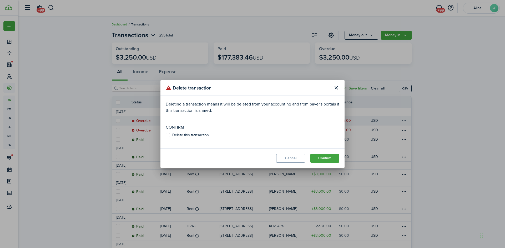
drag, startPoint x: 167, startPoint y: 135, endPoint x: 185, endPoint y: 135, distance: 17.6
click at [168, 135] on label "Delete this transaction" at bounding box center [187, 135] width 43 height 4
click at [166, 135] on input "Delete this transaction" at bounding box center [165, 135] width 0 height 0
checkbox input "true"
click at [327, 158] on button "Confirm" at bounding box center [324, 158] width 29 height 9
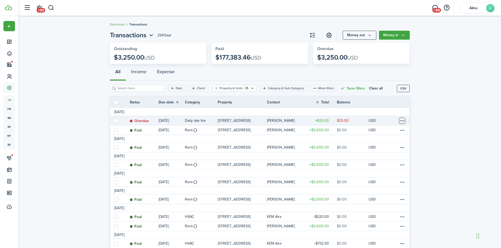
click at [403, 120] on table-menu-btn-icon at bounding box center [402, 121] width 6 height 6
click at [382, 206] on button "Delete" at bounding box center [382, 204] width 46 height 9
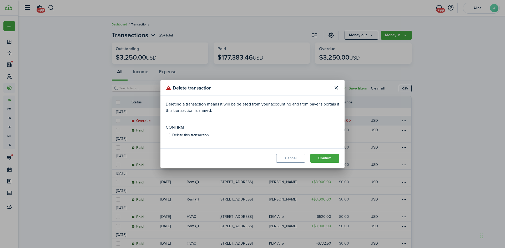
drag, startPoint x: 167, startPoint y: 136, endPoint x: 181, endPoint y: 136, distance: 13.4
click at [168, 136] on label "Delete this transaction" at bounding box center [187, 135] width 43 height 4
click at [166, 136] on input "Delete this transaction" at bounding box center [165, 135] width 0 height 0
checkbox input "true"
click at [335, 159] on button "Confirm" at bounding box center [324, 158] width 29 height 9
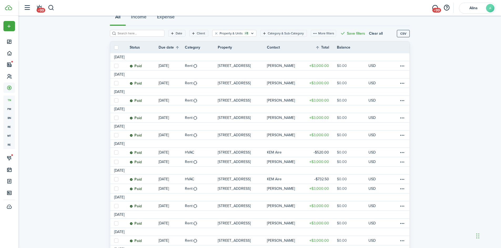
scroll to position [26, 0]
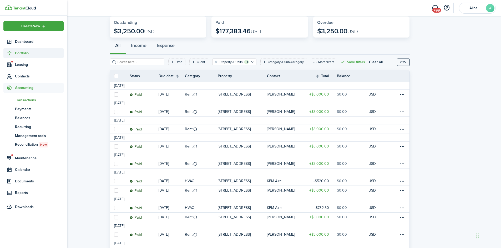
click at [17, 54] on span "Portfolio" at bounding box center [39, 53] width 49 height 6
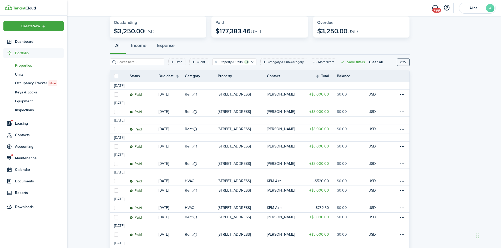
click at [22, 66] on span "Properties" at bounding box center [39, 66] width 49 height 6
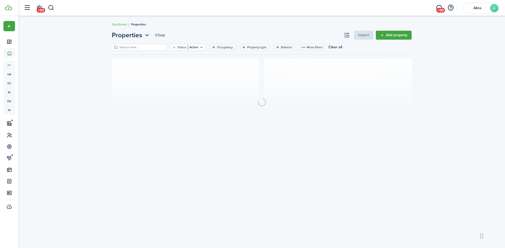
click at [129, 46] on input "search" at bounding box center [141, 47] width 46 height 5
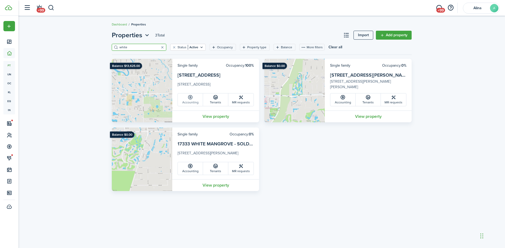
type input "white"
click at [192, 101] on link "Accounting" at bounding box center [190, 100] width 25 height 13
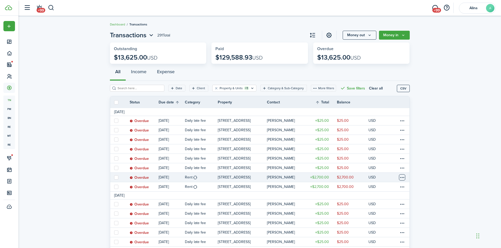
click at [403, 176] on table-menu-btn-icon at bounding box center [402, 177] width 6 height 6
click at [381, 241] on button "Delete" at bounding box center [382, 242] width 46 height 9
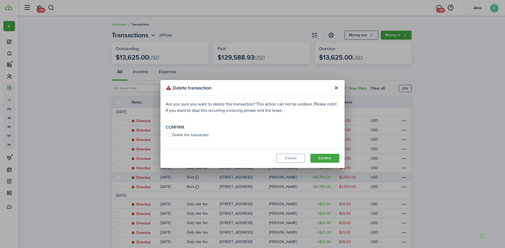
click at [168, 137] on label "Delete this transaction" at bounding box center [187, 135] width 43 height 4
click at [166, 136] on input "Delete this transaction" at bounding box center [165, 135] width 0 height 0
checkbox input "true"
click at [329, 162] on button "Confirm" at bounding box center [324, 158] width 29 height 9
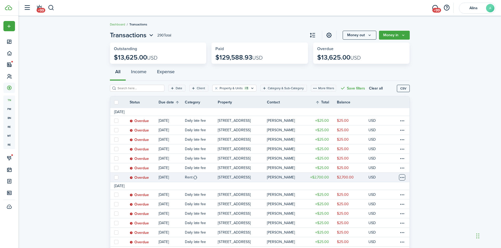
click at [403, 178] on table-menu-btn-icon at bounding box center [402, 177] width 6 height 6
click at [389, 180] on link "Mark as paid" at bounding box center [382, 178] width 46 height 9
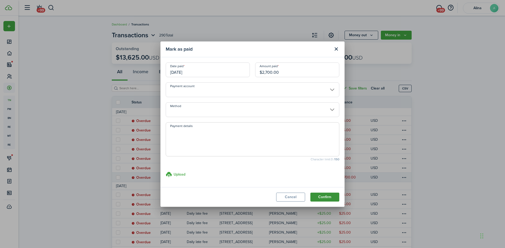
click at [324, 196] on button "Confirm" at bounding box center [324, 197] width 29 height 9
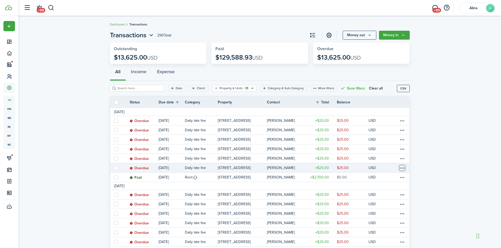
click at [402, 168] on table-menu-btn-icon at bounding box center [402, 168] width 6 height 6
click at [378, 246] on button "Delete" at bounding box center [382, 242] width 46 height 9
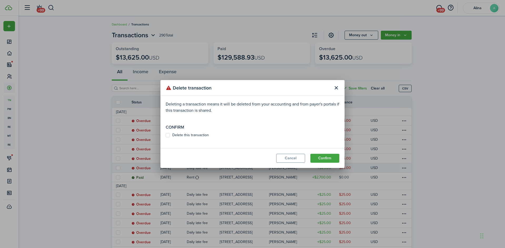
click at [169, 137] on label "Delete this transaction" at bounding box center [187, 135] width 43 height 4
click at [166, 136] on input "Delete this transaction" at bounding box center [165, 135] width 0 height 0
checkbox input "true"
click at [331, 156] on button "Confirm" at bounding box center [324, 158] width 29 height 9
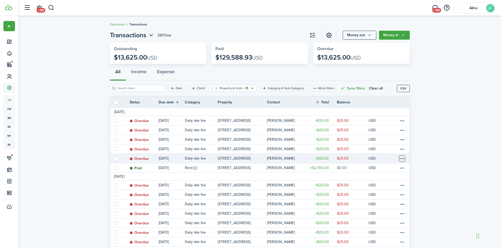
click at [402, 158] on table-menu-btn-icon at bounding box center [402, 159] width 6 height 6
click at [402, 120] on table-menu-btn-icon at bounding box center [402, 121] width 6 height 6
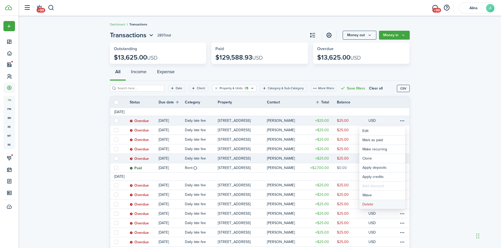
click at [377, 204] on button "Delete" at bounding box center [382, 204] width 46 height 9
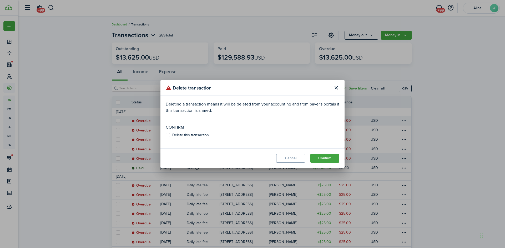
drag, startPoint x: 168, startPoint y: 136, endPoint x: 172, endPoint y: 136, distance: 4.0
click at [168, 136] on label "Delete this transaction" at bounding box center [187, 135] width 43 height 4
click at [166, 136] on input "Delete this transaction" at bounding box center [165, 135] width 0 height 0
checkbox input "true"
click at [332, 158] on button "Confirm" at bounding box center [324, 158] width 29 height 9
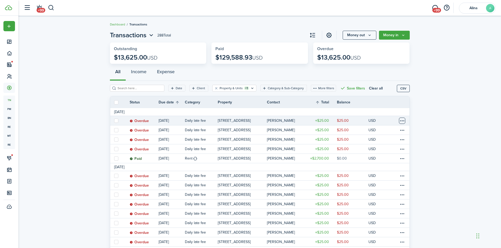
click at [402, 121] on table-menu-btn-icon at bounding box center [402, 121] width 6 height 6
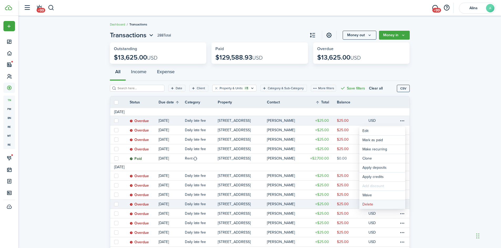
click at [377, 206] on button "Delete" at bounding box center [382, 204] width 46 height 9
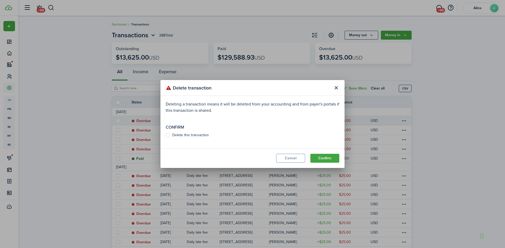
drag, startPoint x: 168, startPoint y: 134, endPoint x: 193, endPoint y: 135, distance: 25.0
click at [169, 134] on label "Delete this transaction" at bounding box center [187, 135] width 43 height 4
click at [166, 135] on input "Delete this transaction" at bounding box center [165, 135] width 0 height 0
checkbox input "true"
click at [323, 159] on button "Confirm" at bounding box center [324, 158] width 29 height 9
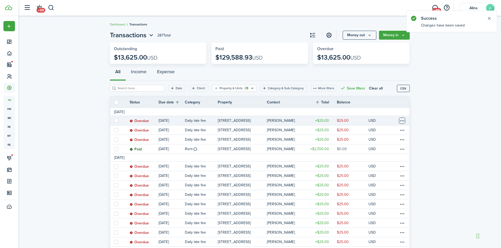
click at [401, 120] on table-menu-btn-icon at bounding box center [402, 121] width 6 height 6
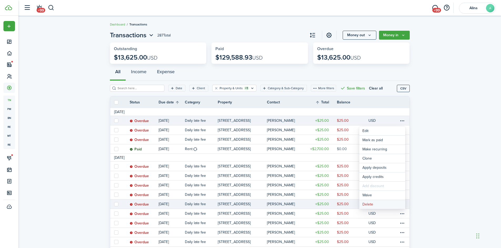
click at [376, 205] on button "Delete" at bounding box center [382, 204] width 46 height 9
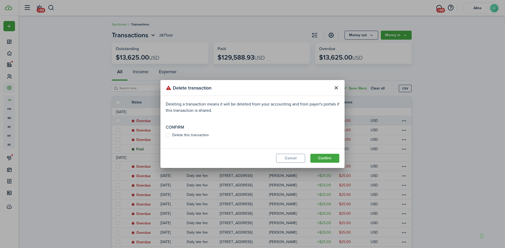
drag, startPoint x: 173, startPoint y: 135, endPoint x: 200, endPoint y: 138, distance: 27.5
click at [174, 135] on label "Delete this transaction" at bounding box center [187, 135] width 43 height 4
click at [166, 135] on input "Delete this transaction" at bounding box center [165, 135] width 0 height 0
checkbox input "true"
click at [329, 157] on button "Confirm" at bounding box center [324, 158] width 29 height 9
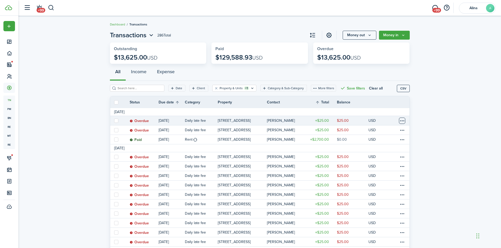
click at [402, 119] on table-menu-btn-icon at bounding box center [402, 121] width 6 height 6
click at [385, 203] on button "Delete" at bounding box center [382, 204] width 46 height 9
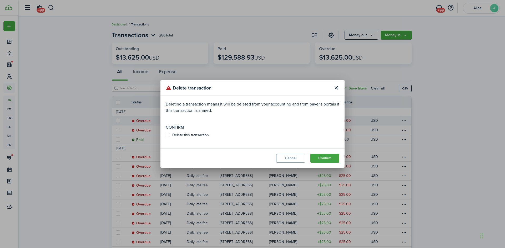
drag, startPoint x: 167, startPoint y: 133, endPoint x: 170, endPoint y: 133, distance: 3.4
click at [167, 133] on label "Delete this transaction" at bounding box center [187, 135] width 43 height 4
click at [166, 135] on input "Delete this transaction" at bounding box center [165, 135] width 0 height 0
checkbox input "true"
click at [325, 162] on button "Confirm" at bounding box center [324, 158] width 29 height 9
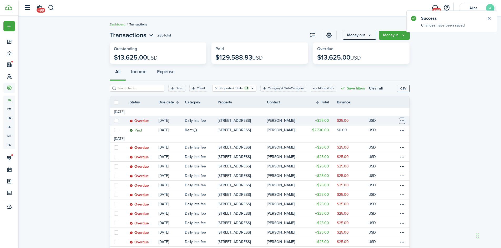
click at [401, 120] on table-menu-btn-icon at bounding box center [402, 121] width 6 height 6
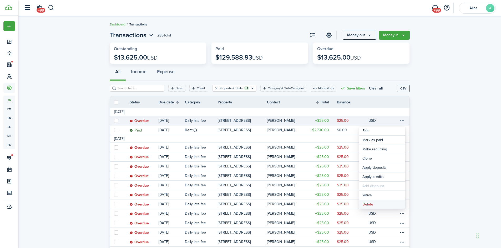
click at [384, 204] on button "Delete" at bounding box center [382, 204] width 46 height 9
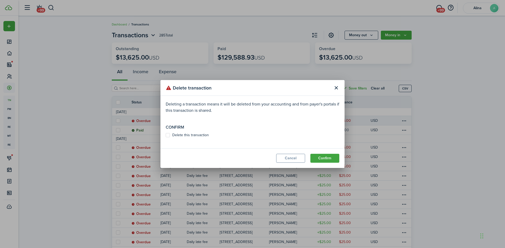
drag, startPoint x: 191, startPoint y: 137, endPoint x: 197, endPoint y: 137, distance: 6.6
click at [191, 137] on label "Delete this transaction" at bounding box center [187, 135] width 43 height 4
click at [166, 136] on input "Delete this transaction" at bounding box center [165, 135] width 0 height 0
checkbox input "true"
click at [335, 159] on button "Confirm" at bounding box center [324, 158] width 29 height 9
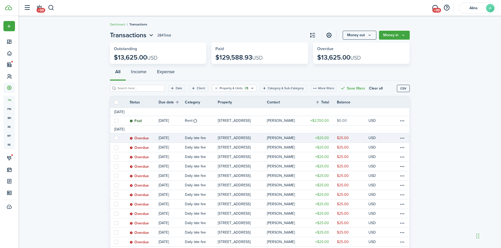
click at [278, 137] on table-profile-info-text "ANATOLIY TARANENKO" at bounding box center [281, 138] width 28 height 4
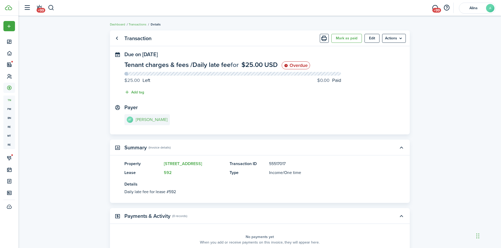
click at [167, 122] on link "AT ANATOLIY TARANENKO" at bounding box center [146, 119] width 45 height 11
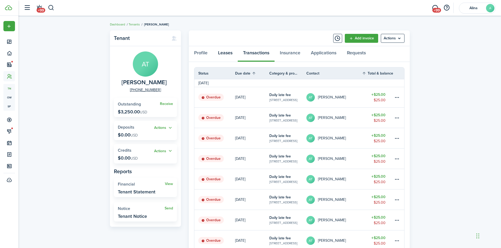
click at [221, 53] on link "Leases" at bounding box center [225, 54] width 25 height 16
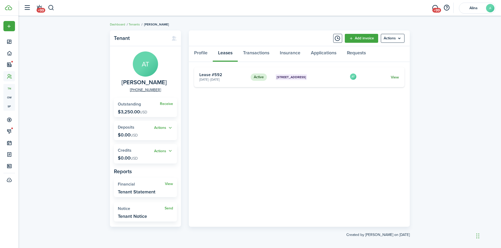
click at [396, 79] on link "View" at bounding box center [394, 78] width 8 height 6
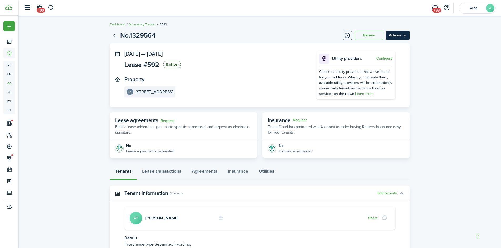
click at [400, 35] on menu-btn "Actions" at bounding box center [398, 35] width 24 height 9
click at [375, 48] on button "Edit" at bounding box center [386, 47] width 46 height 9
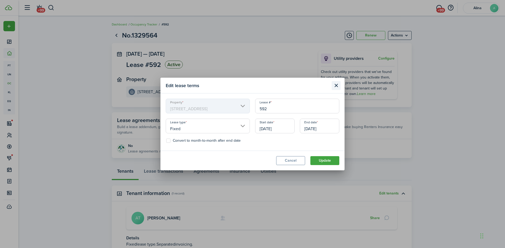
click at [335, 85] on button "Close modal" at bounding box center [335, 85] width 9 height 9
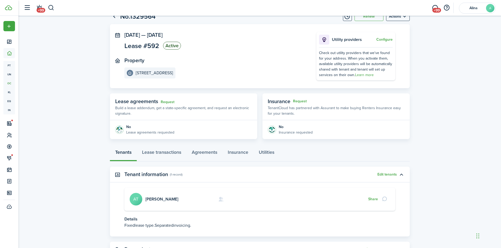
scroll to position [43, 0]
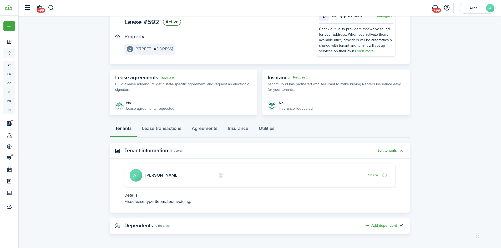
click at [387, 150] on button "Edit tenants" at bounding box center [386, 151] width 19 height 4
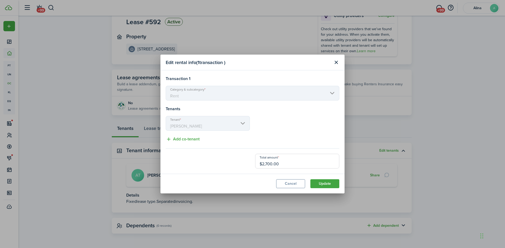
click at [280, 166] on input "$2,700.00" at bounding box center [297, 161] width 84 height 15
click at [242, 122] on mbsc-scroller "Tenant ANATOLIY TARANENKO" at bounding box center [208, 123] width 84 height 15
click at [278, 96] on mbsc-scroller "Category & subcategory Rent" at bounding box center [252, 93] width 173 height 15
click at [294, 183] on button "Cancel" at bounding box center [290, 183] width 29 height 9
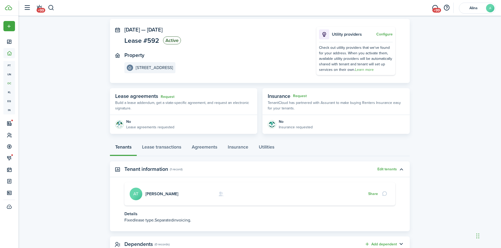
scroll to position [0, 0]
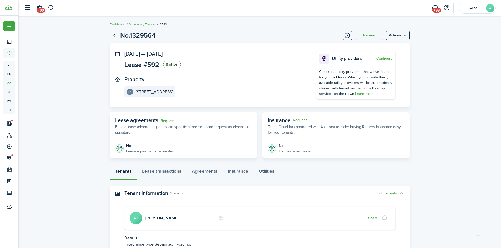
click at [206, 222] on card "ANATOLIY TARANENKO AT Share" at bounding box center [259, 218] width 271 height 23
click at [152, 216] on link "ANATOLIY TARANENKO" at bounding box center [161, 218] width 33 height 6
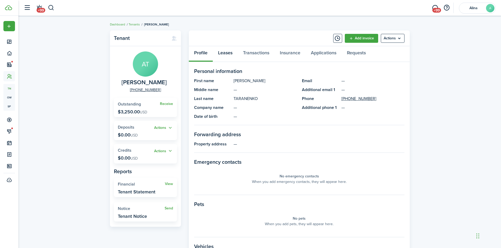
click at [228, 52] on link "Leases" at bounding box center [225, 54] width 25 height 16
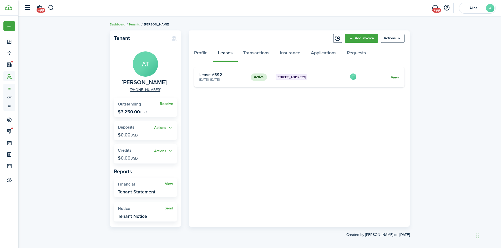
click at [393, 77] on link "View" at bounding box center [394, 78] width 8 height 6
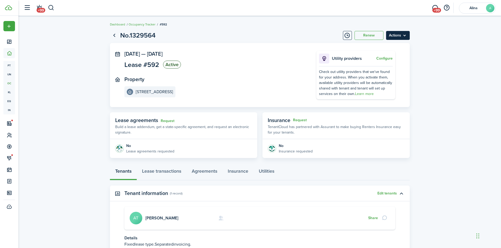
click at [401, 37] on menu-btn "Actions" at bounding box center [398, 35] width 24 height 9
click at [384, 66] on link "End Lease" at bounding box center [386, 65] width 46 height 9
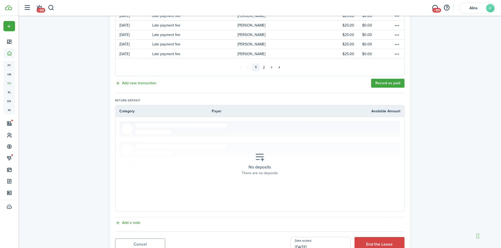
scroll to position [300, 0]
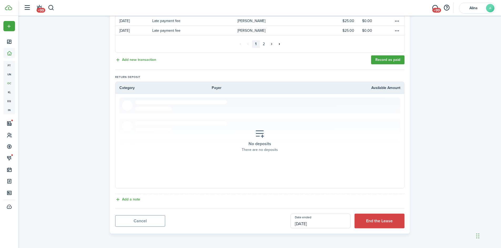
click at [157, 222] on link "Cancel" at bounding box center [140, 221] width 50 height 12
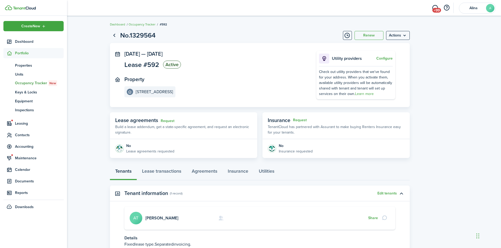
click at [21, 51] on span "Portfolio" at bounding box center [39, 53] width 49 height 6
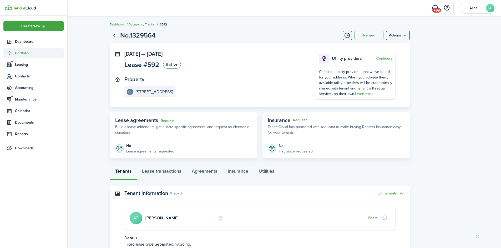
click at [27, 53] on span "Portfolio" at bounding box center [39, 53] width 49 height 6
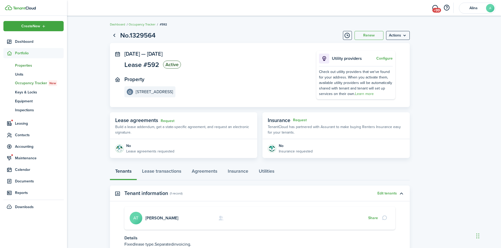
drag, startPoint x: 25, startPoint y: 66, endPoint x: 28, endPoint y: 63, distance: 4.2
click at [25, 66] on span "Properties" at bounding box center [39, 66] width 49 height 6
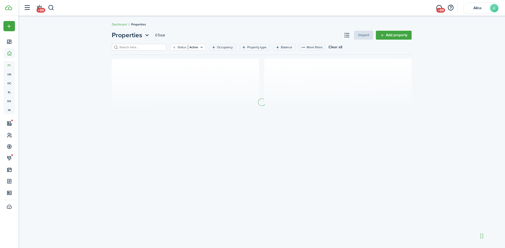
click at [130, 50] on input "search" at bounding box center [141, 47] width 46 height 5
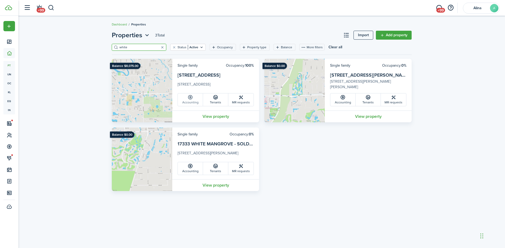
type input "white"
click at [184, 100] on link "Accounting" at bounding box center [190, 100] width 25 height 13
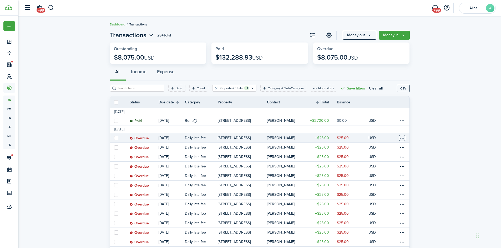
click at [402, 139] on table-menu-btn-icon at bounding box center [402, 138] width 6 height 6
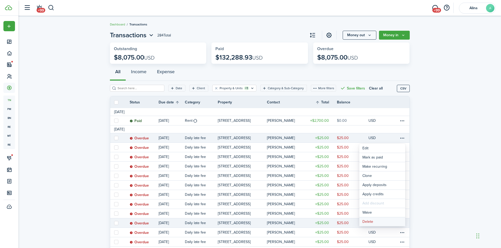
click at [375, 223] on button "Delete" at bounding box center [382, 222] width 46 height 9
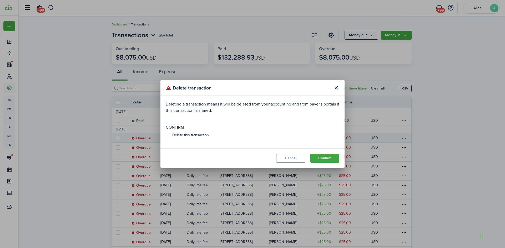
drag, startPoint x: 167, startPoint y: 135, endPoint x: 170, endPoint y: 135, distance: 3.2
click at [167, 135] on label "Delete this transaction" at bounding box center [187, 135] width 43 height 4
click at [166, 135] on input "Delete this transaction" at bounding box center [165, 135] width 0 height 0
checkbox input "true"
click at [329, 162] on button "Confirm" at bounding box center [324, 158] width 29 height 9
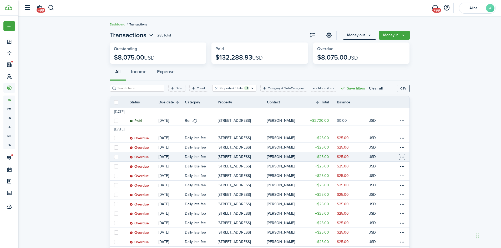
click at [404, 157] on table-menu-btn-icon at bounding box center [402, 157] width 6 height 6
click at [385, 241] on button "Delete" at bounding box center [382, 241] width 46 height 9
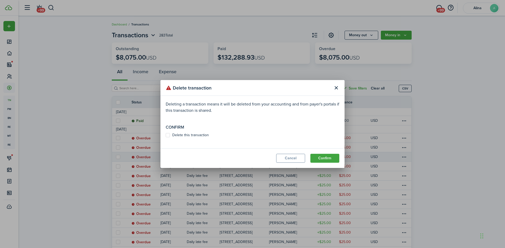
click at [168, 135] on label "Delete this transaction" at bounding box center [187, 135] width 43 height 4
click at [166, 135] on input "Delete this transaction" at bounding box center [165, 135] width 0 height 0
checkbox input "true"
click at [330, 160] on button "Confirm" at bounding box center [324, 158] width 29 height 9
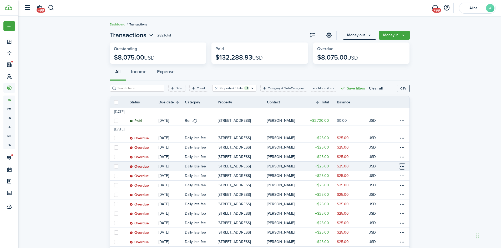
click at [401, 165] on table-menu-btn-icon at bounding box center [402, 166] width 6 height 6
click at [381, 242] on button "Delete" at bounding box center [382, 242] width 46 height 9
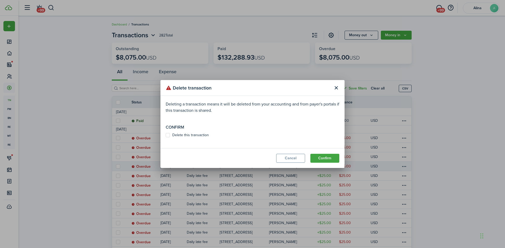
drag, startPoint x: 169, startPoint y: 135, endPoint x: 183, endPoint y: 136, distance: 14.2
click at [170, 135] on label "Delete this transaction" at bounding box center [187, 135] width 43 height 4
click at [166, 135] on input "Delete this transaction" at bounding box center [165, 135] width 0 height 0
checkbox input "true"
click at [332, 158] on button "Confirm" at bounding box center [324, 158] width 29 height 9
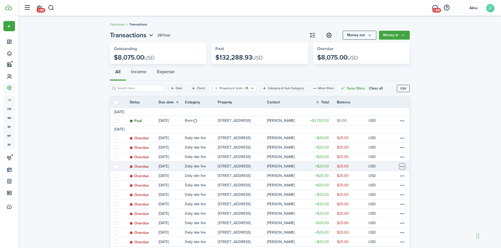
click at [403, 166] on table-menu-btn-icon at bounding box center [402, 166] width 6 height 6
click at [377, 239] on button "Delete" at bounding box center [382, 242] width 46 height 9
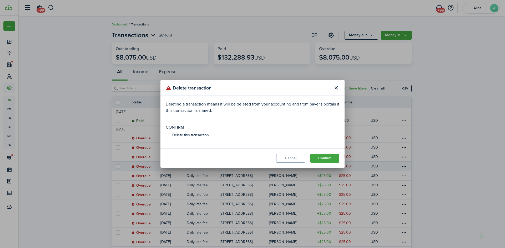
drag, startPoint x: 168, startPoint y: 135, endPoint x: 176, endPoint y: 135, distance: 7.6
click at [171, 135] on label "Delete this transaction" at bounding box center [187, 135] width 43 height 4
click at [166, 135] on input "Delete this transaction" at bounding box center [165, 135] width 0 height 0
checkbox input "true"
click at [333, 156] on button "Confirm" at bounding box center [324, 158] width 29 height 9
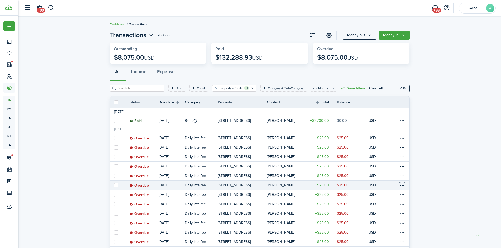
click at [404, 184] on table-menu-btn-icon at bounding box center [402, 185] width 6 height 6
click at [387, 243] on button "Delete" at bounding box center [382, 242] width 46 height 9
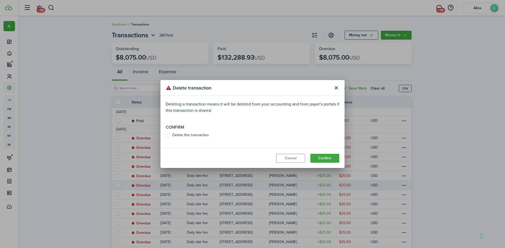
click at [168, 135] on label "Delete this transaction" at bounding box center [187, 135] width 43 height 4
click at [166, 135] on input "Delete this transaction" at bounding box center [165, 135] width 0 height 0
checkbox input "true"
click at [325, 159] on button "Confirm" at bounding box center [324, 158] width 29 height 9
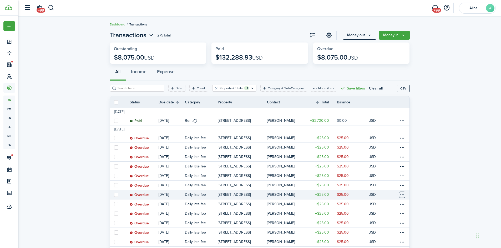
click at [403, 194] on table-menu-btn-icon at bounding box center [402, 195] width 6 height 6
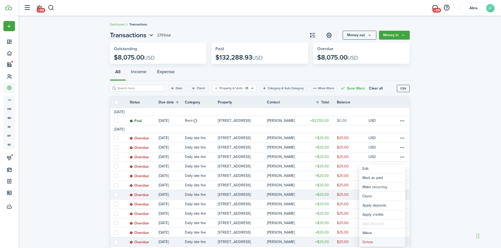
click at [382, 244] on button "Delete" at bounding box center [382, 242] width 46 height 9
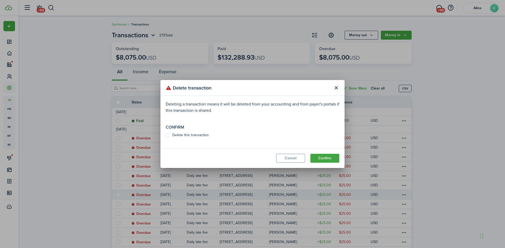
click at [168, 134] on label "Delete this transaction" at bounding box center [187, 135] width 43 height 4
click at [166, 135] on input "Delete this transaction" at bounding box center [165, 135] width 0 height 0
checkbox input "true"
click at [326, 156] on button "Confirm" at bounding box center [324, 158] width 29 height 9
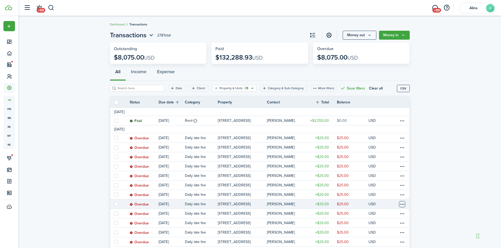
click at [401, 203] on table-menu-btn-icon at bounding box center [402, 204] width 6 height 6
click at [384, 241] on button "Delete" at bounding box center [382, 242] width 46 height 9
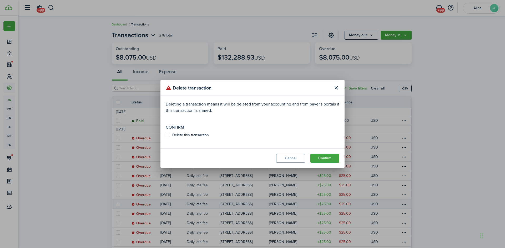
click at [168, 136] on label "Delete this transaction" at bounding box center [187, 135] width 43 height 4
click at [166, 136] on input "Delete this transaction" at bounding box center [165, 135] width 0 height 0
checkbox input "true"
click at [323, 159] on button "Confirm" at bounding box center [324, 158] width 29 height 9
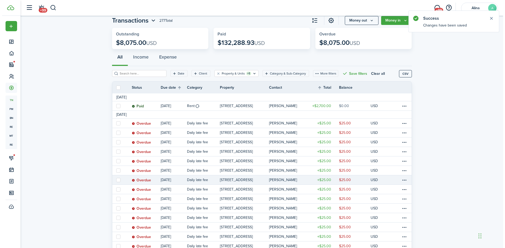
scroll to position [26, 0]
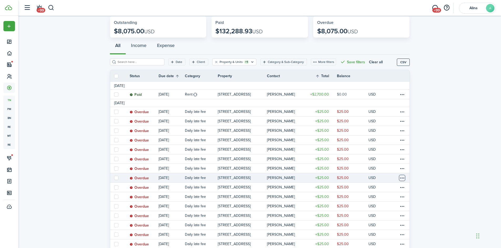
click at [403, 177] on table-menu-btn-icon at bounding box center [402, 178] width 6 height 6
click at [375, 243] on button "Delete" at bounding box center [382, 242] width 46 height 9
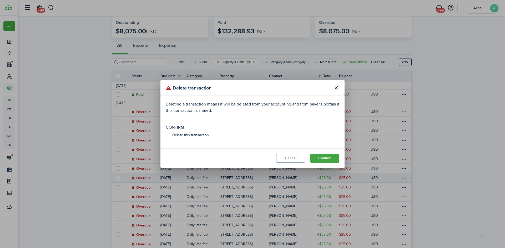
click at [169, 135] on label "Delete this transaction" at bounding box center [187, 135] width 43 height 4
click at [166, 135] on input "Delete this transaction" at bounding box center [165, 135] width 0 height 0
checkbox input "true"
click at [330, 158] on button "Confirm" at bounding box center [324, 158] width 29 height 9
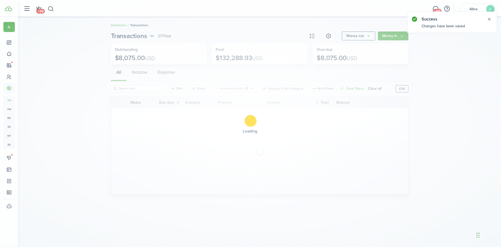
scroll to position [0, 0]
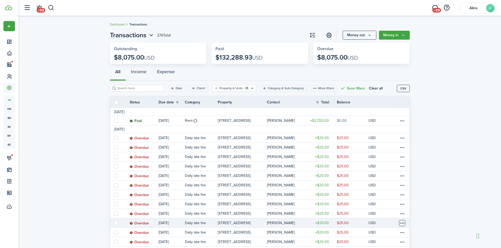
click at [403, 222] on table-menu-btn-icon at bounding box center [402, 223] width 6 height 6
click at [383, 243] on button "Delete" at bounding box center [382, 242] width 46 height 9
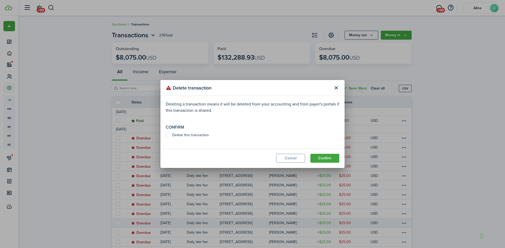
click at [168, 136] on label "Delete this transaction" at bounding box center [187, 135] width 43 height 4
click at [166, 136] on input "Delete this transaction" at bounding box center [165, 135] width 0 height 0
checkbox input "true"
click at [325, 157] on button "Confirm" at bounding box center [324, 158] width 29 height 9
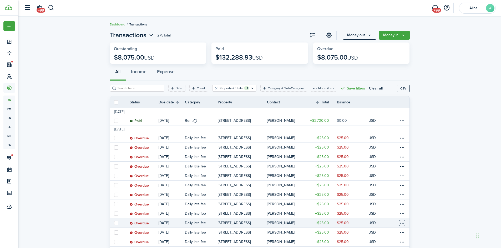
click at [402, 223] on table-menu-btn-icon at bounding box center [402, 223] width 6 height 6
click at [393, 245] on button "Delete" at bounding box center [382, 242] width 46 height 9
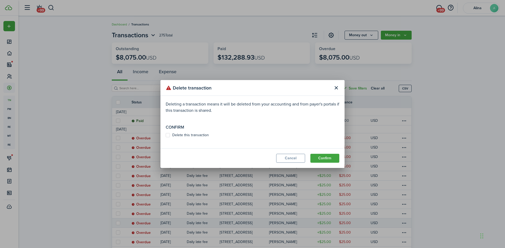
click at [168, 133] on label "Delete this transaction" at bounding box center [187, 135] width 43 height 4
click at [166, 135] on input "Delete this transaction" at bounding box center [165, 135] width 0 height 0
checkbox input "true"
click at [332, 158] on button "Confirm" at bounding box center [324, 158] width 29 height 9
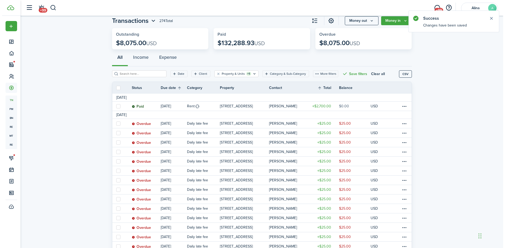
scroll to position [26, 0]
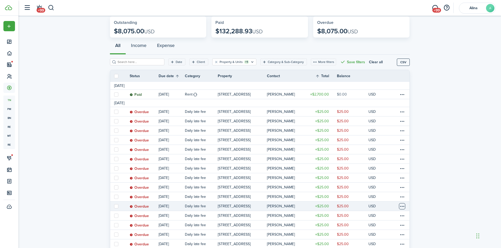
click at [403, 206] on table-menu-btn-icon at bounding box center [402, 206] width 6 height 6
click at [385, 243] on button "Delete" at bounding box center [382, 242] width 46 height 9
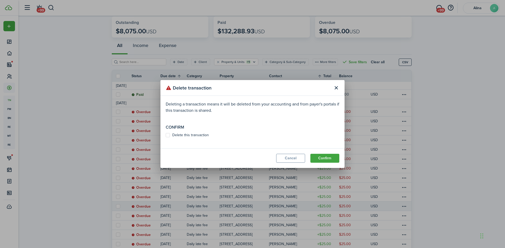
click at [167, 135] on label "Delete this transaction" at bounding box center [187, 135] width 43 height 4
click at [166, 135] on input "Delete this transaction" at bounding box center [165, 135] width 0 height 0
checkbox input "true"
click at [328, 160] on button "Confirm" at bounding box center [324, 158] width 29 height 9
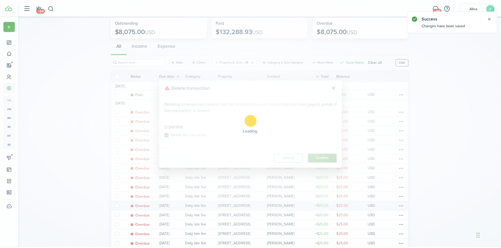
scroll to position [0, 0]
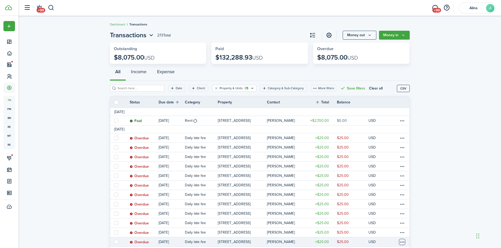
click at [402, 241] on table-menu-btn-icon at bounding box center [402, 242] width 6 height 6
click at [383, 242] on button "Delete" at bounding box center [382, 242] width 46 height 9
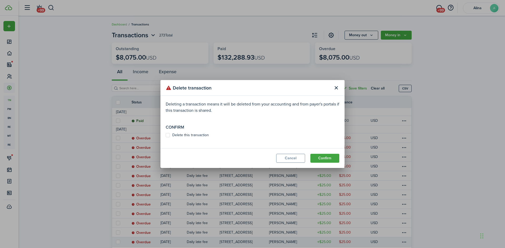
click at [170, 135] on label "Delete this transaction" at bounding box center [187, 135] width 43 height 4
click at [166, 135] on input "Delete this transaction" at bounding box center [165, 135] width 0 height 0
checkbox input "true"
click at [323, 159] on button "Confirm" at bounding box center [324, 158] width 29 height 9
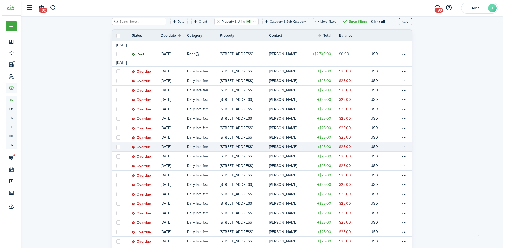
scroll to position [79, 0]
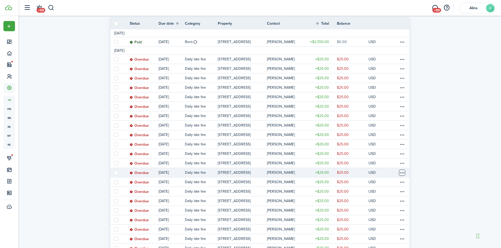
click at [403, 173] on table-menu-btn-icon at bounding box center [402, 173] width 6 height 6
click at [374, 241] on button "Delete" at bounding box center [382, 242] width 46 height 9
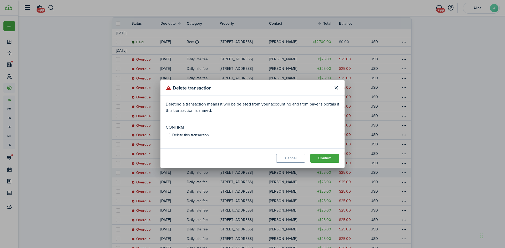
click at [168, 136] on label "Delete this transaction" at bounding box center [187, 135] width 43 height 4
click at [166, 136] on input "Delete this transaction" at bounding box center [165, 135] width 0 height 0
checkbox input "true"
click at [326, 158] on button "Confirm" at bounding box center [324, 158] width 29 height 9
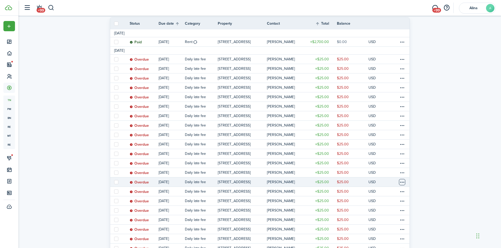
click at [400, 183] on table-menu-btn-icon at bounding box center [402, 182] width 6 height 6
click at [376, 241] on button "Delete" at bounding box center [382, 242] width 46 height 9
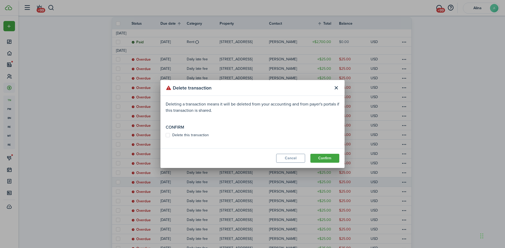
drag, startPoint x: 169, startPoint y: 136, endPoint x: 176, endPoint y: 136, distance: 7.1
click at [169, 136] on label "Delete this transaction" at bounding box center [187, 135] width 43 height 4
click at [166, 136] on input "Delete this transaction" at bounding box center [165, 135] width 0 height 0
checkbox input "true"
click at [325, 158] on button "Confirm" at bounding box center [324, 158] width 29 height 9
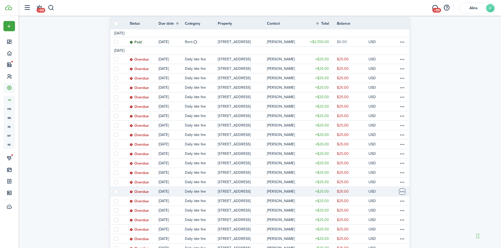
click at [401, 192] on table-menu-btn-icon at bounding box center [402, 192] width 6 height 6
click at [379, 243] on button "Delete" at bounding box center [382, 242] width 46 height 9
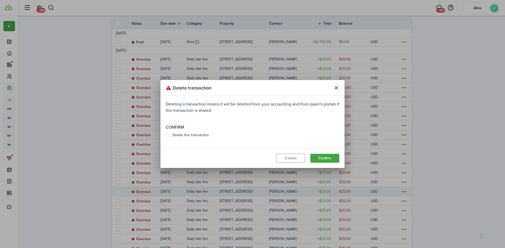
click at [170, 135] on label "Delete this transaction" at bounding box center [187, 135] width 43 height 4
click at [166, 135] on input "Delete this transaction" at bounding box center [165, 135] width 0 height 0
checkbox input "true"
click at [329, 157] on button "Confirm" at bounding box center [324, 158] width 29 height 9
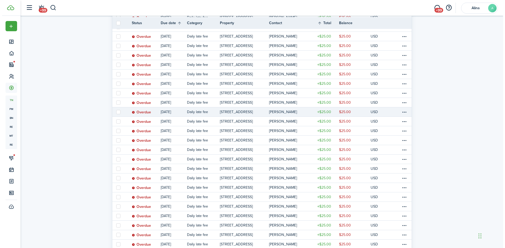
scroll to position [131, 0]
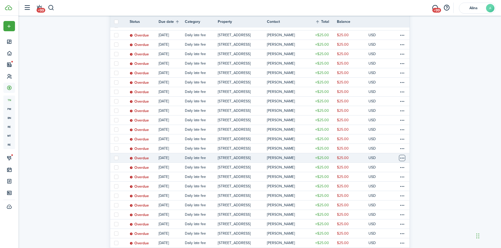
click at [401, 159] on table-menu-btn-icon at bounding box center [402, 158] width 6 height 6
click at [385, 241] on button "Delete" at bounding box center [382, 242] width 46 height 9
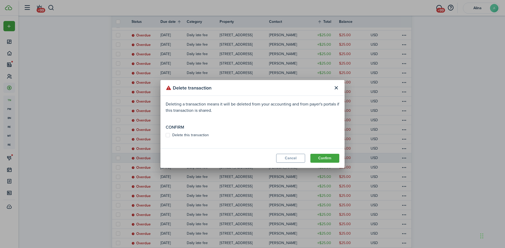
drag, startPoint x: 170, startPoint y: 137, endPoint x: 180, endPoint y: 136, distance: 10.1
click at [171, 137] on modal-body "Deleting a transaction means it will be deleted from your accounting and from p…" at bounding box center [252, 122] width 184 height 53
click at [181, 136] on label "Delete this transaction" at bounding box center [187, 135] width 43 height 4
click at [166, 136] on input "Delete this transaction" at bounding box center [165, 135] width 0 height 0
checkbox input "true"
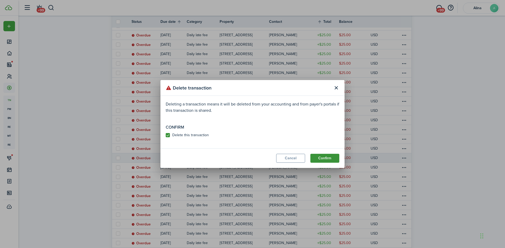
click at [335, 160] on button "Confirm" at bounding box center [324, 158] width 29 height 9
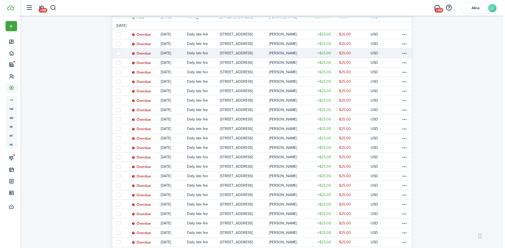
scroll to position [105, 0]
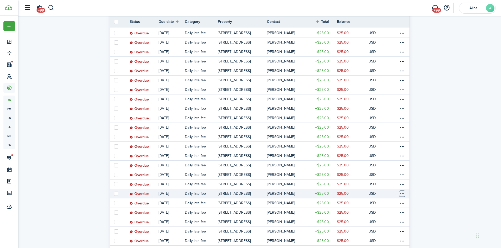
click at [402, 194] on table-menu-btn-icon at bounding box center [402, 194] width 6 height 6
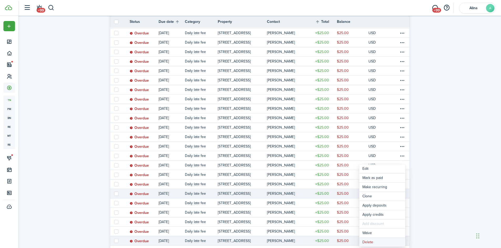
click at [382, 242] on button "Delete" at bounding box center [382, 242] width 46 height 9
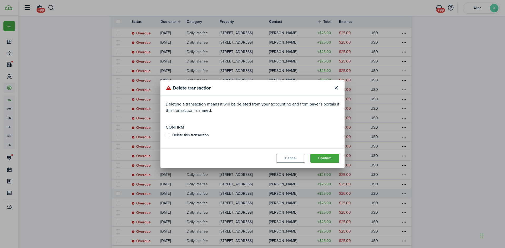
drag, startPoint x: 168, startPoint y: 137, endPoint x: 196, endPoint y: 140, distance: 27.2
click at [169, 137] on label "Delete this transaction" at bounding box center [187, 135] width 43 height 4
click at [166, 136] on input "Delete this transaction" at bounding box center [165, 135] width 0 height 0
checkbox input "true"
click at [336, 157] on button "Confirm" at bounding box center [324, 158] width 29 height 9
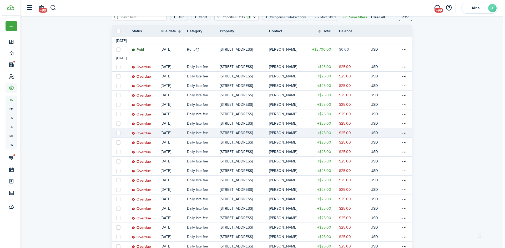
scroll to position [79, 0]
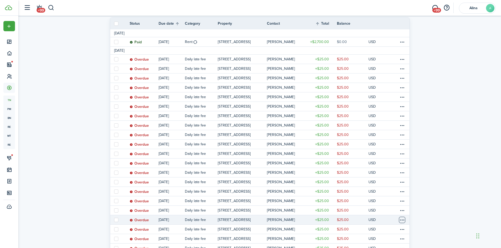
click at [400, 219] on table-menu-btn-icon at bounding box center [402, 220] width 6 height 6
click at [381, 240] on button "Delete" at bounding box center [382, 242] width 46 height 9
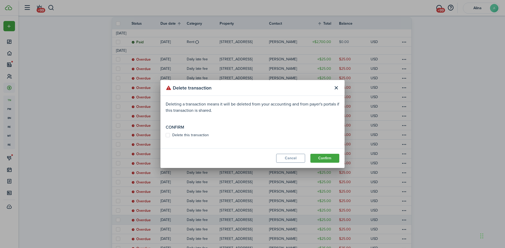
click at [168, 136] on label "Delete this transaction" at bounding box center [187, 135] width 43 height 4
click at [166, 136] on input "Delete this transaction" at bounding box center [165, 135] width 0 height 0
checkbox input "true"
click at [328, 159] on button "Confirm" at bounding box center [324, 158] width 29 height 9
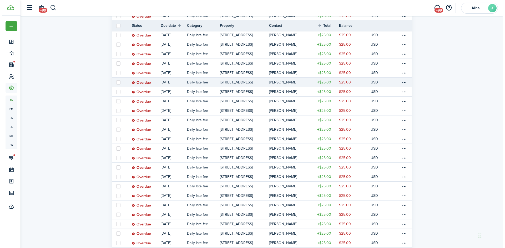
scroll to position [158, 0]
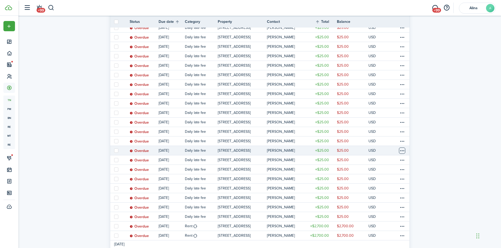
click at [401, 150] on table-menu-btn-icon at bounding box center [402, 151] width 6 height 6
click at [371, 235] on button "Delete" at bounding box center [382, 234] width 46 height 9
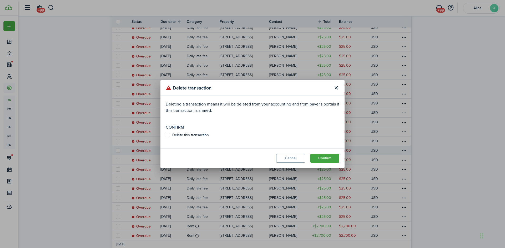
drag, startPoint x: 180, startPoint y: 134, endPoint x: 202, endPoint y: 136, distance: 22.7
click at [182, 134] on label "Delete this transaction" at bounding box center [187, 135] width 43 height 4
click at [166, 135] on input "Delete this transaction" at bounding box center [165, 135] width 0 height 0
checkbox input "true"
click at [333, 157] on button "Confirm" at bounding box center [324, 158] width 29 height 9
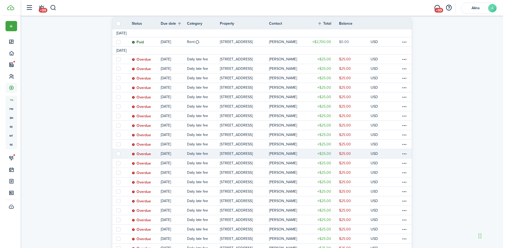
scroll to position [105, 0]
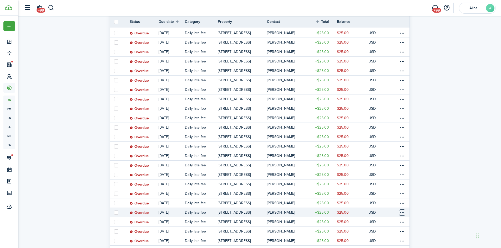
click at [402, 213] on table-menu-btn-icon at bounding box center [402, 213] width 6 height 6
click at [377, 243] on button "Delete" at bounding box center [382, 242] width 46 height 9
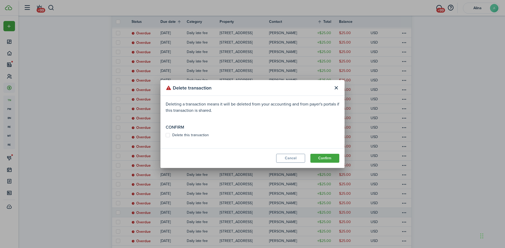
click at [168, 135] on label "Delete this transaction" at bounding box center [187, 135] width 43 height 4
click at [166, 135] on input "Delete this transaction" at bounding box center [165, 135] width 0 height 0
checkbox input "true"
click at [319, 156] on button "Confirm" at bounding box center [324, 158] width 29 height 9
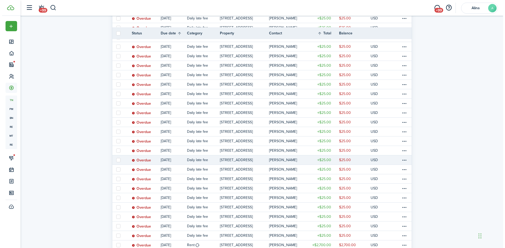
scroll to position [131, 0]
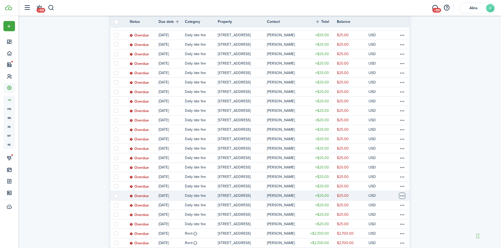
click at [402, 196] on table-menu-btn-icon at bounding box center [402, 196] width 6 height 6
click at [385, 243] on button "Delete" at bounding box center [382, 242] width 46 height 9
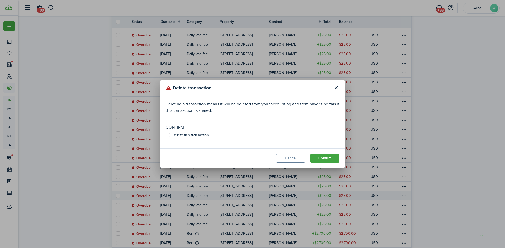
click at [167, 135] on label "Delete this transaction" at bounding box center [187, 135] width 43 height 4
click at [166, 135] on input "Delete this transaction" at bounding box center [165, 135] width 0 height 0
checkbox input "true"
click at [322, 157] on button "Confirm" at bounding box center [324, 158] width 29 height 9
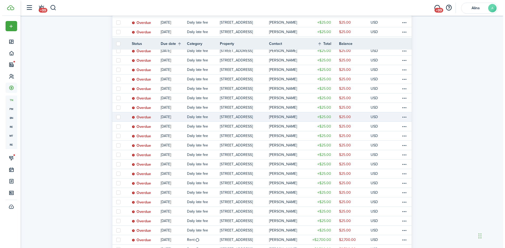
scroll to position [158, 0]
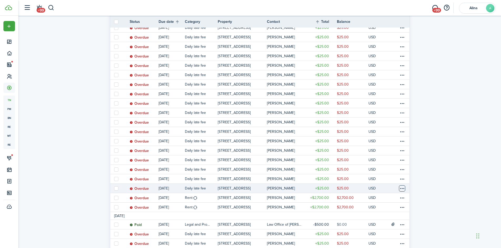
click at [405, 188] on table-menu-btn-icon at bounding box center [402, 189] width 6 height 6
click at [377, 240] on button "Delete" at bounding box center [382, 242] width 46 height 9
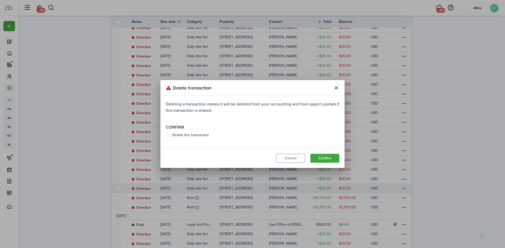
click at [169, 136] on label "Delete this transaction" at bounding box center [187, 135] width 43 height 4
click at [166, 136] on input "Delete this transaction" at bounding box center [165, 135] width 0 height 0
checkbox input "true"
click at [327, 158] on button "Confirm" at bounding box center [324, 158] width 29 height 9
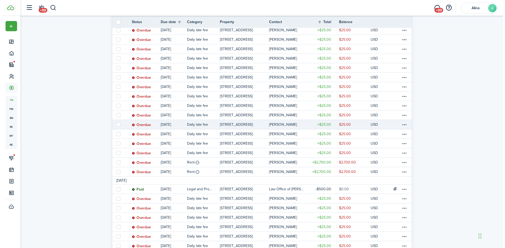
scroll to position [184, 0]
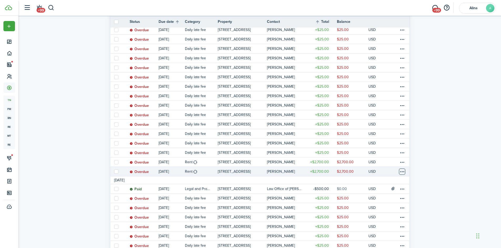
click at [403, 173] on table-menu-btn-icon at bounding box center [402, 172] width 6 height 6
click at [370, 244] on button "Delete" at bounding box center [382, 242] width 46 height 9
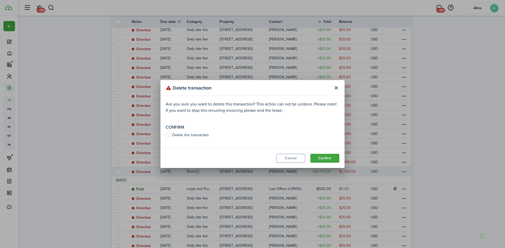
click at [167, 134] on label "Delete this transaction" at bounding box center [187, 135] width 43 height 4
click at [166, 135] on input "Delete this transaction" at bounding box center [165, 135] width 0 height 0
checkbox input "true"
click at [321, 157] on button "Confirm" at bounding box center [324, 158] width 29 height 9
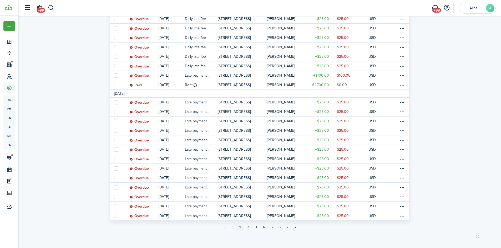
scroll to position [392, 0]
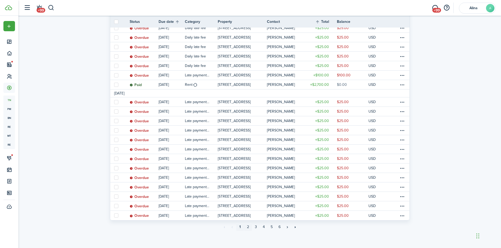
click at [247, 228] on link "2" at bounding box center [248, 227] width 8 height 8
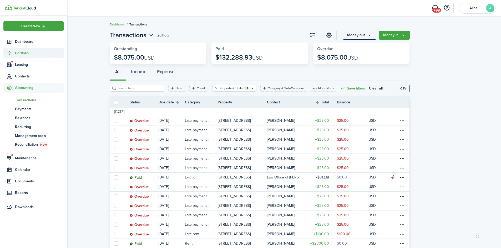
click at [22, 53] on span "Portfolio" at bounding box center [39, 53] width 49 height 6
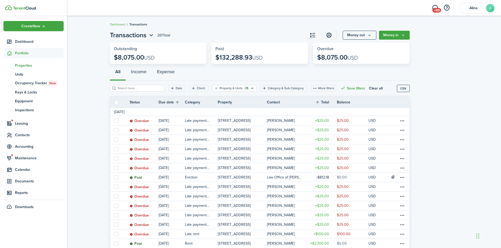
click at [28, 64] on span "Properties" at bounding box center [39, 66] width 49 height 6
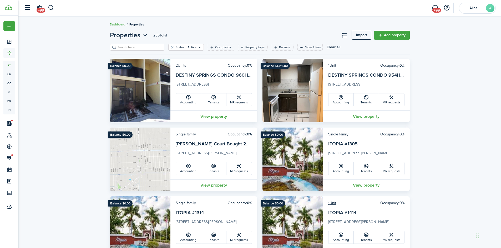
drag, startPoint x: 123, startPoint y: 47, endPoint x: 120, endPoint y: 47, distance: 2.9
click at [123, 47] on input "search" at bounding box center [139, 47] width 46 height 5
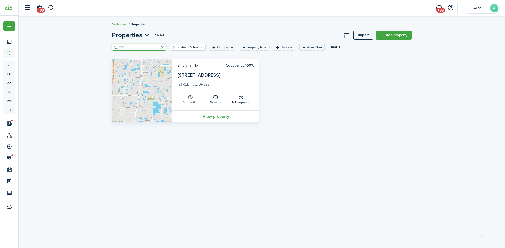
type input "11116"
click at [188, 99] on icon at bounding box center [190, 97] width 6 height 5
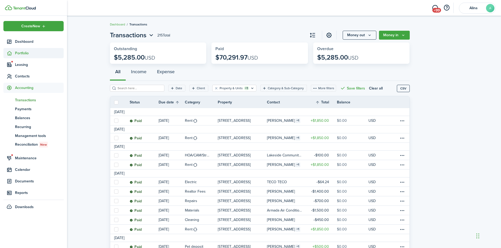
click at [20, 52] on span "Portfolio" at bounding box center [39, 53] width 49 height 6
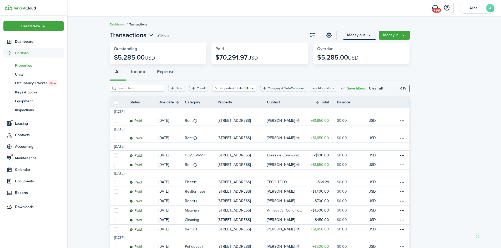
drag, startPoint x: 23, startPoint y: 66, endPoint x: 35, endPoint y: 65, distance: 12.4
click at [23, 66] on span "Properties" at bounding box center [39, 66] width 49 height 6
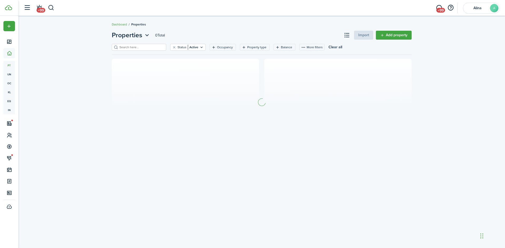
click at [126, 47] on input "search" at bounding box center [141, 47] width 46 height 5
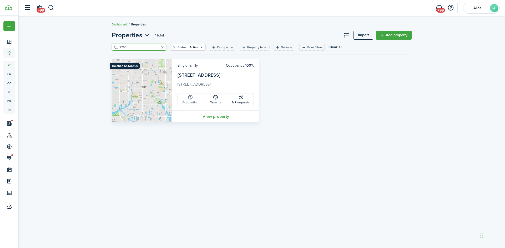
type input "2763"
click at [196, 102] on link "Accounting" at bounding box center [190, 100] width 25 height 13
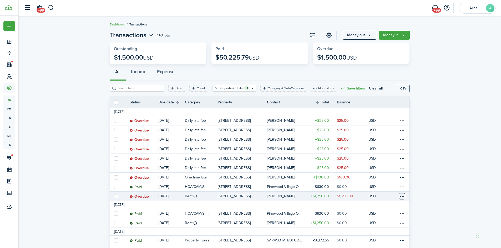
click at [400, 197] on table-menu-btn-icon at bounding box center [402, 196] width 6 height 6
click at [396, 180] on link "Mark as paid" at bounding box center [382, 178] width 46 height 9
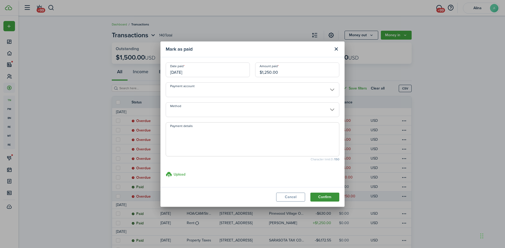
click at [333, 196] on button "Confirm" at bounding box center [324, 197] width 29 height 9
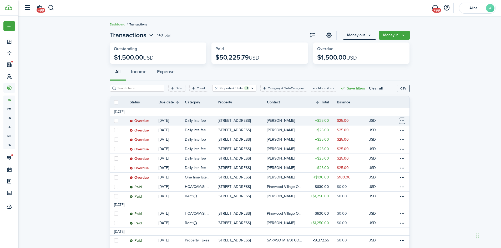
click at [402, 119] on table-menu-btn-icon at bounding box center [402, 121] width 6 height 6
click at [401, 178] on table-menu-btn-icon at bounding box center [402, 177] width 6 height 6
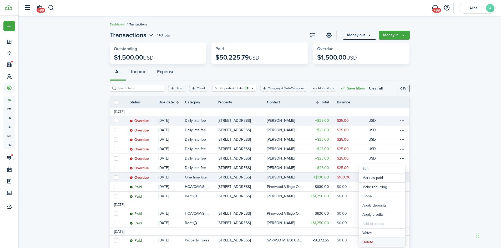
click at [387, 241] on button "Delete" at bounding box center [382, 242] width 46 height 9
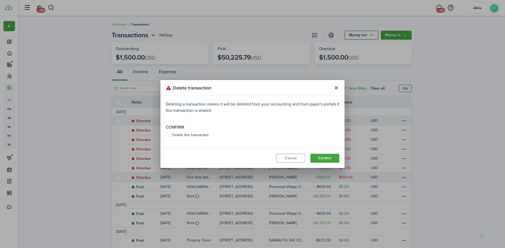
drag, startPoint x: 169, startPoint y: 136, endPoint x: 179, endPoint y: 137, distance: 10.9
click at [169, 135] on label "Delete this transaction" at bounding box center [187, 135] width 43 height 4
click at [166, 135] on input "Delete this transaction" at bounding box center [165, 135] width 0 height 0
checkbox input "true"
click at [324, 159] on button "Confirm" at bounding box center [324, 158] width 29 height 9
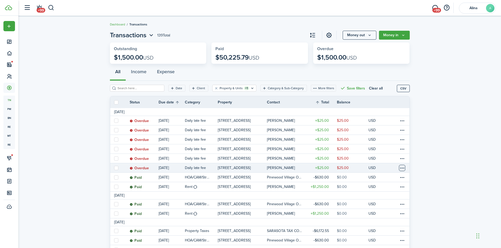
click at [401, 168] on table-menu-btn-icon at bounding box center [402, 168] width 6 height 6
click at [388, 242] on button "Delete" at bounding box center [382, 242] width 46 height 9
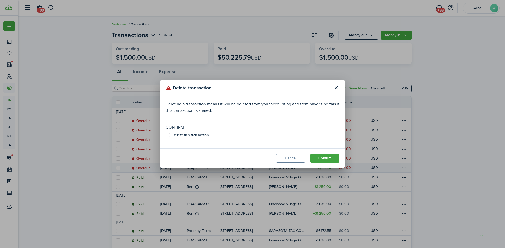
click at [166, 135] on label "Delete this transaction" at bounding box center [187, 135] width 43 height 4
click at [166, 135] on input "Delete this transaction" at bounding box center [165, 135] width 0 height 0
checkbox input "true"
click at [324, 159] on button "Confirm" at bounding box center [324, 158] width 29 height 9
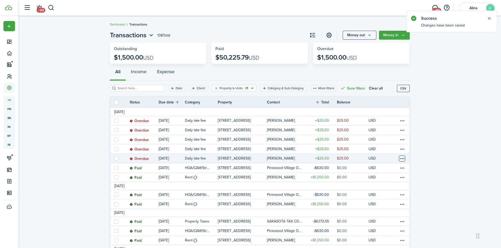
click at [400, 160] on table-menu-btn-icon at bounding box center [402, 159] width 6 height 6
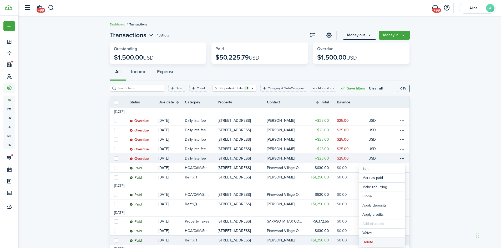
click at [389, 242] on button "Delete" at bounding box center [382, 242] width 46 height 9
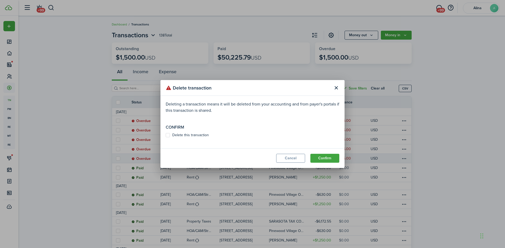
click at [169, 136] on label "Delete this transaction" at bounding box center [187, 135] width 43 height 4
click at [166, 136] on input "Delete this transaction" at bounding box center [165, 135] width 0 height 0
checkbox input "true"
click at [328, 157] on button "Confirm" at bounding box center [324, 158] width 29 height 9
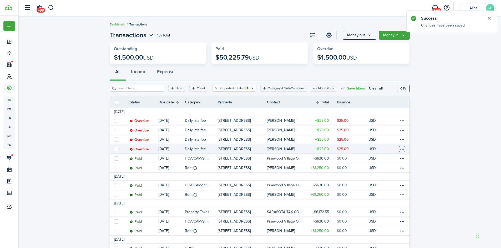
click at [402, 147] on table-menu-btn-icon at bounding box center [402, 149] width 6 height 6
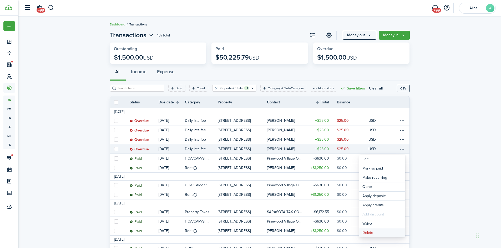
click at [390, 234] on button "Delete" at bounding box center [382, 233] width 46 height 9
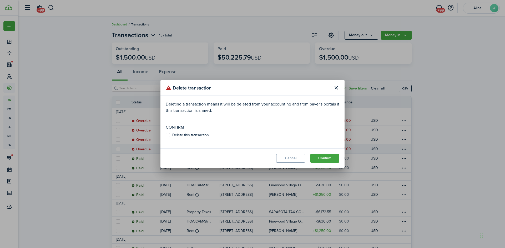
click at [169, 135] on label "Delete this transaction" at bounding box center [187, 135] width 43 height 4
click at [166, 135] on input "Delete this transaction" at bounding box center [165, 135] width 0 height 0
checkbox input "true"
click at [335, 158] on button "Confirm" at bounding box center [324, 158] width 29 height 9
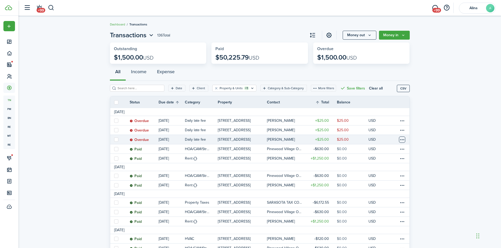
click at [402, 139] on table-menu-btn-icon at bounding box center [402, 140] width 6 height 6
click at [384, 226] on button "Delete" at bounding box center [382, 223] width 46 height 9
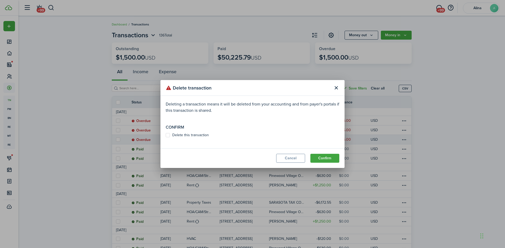
click at [173, 135] on label "Delete this transaction" at bounding box center [187, 135] width 43 height 4
click at [166, 135] on input "Delete this transaction" at bounding box center [165, 135] width 0 height 0
checkbox input "true"
click at [329, 160] on button "Confirm" at bounding box center [324, 158] width 29 height 9
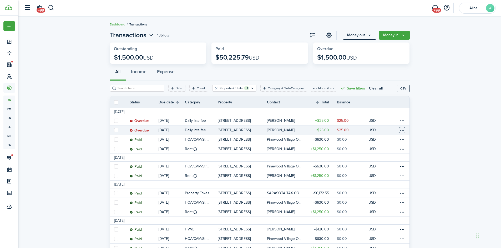
click at [402, 129] on table-menu-btn-icon at bounding box center [402, 130] width 6 height 6
click at [374, 214] on button "Delete" at bounding box center [382, 214] width 46 height 9
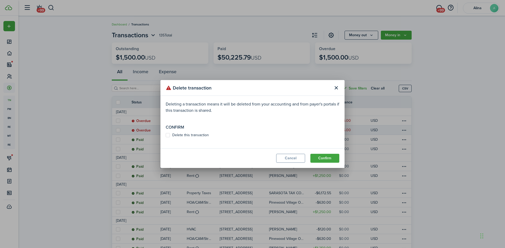
click at [167, 136] on label "Delete this transaction" at bounding box center [187, 135] width 43 height 4
click at [166, 136] on input "Delete this transaction" at bounding box center [165, 135] width 0 height 0
checkbox input "true"
click at [330, 161] on button "Confirm" at bounding box center [324, 158] width 29 height 9
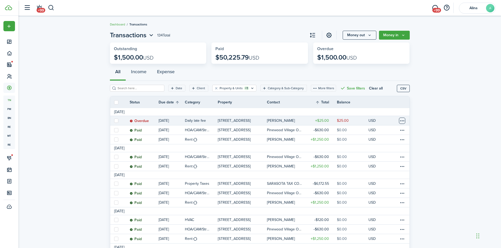
click at [402, 122] on table-menu-btn-icon at bounding box center [402, 121] width 6 height 6
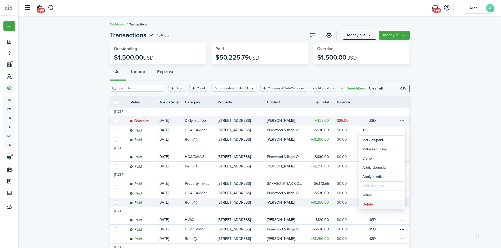
click at [377, 205] on button "Delete" at bounding box center [382, 204] width 46 height 9
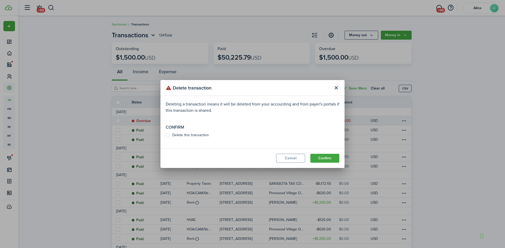
click at [172, 136] on label "Delete this transaction" at bounding box center [187, 135] width 43 height 4
click at [166, 136] on input "Delete this transaction" at bounding box center [165, 135] width 0 height 0
checkbox input "true"
click at [326, 158] on button "Confirm" at bounding box center [324, 158] width 29 height 9
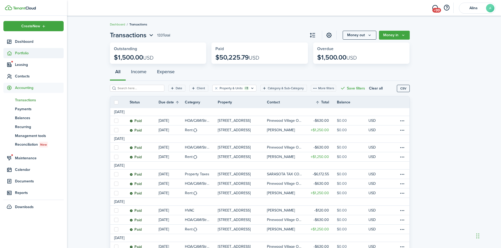
click at [19, 54] on span "Portfolio" at bounding box center [39, 53] width 49 height 6
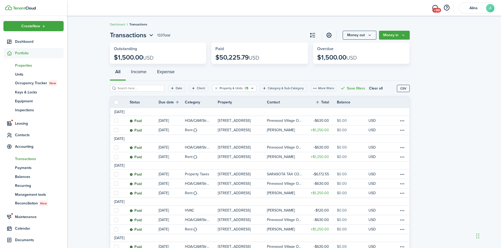
click at [20, 66] on span "Properties" at bounding box center [39, 66] width 49 height 6
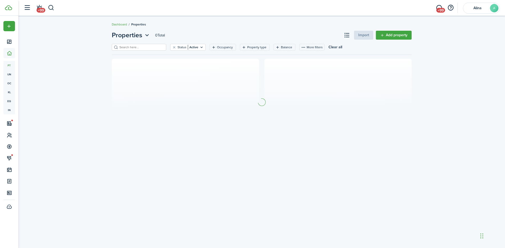
click at [120, 46] on input "search" at bounding box center [141, 47] width 46 height 5
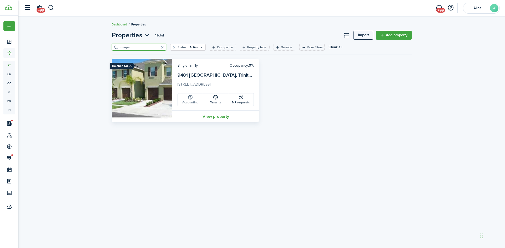
type input "trumpet"
click at [193, 100] on link "Accounting" at bounding box center [190, 100] width 25 height 13
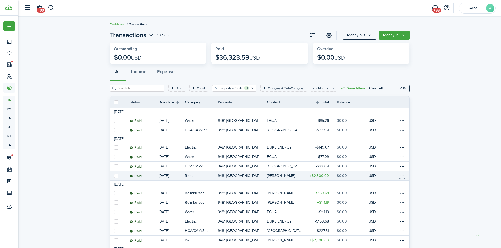
click at [403, 176] on table-menu-btn-icon at bounding box center [402, 176] width 6 height 6
click at [389, 195] on link "Clone" at bounding box center [382, 196] width 46 height 9
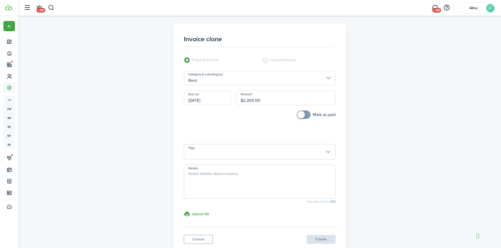
click at [202, 98] on input "[DATE]" at bounding box center [207, 98] width 47 height 15
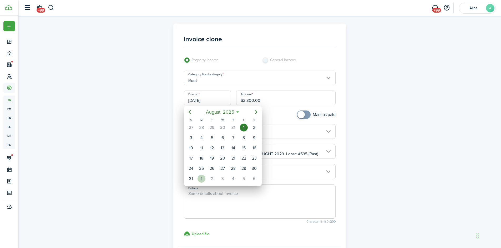
click at [202, 177] on div "1" at bounding box center [201, 179] width 8 height 8
type input "[DATE]"
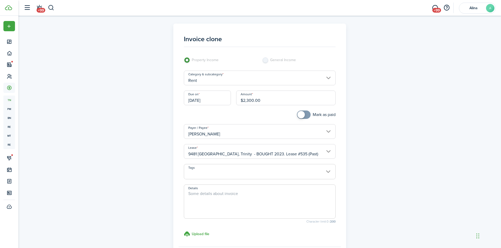
checkbox input "true"
click at [305, 117] on span at bounding box center [303, 115] width 5 height 8
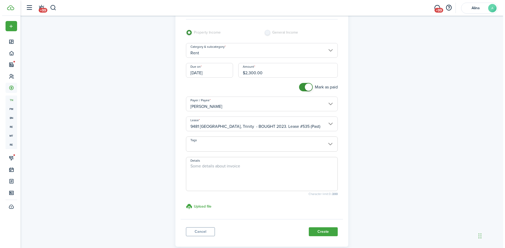
scroll to position [56, 0]
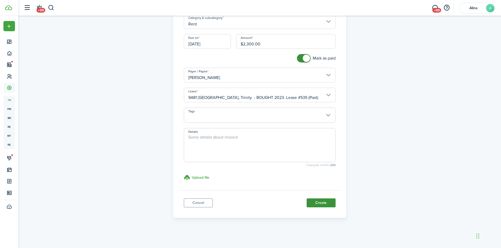
click at [324, 202] on button "Create" at bounding box center [320, 203] width 29 height 9
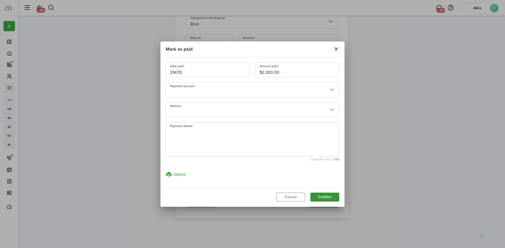
click at [335, 198] on button "Confirm" at bounding box center [324, 197] width 29 height 9
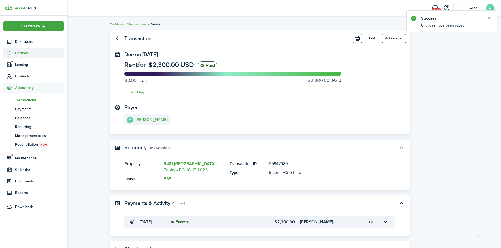
click at [23, 52] on span "Portfolio" at bounding box center [39, 53] width 49 height 6
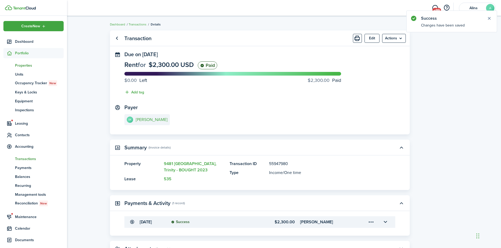
click at [21, 67] on span "Properties" at bounding box center [39, 66] width 49 height 6
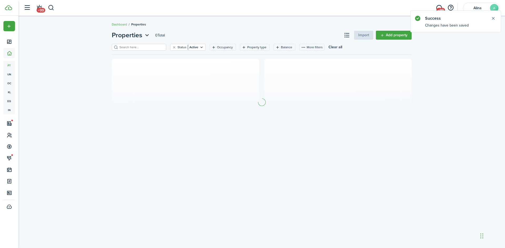
click at [131, 47] on input "search" at bounding box center [141, 47] width 46 height 5
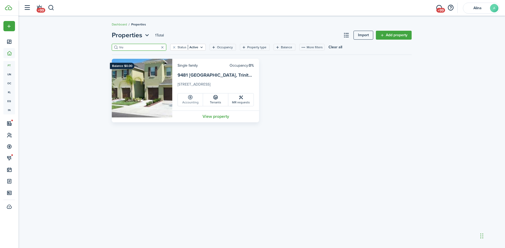
type input "tru"
click at [194, 101] on link "Accounting" at bounding box center [190, 100] width 25 height 13
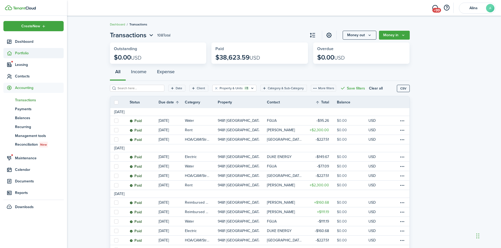
click at [25, 55] on span "Portfolio" at bounding box center [39, 53] width 49 height 6
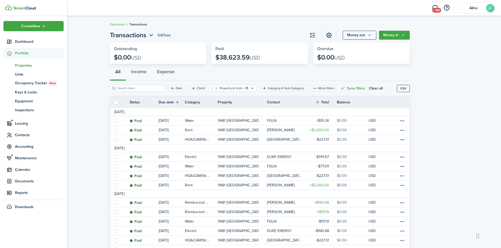
drag, startPoint x: 25, startPoint y: 65, endPoint x: 38, endPoint y: 63, distance: 12.5
click at [26, 64] on span "Properties" at bounding box center [39, 66] width 49 height 6
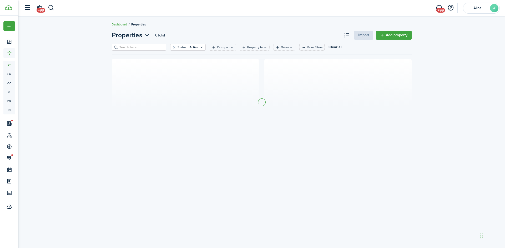
click at [134, 49] on input "search" at bounding box center [141, 47] width 46 height 5
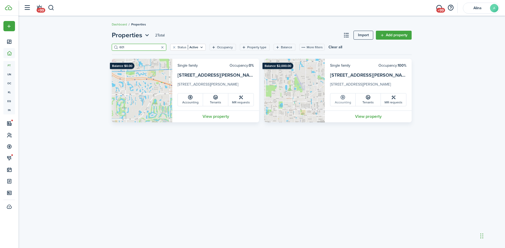
type input "601"
click at [345, 98] on icon at bounding box center [343, 97] width 6 height 5
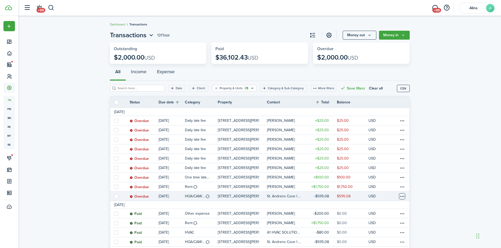
click at [402, 196] on table-menu-btn-icon at bounding box center [402, 196] width 6 height 6
click at [392, 179] on link "Mark as paid" at bounding box center [382, 178] width 46 height 9
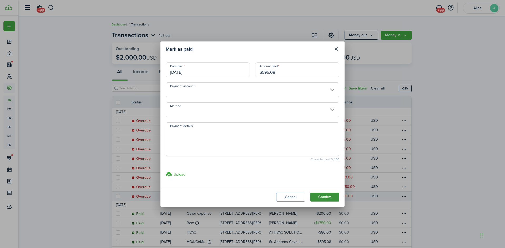
click at [334, 195] on button "Confirm" at bounding box center [324, 197] width 29 height 9
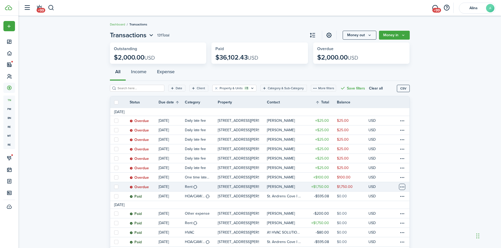
click at [404, 186] on table-menu-btn-icon at bounding box center [402, 187] width 6 height 6
click at [392, 177] on link "Mark as paid" at bounding box center [382, 178] width 46 height 9
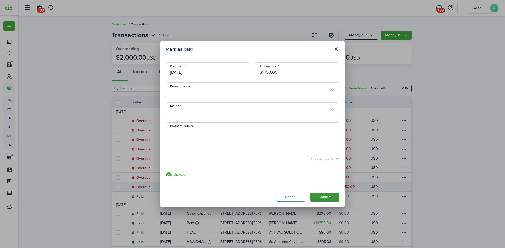
click at [328, 198] on button "Confirm" at bounding box center [324, 197] width 29 height 9
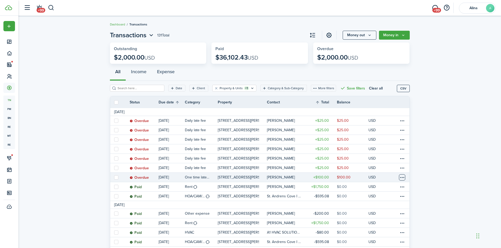
click at [403, 176] on table-menu-btn-icon at bounding box center [402, 177] width 6 height 6
click at [376, 242] on button "Delete" at bounding box center [382, 242] width 46 height 9
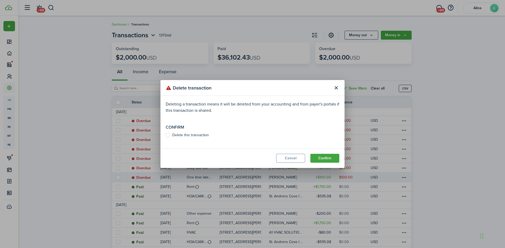
click at [169, 134] on label "Delete this transaction" at bounding box center [187, 135] width 43 height 4
click at [166, 135] on input "Delete this transaction" at bounding box center [165, 135] width 0 height 0
checkbox input "true"
click at [328, 158] on button "Confirm" at bounding box center [324, 158] width 29 height 9
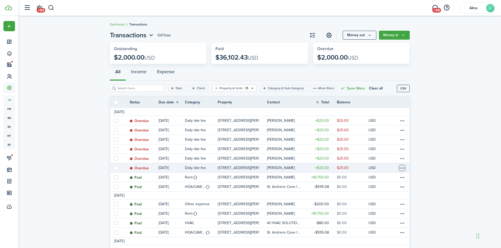
click at [402, 169] on table-menu-btn-icon at bounding box center [402, 168] width 6 height 6
click at [373, 244] on button "Delete" at bounding box center [382, 242] width 46 height 9
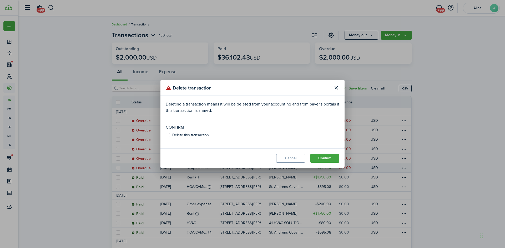
click at [170, 135] on label "Delete this transaction" at bounding box center [187, 135] width 43 height 4
click at [166, 135] on input "Delete this transaction" at bounding box center [165, 135] width 0 height 0
checkbox input "true"
click at [324, 157] on button "Confirm" at bounding box center [324, 158] width 29 height 9
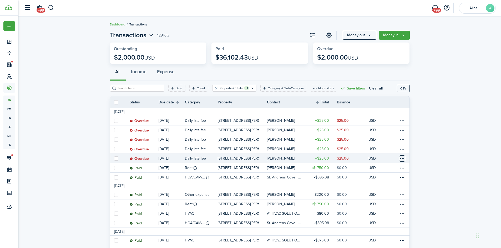
click at [403, 159] on table-menu-btn-icon at bounding box center [402, 159] width 6 height 6
click at [370, 245] on button "Delete" at bounding box center [382, 242] width 46 height 9
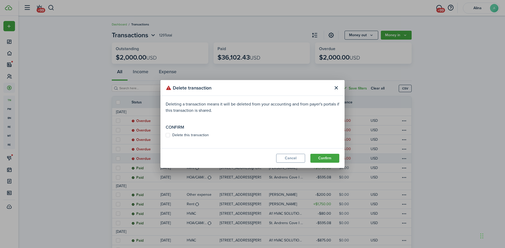
click at [168, 135] on label "Delete this transaction" at bounding box center [187, 135] width 43 height 4
click at [166, 135] on input "Delete this transaction" at bounding box center [165, 135] width 0 height 0
checkbox input "true"
click at [325, 157] on button "Confirm" at bounding box center [324, 158] width 29 height 9
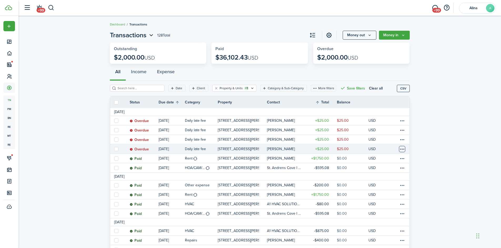
click at [403, 149] on table-menu-btn-icon at bounding box center [402, 149] width 6 height 6
click at [368, 233] on button "Delete" at bounding box center [382, 233] width 46 height 9
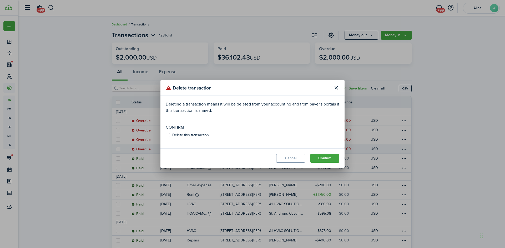
click at [170, 136] on label "Delete this transaction" at bounding box center [187, 135] width 43 height 4
click at [166, 136] on input "Delete this transaction" at bounding box center [165, 135] width 0 height 0
checkbox input "true"
click at [326, 158] on button "Confirm" at bounding box center [324, 158] width 29 height 9
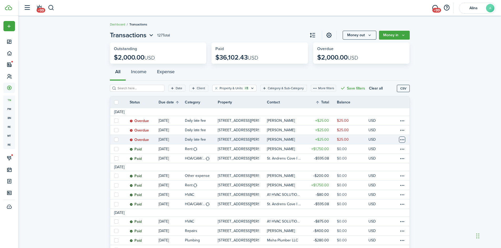
click at [402, 140] on table-menu-btn-icon at bounding box center [402, 140] width 6 height 6
click at [378, 224] on button "Delete" at bounding box center [382, 223] width 46 height 9
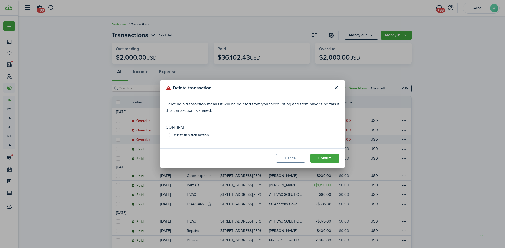
click at [169, 134] on label "Delete this transaction" at bounding box center [187, 135] width 43 height 4
click at [166, 135] on input "Delete this transaction" at bounding box center [165, 135] width 0 height 0
checkbox input "true"
click at [329, 158] on button "Confirm" at bounding box center [324, 158] width 29 height 9
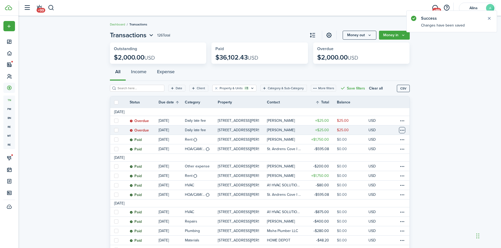
click at [400, 130] on table-menu-btn-icon at bounding box center [402, 130] width 6 height 6
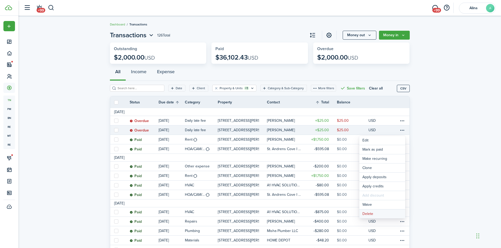
click at [382, 213] on button "Delete" at bounding box center [382, 214] width 46 height 9
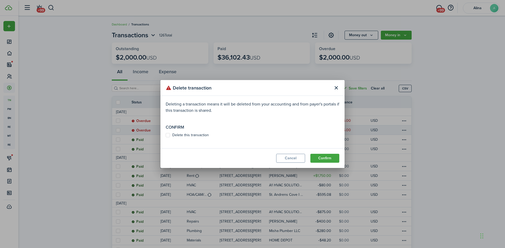
click at [170, 137] on label "Delete this transaction" at bounding box center [187, 135] width 43 height 4
click at [166, 136] on input "Delete this transaction" at bounding box center [165, 135] width 0 height 0
checkbox input "true"
click at [327, 160] on button "Confirm" at bounding box center [324, 158] width 29 height 9
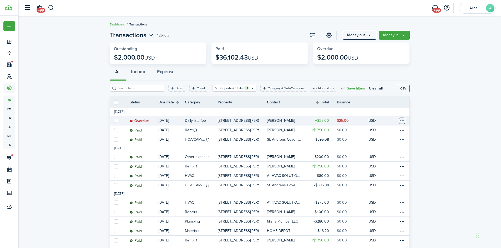
click at [402, 122] on table-menu-btn-icon at bounding box center [402, 121] width 6 height 6
click at [379, 205] on button "Delete" at bounding box center [382, 204] width 46 height 9
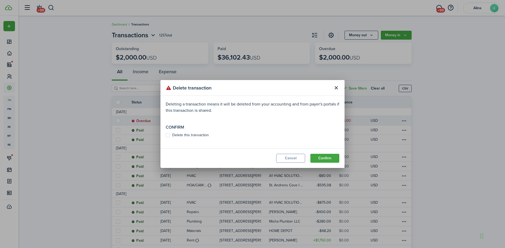
click at [168, 136] on label "Delete this transaction" at bounding box center [187, 135] width 43 height 4
click at [166, 136] on input "Delete this transaction" at bounding box center [165, 135] width 0 height 0
checkbox input "true"
click at [335, 158] on button "Confirm" at bounding box center [324, 158] width 29 height 9
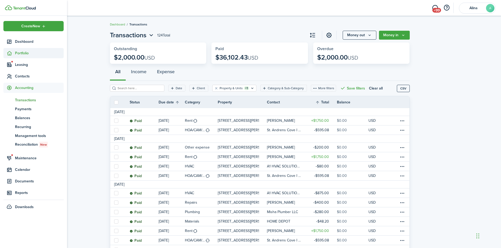
click at [26, 53] on span "Portfolio" at bounding box center [39, 53] width 49 height 6
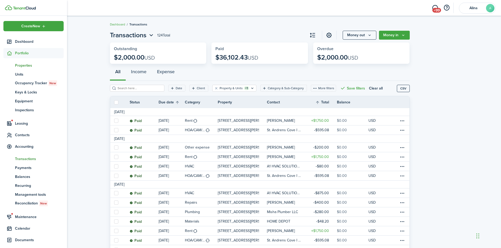
click at [23, 65] on span "Properties" at bounding box center [39, 66] width 49 height 6
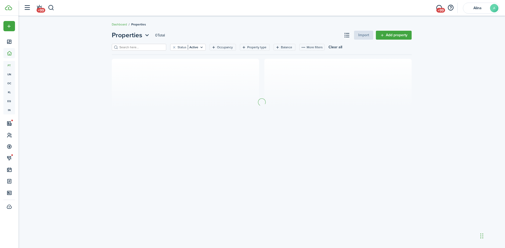
click at [129, 45] on input "search" at bounding box center [141, 47] width 46 height 5
type input "5820"
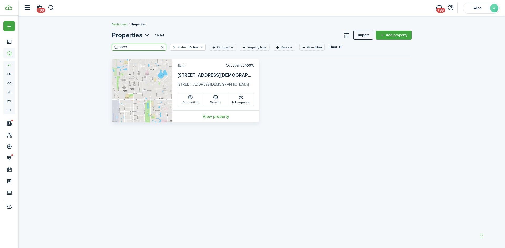
click at [199, 101] on link "Accounting" at bounding box center [190, 100] width 25 height 13
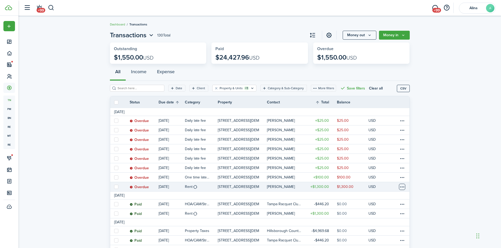
click at [402, 186] on table-menu-btn-icon at bounding box center [402, 187] width 6 height 6
click at [393, 175] on link "Mark as paid" at bounding box center [382, 178] width 46 height 9
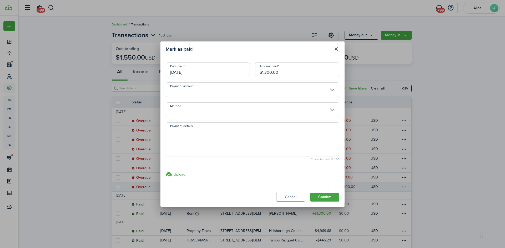
click at [328, 196] on button "Confirm" at bounding box center [324, 197] width 29 height 9
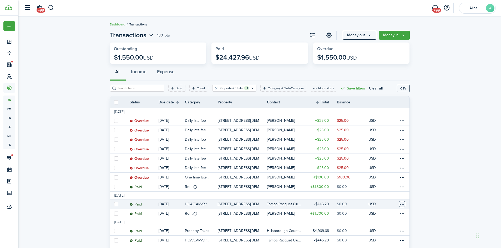
click at [400, 204] on table-menu-btn-icon at bounding box center [402, 204] width 6 height 6
click at [387, 198] on link "Clone" at bounding box center [382, 196] width 46 height 9
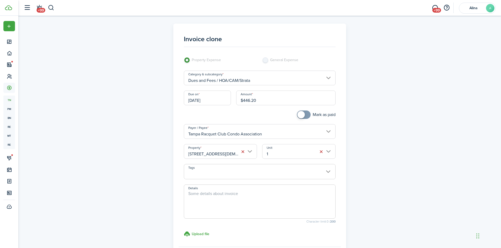
click at [212, 102] on input "[DATE]" at bounding box center [207, 98] width 47 height 15
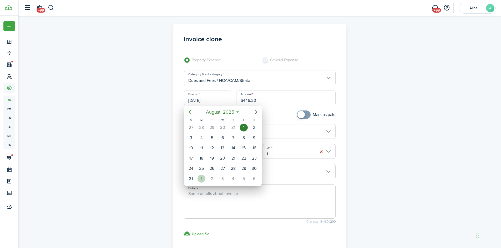
click at [201, 178] on div "1" at bounding box center [201, 179] width 8 height 8
type input "[DATE]"
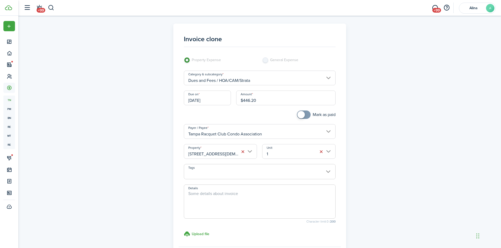
checkbox input "true"
click at [305, 115] on span at bounding box center [303, 115] width 5 height 8
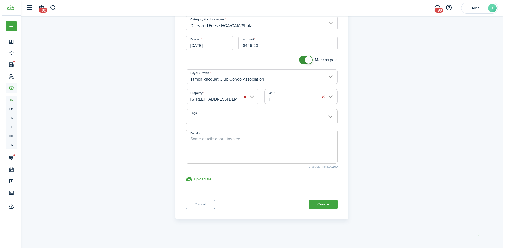
scroll to position [56, 0]
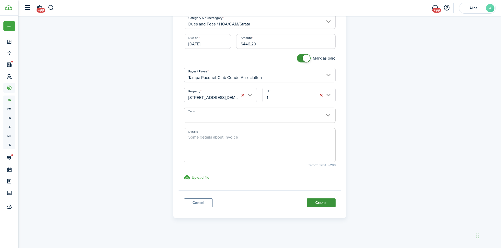
click at [319, 203] on button "Create" at bounding box center [320, 203] width 29 height 9
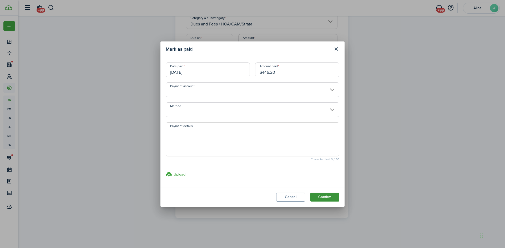
click at [324, 198] on button "Confirm" at bounding box center [324, 197] width 29 height 9
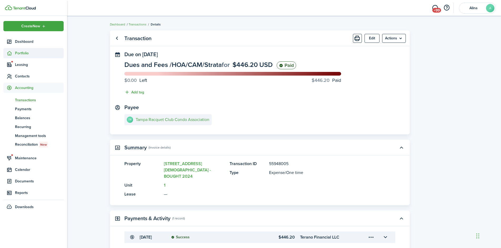
click at [24, 52] on span "Portfolio" at bounding box center [39, 53] width 49 height 6
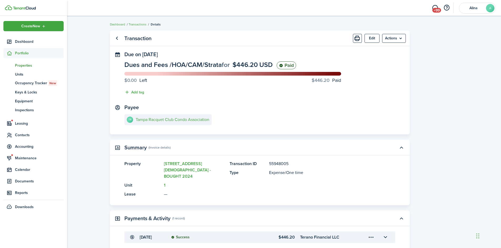
click at [24, 64] on span "Properties" at bounding box center [39, 66] width 49 height 6
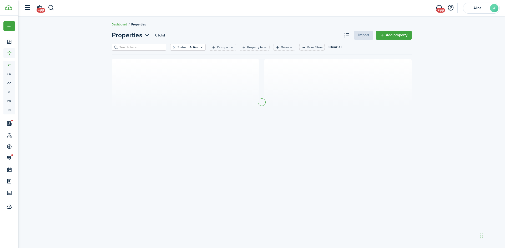
click at [127, 47] on input "search" at bounding box center [141, 47] width 46 height 5
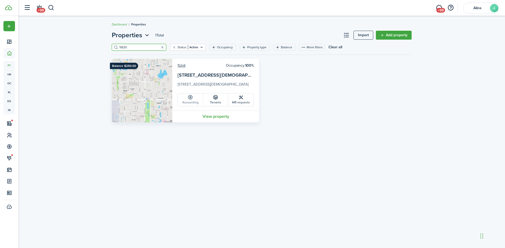
type input "5820"
click at [199, 102] on link "Accounting" at bounding box center [190, 100] width 25 height 13
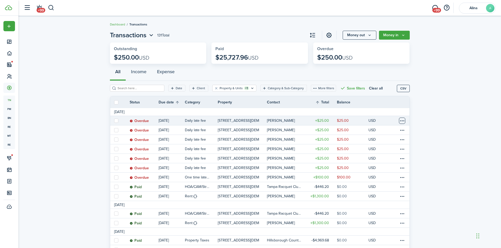
click at [402, 121] on table-menu-btn-icon at bounding box center [402, 121] width 6 height 6
click at [379, 205] on button "Delete" at bounding box center [382, 204] width 46 height 9
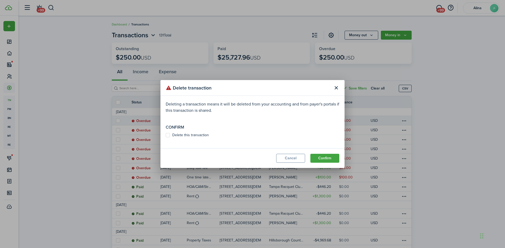
click at [178, 135] on label "Delete this transaction" at bounding box center [187, 135] width 43 height 4
click at [166, 135] on input "Delete this transaction" at bounding box center [165, 135] width 0 height 0
checkbox input "true"
click at [329, 157] on button "Confirm" at bounding box center [324, 158] width 29 height 9
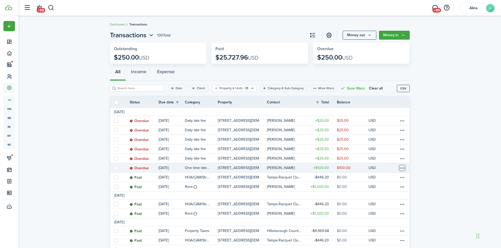
click at [403, 168] on table-menu-btn-icon at bounding box center [402, 168] width 6 height 6
click at [373, 243] on button "Delete" at bounding box center [382, 242] width 46 height 9
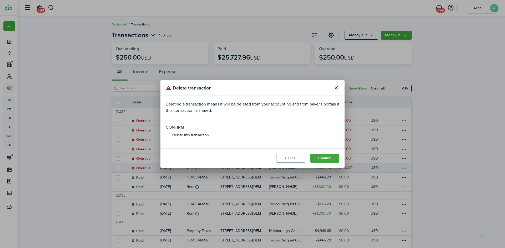
click at [171, 136] on label "Delete this transaction" at bounding box center [187, 135] width 43 height 4
click at [166, 136] on input "Delete this transaction" at bounding box center [165, 135] width 0 height 0
checkbox input "true"
click at [328, 158] on button "Confirm" at bounding box center [324, 158] width 29 height 9
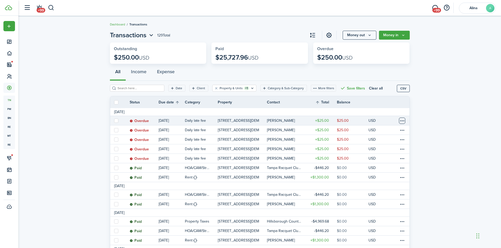
click at [403, 119] on table-menu-btn-icon at bounding box center [402, 121] width 6 height 6
click at [380, 204] on button "Delete" at bounding box center [382, 204] width 46 height 9
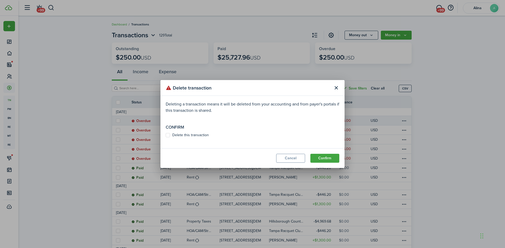
click at [170, 136] on label "Delete this transaction" at bounding box center [187, 135] width 43 height 4
click at [166, 136] on input "Delete this transaction" at bounding box center [165, 135] width 0 height 0
checkbox input "true"
click at [319, 157] on button "Confirm" at bounding box center [324, 158] width 29 height 9
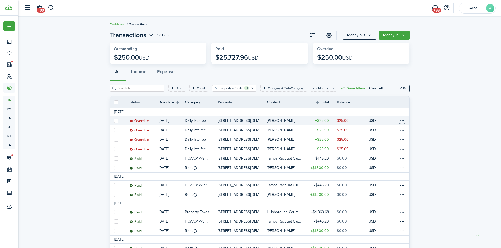
click at [402, 121] on table-menu-btn-icon at bounding box center [402, 121] width 6 height 6
click at [375, 204] on button "Delete" at bounding box center [382, 204] width 46 height 9
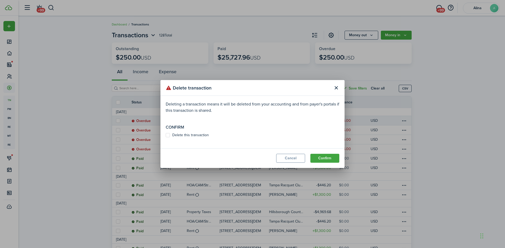
click at [168, 136] on label "Delete this transaction" at bounding box center [187, 135] width 43 height 4
click at [166, 136] on input "Delete this transaction" at bounding box center [165, 135] width 0 height 0
checkbox input "true"
click at [329, 158] on button "Confirm" at bounding box center [324, 158] width 29 height 9
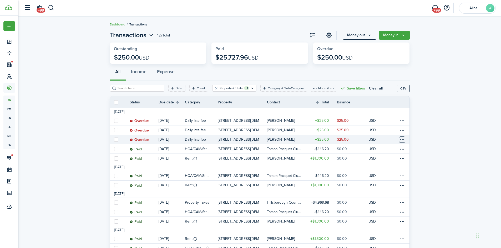
click at [402, 140] on table-menu-btn-icon at bounding box center [402, 140] width 6 height 6
click at [383, 222] on button "Delete" at bounding box center [382, 223] width 46 height 9
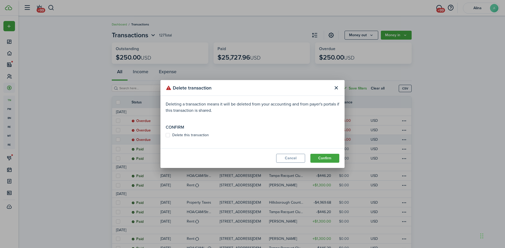
click at [168, 134] on label "Delete this transaction" at bounding box center [187, 135] width 43 height 4
click at [166, 135] on input "Delete this transaction" at bounding box center [165, 135] width 0 height 0
checkbox input "true"
click at [327, 157] on button "Confirm" at bounding box center [324, 158] width 29 height 9
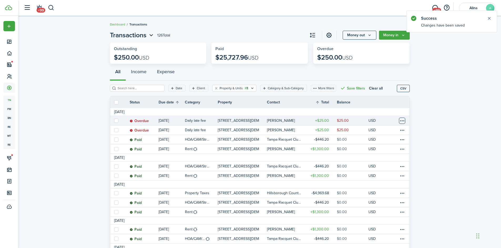
click at [402, 122] on table-menu-btn-icon at bounding box center [402, 121] width 6 height 6
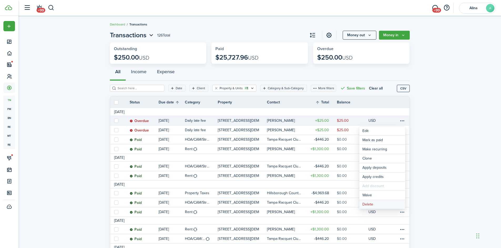
click at [378, 207] on button "Delete" at bounding box center [382, 204] width 46 height 9
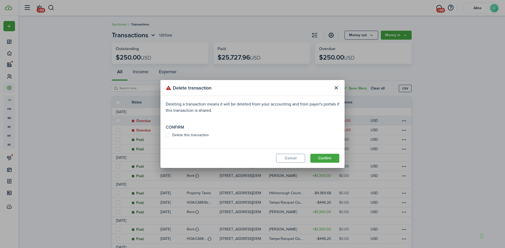
click at [181, 136] on label "Delete this transaction" at bounding box center [187, 135] width 43 height 4
click at [166, 136] on input "Delete this transaction" at bounding box center [165, 135] width 0 height 0
checkbox input "true"
click at [328, 159] on button "Confirm" at bounding box center [324, 158] width 29 height 9
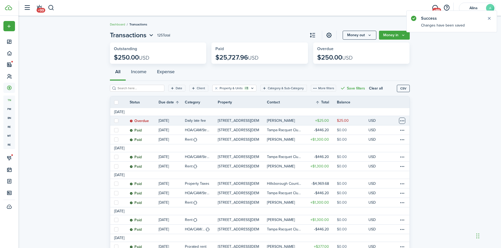
click at [403, 121] on table-menu-btn-icon at bounding box center [402, 121] width 6 height 6
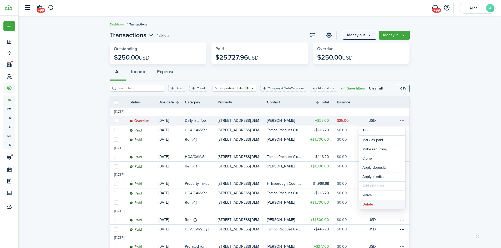
click at [377, 202] on button "Delete" at bounding box center [382, 204] width 46 height 9
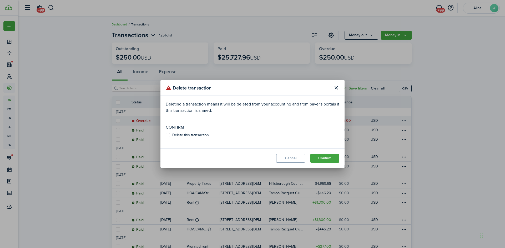
click at [193, 135] on label "Delete this transaction" at bounding box center [187, 135] width 43 height 4
click at [166, 135] on input "Delete this transaction" at bounding box center [165, 135] width 0 height 0
checkbox input "true"
click at [323, 159] on button "Confirm" at bounding box center [324, 158] width 29 height 9
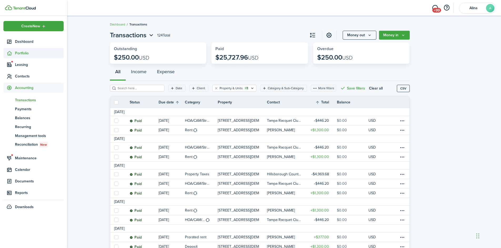
click at [15, 54] on span "Portfolio" at bounding box center [39, 53] width 49 height 6
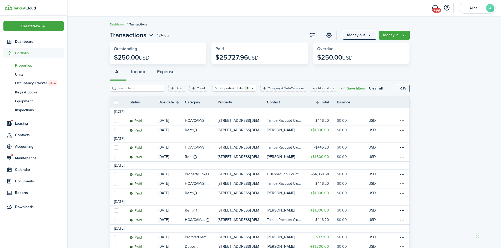
click at [18, 68] on span "Properties" at bounding box center [39, 66] width 49 height 6
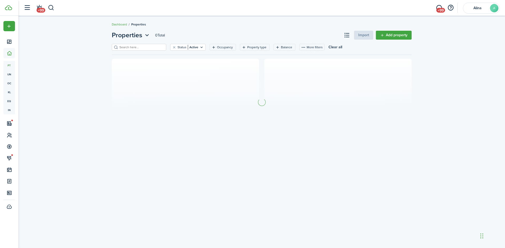
click at [145, 48] on input "search" at bounding box center [141, 47] width 46 height 5
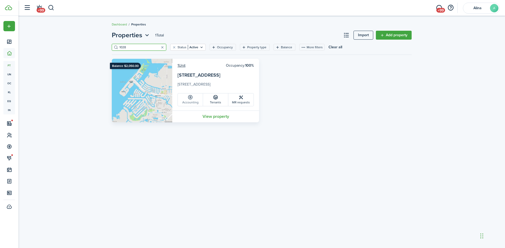
type input "1028"
click at [191, 100] on link "Accounting" at bounding box center [190, 100] width 25 height 13
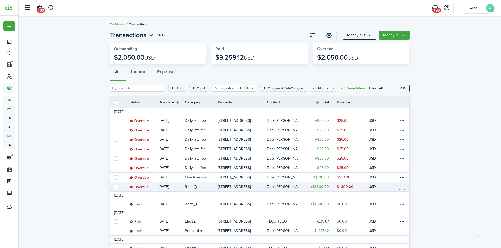
click at [400, 187] on table-menu-btn-icon at bounding box center [402, 187] width 6 height 6
click at [392, 179] on link "Mark as paid" at bounding box center [382, 178] width 46 height 9
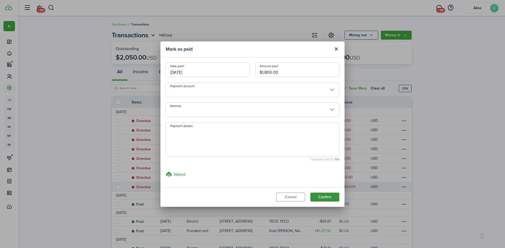
click at [325, 195] on button "Confirm" at bounding box center [324, 197] width 29 height 9
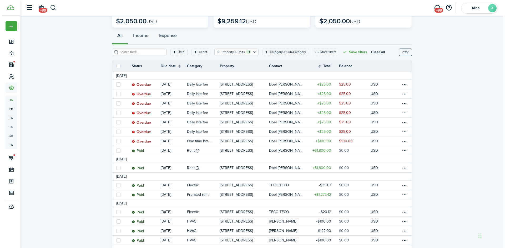
scroll to position [53, 0]
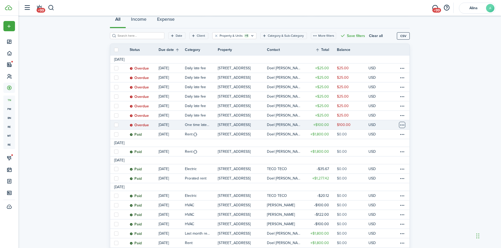
click at [404, 125] on table-menu-btn-icon at bounding box center [402, 125] width 6 height 6
click at [385, 209] on button "Delete" at bounding box center [382, 208] width 46 height 9
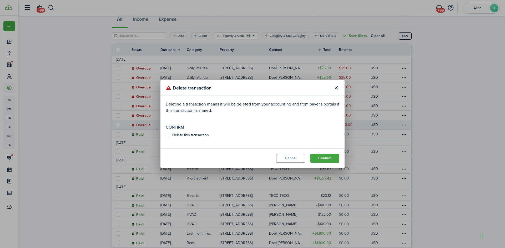
click at [168, 135] on label "Delete this transaction" at bounding box center [187, 135] width 43 height 4
click at [166, 135] on input "Delete this transaction" at bounding box center [165, 135] width 0 height 0
checkbox input "true"
click at [328, 158] on button "Confirm" at bounding box center [324, 158] width 29 height 9
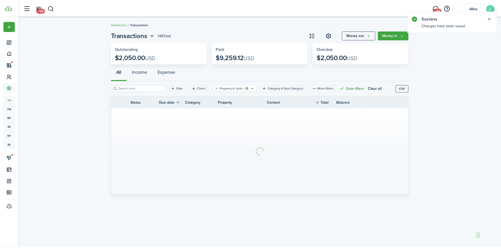
scroll to position [0, 0]
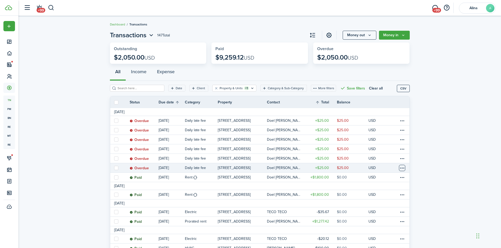
click at [402, 168] on table-menu-btn-icon at bounding box center [402, 168] width 6 height 6
click at [375, 241] on button "Delete" at bounding box center [382, 242] width 46 height 9
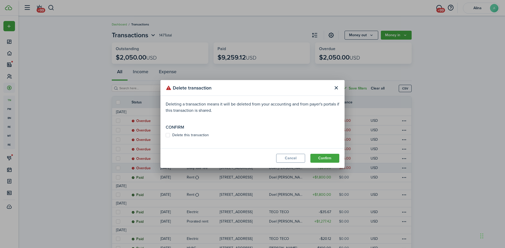
click at [167, 135] on label "Delete this transaction" at bounding box center [187, 135] width 43 height 4
click at [166, 135] on input "Delete this transaction" at bounding box center [165, 135] width 0 height 0
checkbox input "true"
click at [332, 159] on button "Confirm" at bounding box center [324, 158] width 29 height 9
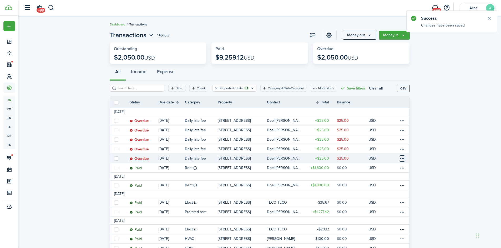
click at [403, 158] on table-menu-btn-icon at bounding box center [402, 159] width 6 height 6
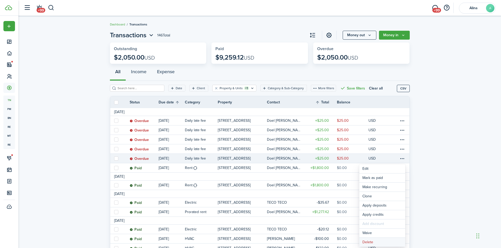
click at [373, 243] on button "Delete" at bounding box center [382, 242] width 46 height 9
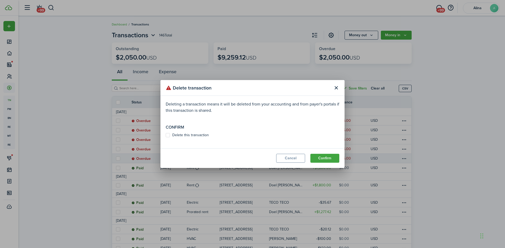
drag, startPoint x: 167, startPoint y: 135, endPoint x: 178, endPoint y: 136, distance: 11.8
click at [170, 135] on label "Delete this transaction" at bounding box center [187, 135] width 43 height 4
click at [166, 135] on input "Delete this transaction" at bounding box center [165, 135] width 0 height 0
checkbox input "true"
click at [326, 159] on button "Confirm" at bounding box center [324, 158] width 29 height 9
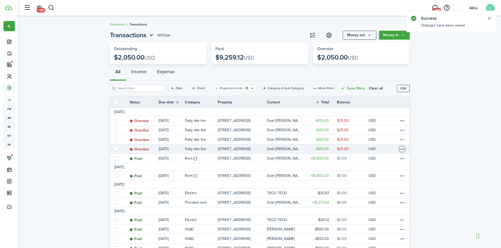
click at [402, 149] on table-menu-btn-icon at bounding box center [402, 149] width 6 height 6
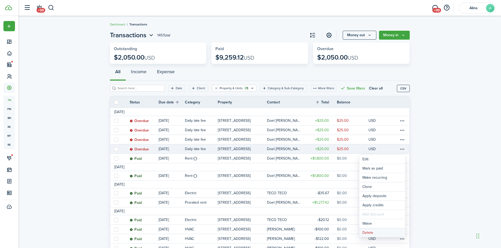
click at [374, 231] on button "Delete" at bounding box center [382, 233] width 46 height 9
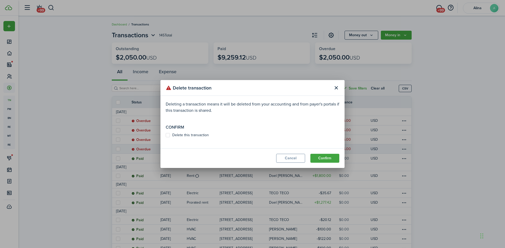
drag, startPoint x: 178, startPoint y: 133, endPoint x: 186, endPoint y: 136, distance: 8.1
click at [178, 133] on label "Delete this transaction" at bounding box center [187, 135] width 43 height 4
click at [166, 135] on input "Delete this transaction" at bounding box center [165, 135] width 0 height 0
checkbox input "true"
click at [335, 158] on button "Confirm" at bounding box center [324, 158] width 29 height 9
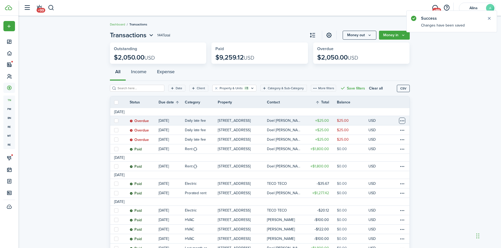
click at [401, 120] on table-menu-btn-icon at bounding box center [402, 121] width 6 height 6
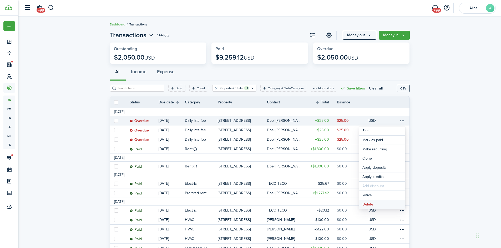
click at [372, 203] on button "Delete" at bounding box center [382, 204] width 46 height 9
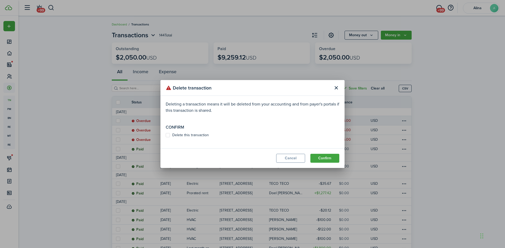
click at [175, 137] on label "Delete this transaction" at bounding box center [187, 135] width 43 height 4
click at [166, 136] on input "Delete this transaction" at bounding box center [165, 135] width 0 height 0
checkbox input "true"
click at [326, 159] on button "Confirm" at bounding box center [324, 158] width 29 height 9
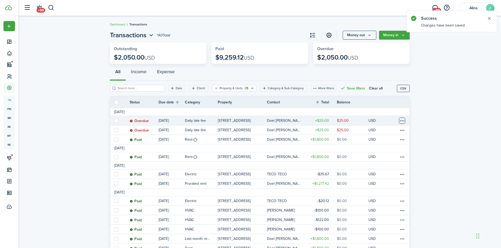
click at [403, 121] on table-menu-btn-icon at bounding box center [402, 121] width 6 height 6
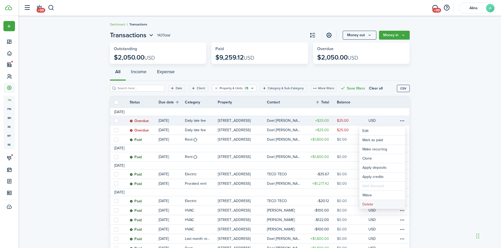
click at [372, 203] on button "Delete" at bounding box center [382, 204] width 46 height 9
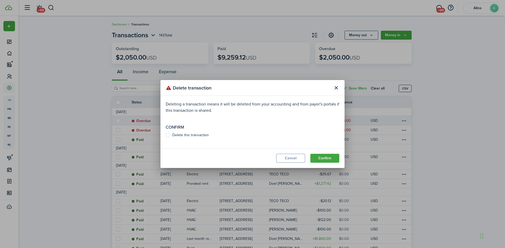
drag, startPoint x: 179, startPoint y: 133, endPoint x: 205, endPoint y: 135, distance: 26.6
click at [179, 133] on label "Delete this transaction" at bounding box center [187, 135] width 43 height 4
click at [166, 135] on input "Delete this transaction" at bounding box center [165, 135] width 0 height 0
checkbox input "true"
click at [322, 160] on button "Confirm" at bounding box center [324, 158] width 29 height 9
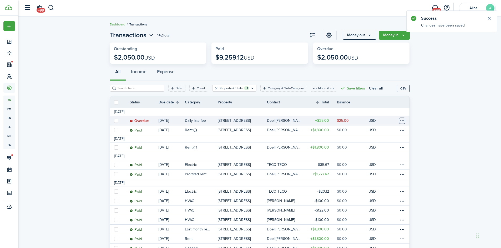
click at [404, 120] on table-menu-btn-icon at bounding box center [402, 121] width 6 height 6
click at [379, 204] on button "Delete" at bounding box center [382, 204] width 46 height 9
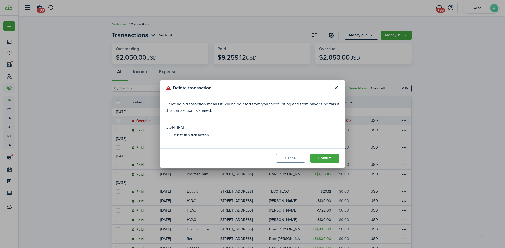
click at [194, 136] on label "Delete this transaction" at bounding box center [187, 135] width 43 height 4
click at [166, 136] on input "Delete this transaction" at bounding box center [165, 135] width 0 height 0
checkbox input "true"
click at [332, 157] on button "Confirm" at bounding box center [324, 158] width 29 height 9
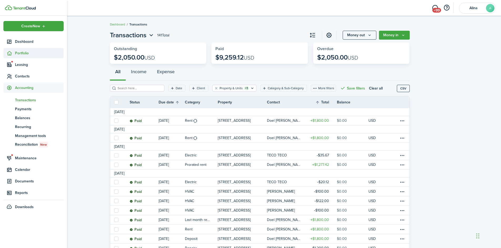
click at [19, 54] on span "Portfolio" at bounding box center [39, 53] width 49 height 6
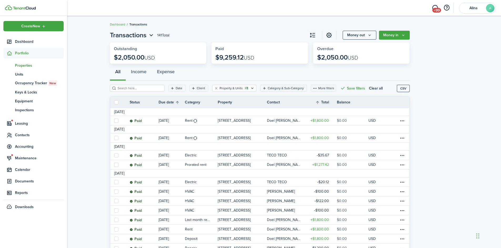
click at [20, 65] on span "Properties" at bounding box center [39, 66] width 49 height 6
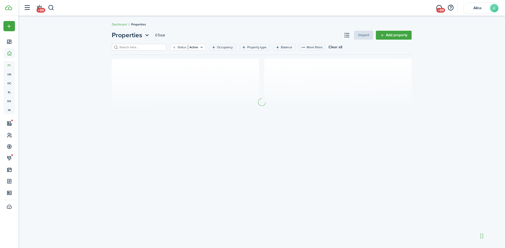
click at [127, 46] on input "search" at bounding box center [141, 47] width 46 height 5
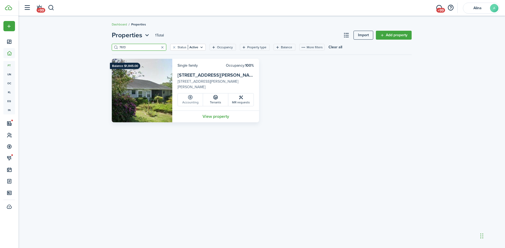
type input "7613"
click at [191, 99] on icon at bounding box center [190, 97] width 6 height 5
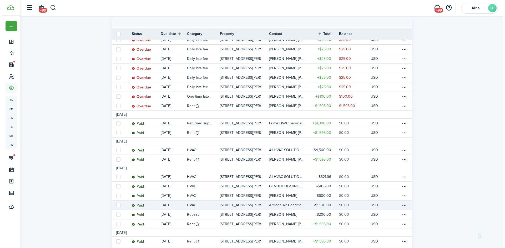
scroll to position [79, 0]
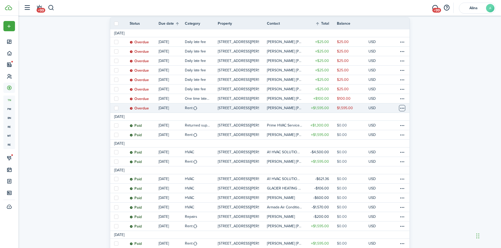
click at [401, 107] on table-menu-btn-icon at bounding box center [402, 108] width 6 height 6
click at [382, 127] on link "Mark as paid" at bounding box center [382, 127] width 46 height 9
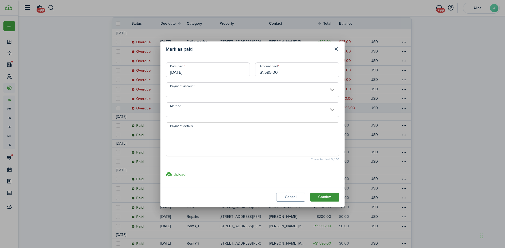
click at [327, 197] on button "Confirm" at bounding box center [324, 197] width 29 height 9
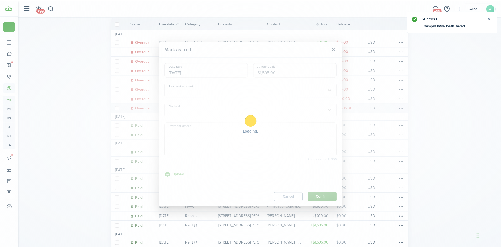
scroll to position [0, 0]
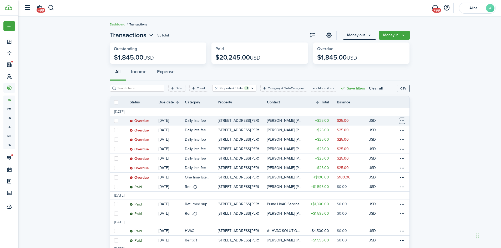
click at [404, 120] on table-menu-btn-icon at bounding box center [402, 121] width 6 height 6
click at [378, 204] on button "Delete" at bounding box center [382, 204] width 46 height 9
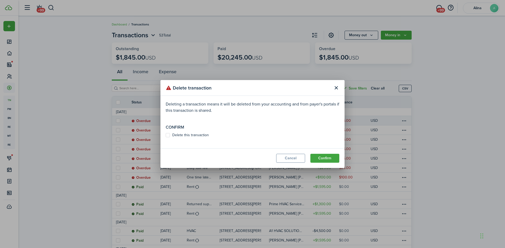
drag, startPoint x: 167, startPoint y: 135, endPoint x: 197, endPoint y: 136, distance: 30.8
click at [167, 135] on label "Delete this transaction" at bounding box center [187, 135] width 43 height 4
click at [166, 135] on input "Delete this transaction" at bounding box center [165, 135] width 0 height 0
checkbox input "true"
click at [320, 157] on button "Confirm" at bounding box center [324, 158] width 29 height 9
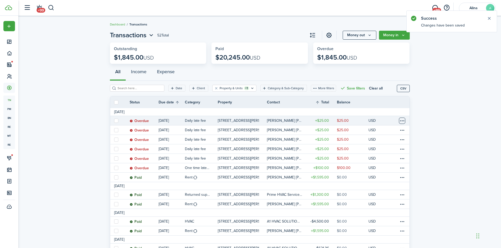
click at [401, 121] on table-menu-btn-icon at bounding box center [402, 121] width 6 height 6
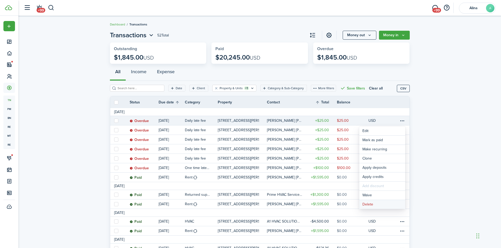
click at [387, 204] on button "Delete" at bounding box center [382, 204] width 46 height 9
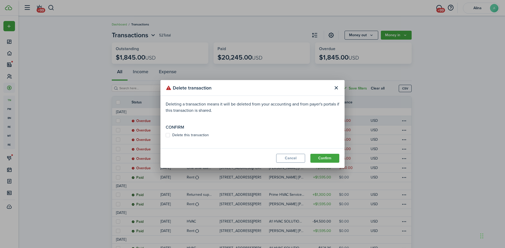
drag, startPoint x: 188, startPoint y: 136, endPoint x: 219, endPoint y: 137, distance: 31.6
click at [189, 136] on label "Delete this transaction" at bounding box center [187, 135] width 43 height 4
click at [166, 136] on input "Delete this transaction" at bounding box center [165, 135] width 0 height 0
checkbox input "true"
click at [327, 158] on button "Confirm" at bounding box center [324, 158] width 29 height 9
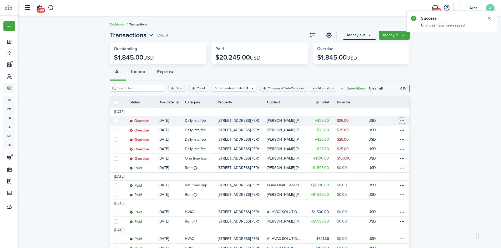
click at [403, 122] on table-menu-btn-icon at bounding box center [402, 121] width 6 height 6
click at [379, 209] on button "Delete" at bounding box center [382, 204] width 46 height 9
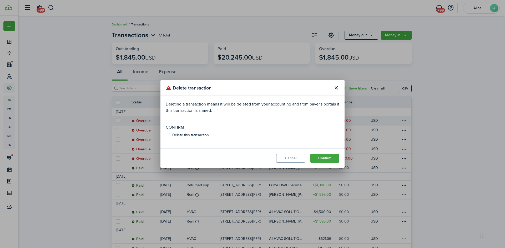
click at [190, 134] on label "Delete this transaction" at bounding box center [187, 135] width 43 height 4
click at [166, 135] on input "Delete this transaction" at bounding box center [165, 135] width 0 height 0
checkbox input "true"
click at [330, 158] on button "Confirm" at bounding box center [324, 158] width 29 height 9
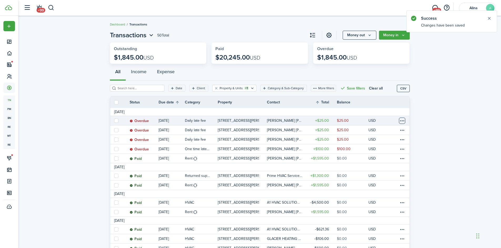
click at [402, 122] on table-menu-btn-icon at bounding box center [402, 121] width 6 height 6
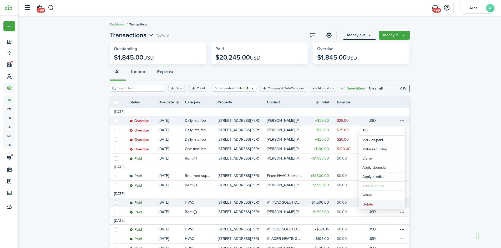
click at [376, 204] on button "Delete" at bounding box center [382, 204] width 46 height 9
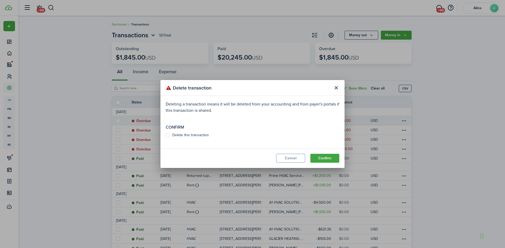
click at [199, 134] on label "Delete this transaction" at bounding box center [187, 135] width 43 height 4
click at [166, 135] on input "Delete this transaction" at bounding box center [165, 135] width 0 height 0
checkbox input "true"
click at [330, 159] on button "Confirm" at bounding box center [324, 158] width 29 height 9
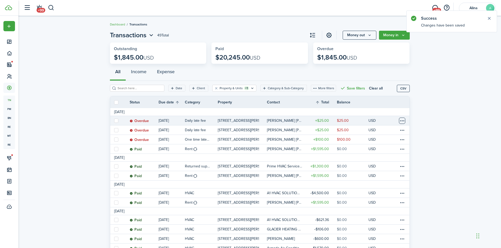
click at [401, 120] on table-menu-btn-icon at bounding box center [402, 121] width 6 height 6
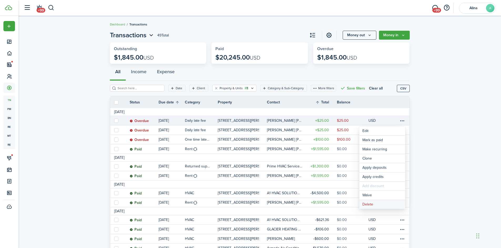
click at [372, 203] on button "Delete" at bounding box center [382, 204] width 46 height 9
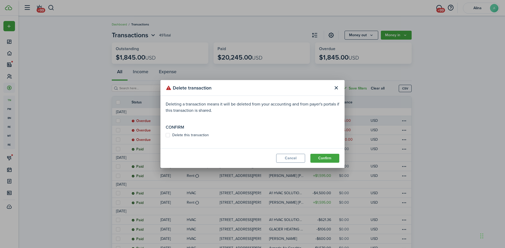
click at [179, 136] on label "Delete this transaction" at bounding box center [187, 135] width 43 height 4
click at [166, 136] on input "Delete this transaction" at bounding box center [165, 135] width 0 height 0
checkbox input "true"
click at [333, 159] on button "Confirm" at bounding box center [324, 158] width 29 height 9
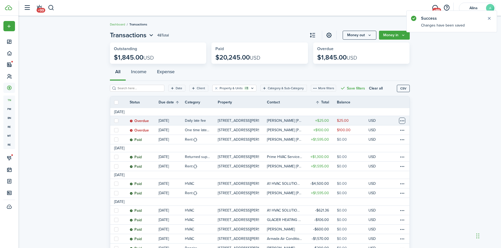
click at [402, 120] on table-menu-btn-icon at bounding box center [402, 121] width 6 height 6
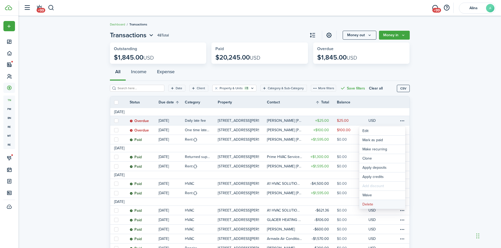
click at [370, 207] on button "Delete" at bounding box center [382, 204] width 46 height 9
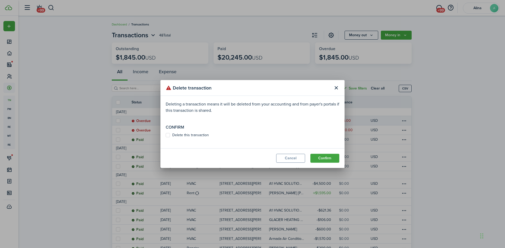
drag, startPoint x: 198, startPoint y: 136, endPoint x: 215, endPoint y: 138, distance: 17.2
click at [199, 136] on label "Delete this transaction" at bounding box center [187, 135] width 43 height 4
click at [166, 136] on input "Delete this transaction" at bounding box center [165, 135] width 0 height 0
checkbox input "true"
click at [326, 158] on button "Confirm" at bounding box center [324, 158] width 29 height 9
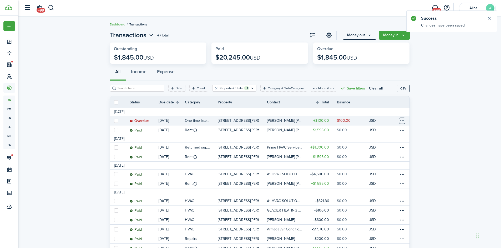
click at [401, 120] on table-menu-btn-icon at bounding box center [402, 121] width 6 height 6
click at [377, 203] on button "Delete" at bounding box center [382, 204] width 46 height 9
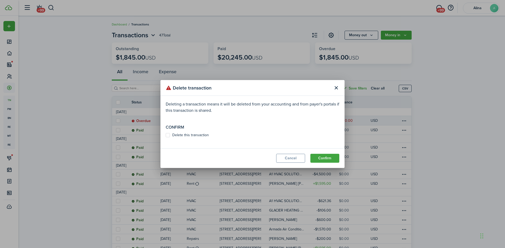
click at [178, 133] on label "Delete this transaction" at bounding box center [187, 135] width 43 height 4
click at [166, 135] on input "Delete this transaction" at bounding box center [165, 135] width 0 height 0
checkbox input "true"
click at [323, 159] on button "Confirm" at bounding box center [324, 158] width 29 height 9
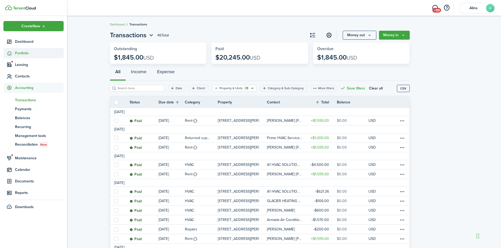
click at [20, 54] on span "Portfolio" at bounding box center [39, 53] width 49 height 6
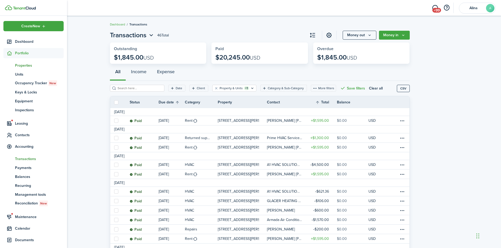
click at [25, 63] on span "Properties" at bounding box center [39, 66] width 49 height 6
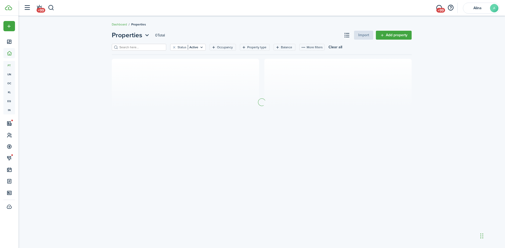
drag, startPoint x: 132, startPoint y: 47, endPoint x: 136, endPoint y: 52, distance: 6.0
click at [132, 47] on input "search" at bounding box center [141, 47] width 46 height 5
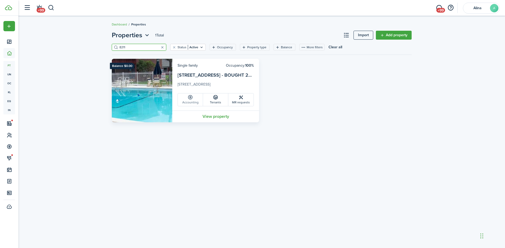
type input "8211"
click at [196, 103] on link "Accounting" at bounding box center [190, 100] width 25 height 13
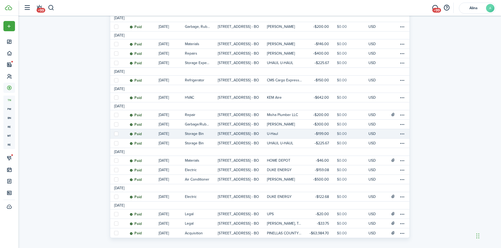
scroll to position [101, 0]
